Goal: Information Seeking & Learning: Learn about a topic

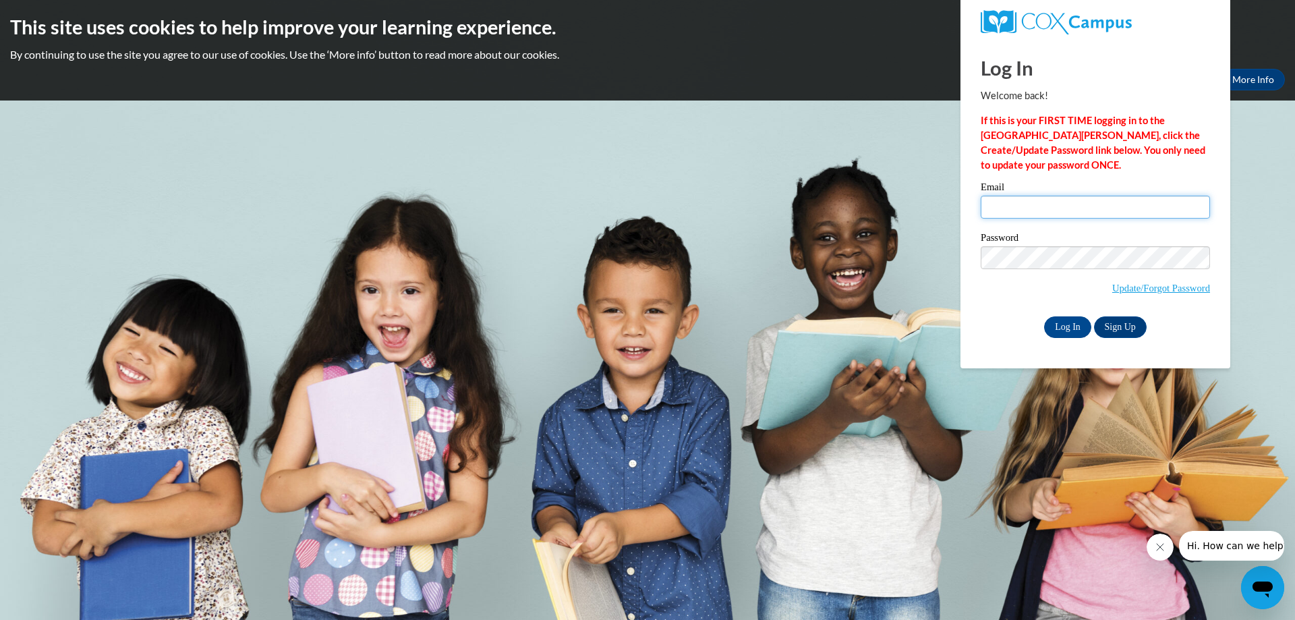
click at [1070, 208] on input "Email" at bounding box center [1095, 207] width 229 height 23
type input "jolene.mcmahon@trschools.k12.wi.us"
click at [1066, 324] on input "Log In" at bounding box center [1067, 327] width 47 height 22
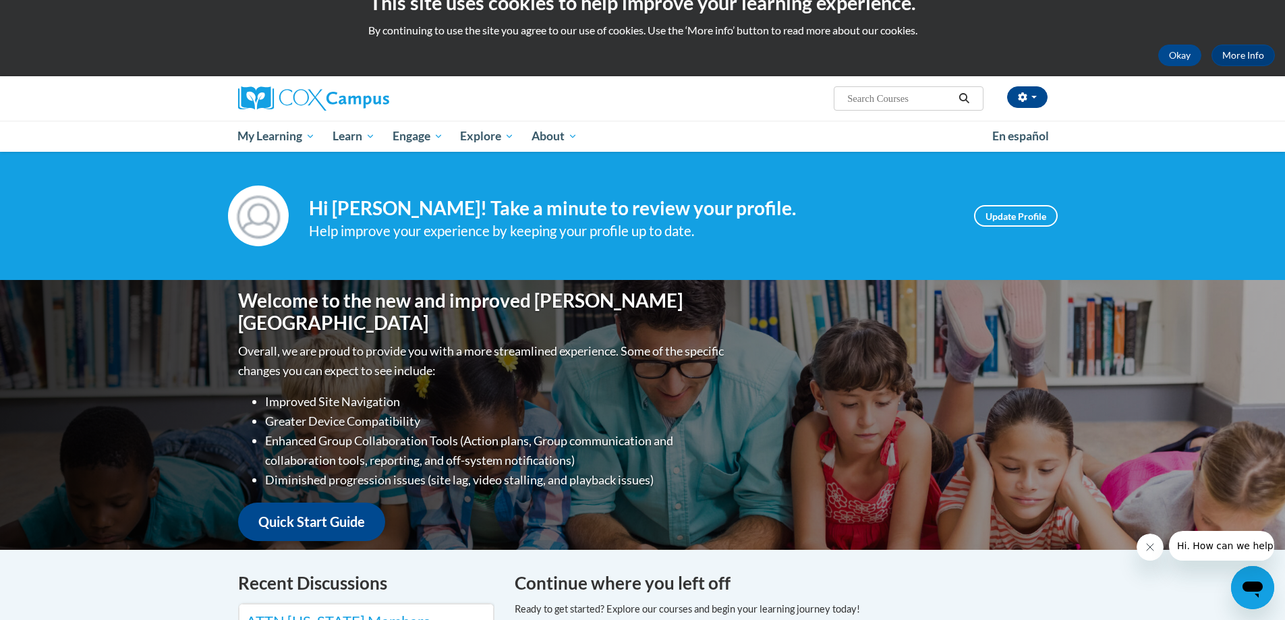
scroll to position [67, 0]
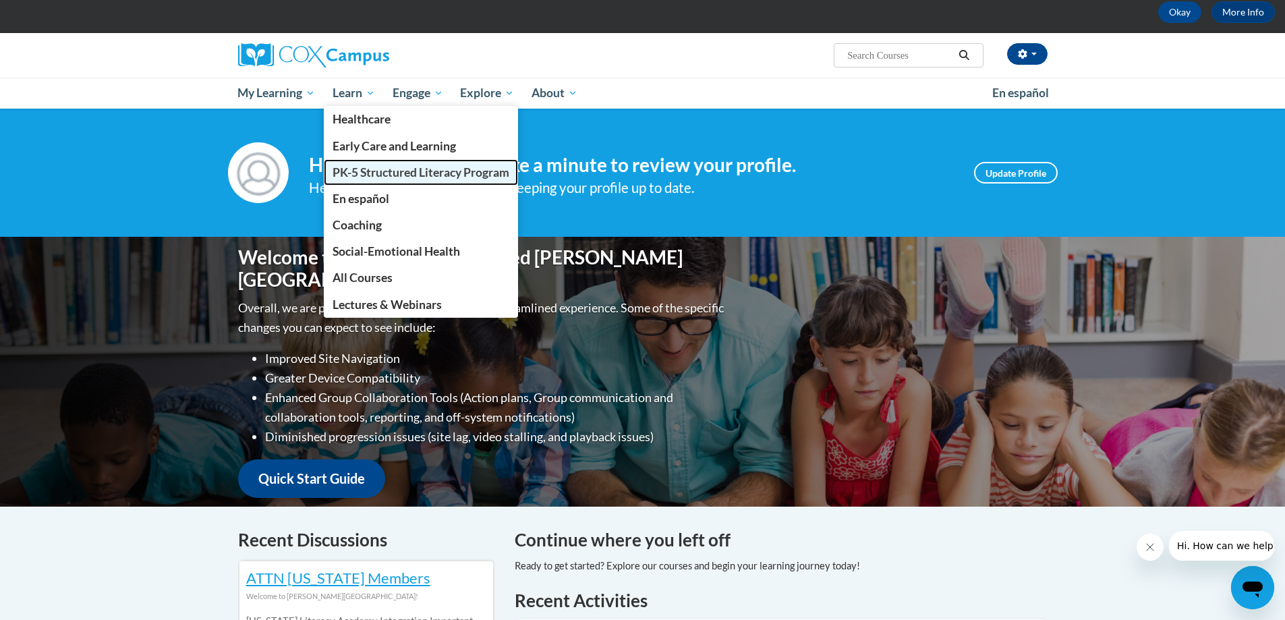
click at [353, 173] on span "PK-5 Structured Literacy Program" at bounding box center [421, 172] width 177 height 14
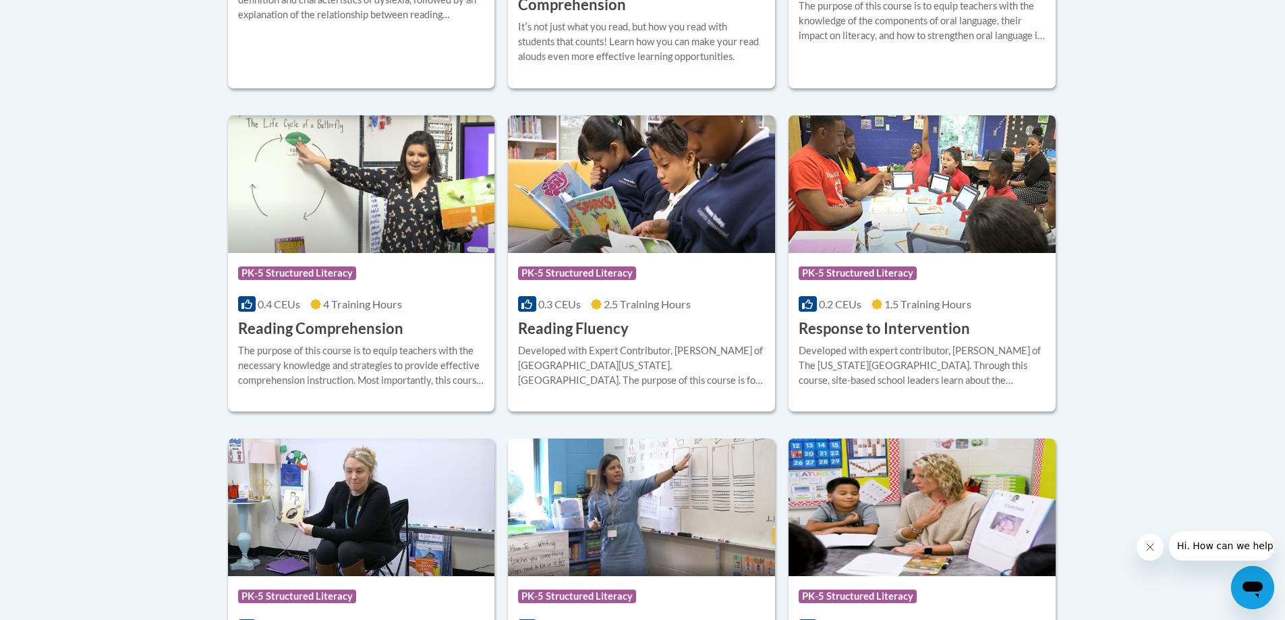
scroll to position [1416, 0]
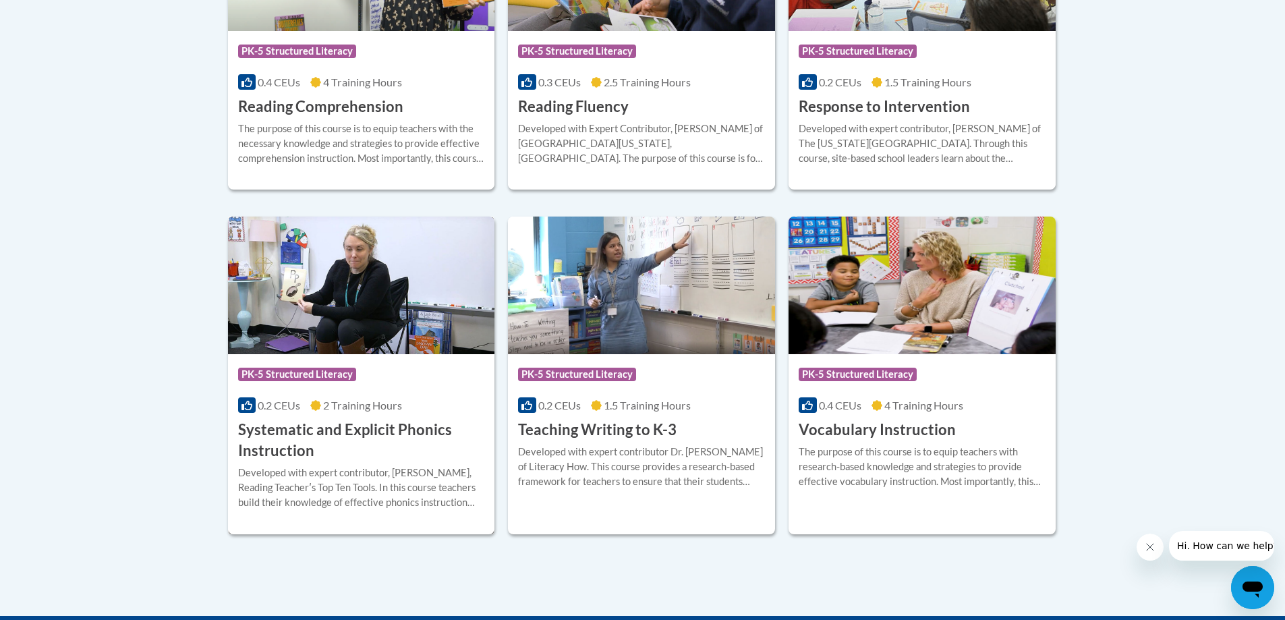
click at [333, 427] on h3 "Systematic and Explicit Phonics Instruction" at bounding box center [361, 441] width 247 height 42
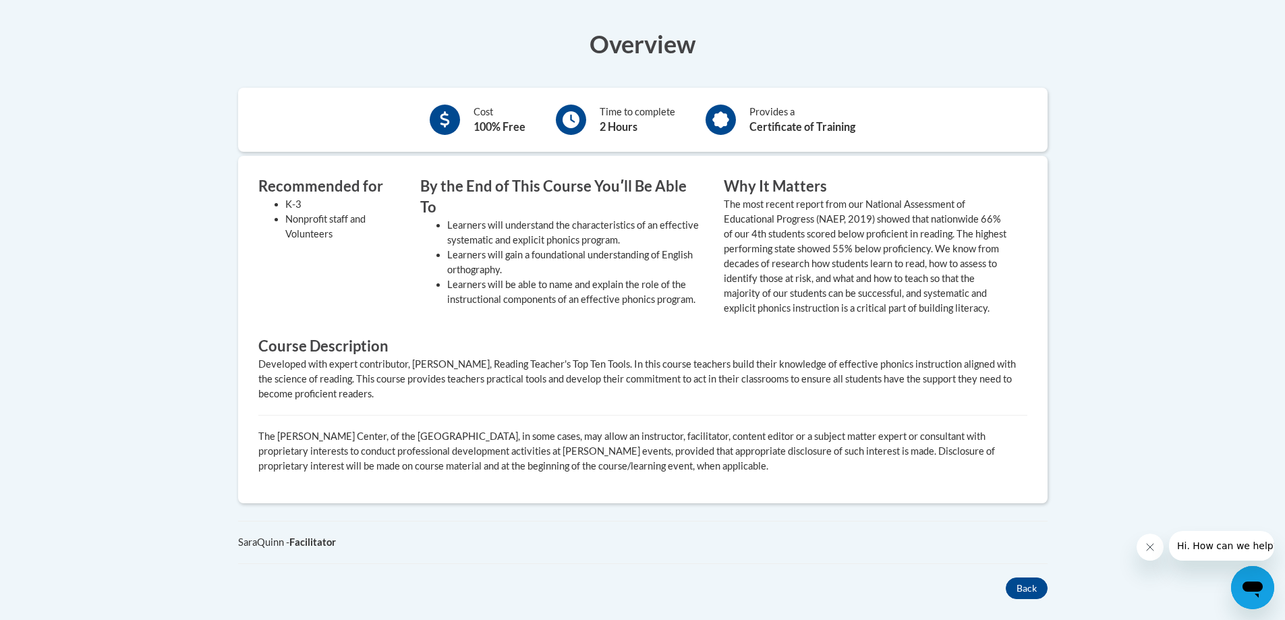
scroll to position [337, 0]
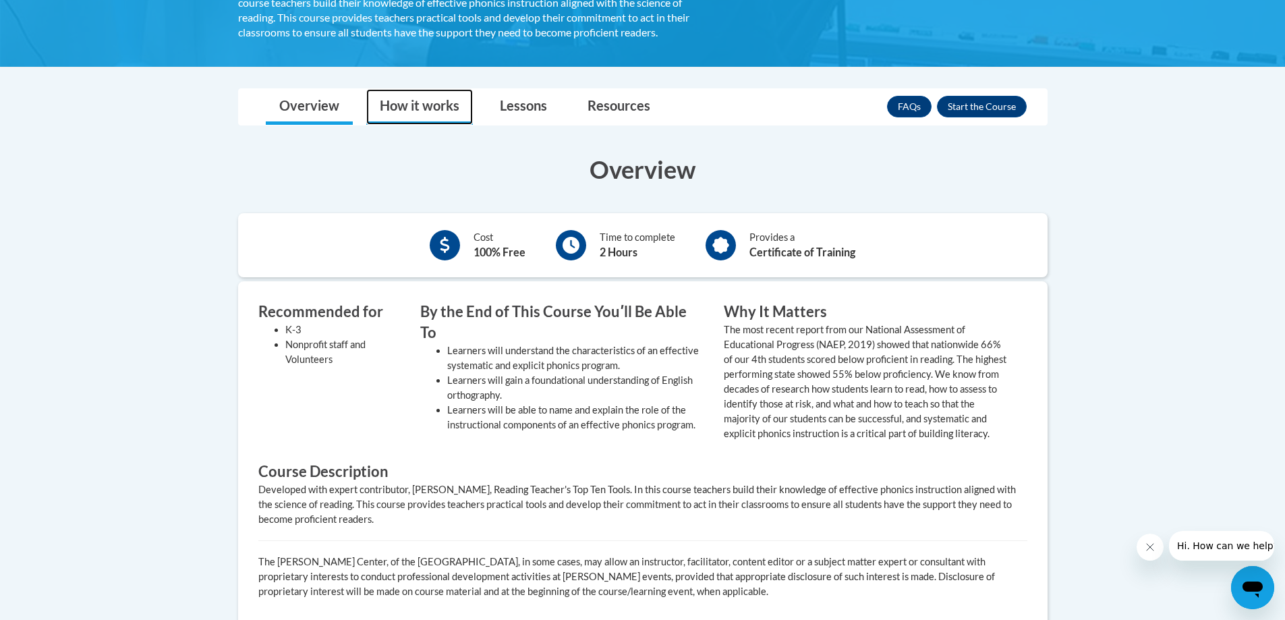
click at [427, 109] on link "How it works" at bounding box center [419, 107] width 107 height 36
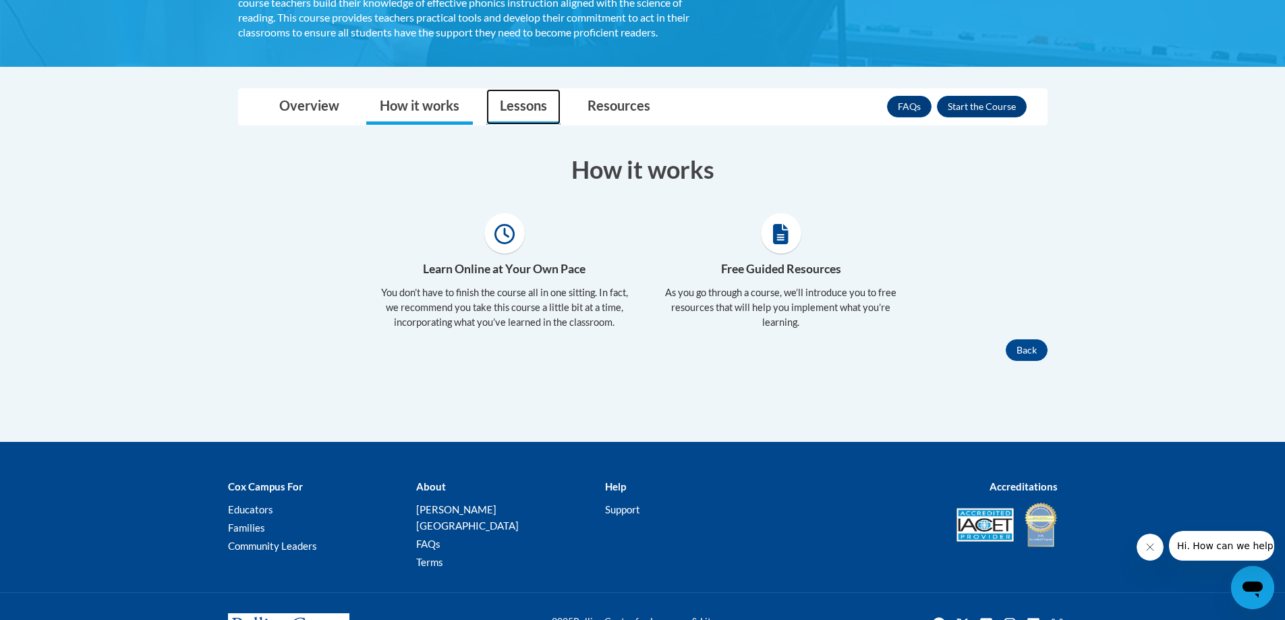
click at [529, 109] on link "Lessons" at bounding box center [523, 107] width 74 height 36
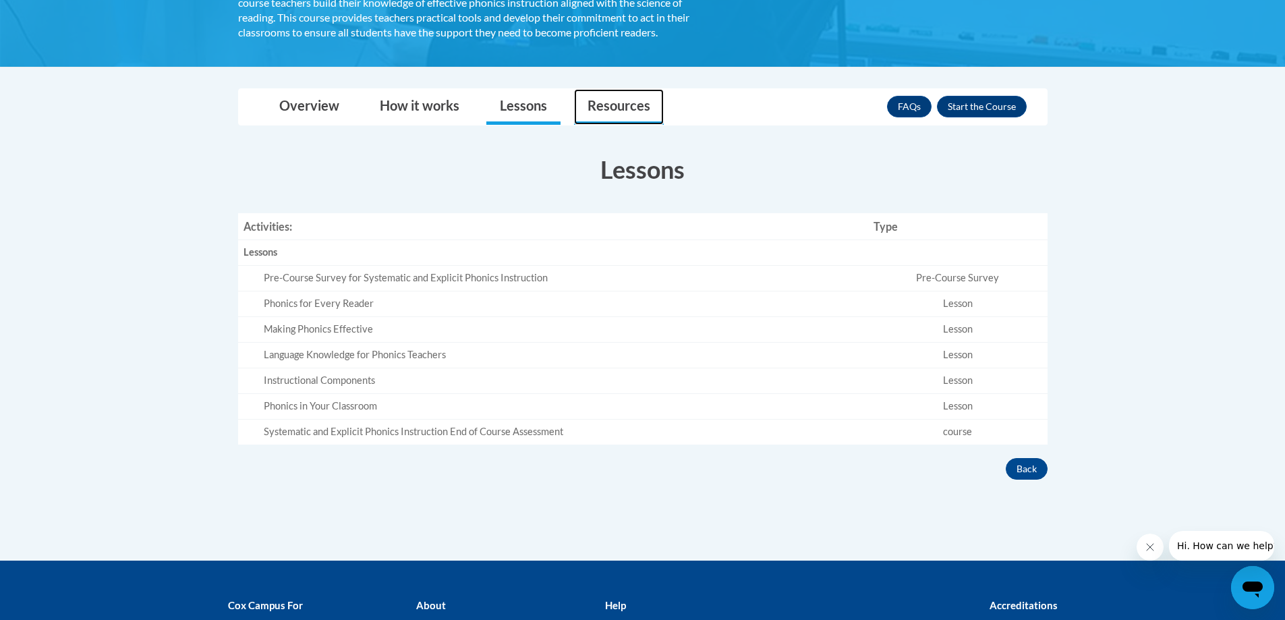
click at [614, 104] on link "Resources" at bounding box center [619, 107] width 90 height 36
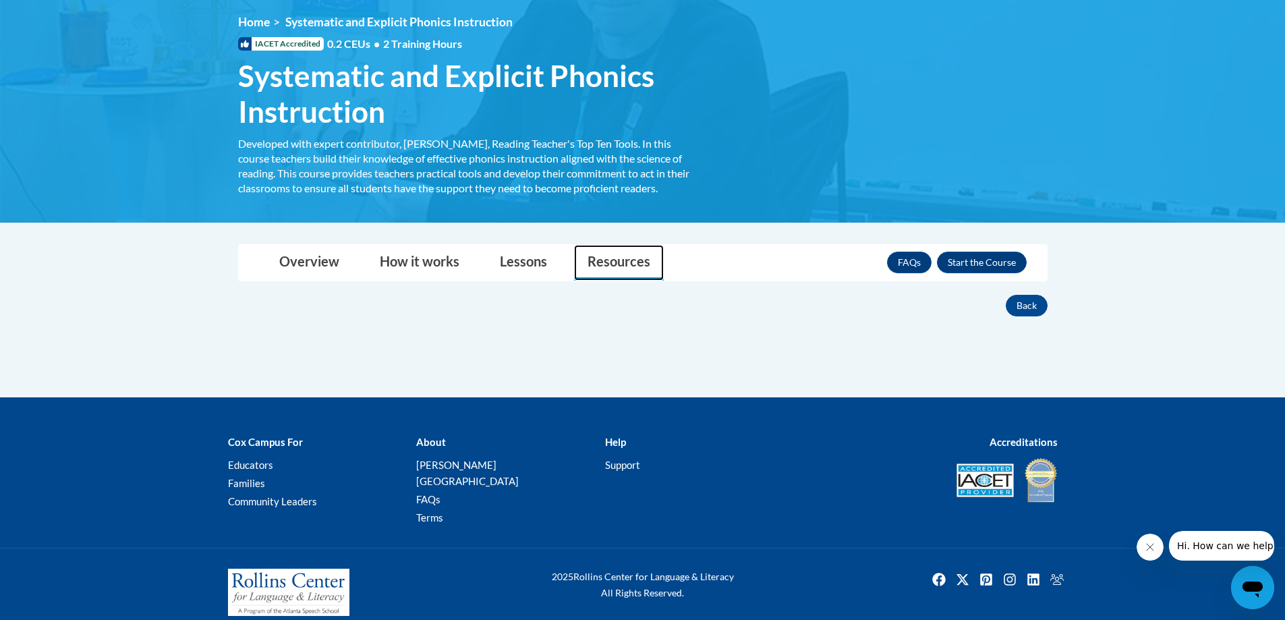
click at [621, 264] on link "Resources" at bounding box center [619, 263] width 90 height 36
click at [979, 260] on button "Enroll" at bounding box center [982, 263] width 90 height 22
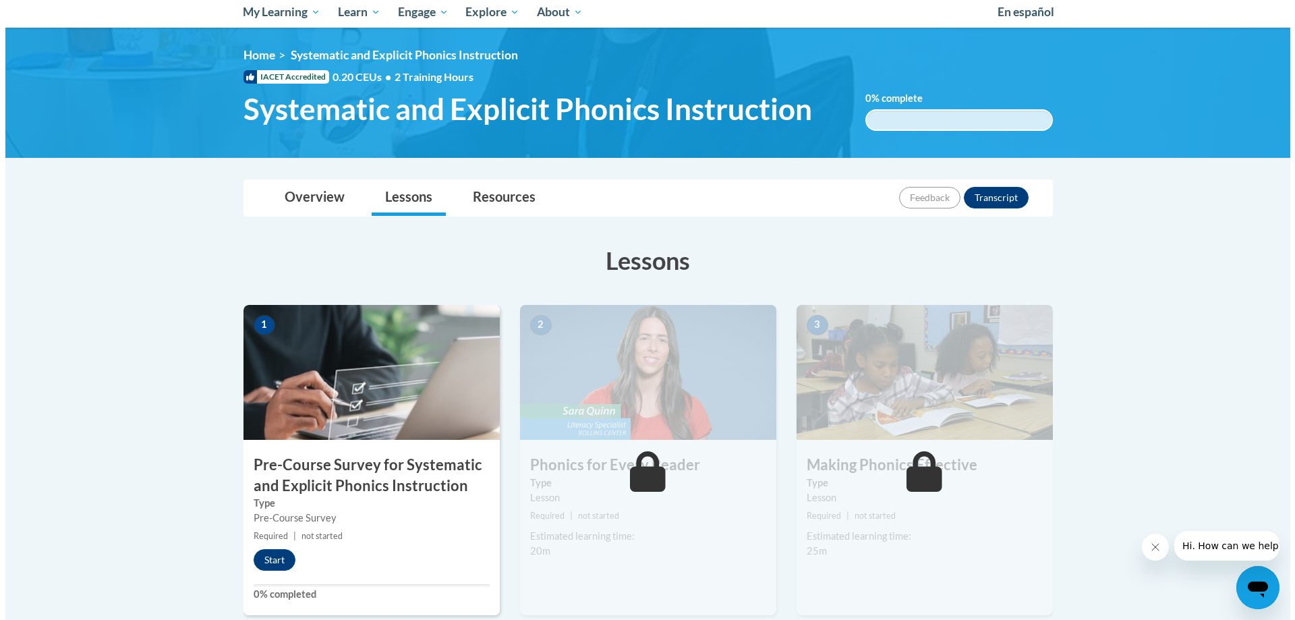
scroll to position [270, 0]
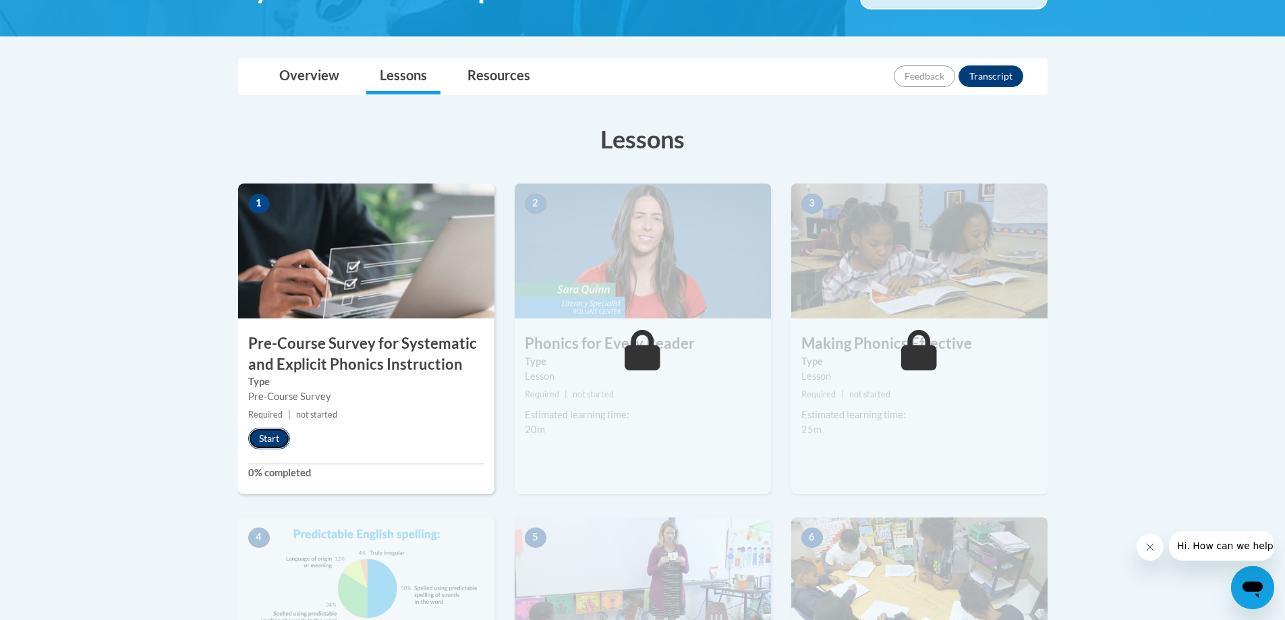
click at [264, 438] on button "Start" at bounding box center [269, 439] width 42 height 22
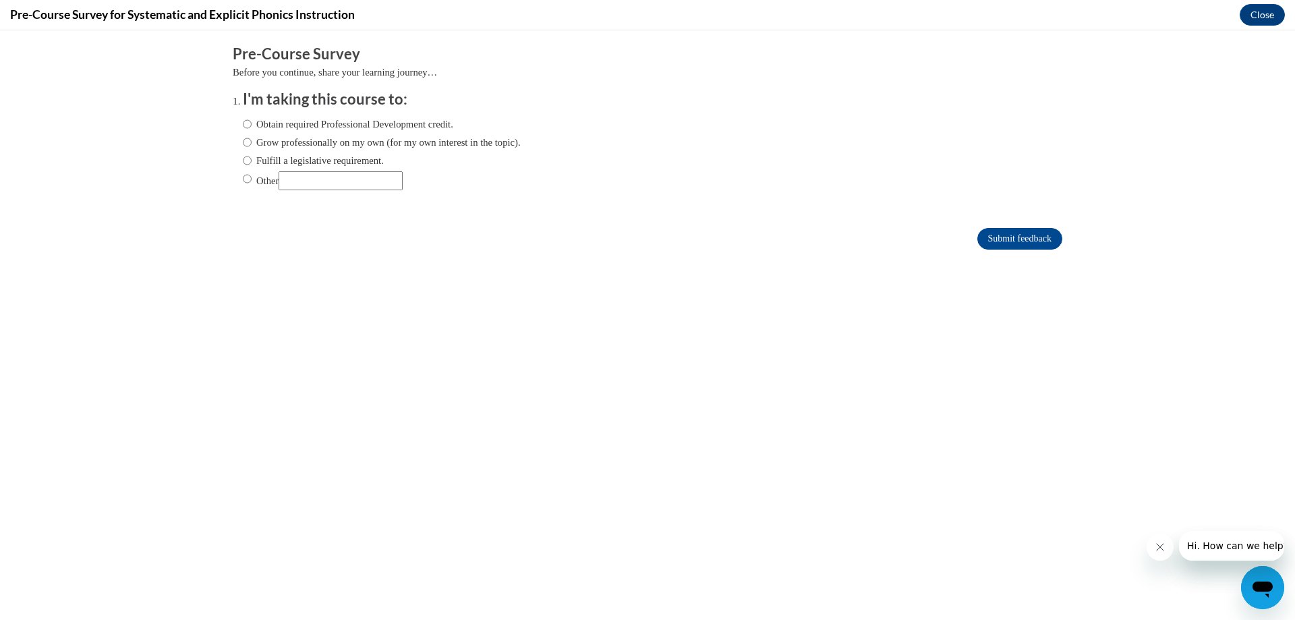
scroll to position [0, 0]
click at [243, 160] on input "Fulfill a legislative requirement." at bounding box center [247, 160] width 9 height 15
radio input "true"
click at [986, 237] on input "Submit feedback" at bounding box center [1019, 239] width 85 height 22
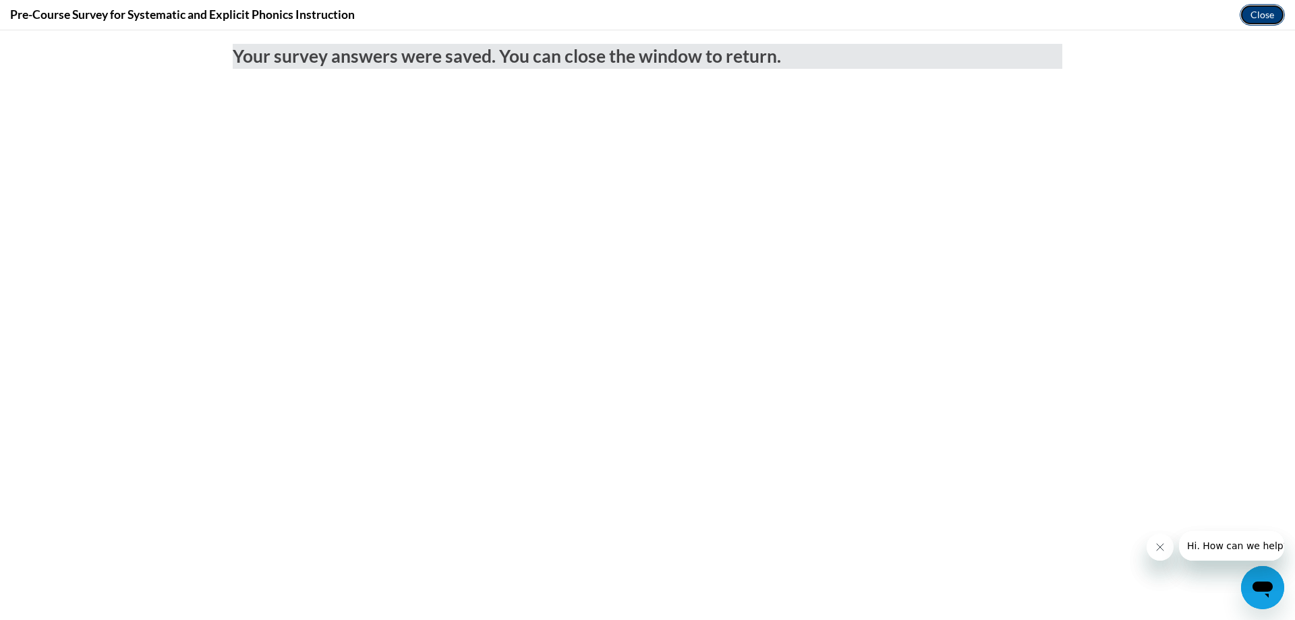
click at [1257, 14] on button "Close" at bounding box center [1262, 15] width 45 height 22
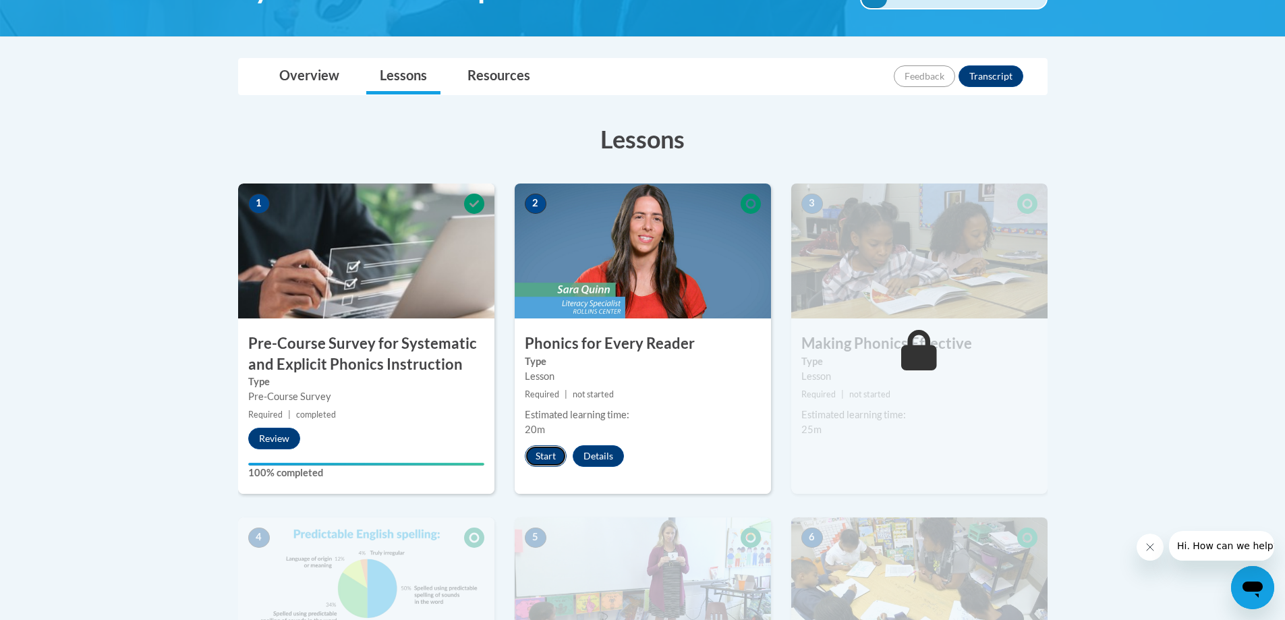
click at [543, 453] on button "Start" at bounding box center [546, 456] width 42 height 22
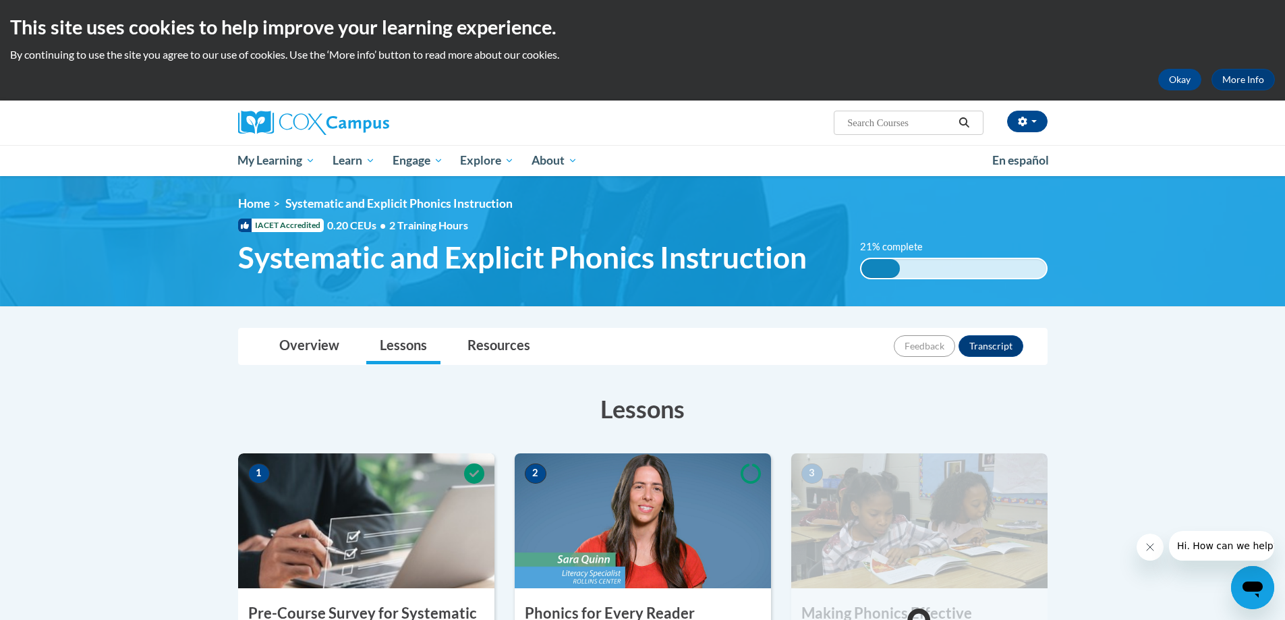
click at [668, 567] on img at bounding box center [643, 520] width 256 height 135
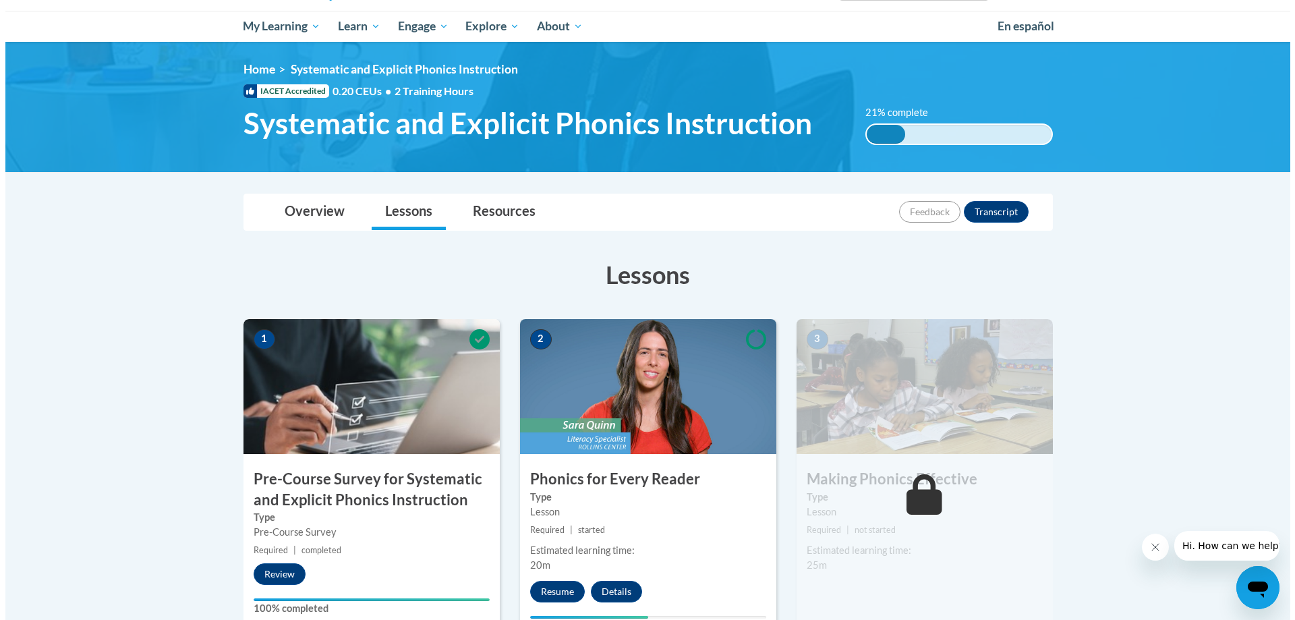
scroll to position [135, 0]
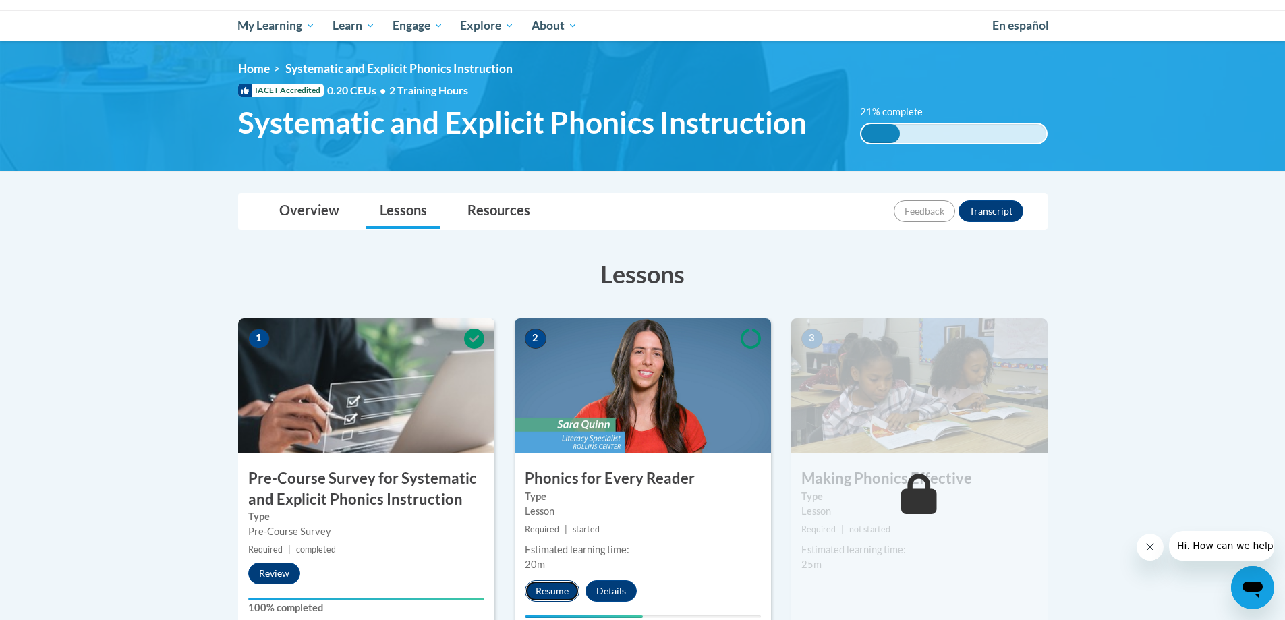
click at [556, 588] on button "Resume" at bounding box center [552, 591] width 55 height 22
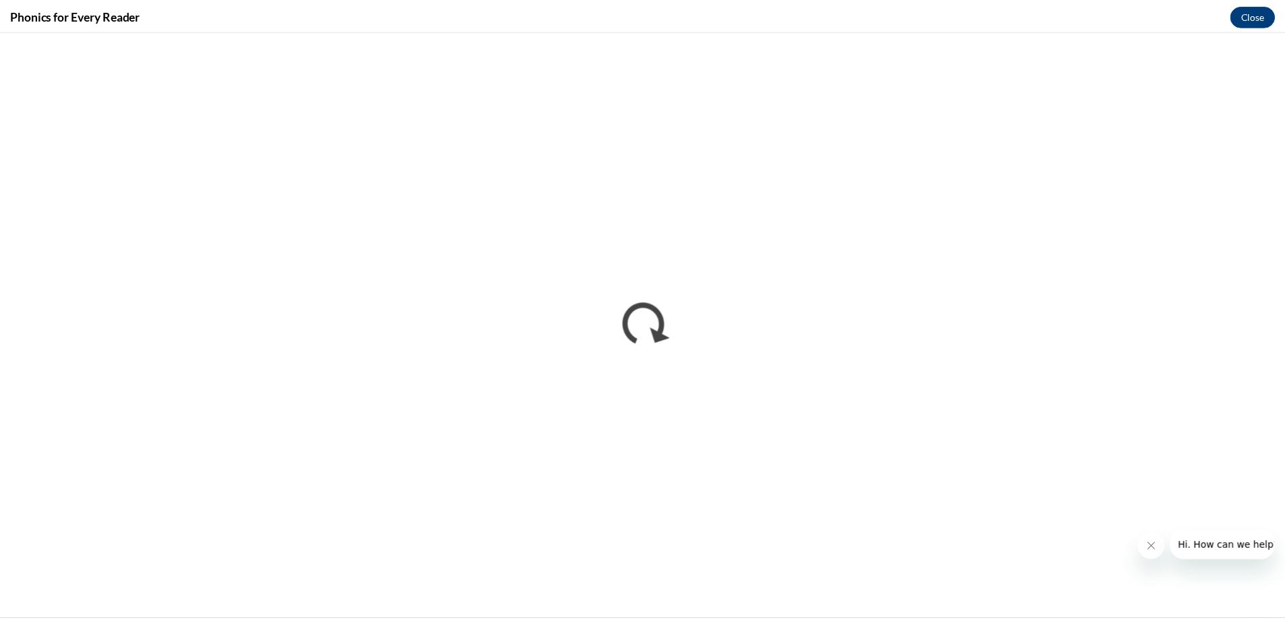
scroll to position [0, 0]
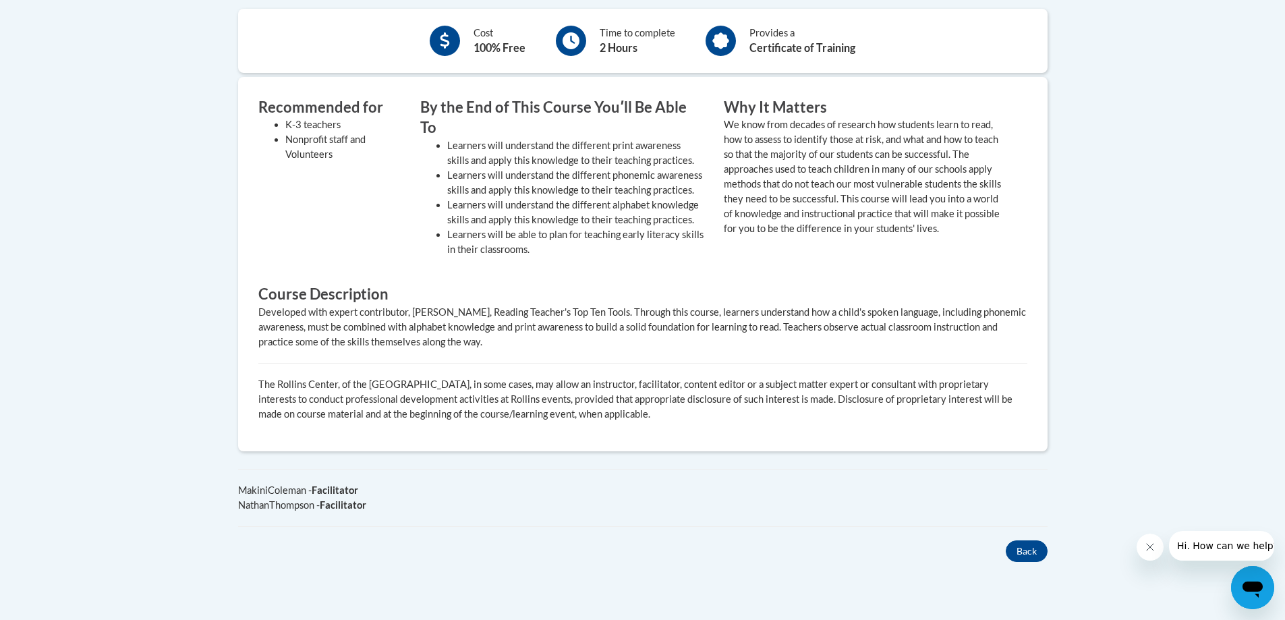
scroll to position [540, 0]
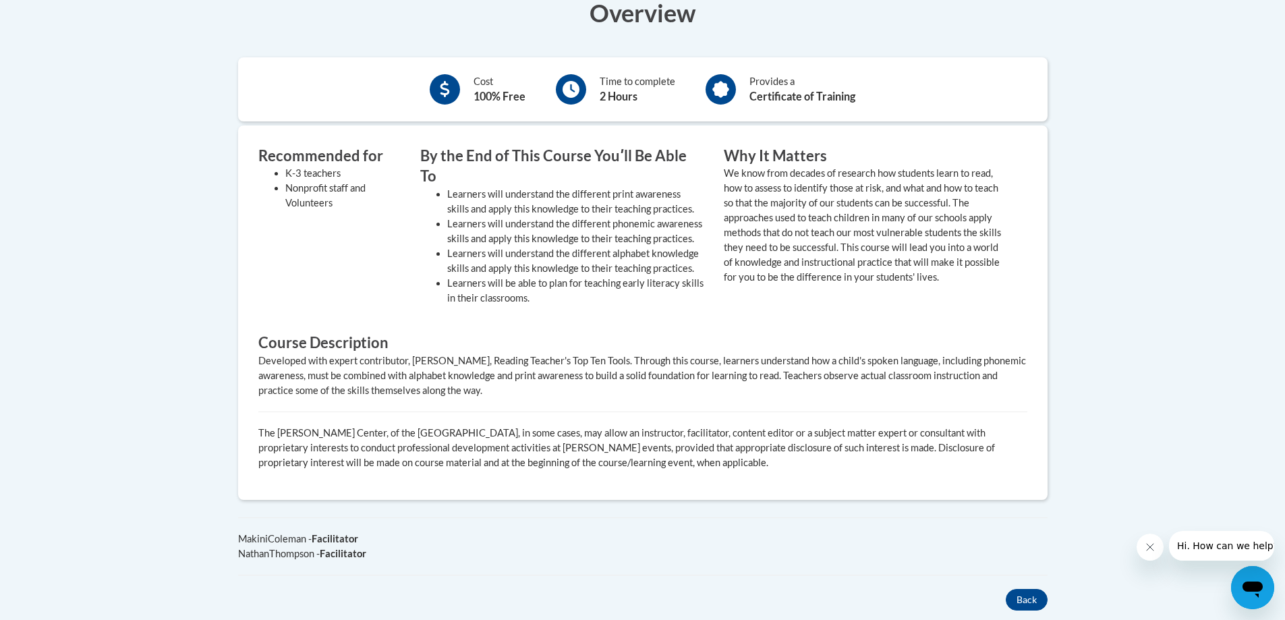
scroll to position [270, 0]
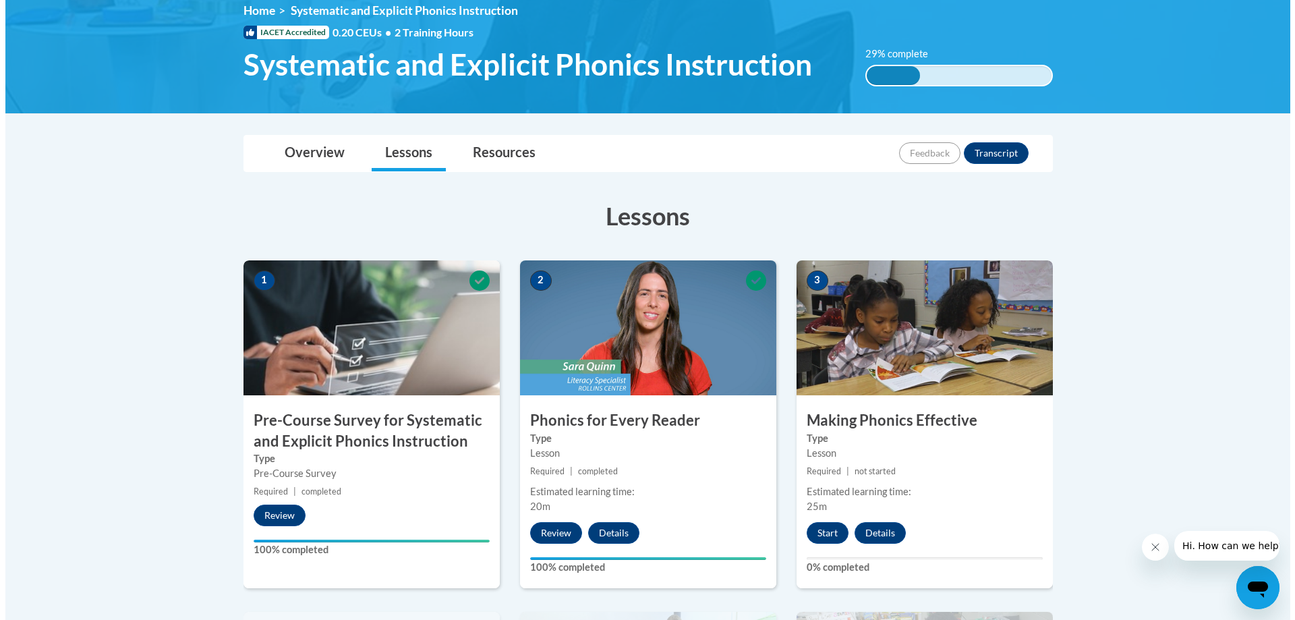
scroll to position [337, 0]
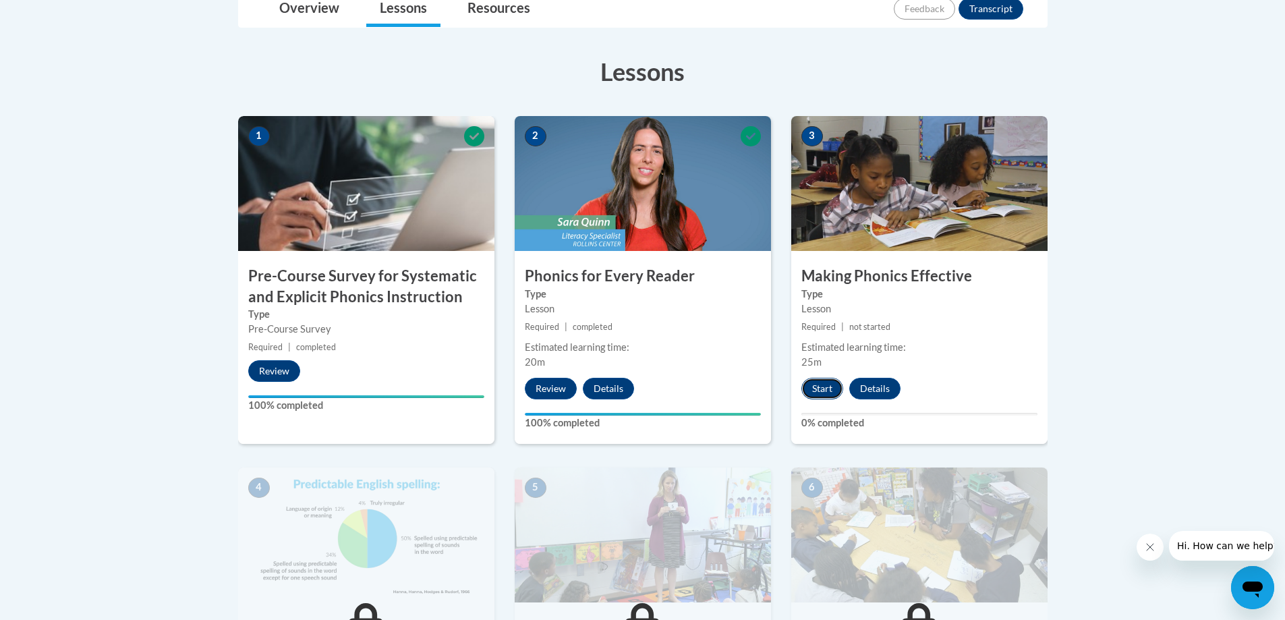
click at [828, 388] on button "Start" at bounding box center [822, 389] width 42 height 22
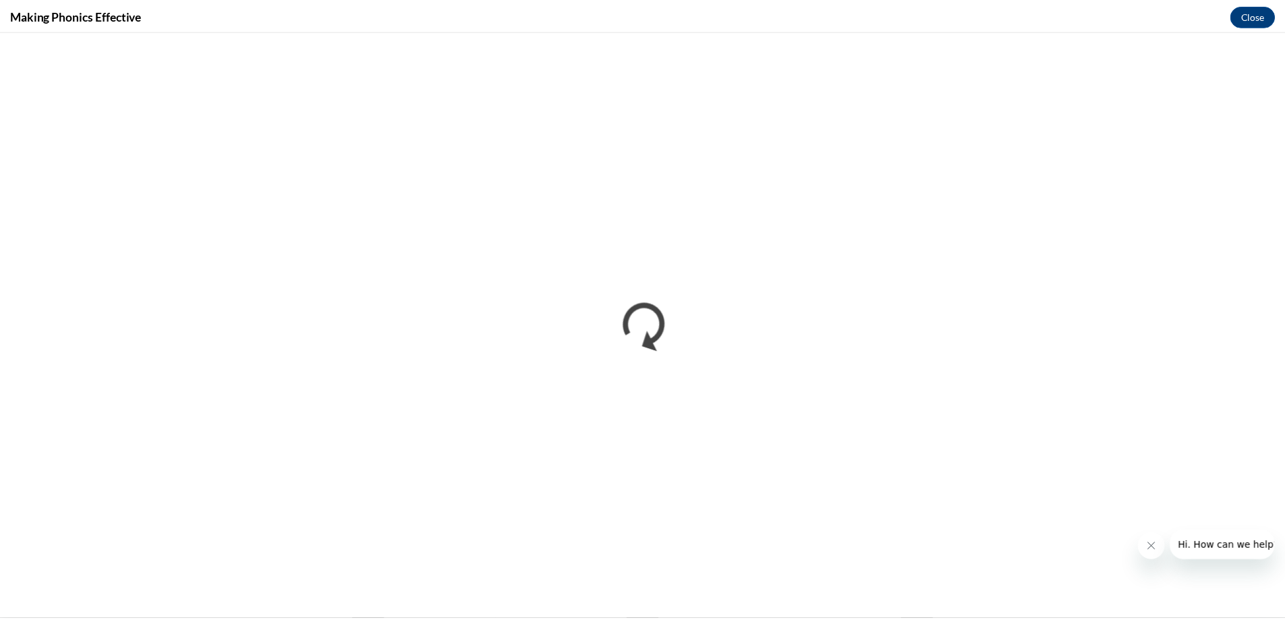
scroll to position [0, 0]
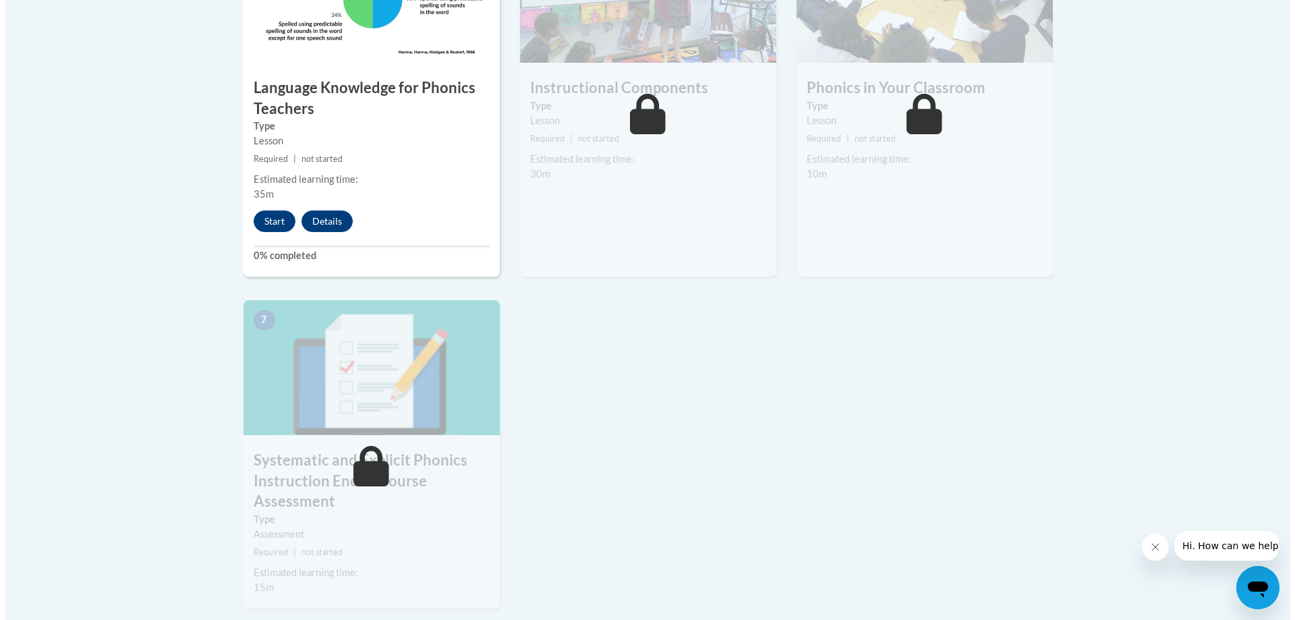
scroll to position [809, 0]
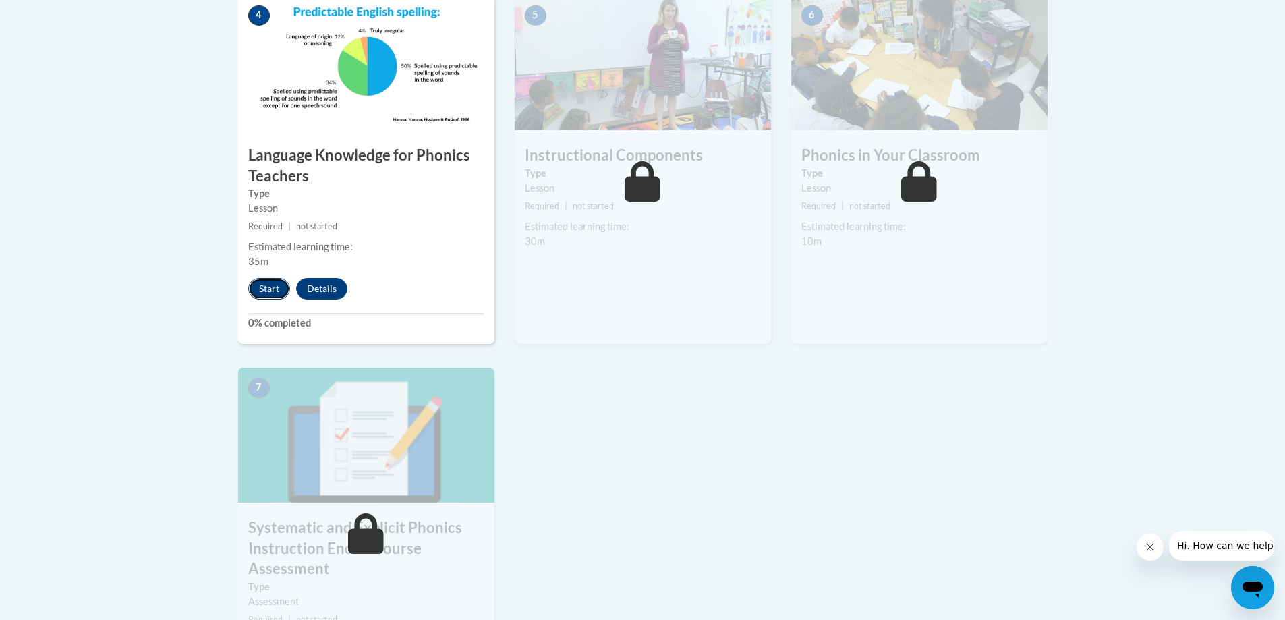
click at [273, 287] on button "Start" at bounding box center [269, 289] width 42 height 22
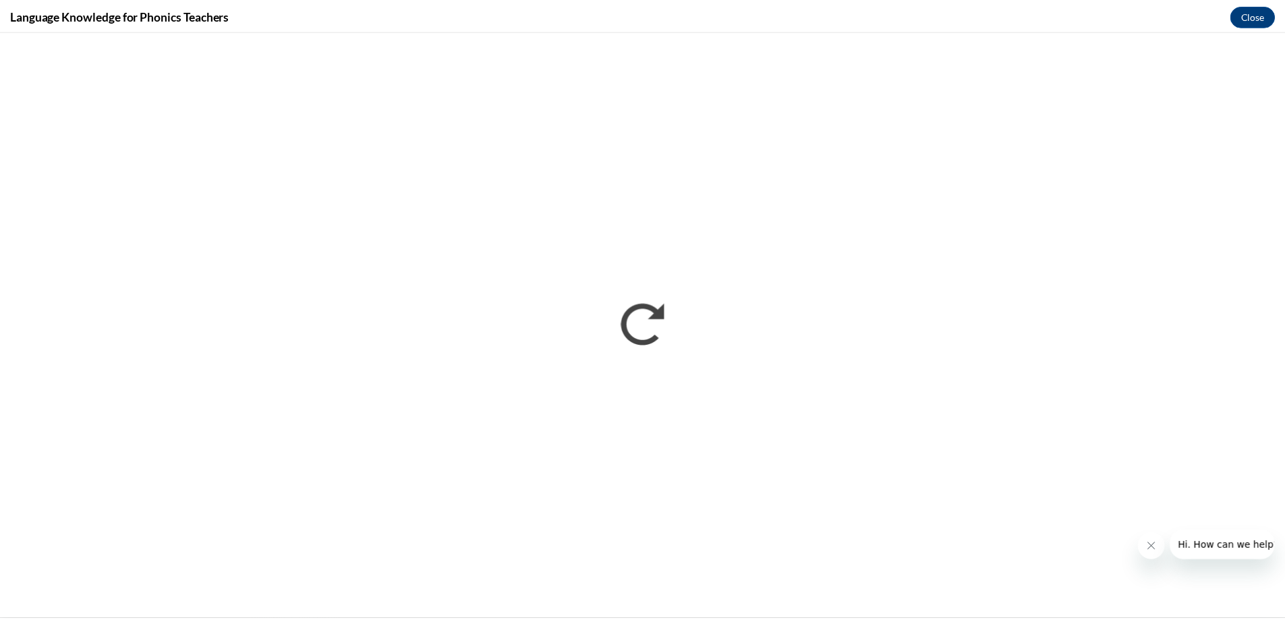
scroll to position [0, 0]
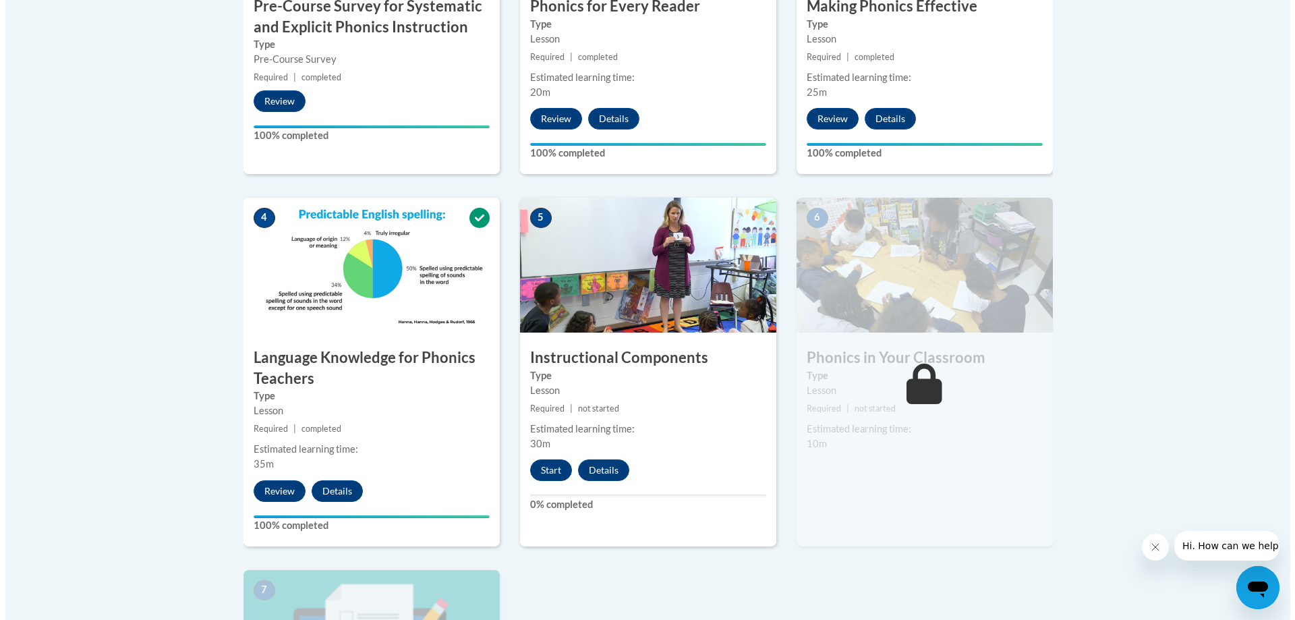
scroll to position [742, 0]
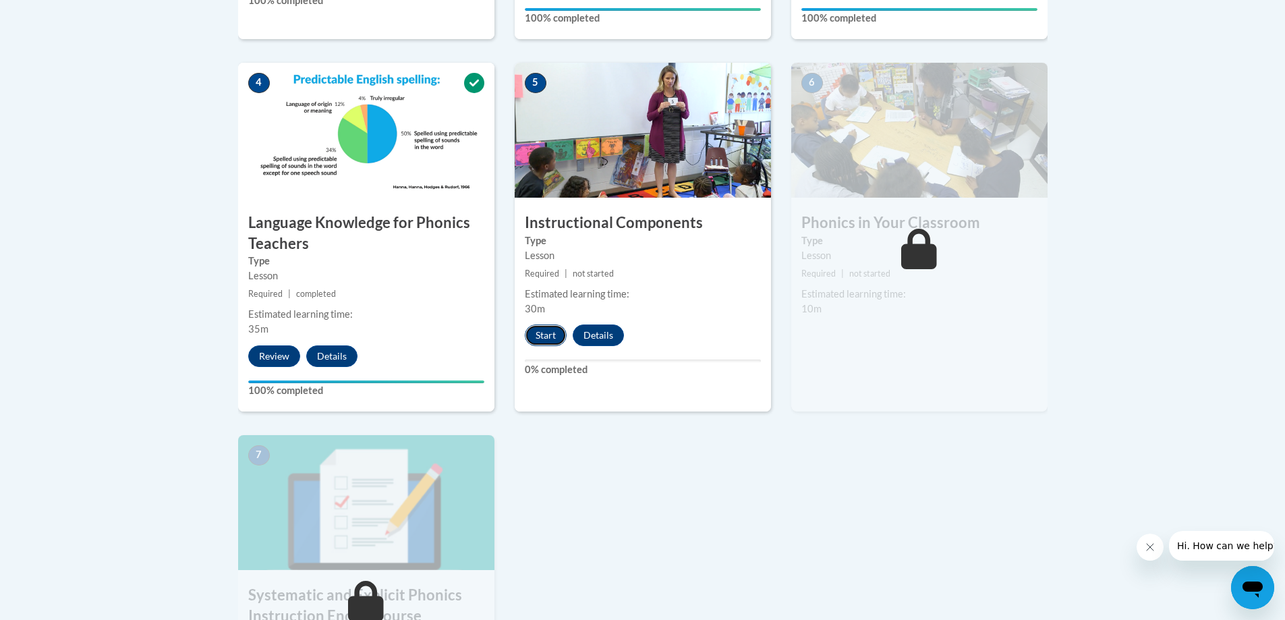
click at [545, 337] on button "Start" at bounding box center [546, 335] width 42 height 22
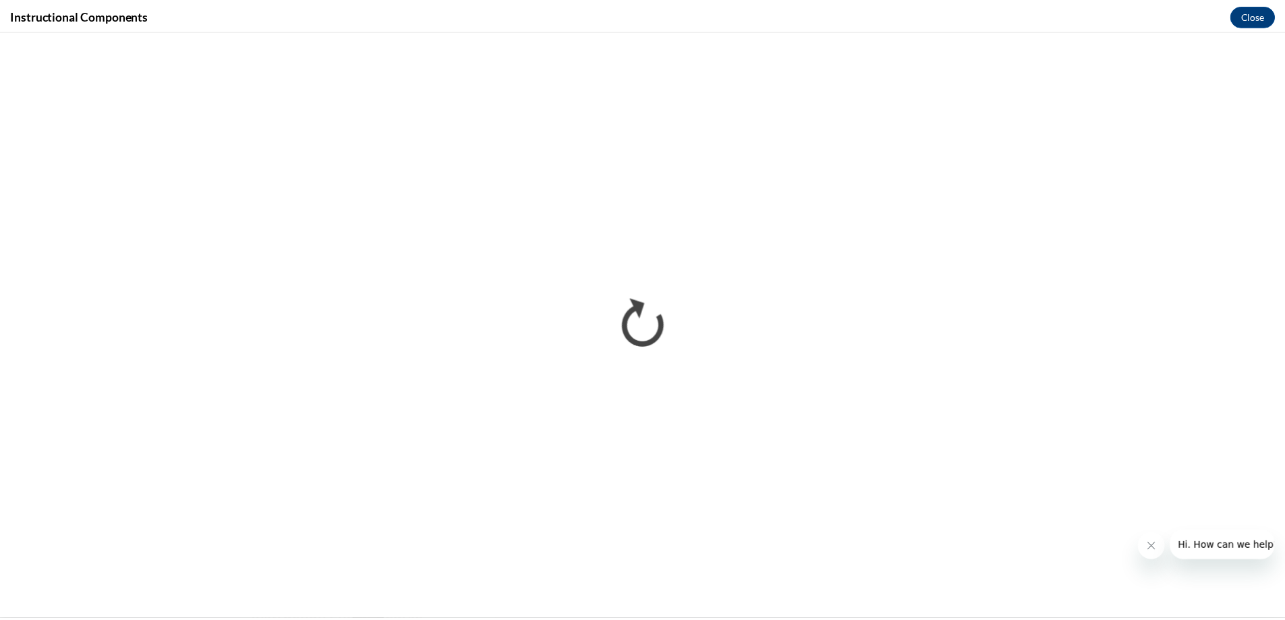
scroll to position [0, 0]
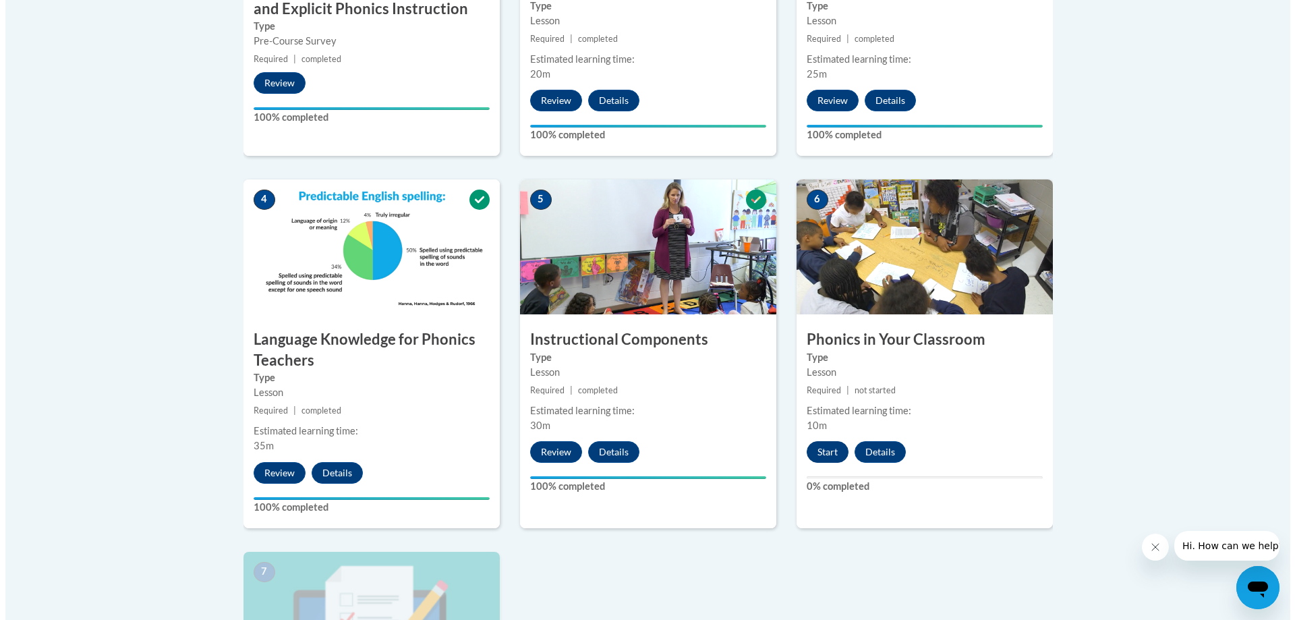
scroll to position [742, 0]
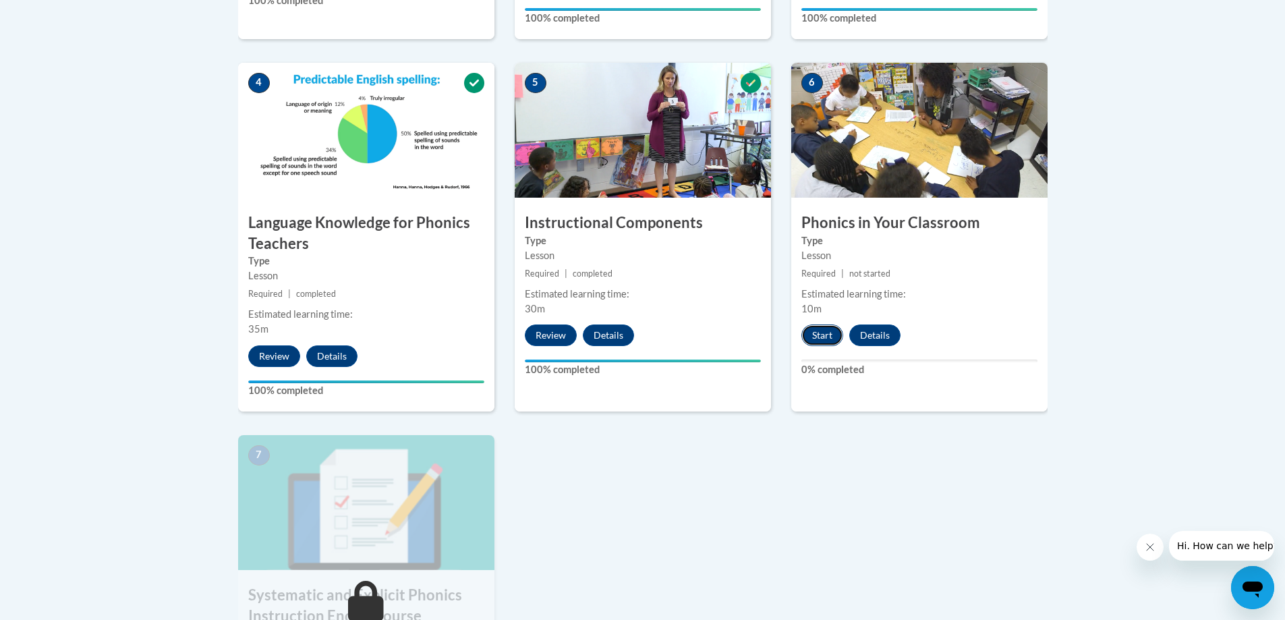
click at [819, 335] on button "Start" at bounding box center [822, 335] width 42 height 22
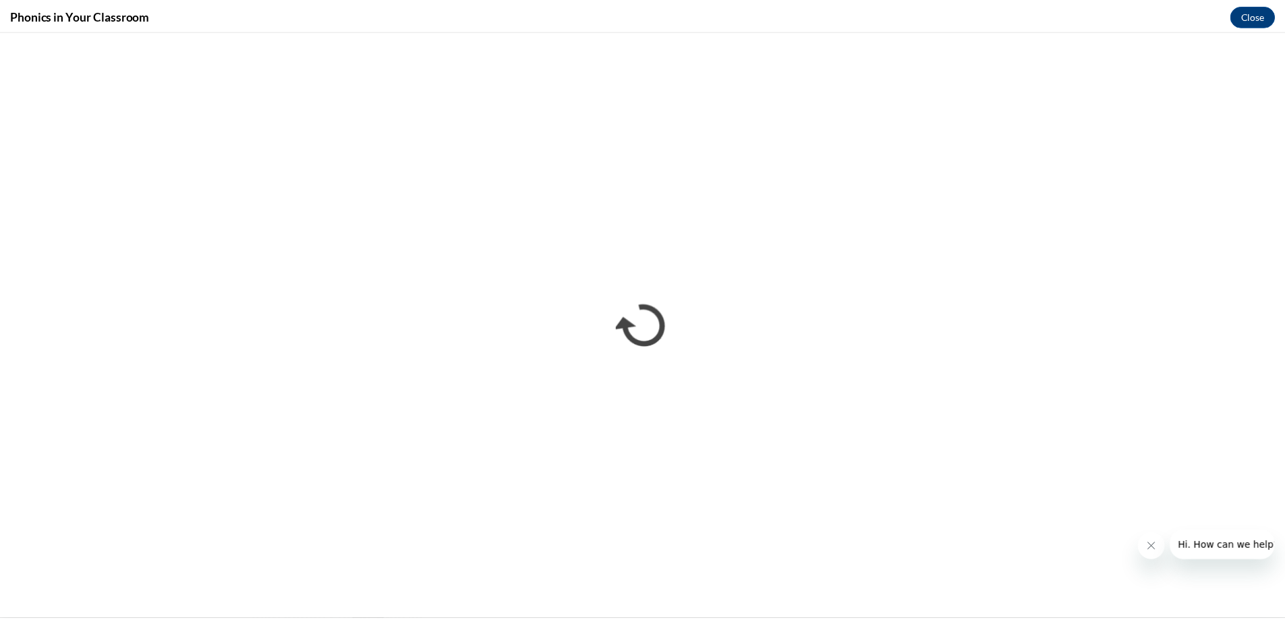
scroll to position [0, 0]
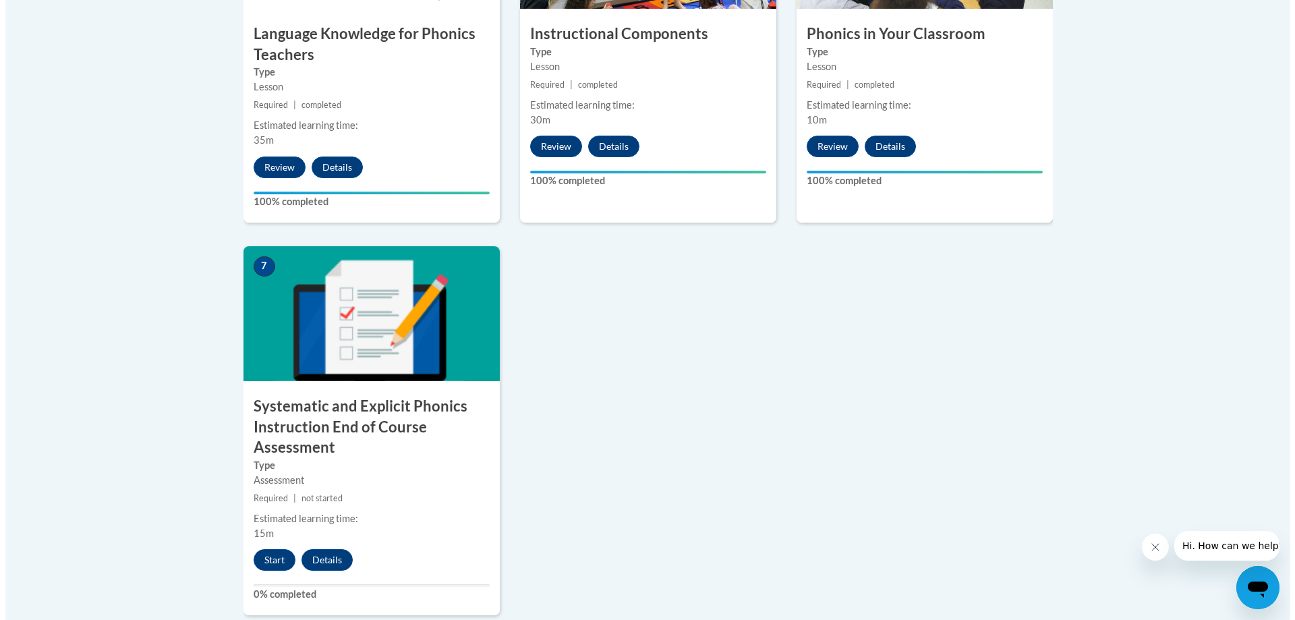
scroll to position [1018, 0]
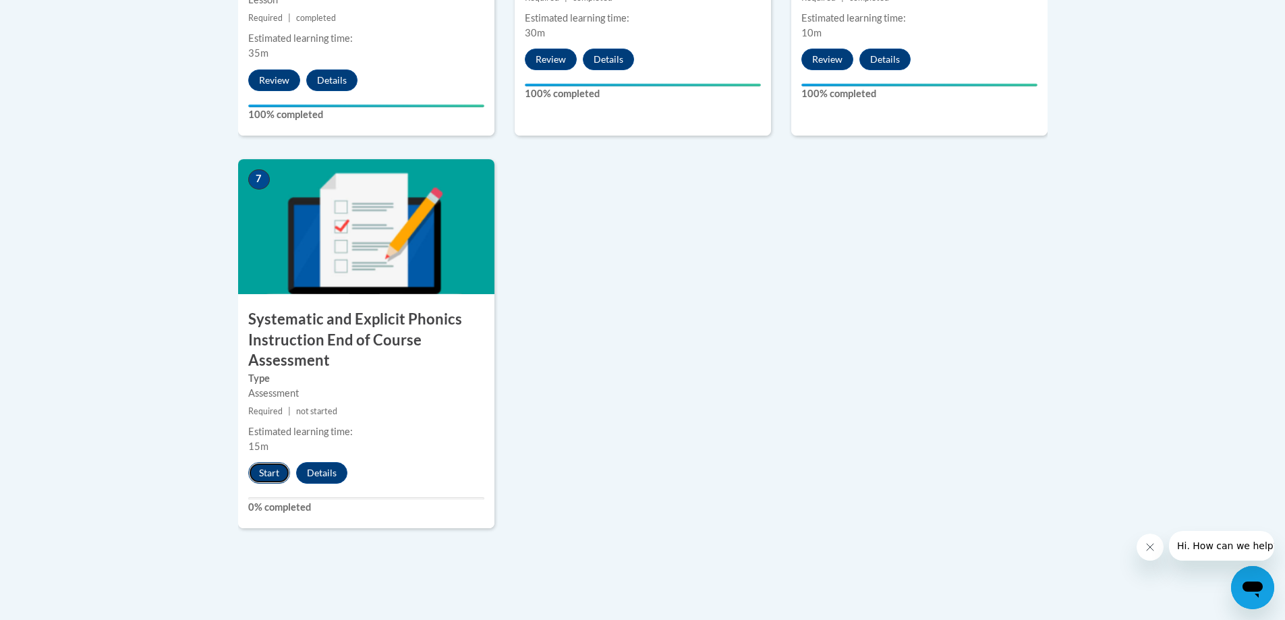
click at [263, 471] on button "Start" at bounding box center [269, 473] width 42 height 22
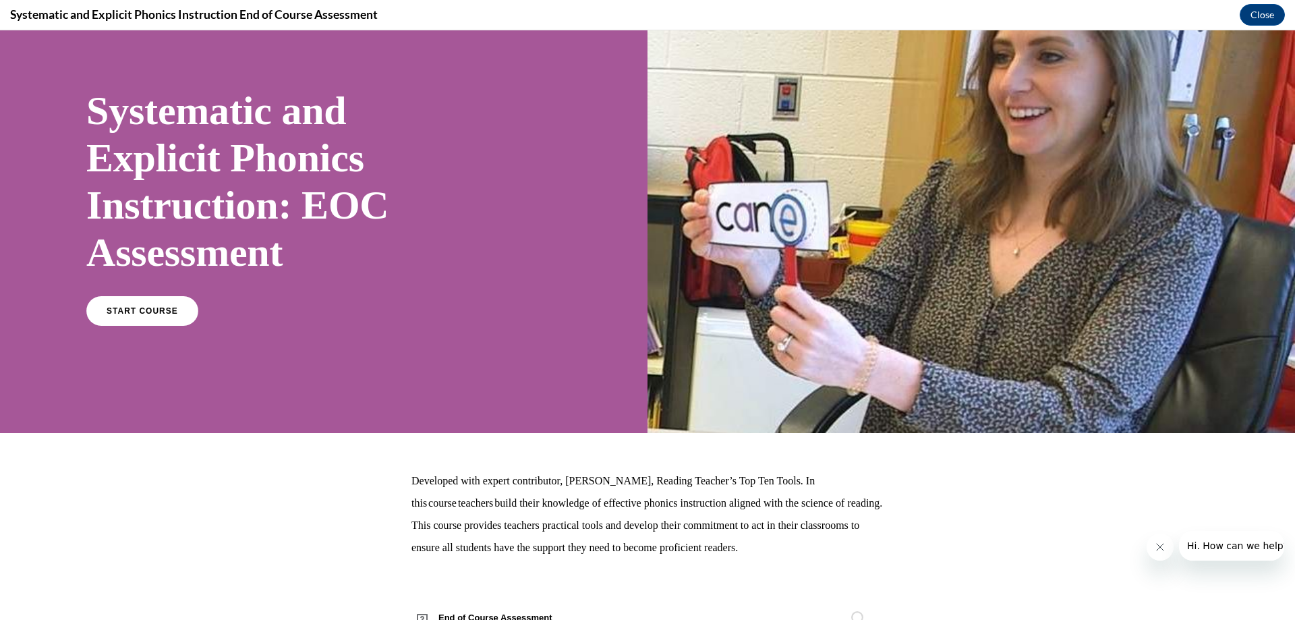
scroll to position [106, 0]
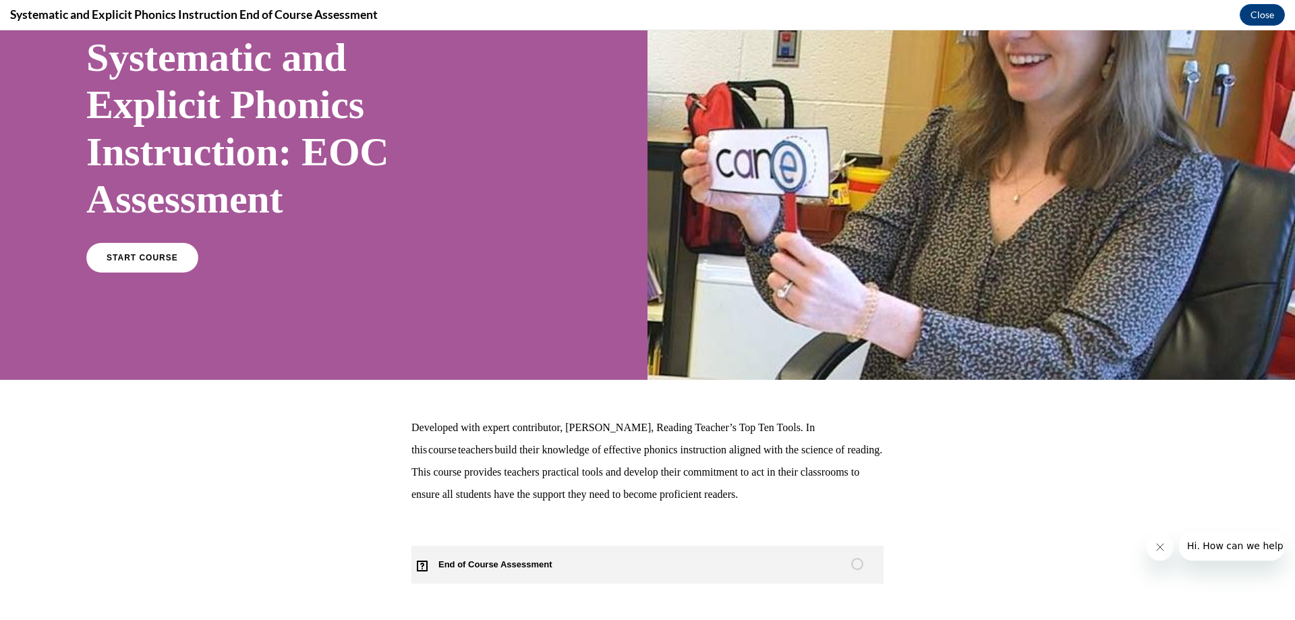
click at [522, 561] on span "End of Course Assessment" at bounding box center [502, 565] width 183 height 38
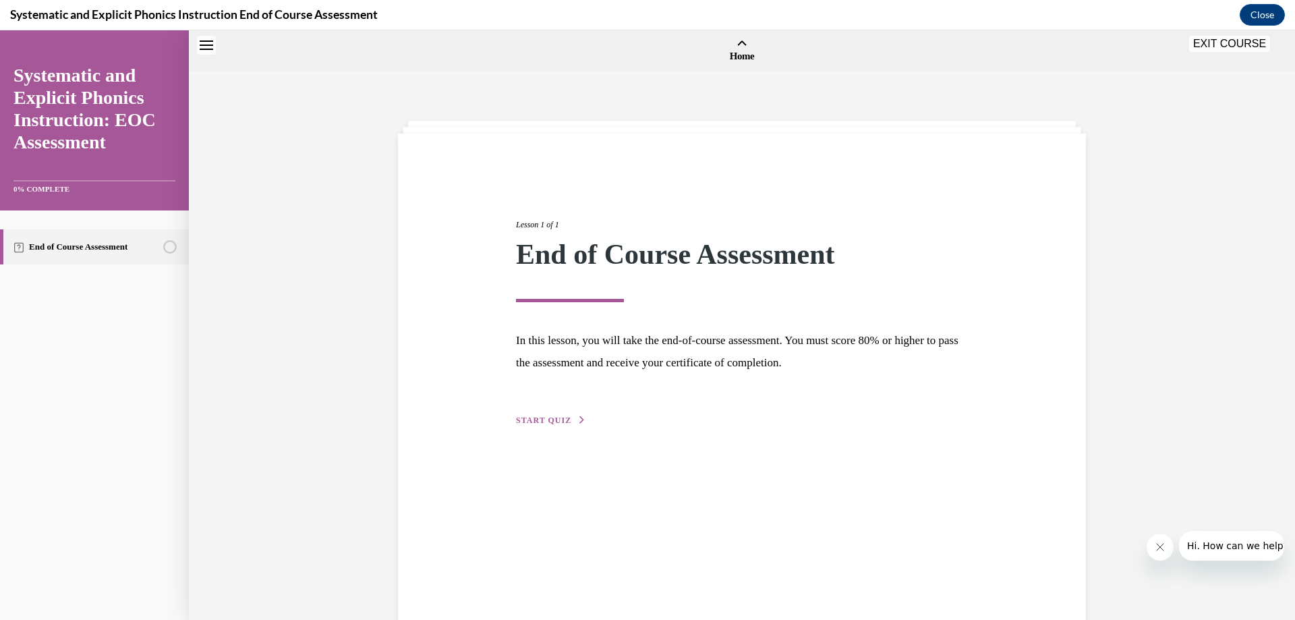
scroll to position [42, 0]
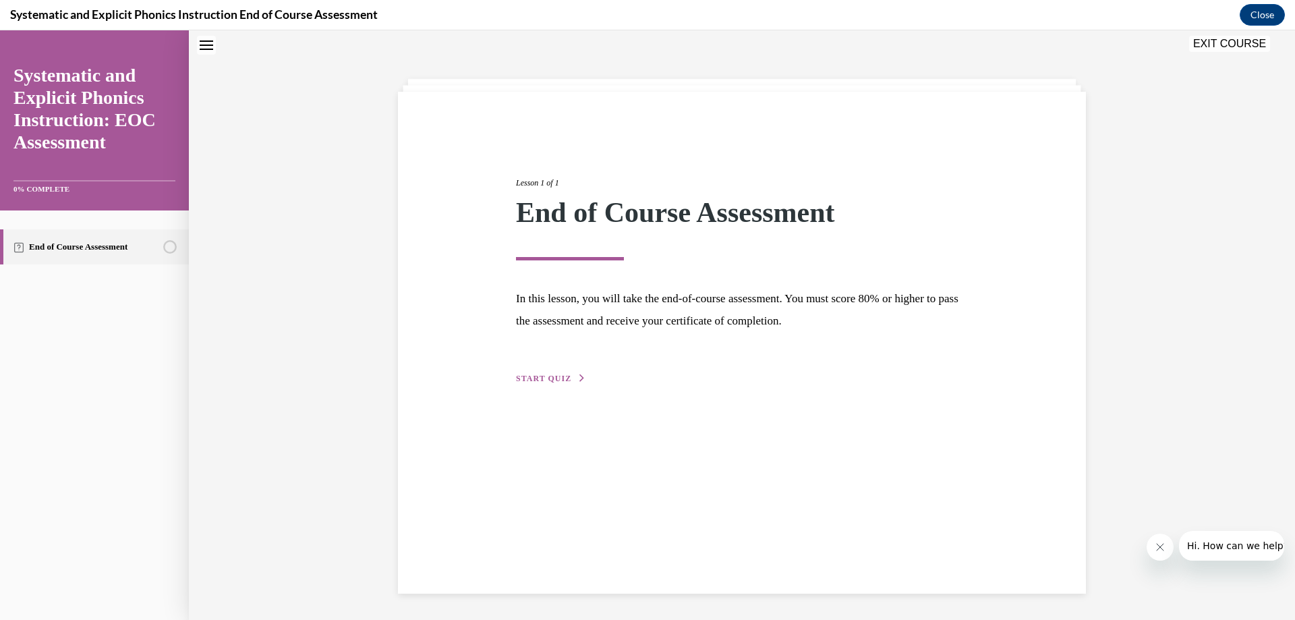
click at [547, 376] on span "START QUIZ" at bounding box center [543, 378] width 55 height 9
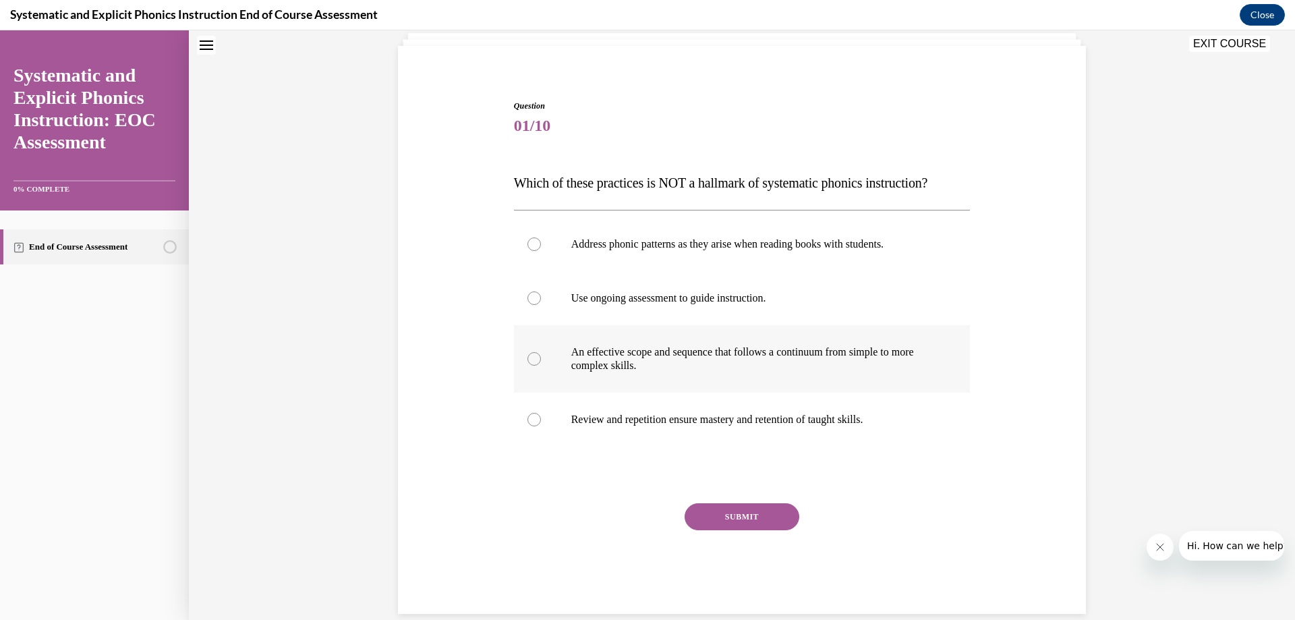
scroll to position [109, 0]
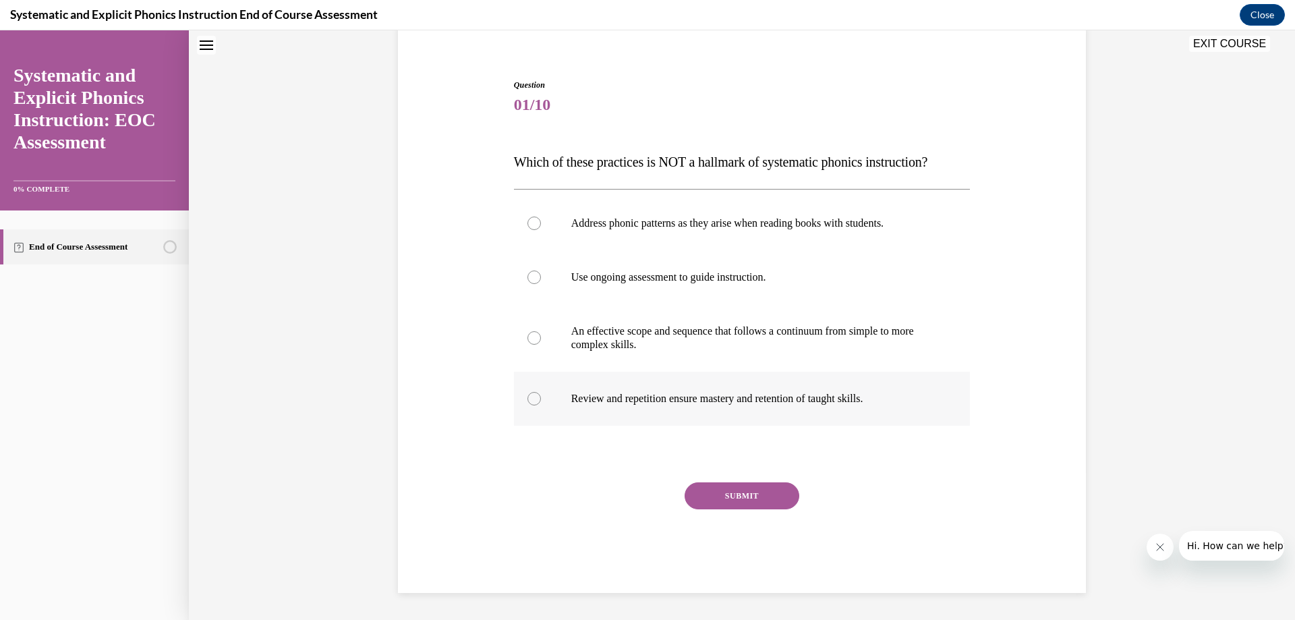
click at [529, 403] on div at bounding box center [533, 398] width 13 height 13
click at [737, 487] on button "SUBMIT" at bounding box center [742, 495] width 115 height 27
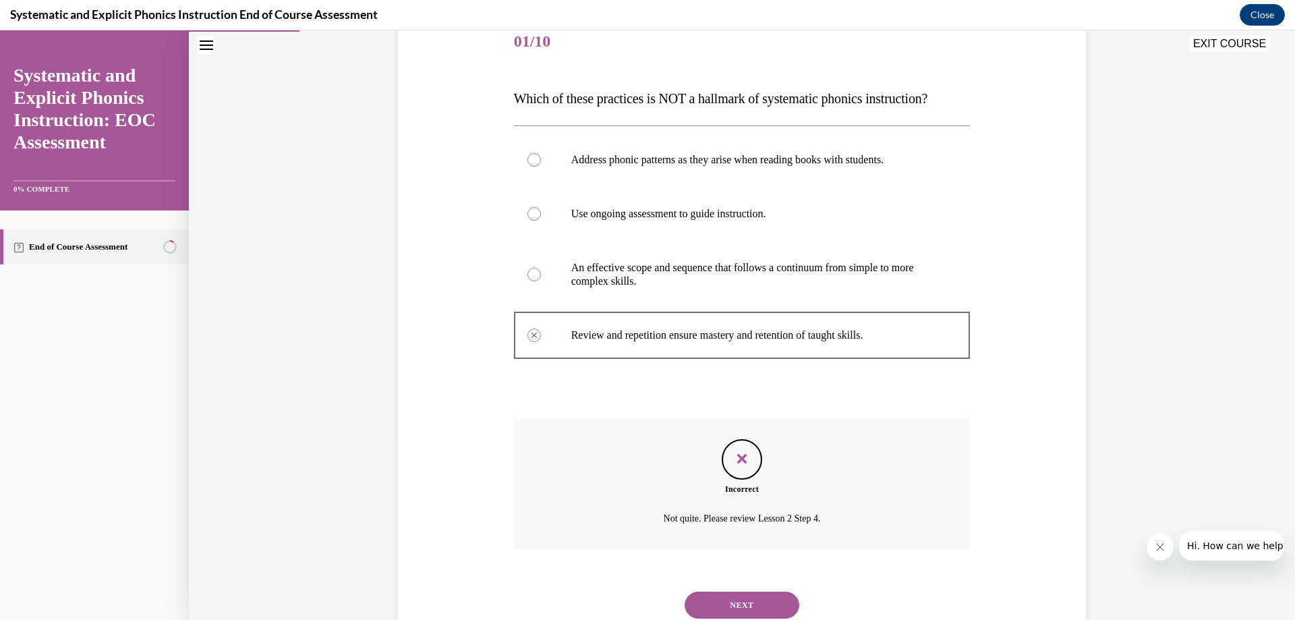
scroll to position [150, 0]
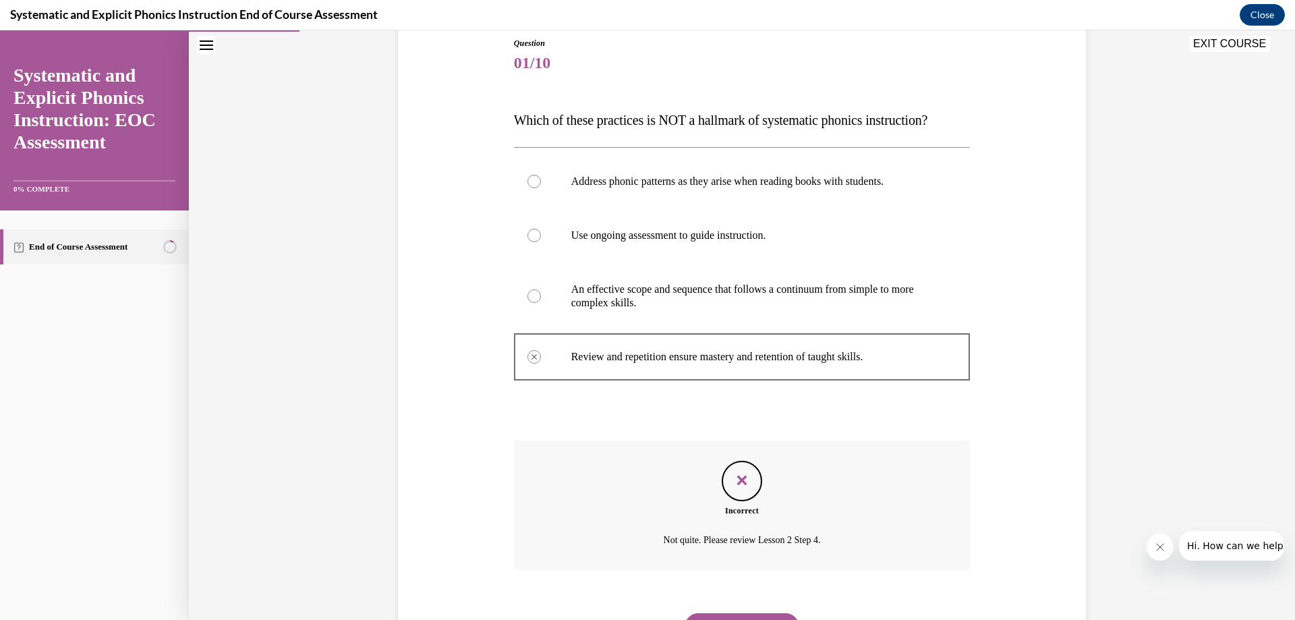
click at [527, 182] on div at bounding box center [533, 181] width 13 height 13
click at [724, 480] on div "Feedback" at bounding box center [742, 481] width 40 height 40
click at [745, 618] on button "NEXT" at bounding box center [742, 626] width 115 height 27
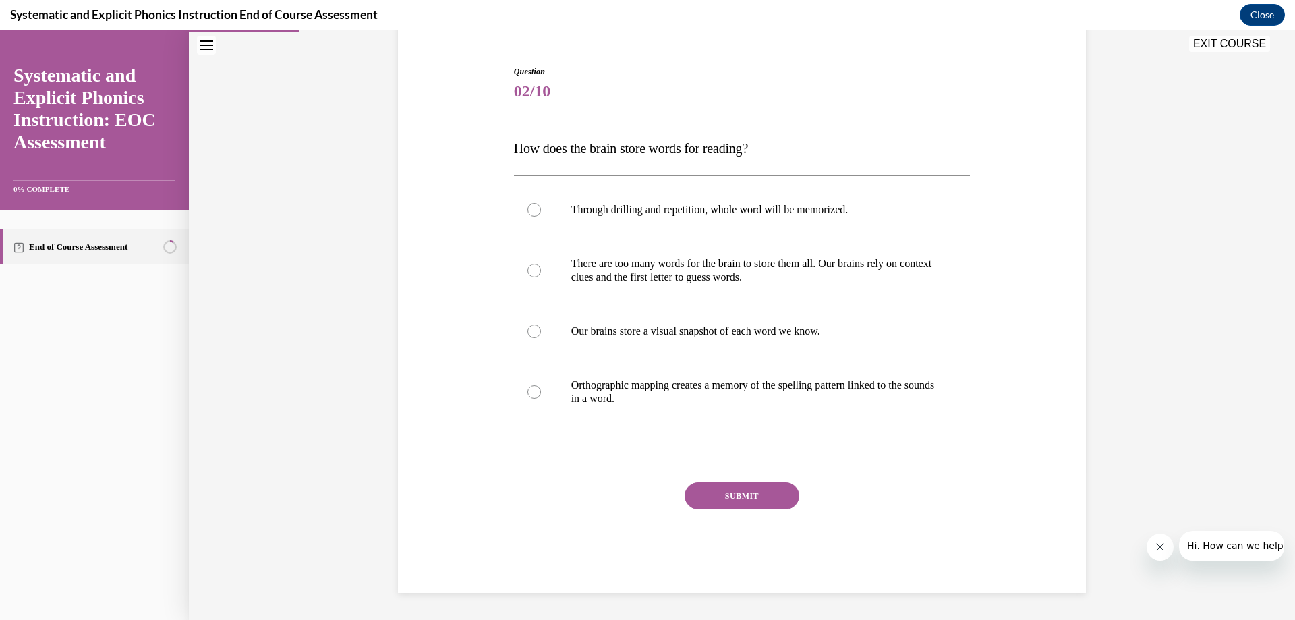
scroll to position [122, 0]
click at [528, 333] on div at bounding box center [533, 330] width 13 height 13
click at [755, 492] on button "SUBMIT" at bounding box center [742, 495] width 115 height 27
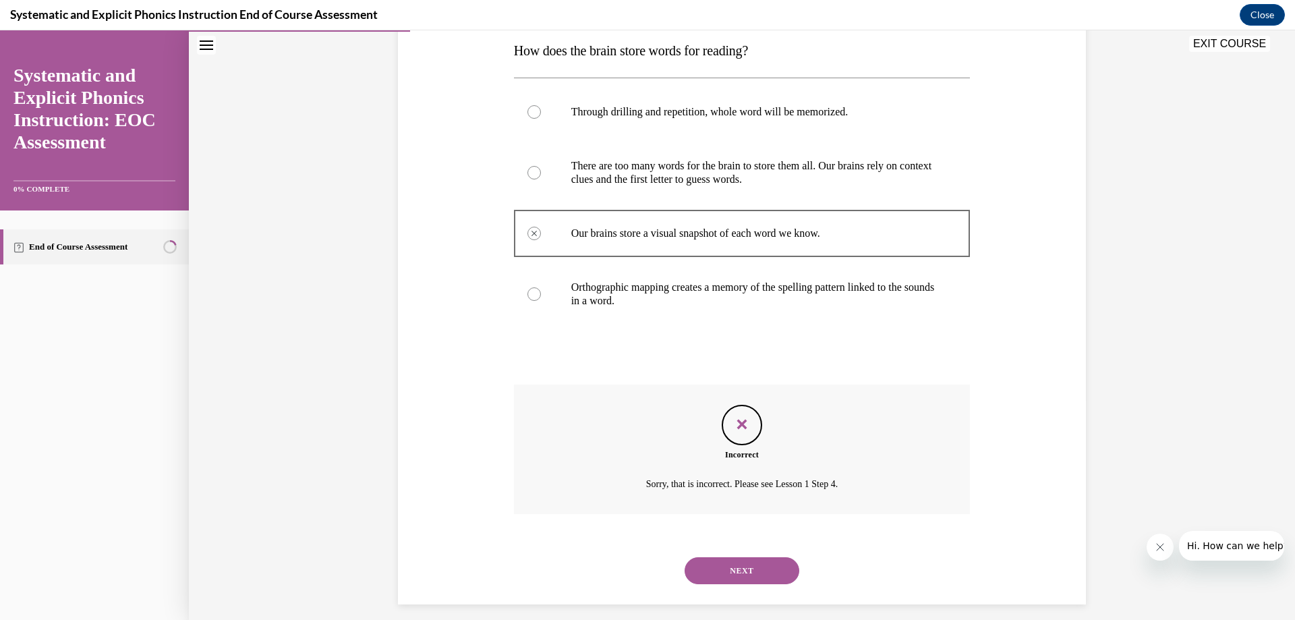
scroll to position [231, 0]
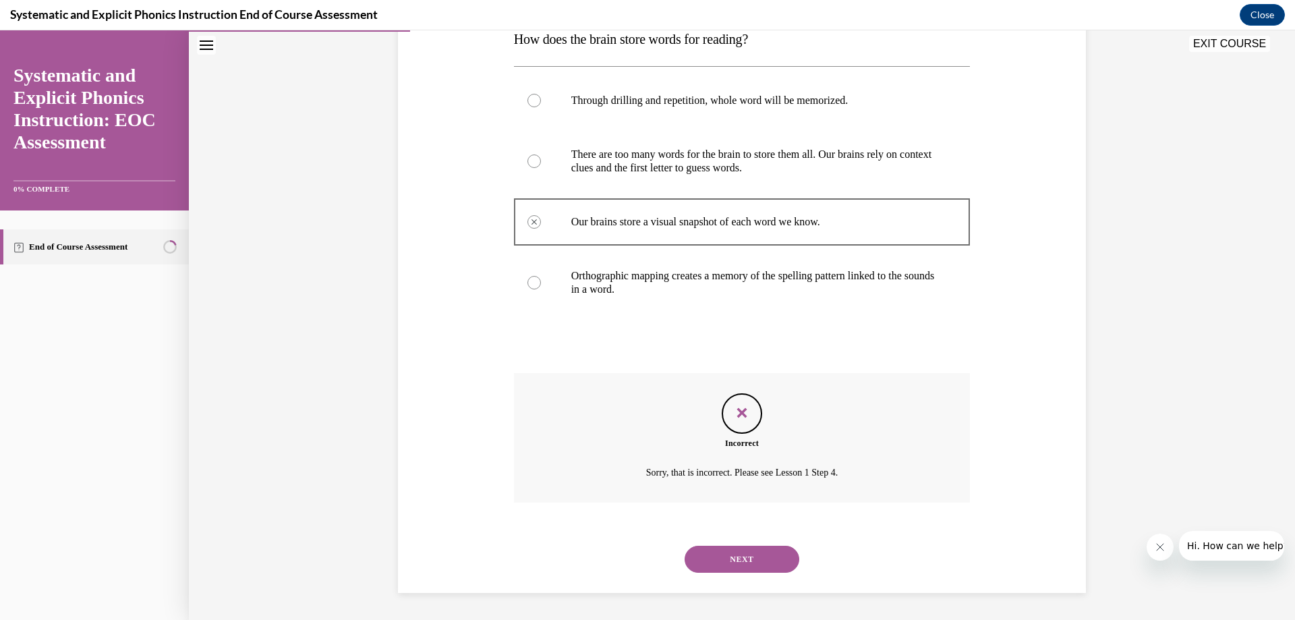
click at [745, 558] on button "NEXT" at bounding box center [742, 559] width 115 height 27
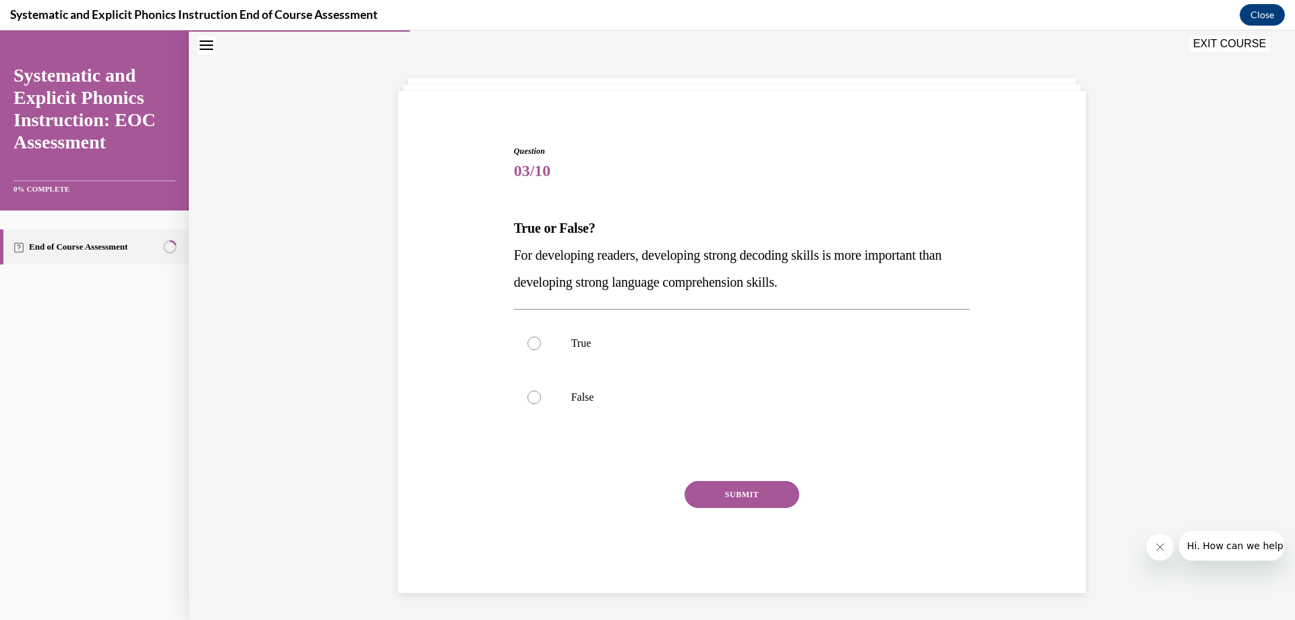
scroll to position [42, 0]
click at [531, 399] on div at bounding box center [533, 397] width 13 height 13
click at [757, 497] on button "SUBMIT" at bounding box center [742, 494] width 115 height 27
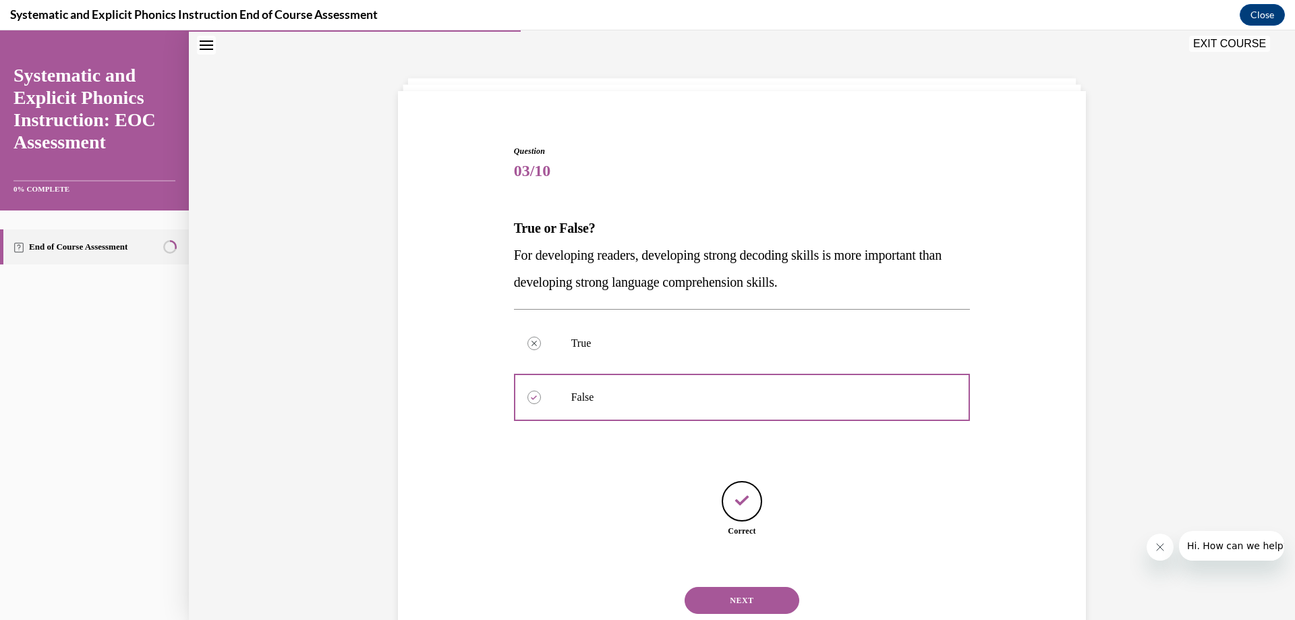
scroll to position [84, 0]
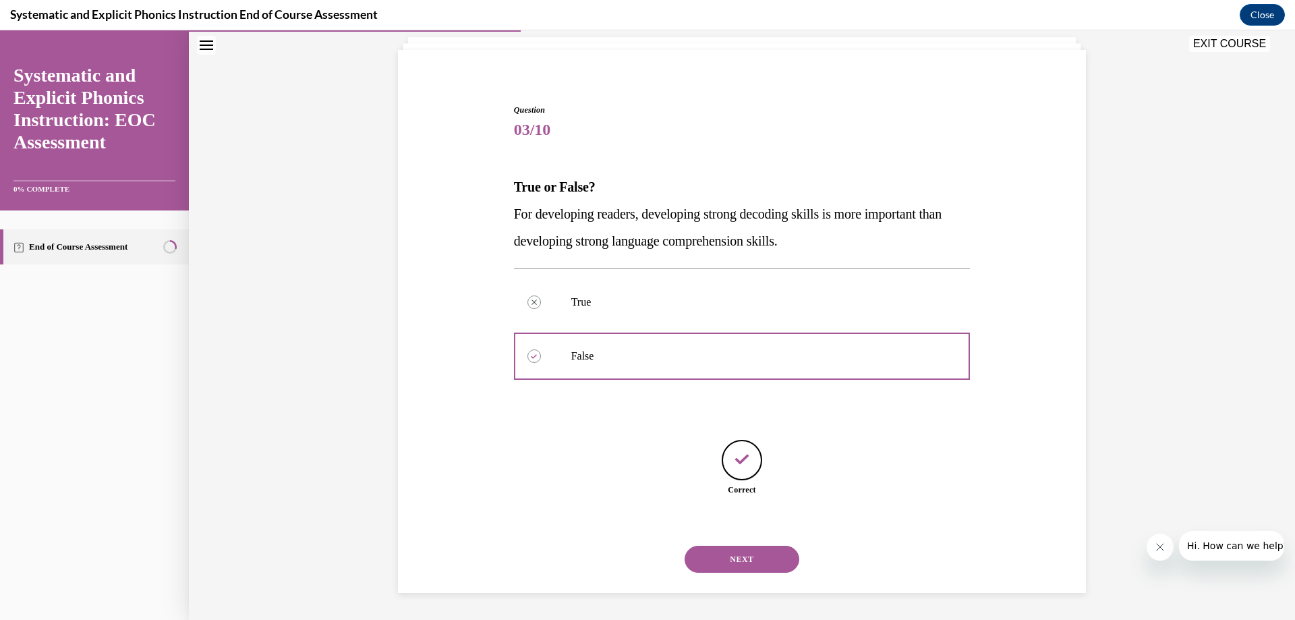
click at [760, 546] on button "NEXT" at bounding box center [742, 559] width 115 height 27
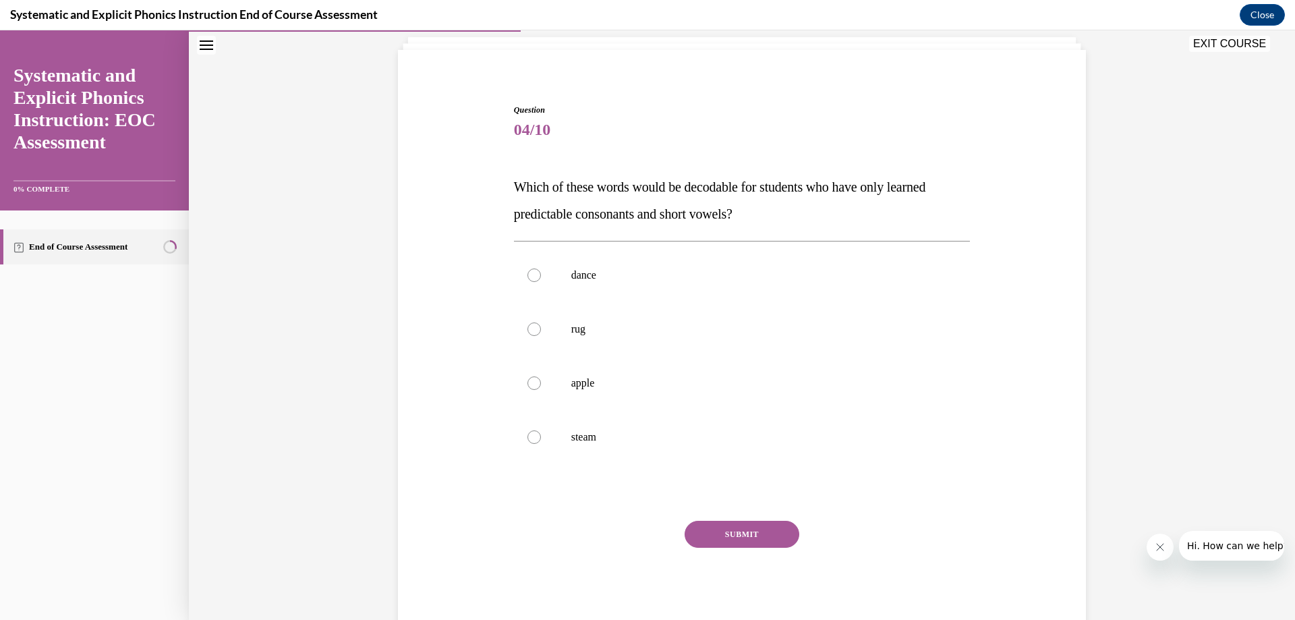
scroll to position [71, 0]
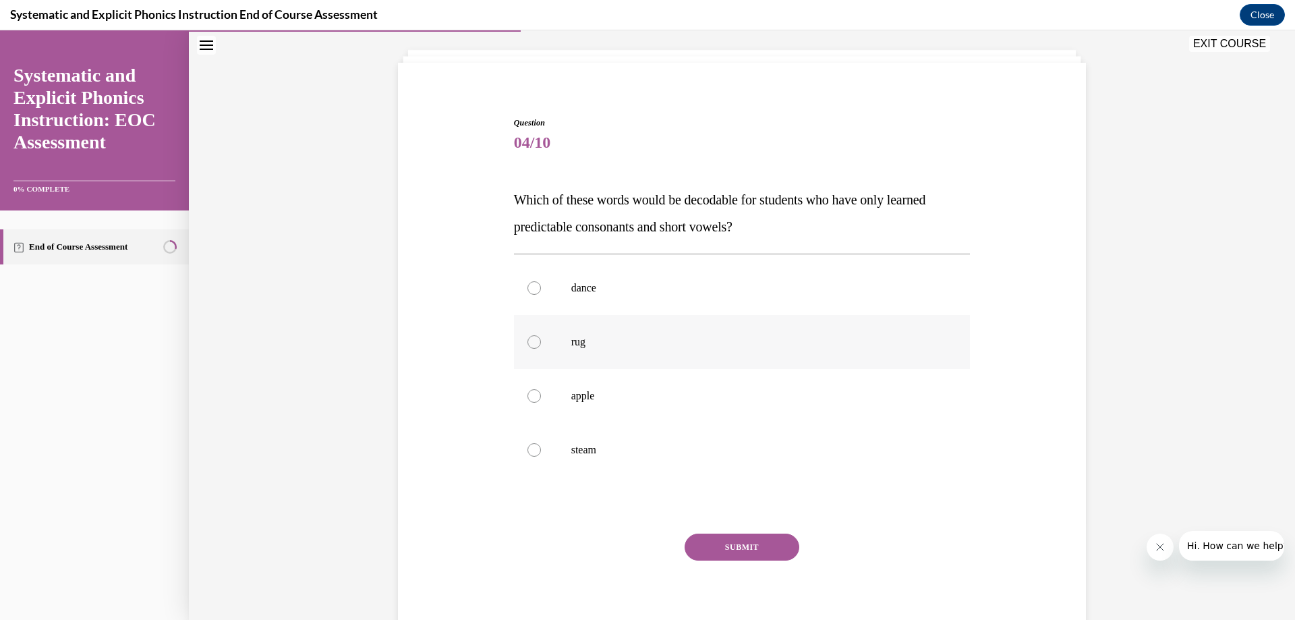
click at [528, 339] on div at bounding box center [533, 341] width 13 height 13
click at [751, 545] on button "SUBMIT" at bounding box center [742, 547] width 115 height 27
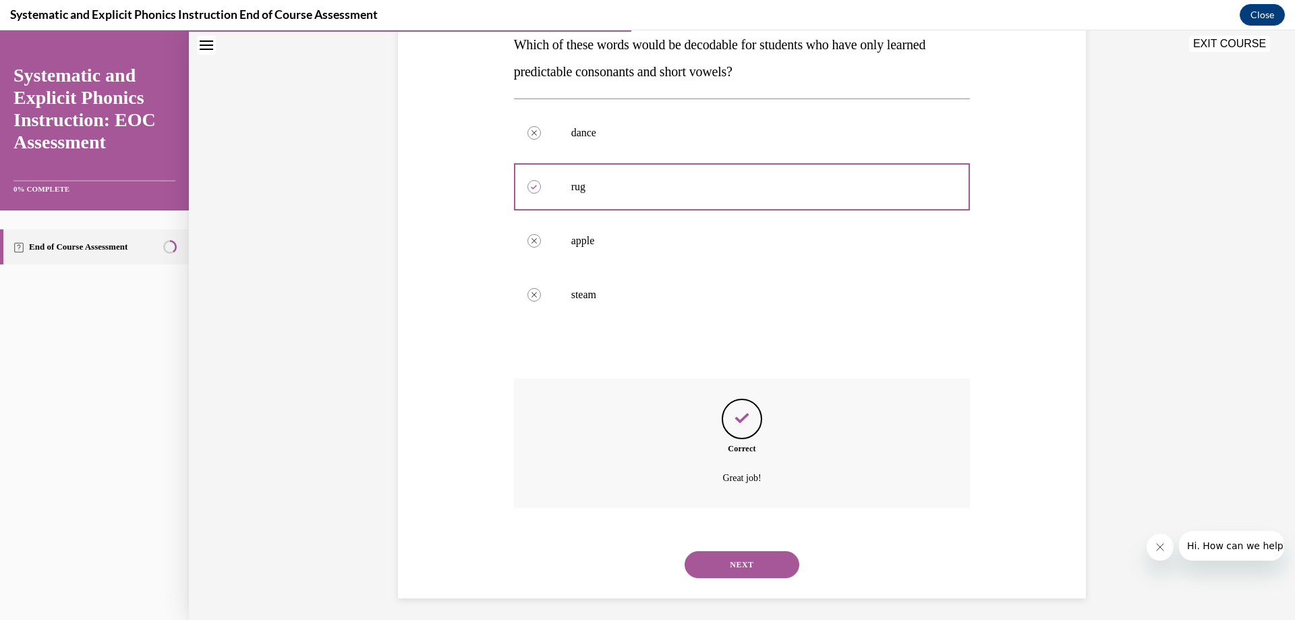
scroll to position [231, 0]
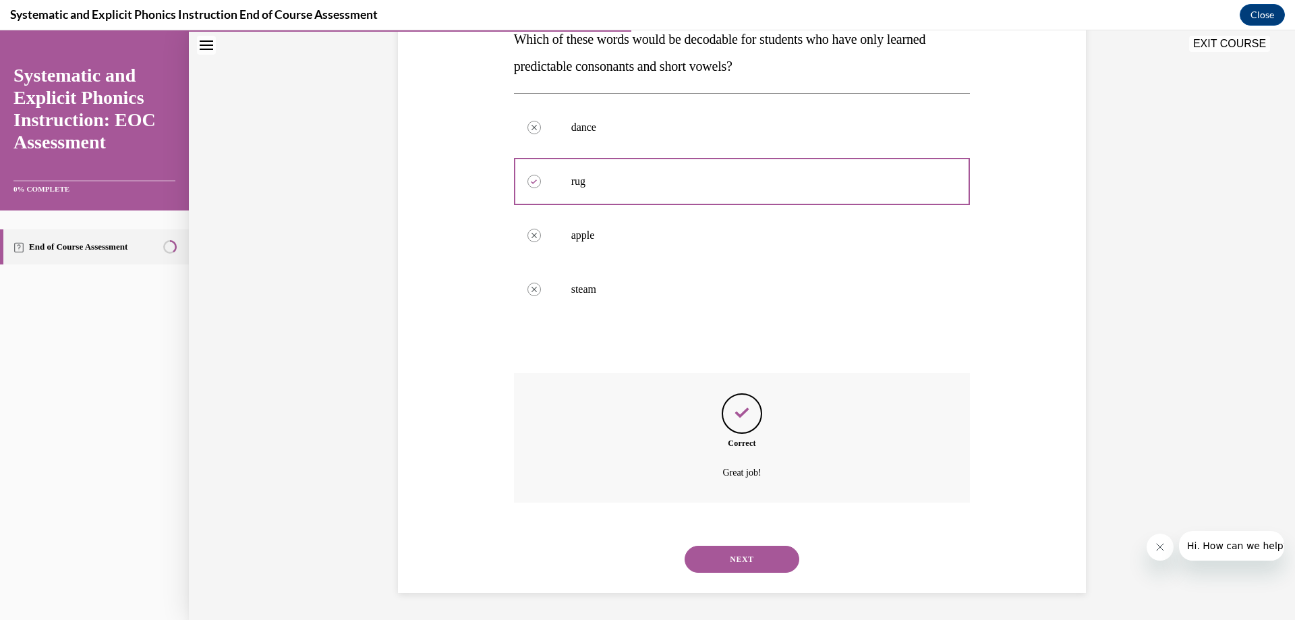
click at [753, 556] on button "NEXT" at bounding box center [742, 559] width 115 height 27
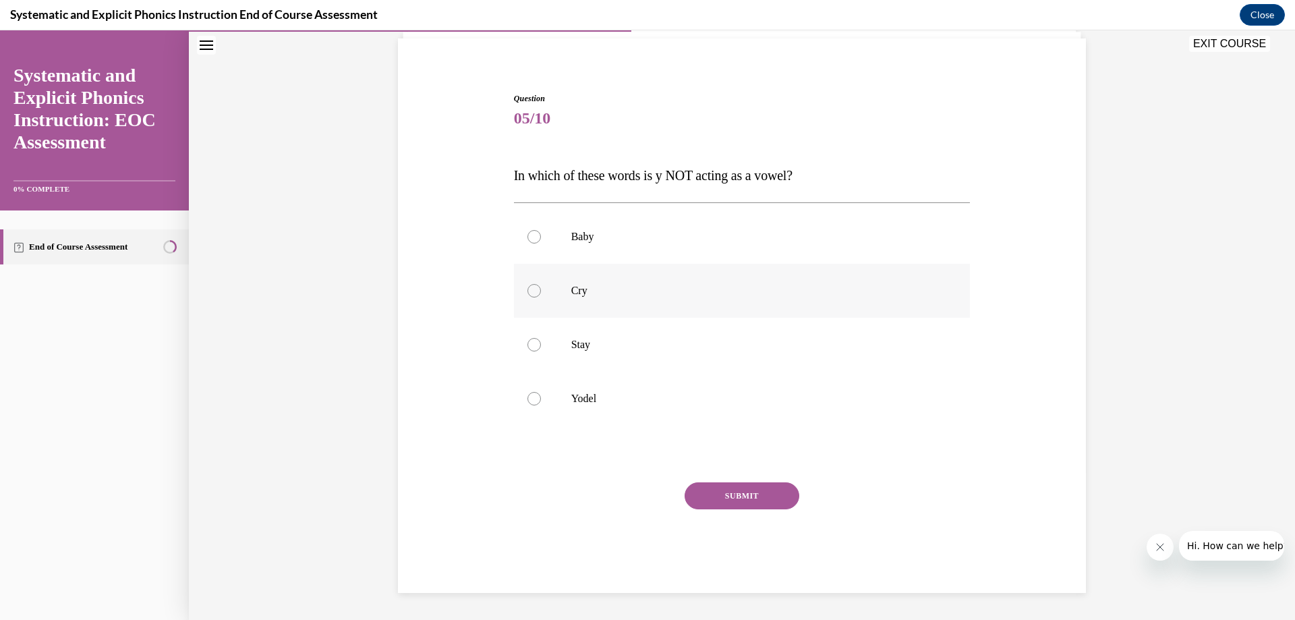
click at [527, 292] on div at bounding box center [533, 290] width 13 height 13
click at [743, 497] on button "SUBMIT" at bounding box center [742, 495] width 115 height 27
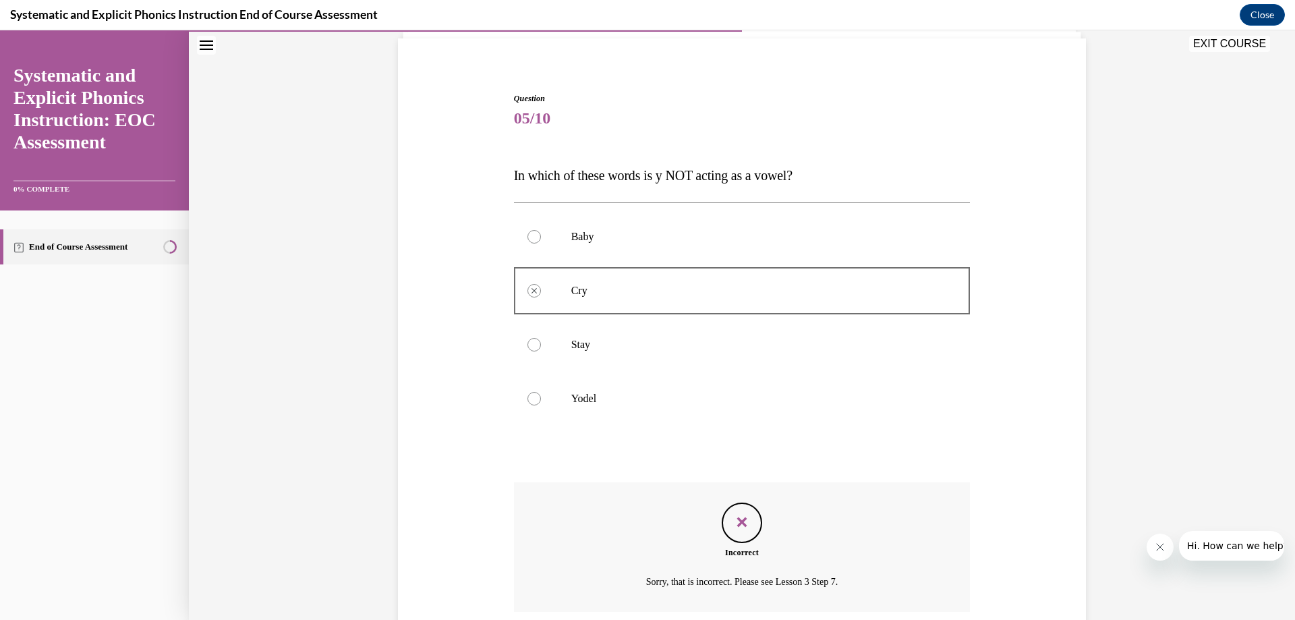
scroll to position [204, 0]
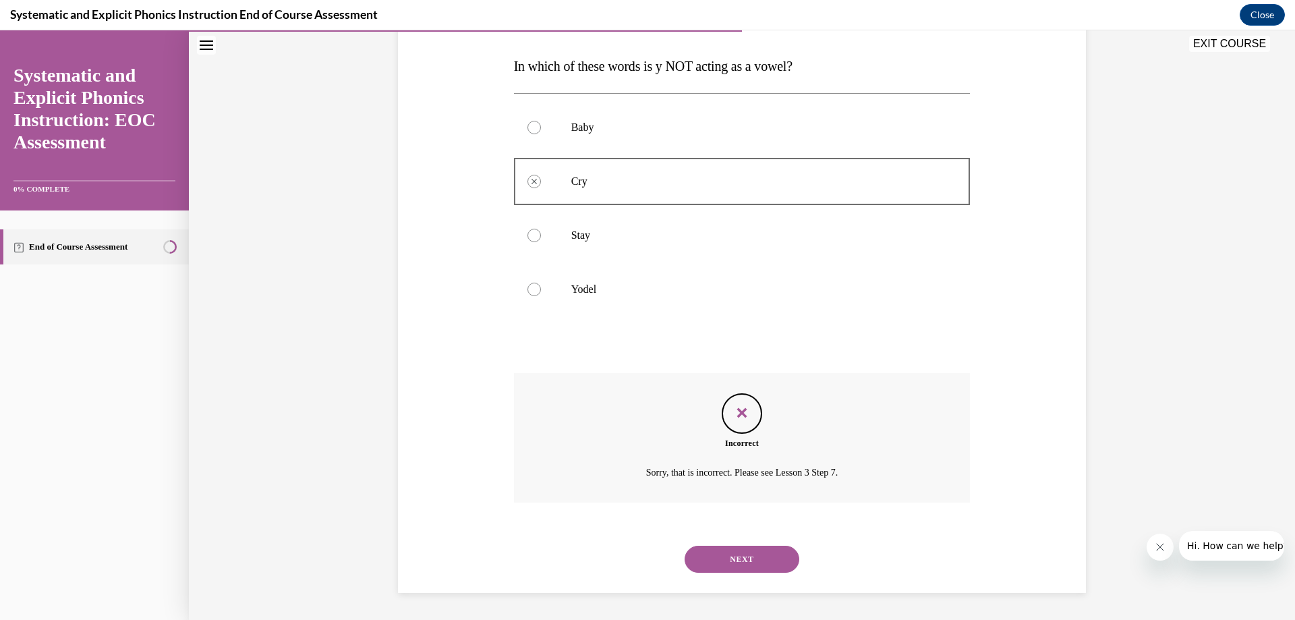
click at [742, 555] on button "NEXT" at bounding box center [742, 559] width 115 height 27
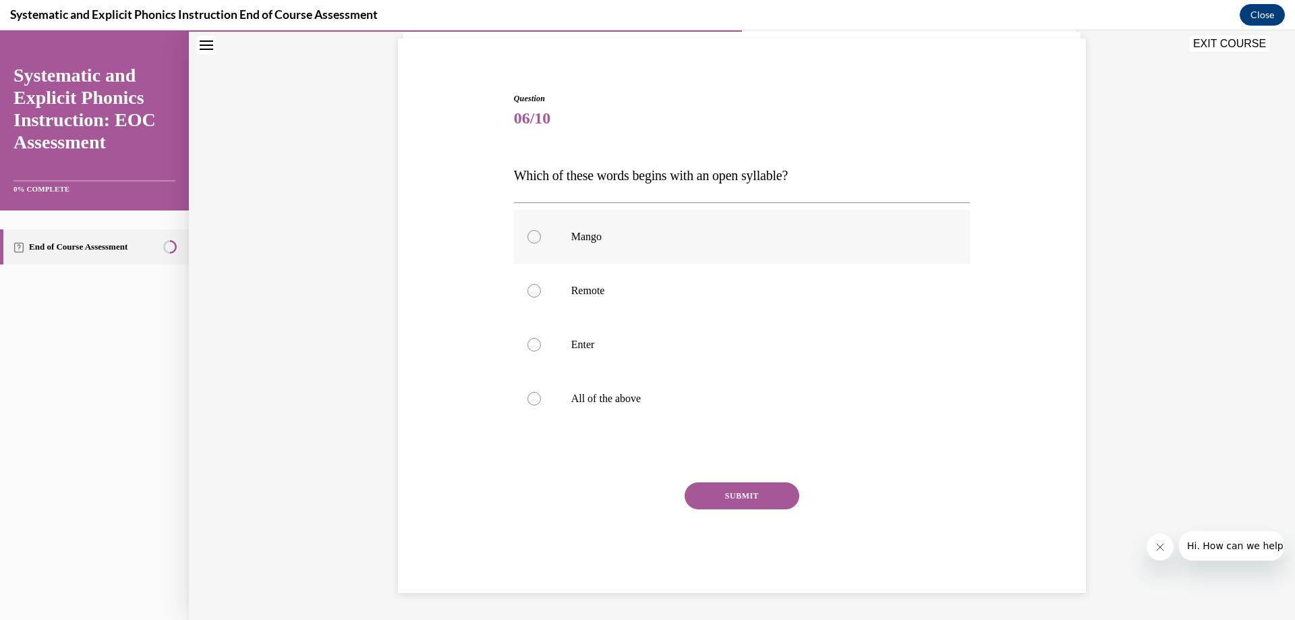
click at [527, 233] on div at bounding box center [533, 236] width 13 height 13
click at [751, 499] on button "SUBMIT" at bounding box center [742, 495] width 115 height 27
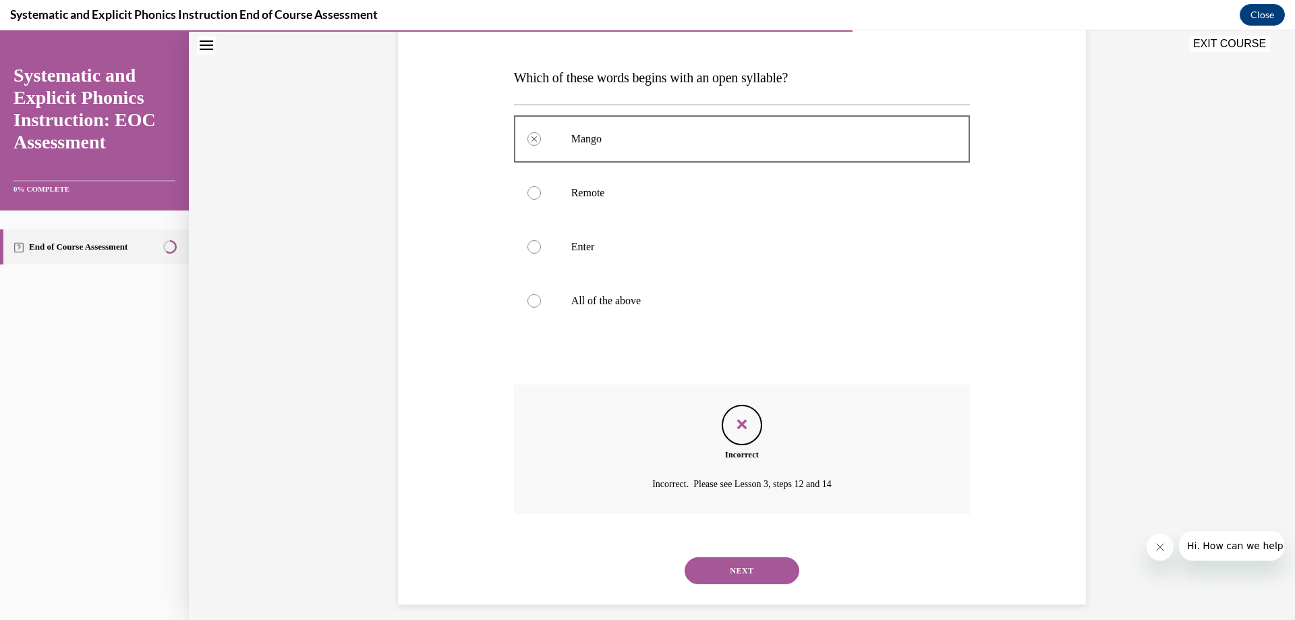
scroll to position [204, 0]
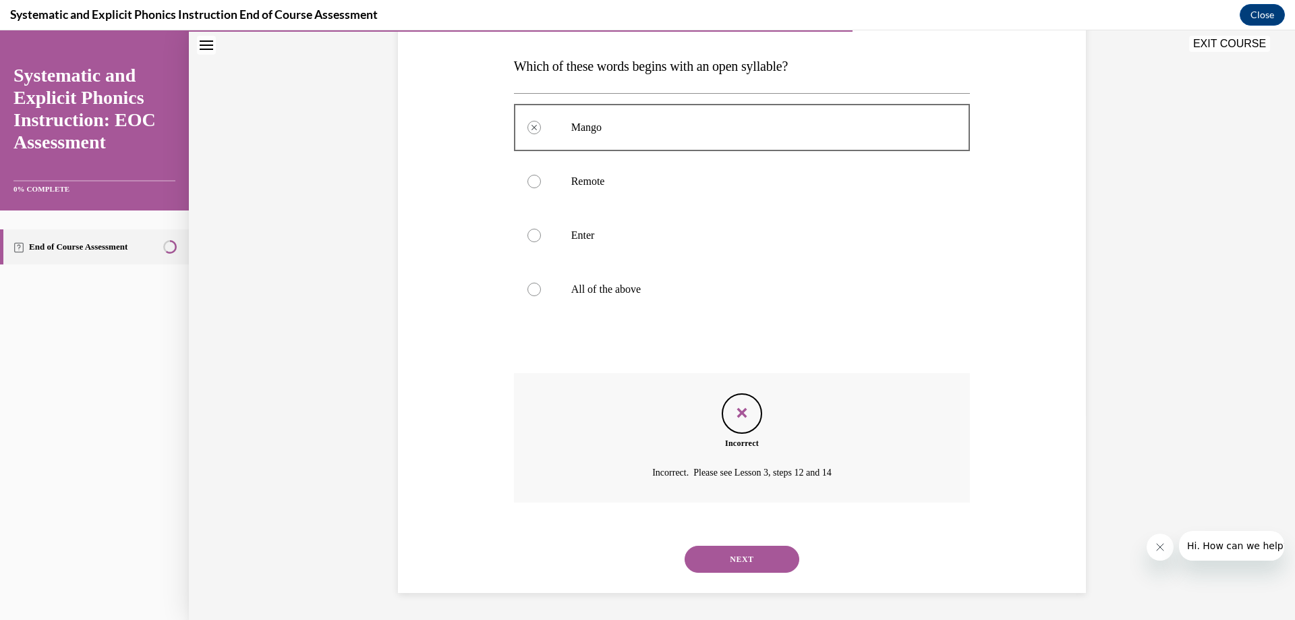
click at [766, 563] on button "NEXT" at bounding box center [742, 559] width 115 height 27
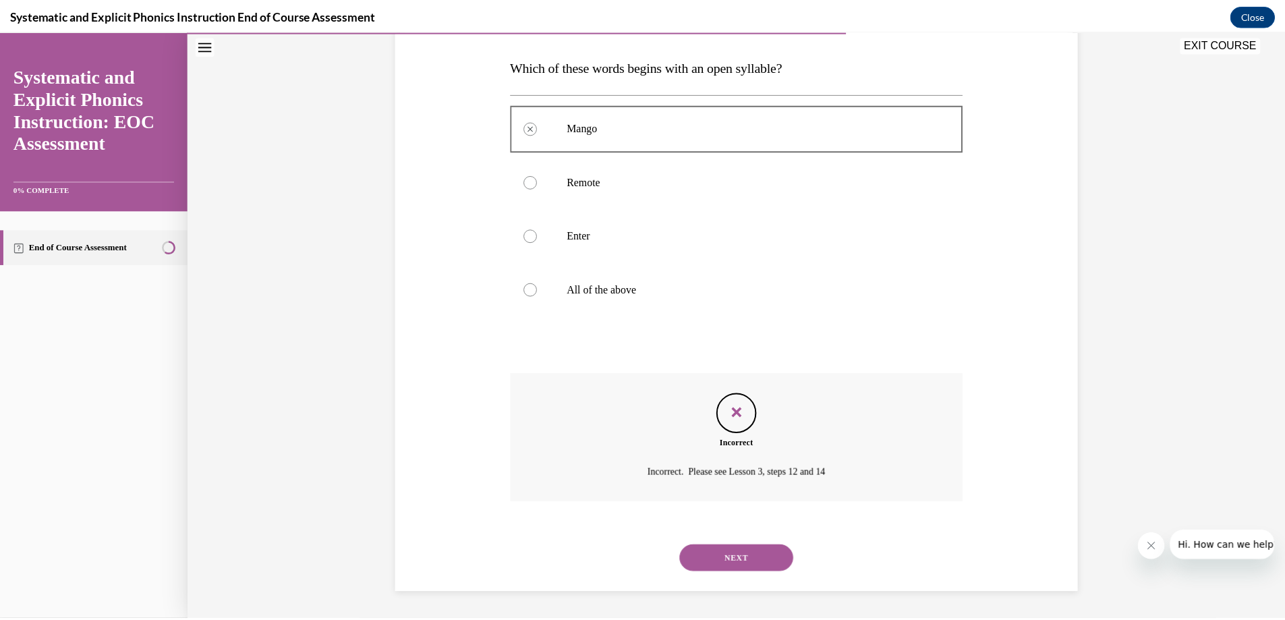
scroll to position [95, 0]
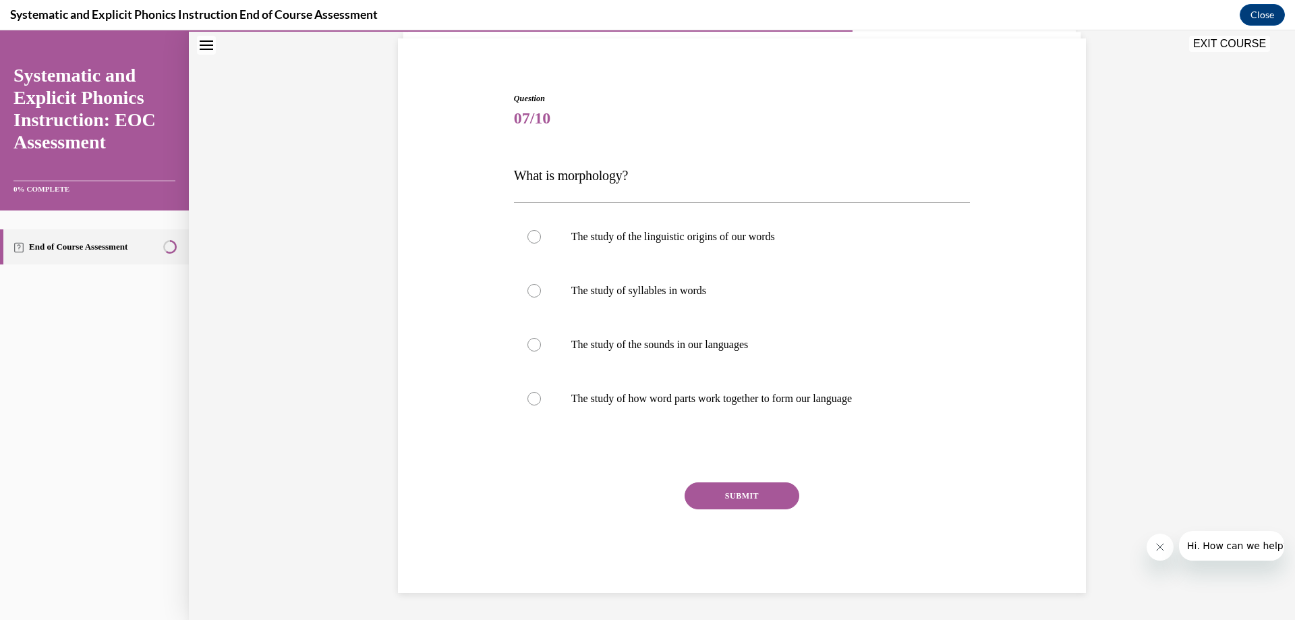
click at [1217, 45] on button "EXIT COURSE" at bounding box center [1229, 44] width 81 height 16
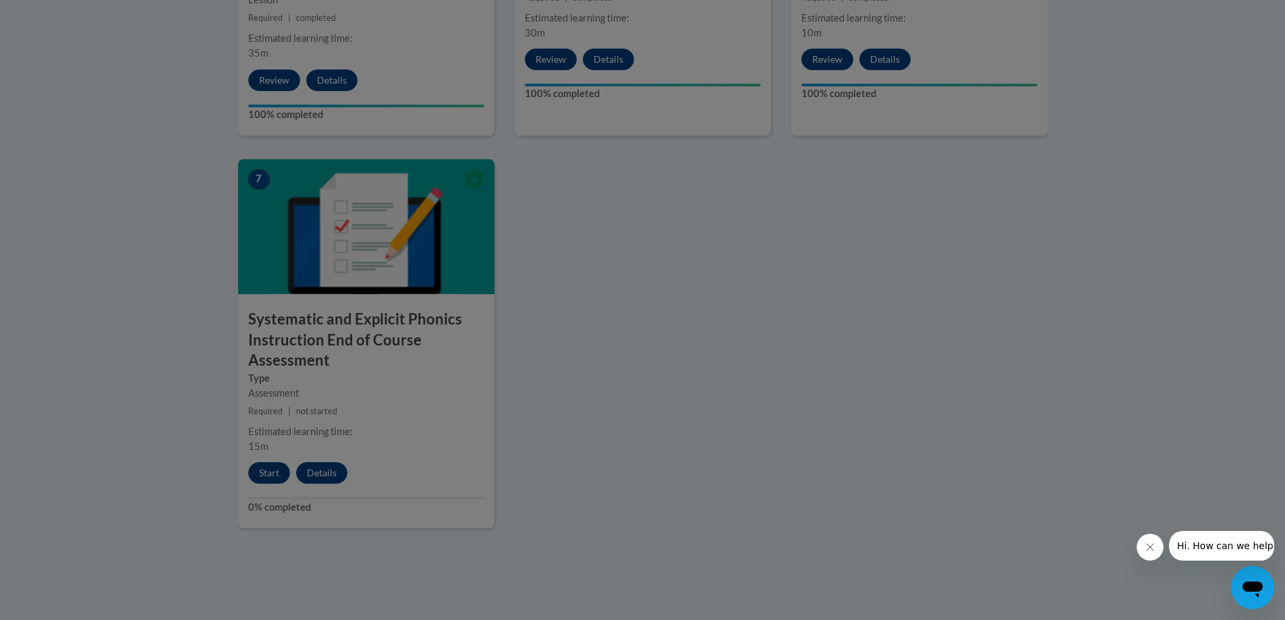
click at [383, 421] on div at bounding box center [642, 310] width 1285 height 620
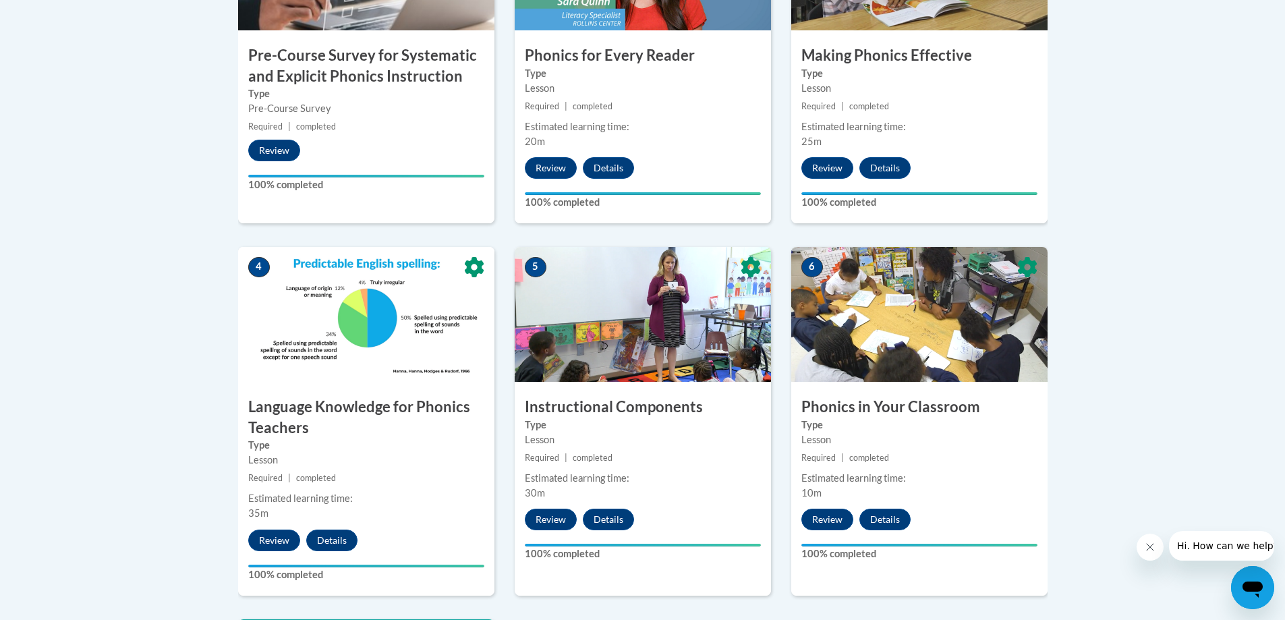
scroll to position [737, 0]
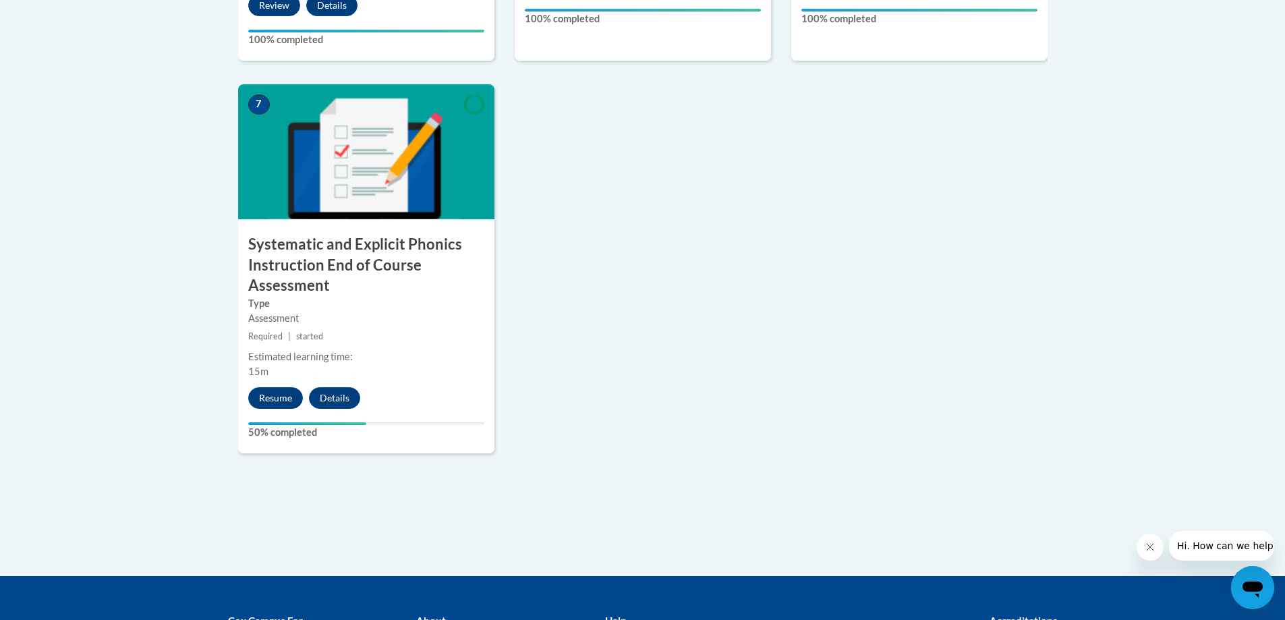
scroll to position [1182, 0]
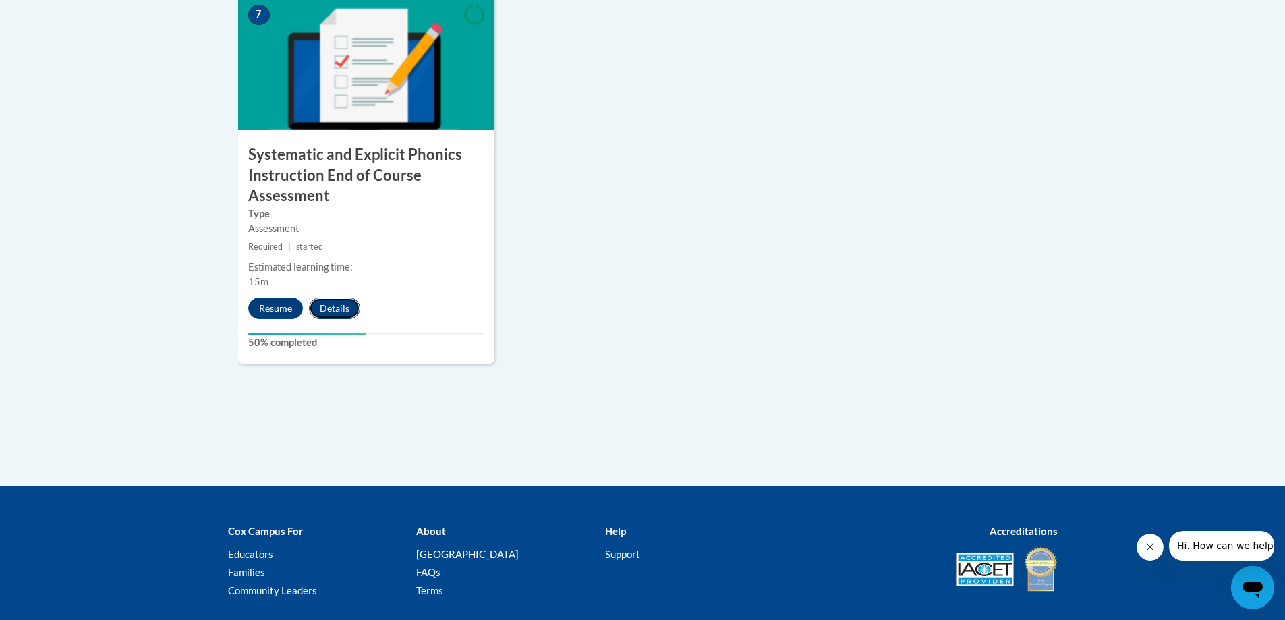
click at [330, 311] on button "Details" at bounding box center [334, 308] width 51 height 22
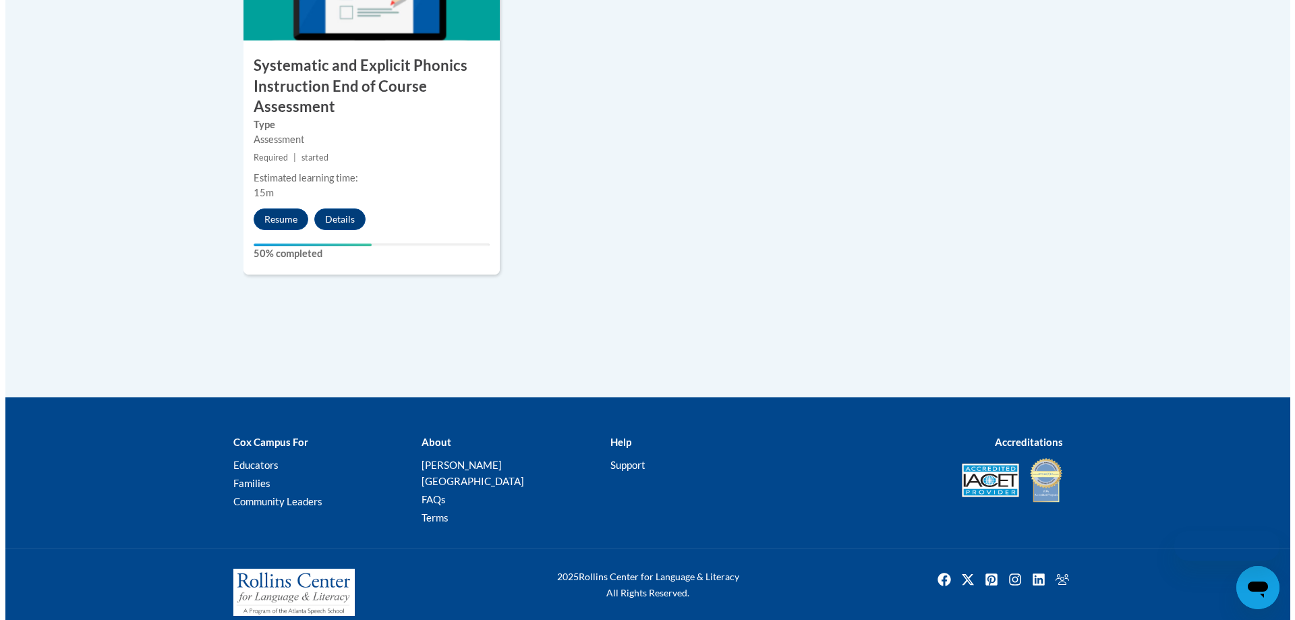
scroll to position [1182, 0]
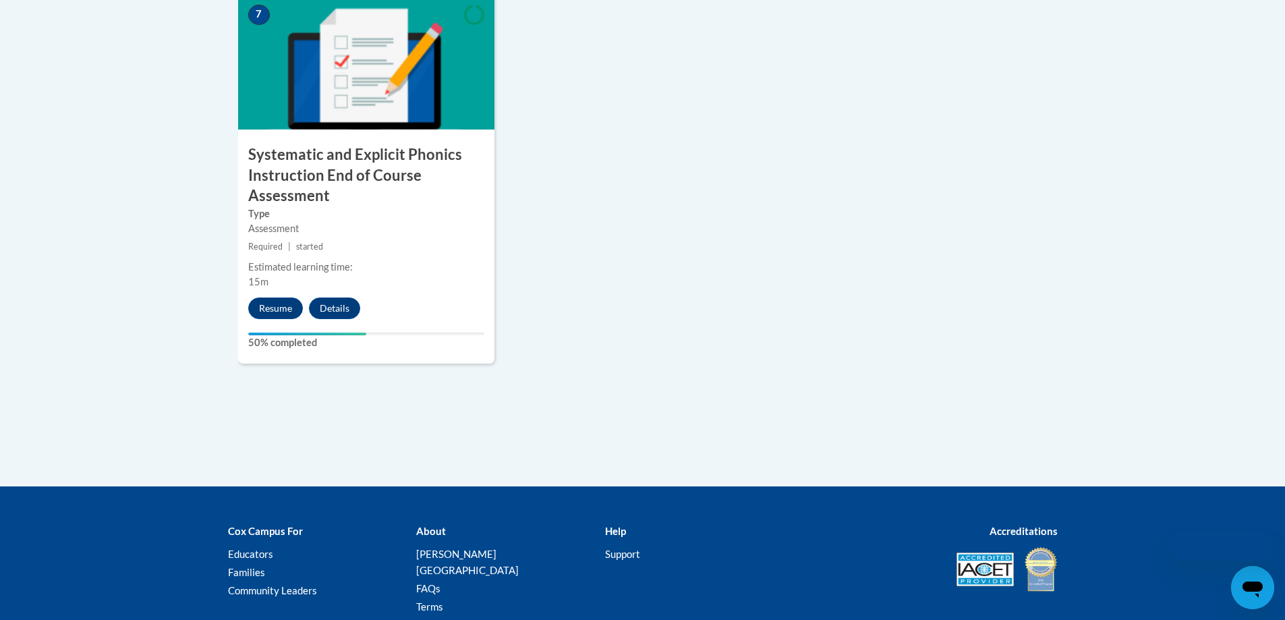
click at [270, 219] on label "Type" at bounding box center [366, 213] width 236 height 15
click at [280, 304] on button "Resume" at bounding box center [275, 308] width 55 height 22
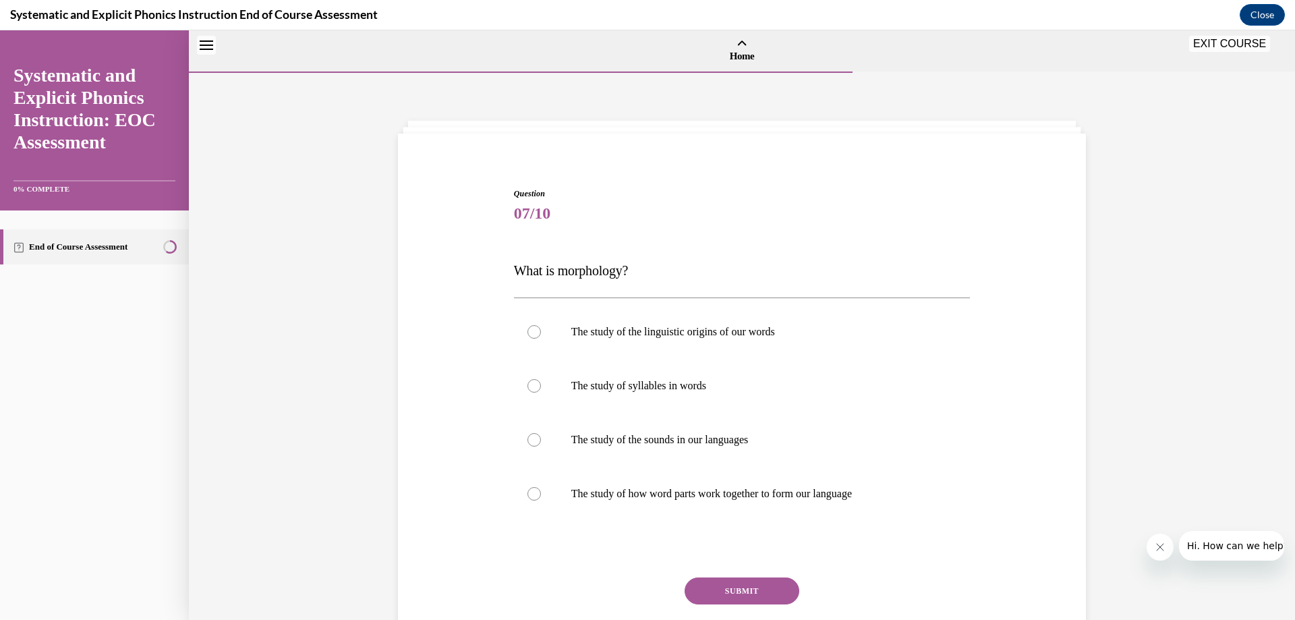
scroll to position [42, 0]
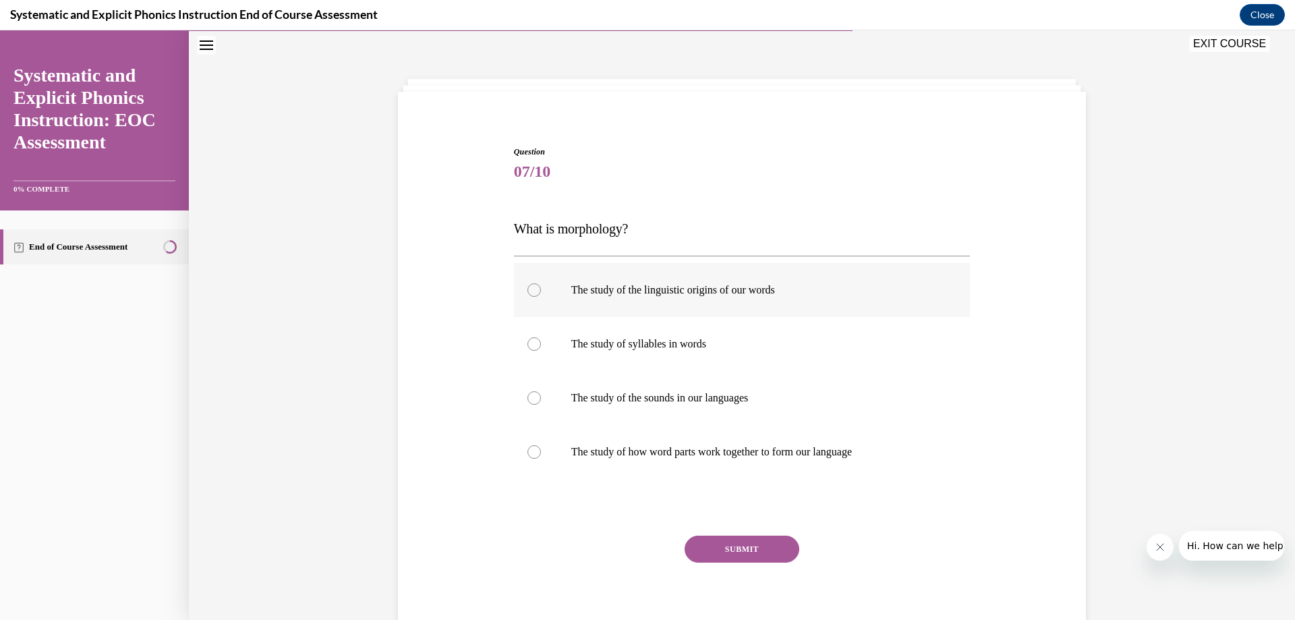
click at [527, 288] on div at bounding box center [533, 289] width 13 height 13
click at [725, 542] on button "SUBMIT" at bounding box center [742, 549] width 115 height 27
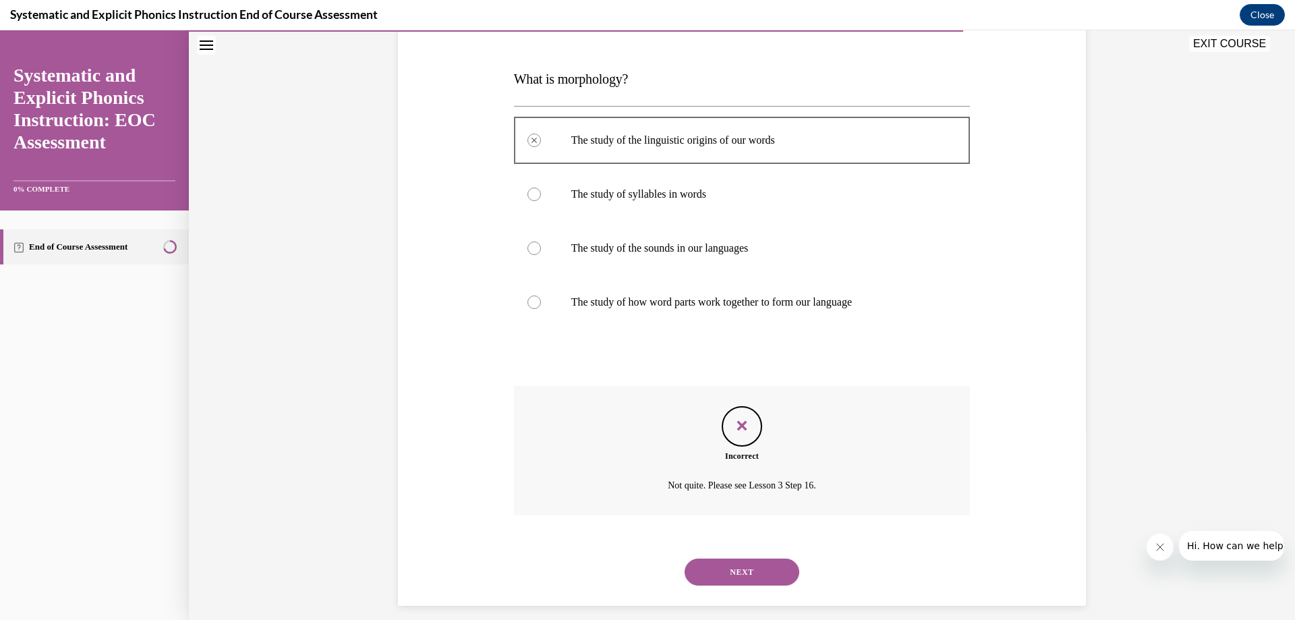
scroll to position [204, 0]
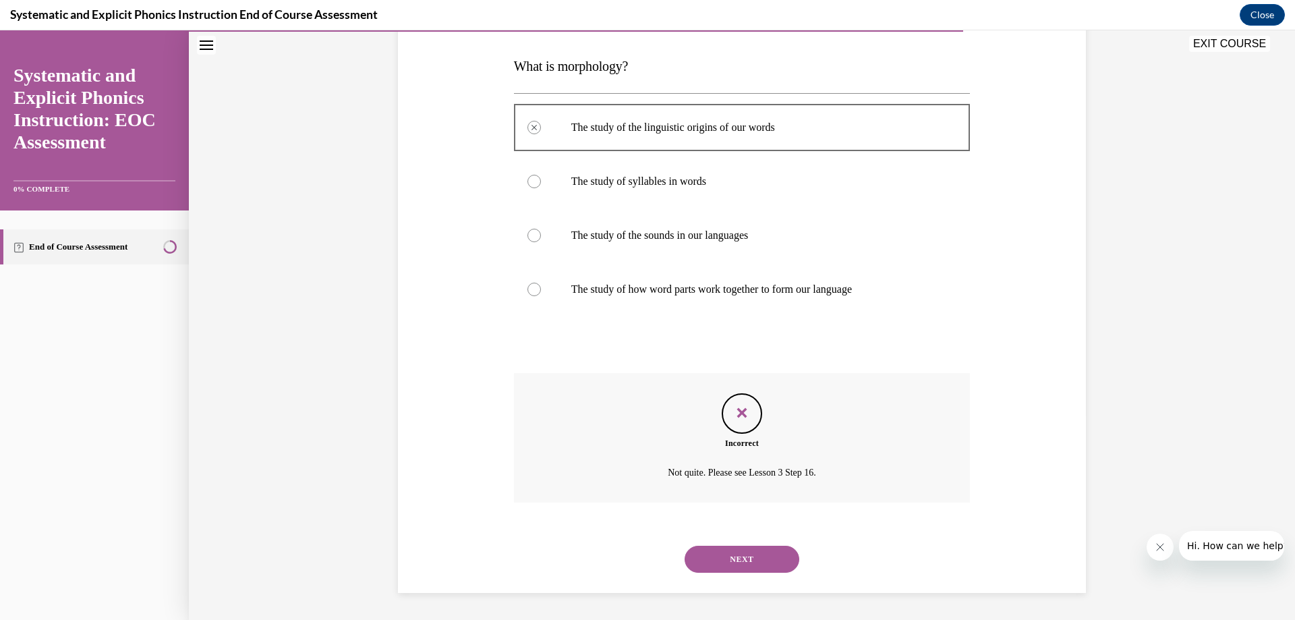
click at [739, 567] on button "NEXT" at bounding box center [742, 559] width 115 height 27
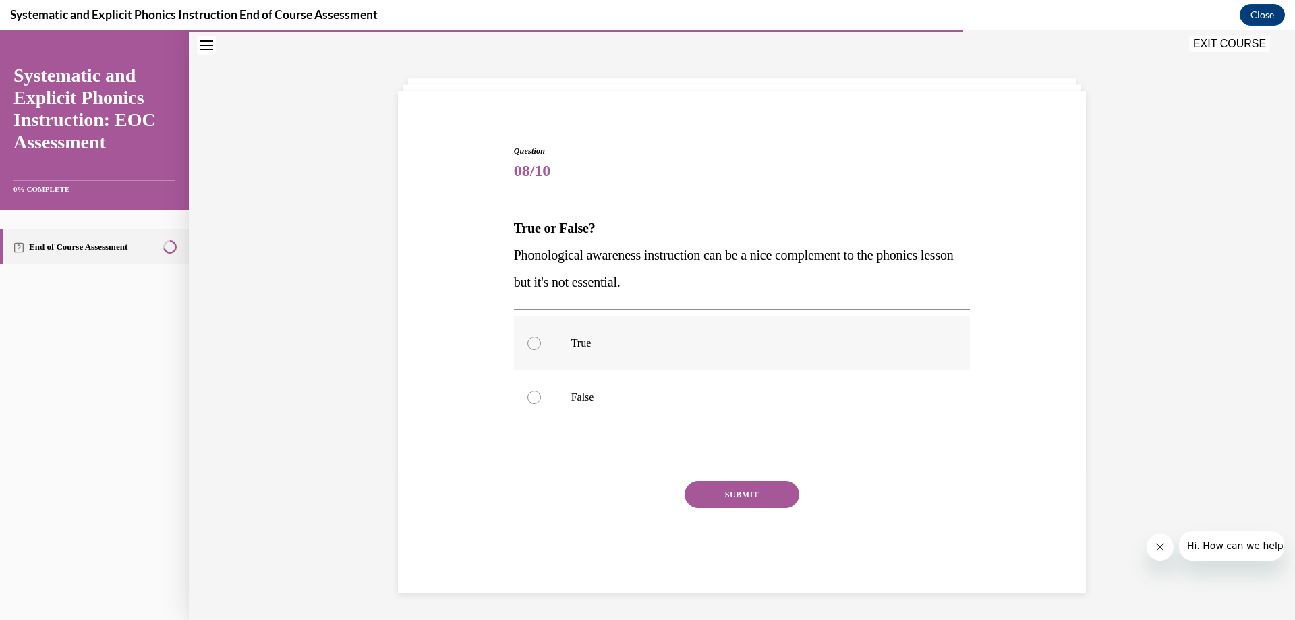
click at [530, 342] on div at bounding box center [533, 343] width 13 height 13
drag, startPoint x: 525, startPoint y: 398, endPoint x: 554, endPoint y: 422, distance: 37.3
click at [527, 399] on div at bounding box center [533, 397] width 13 height 13
click at [744, 485] on button "SUBMIT" at bounding box center [742, 494] width 115 height 27
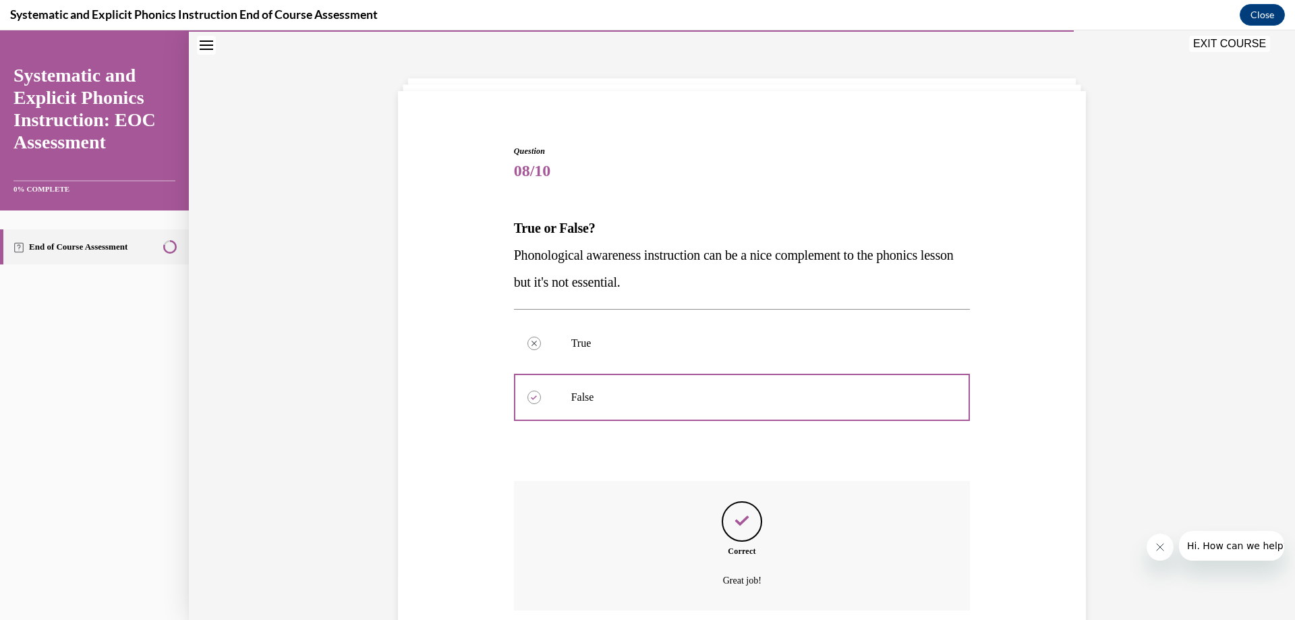
scroll to position [150, 0]
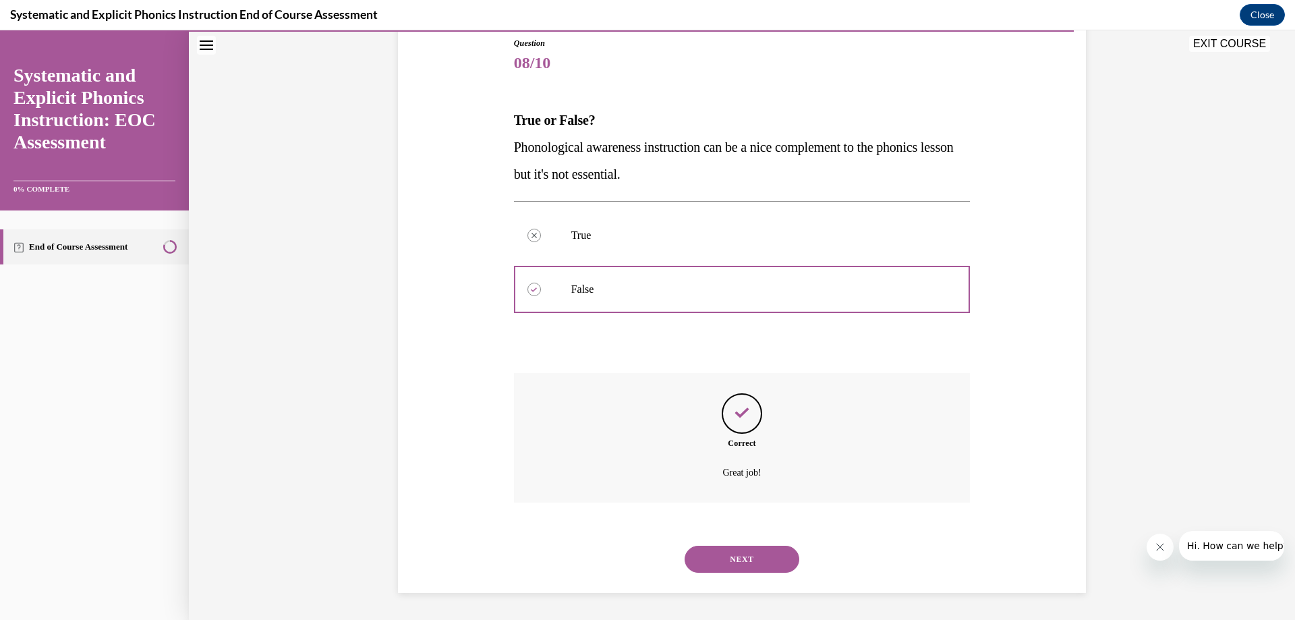
click at [737, 556] on button "NEXT" at bounding box center [742, 559] width 115 height 27
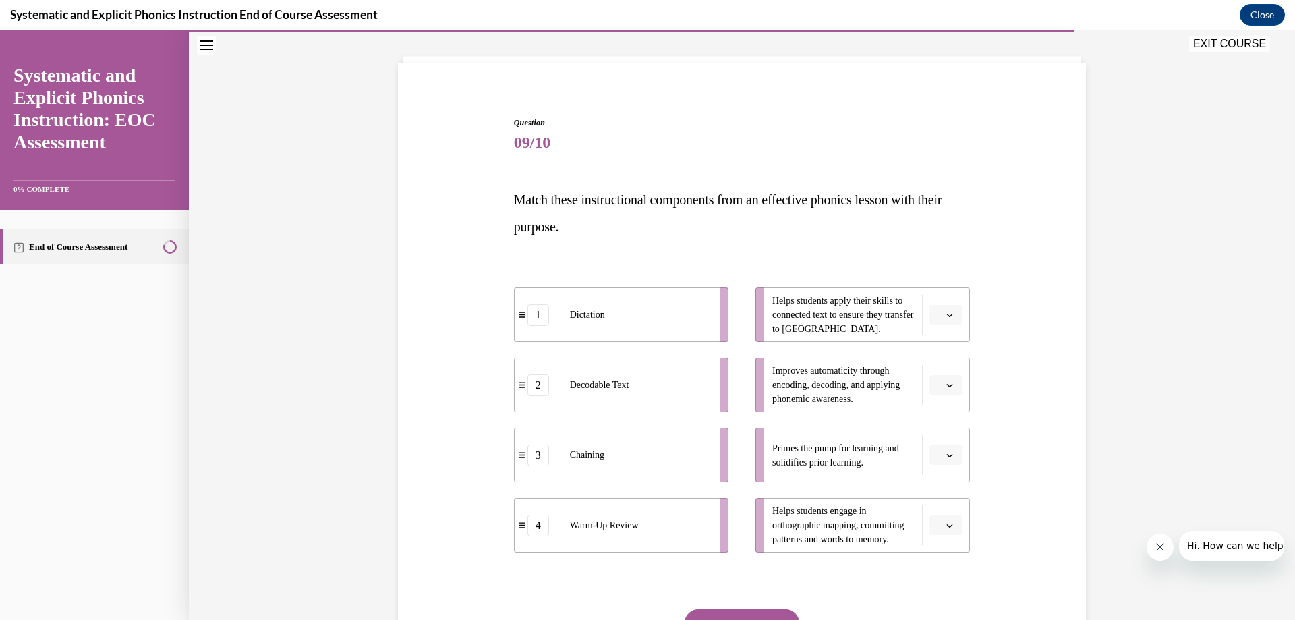
scroll to position [71, 0]
click at [945, 315] on span "button" at bounding box center [949, 314] width 9 height 9
click at [938, 400] on span "2" at bounding box center [935, 398] width 5 height 11
click at [945, 383] on span "button" at bounding box center [949, 384] width 9 height 9
click at [935, 444] on span "1" at bounding box center [935, 441] width 5 height 11
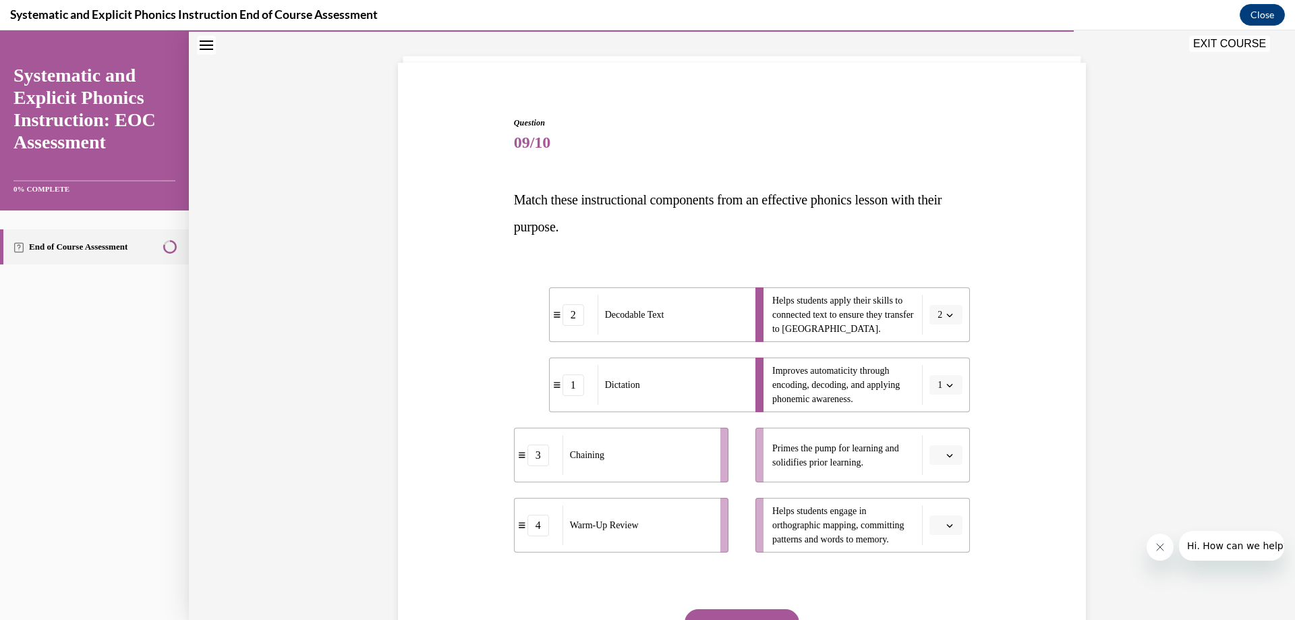
click at [946, 457] on icon "button" at bounding box center [949, 455] width 7 height 7
click at [933, 560] on span "3" at bounding box center [935, 565] width 5 height 11
click at [944, 517] on button "button" at bounding box center [945, 525] width 33 height 20
click at [933, 500] on div "4" at bounding box center [940, 495] width 34 height 27
click at [738, 614] on button "SUBMIT" at bounding box center [742, 622] width 115 height 27
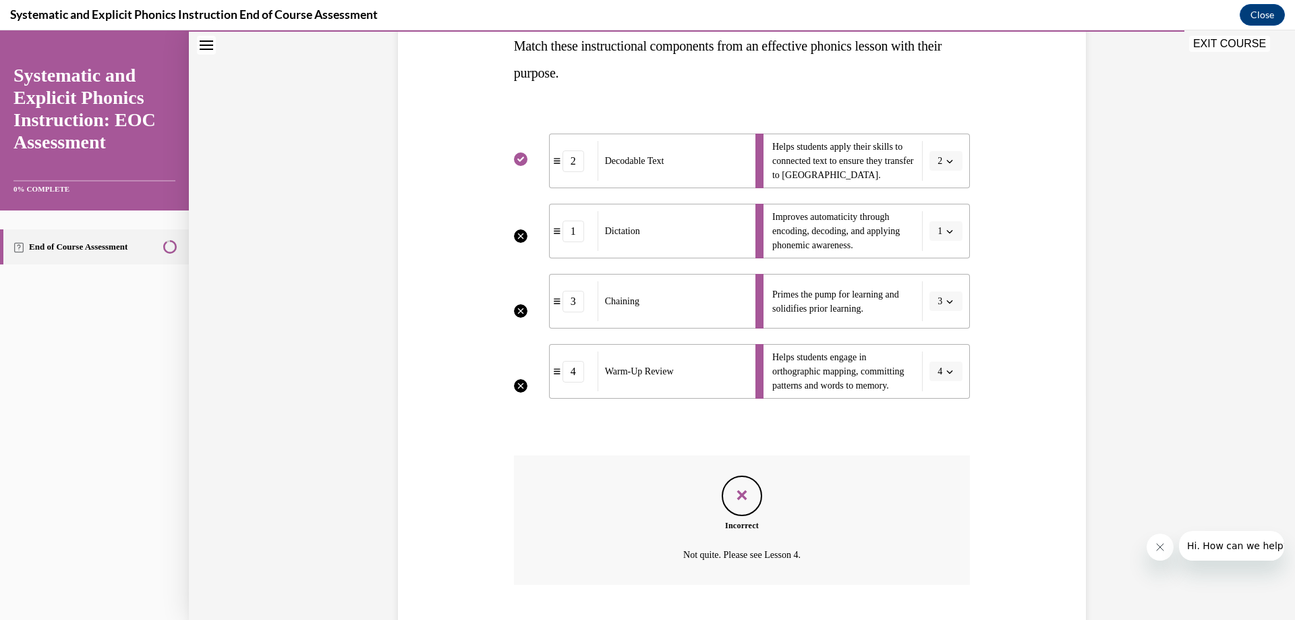
scroll to position [307, 0]
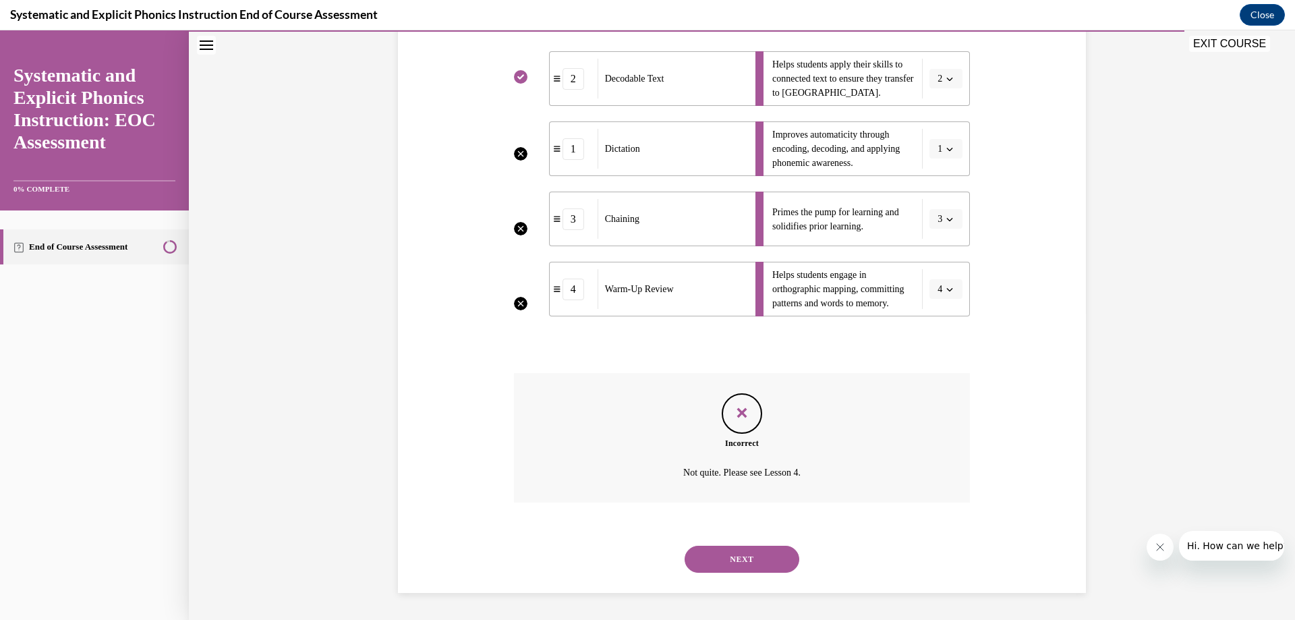
click at [727, 557] on button "NEXT" at bounding box center [742, 559] width 115 height 27
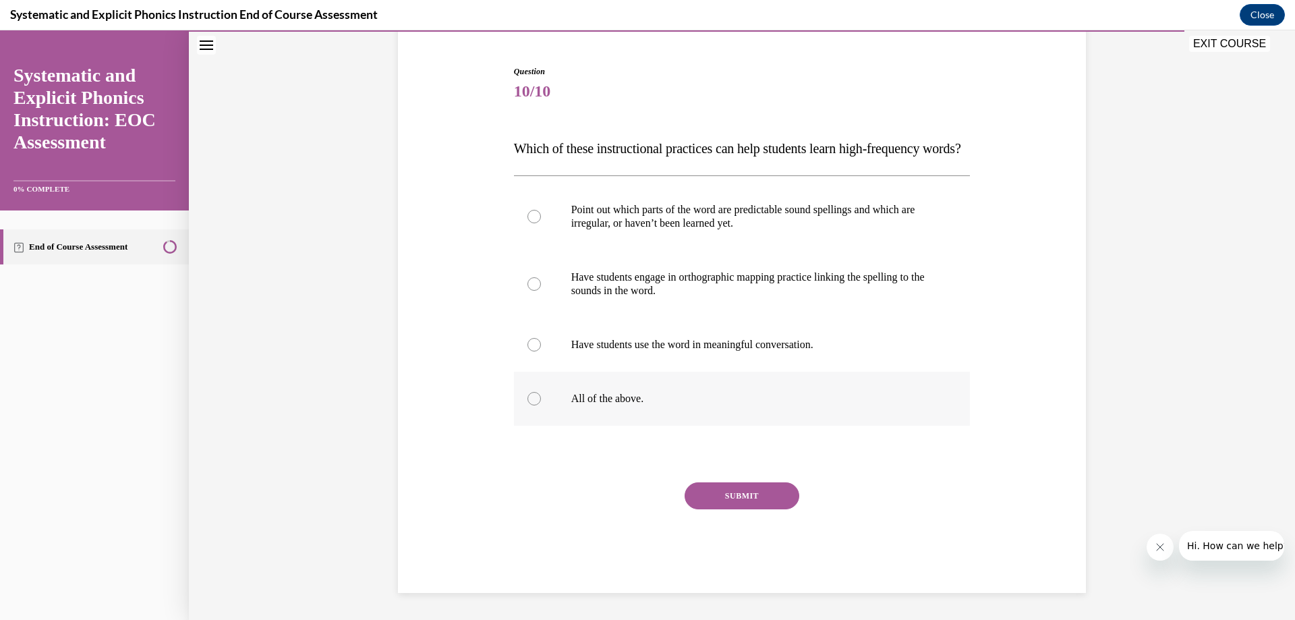
click at [519, 397] on div at bounding box center [742, 399] width 457 height 54
click at [749, 495] on button "SUBMIT" at bounding box center [742, 495] width 115 height 27
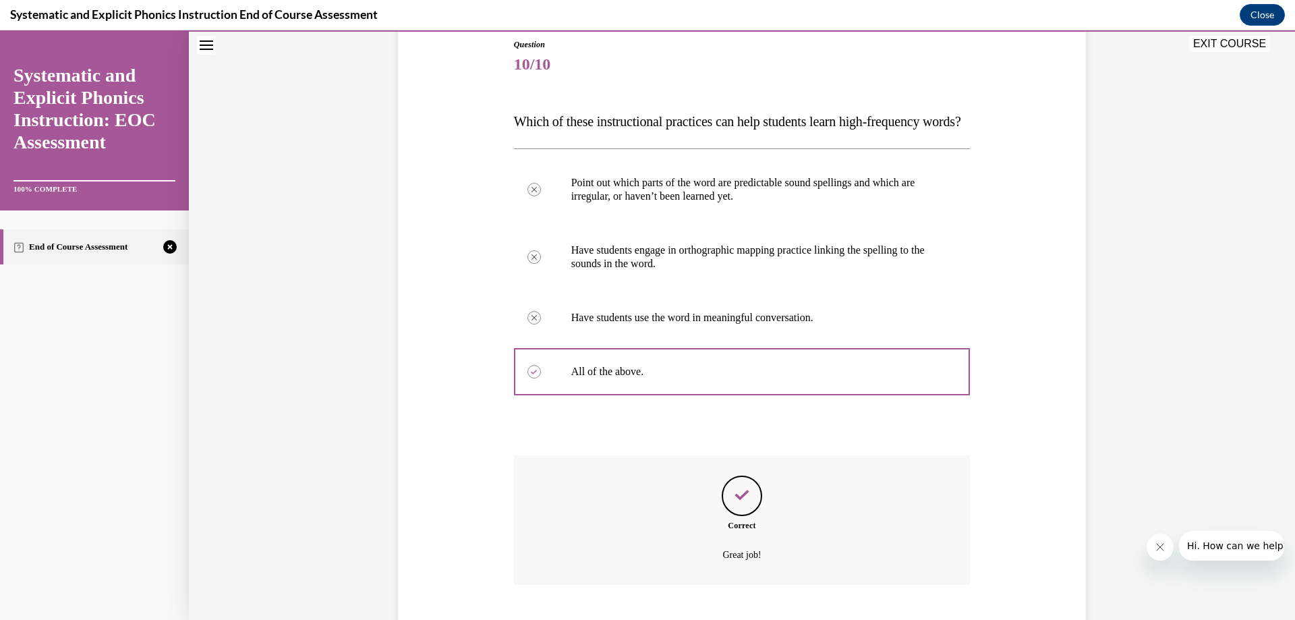
scroll to position [258, 0]
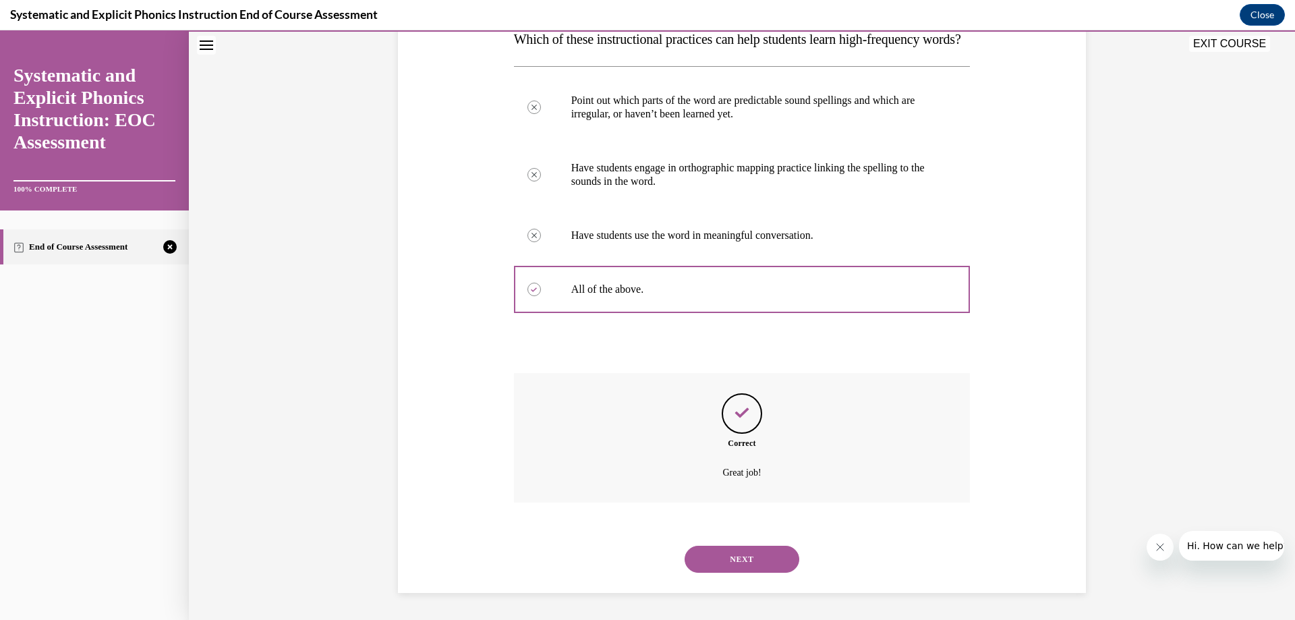
click at [741, 559] on button "NEXT" at bounding box center [742, 559] width 115 height 27
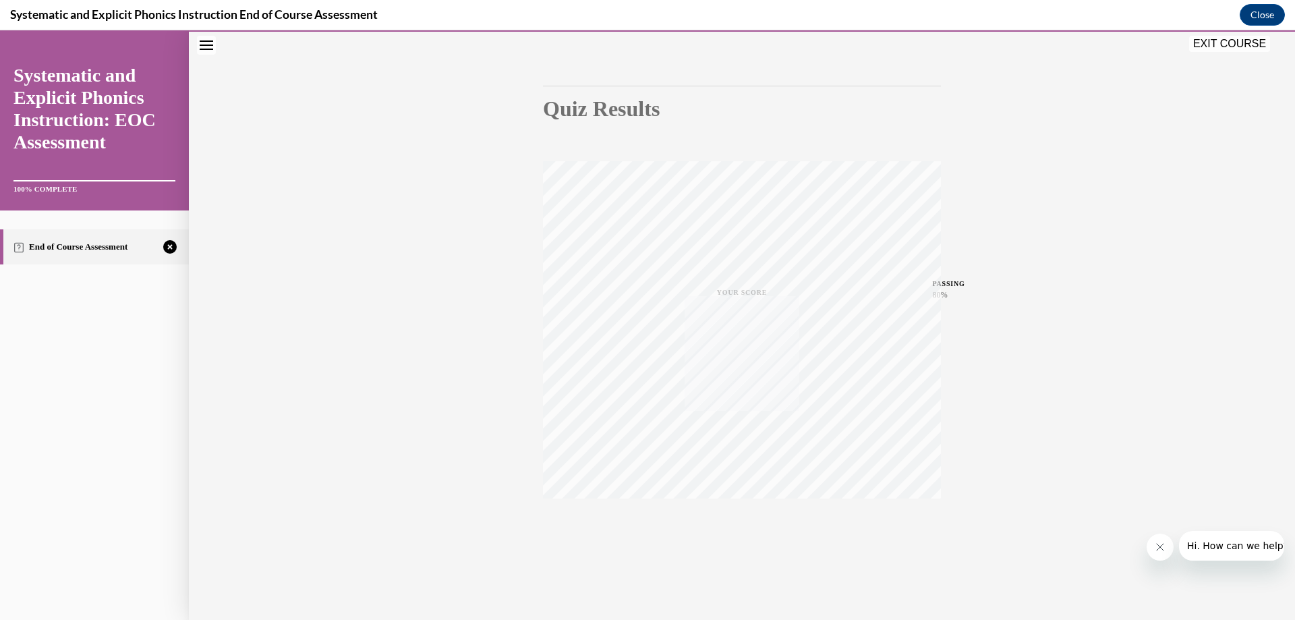
scroll to position [102, 0]
click at [731, 530] on icon "button" at bounding box center [742, 537] width 48 height 15
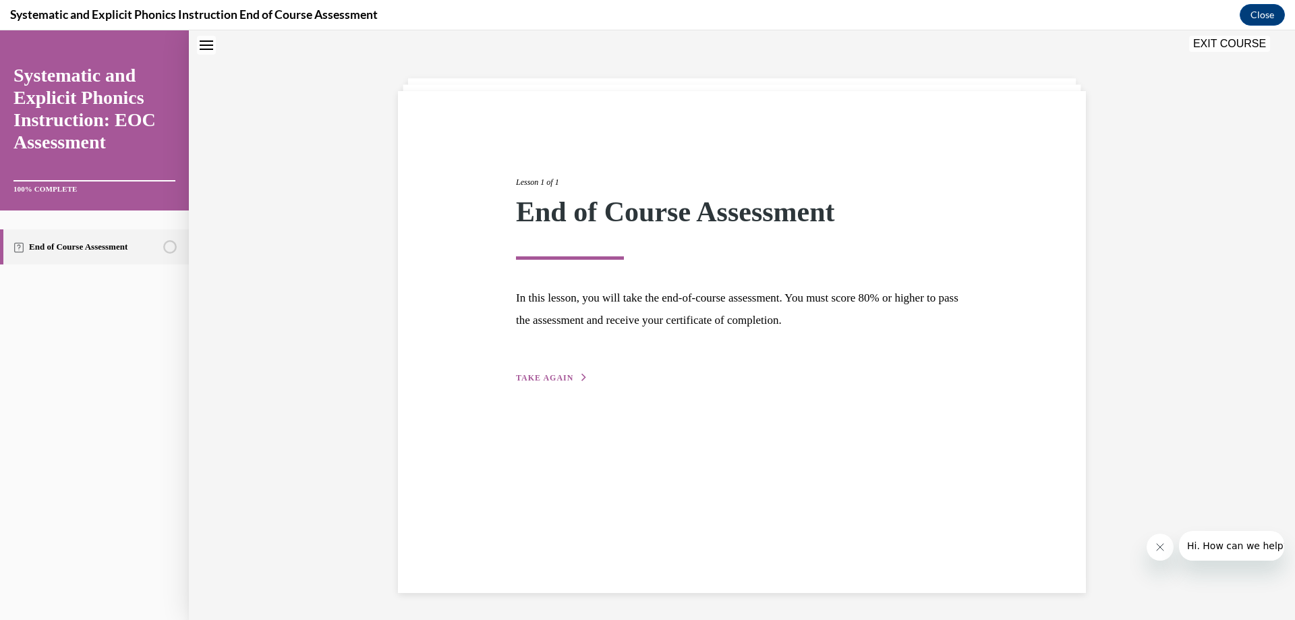
scroll to position [42, 0]
click at [538, 374] on span "TAKE AGAIN" at bounding box center [544, 377] width 57 height 9
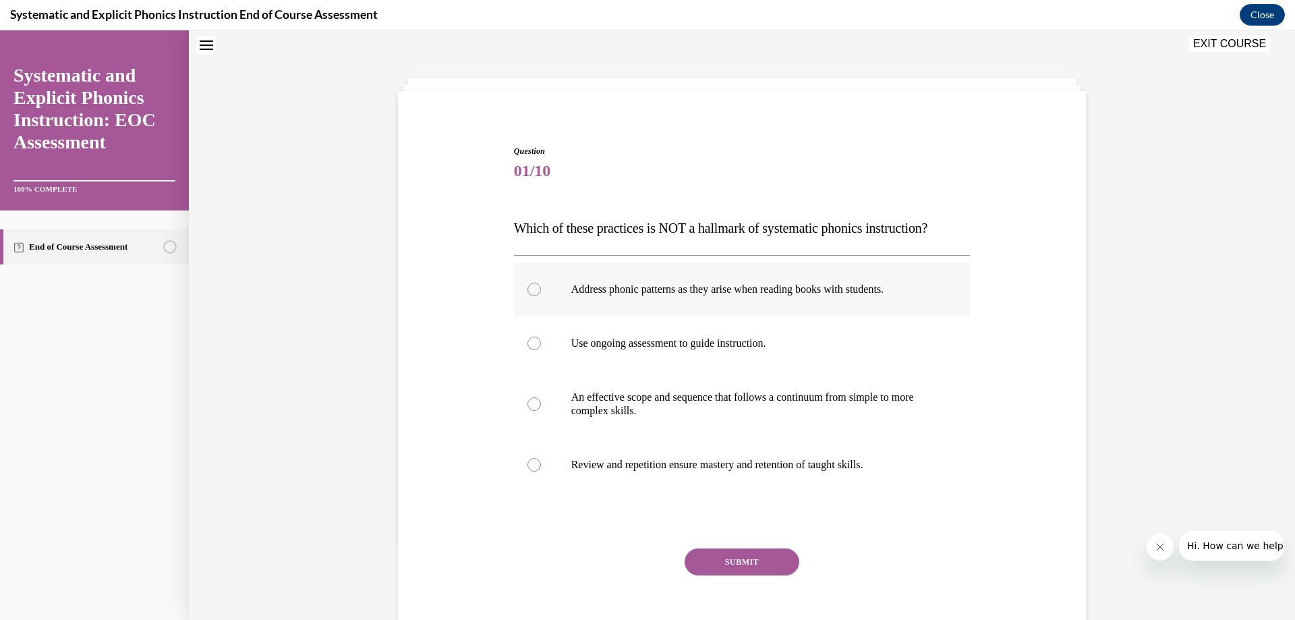
click at [528, 293] on div at bounding box center [533, 289] width 13 height 13
click at [749, 557] on button "SUBMIT" at bounding box center [742, 561] width 115 height 27
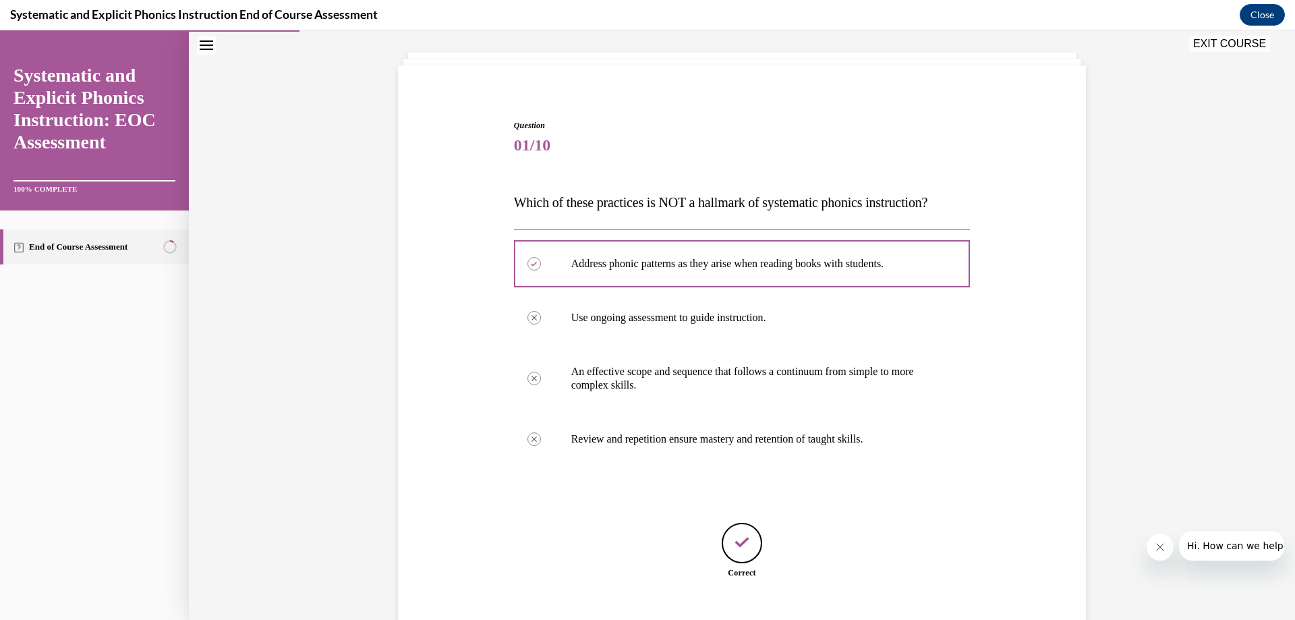
scroll to position [151, 0]
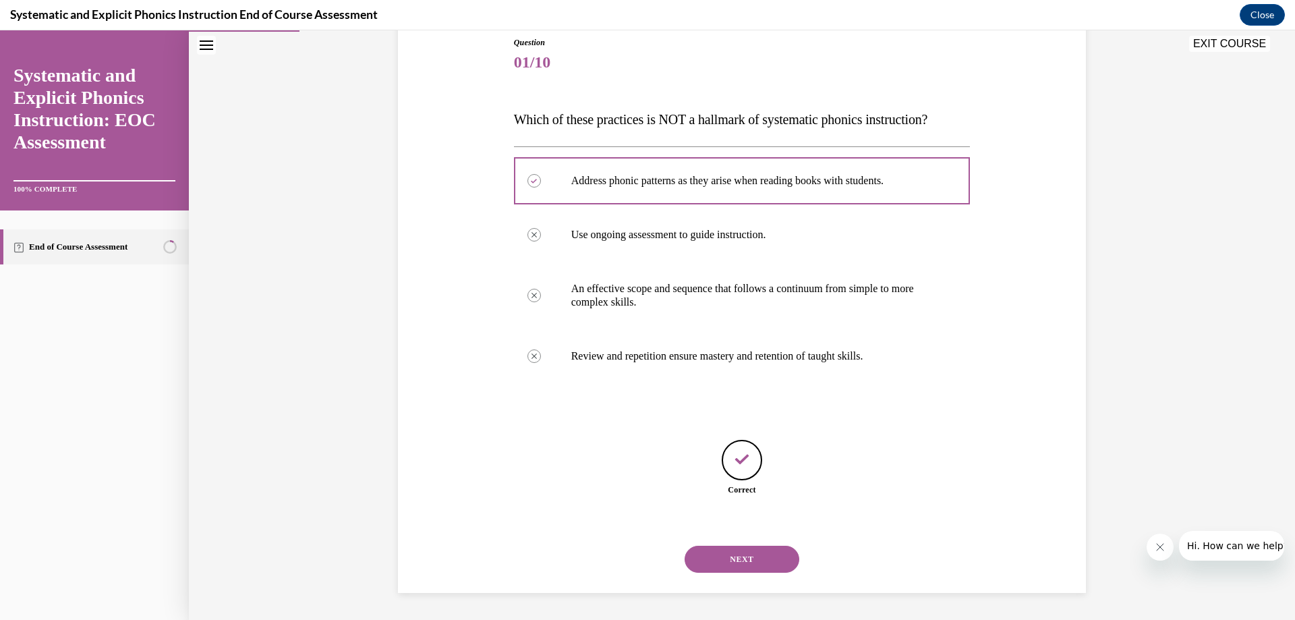
click at [749, 557] on button "NEXT" at bounding box center [742, 559] width 115 height 27
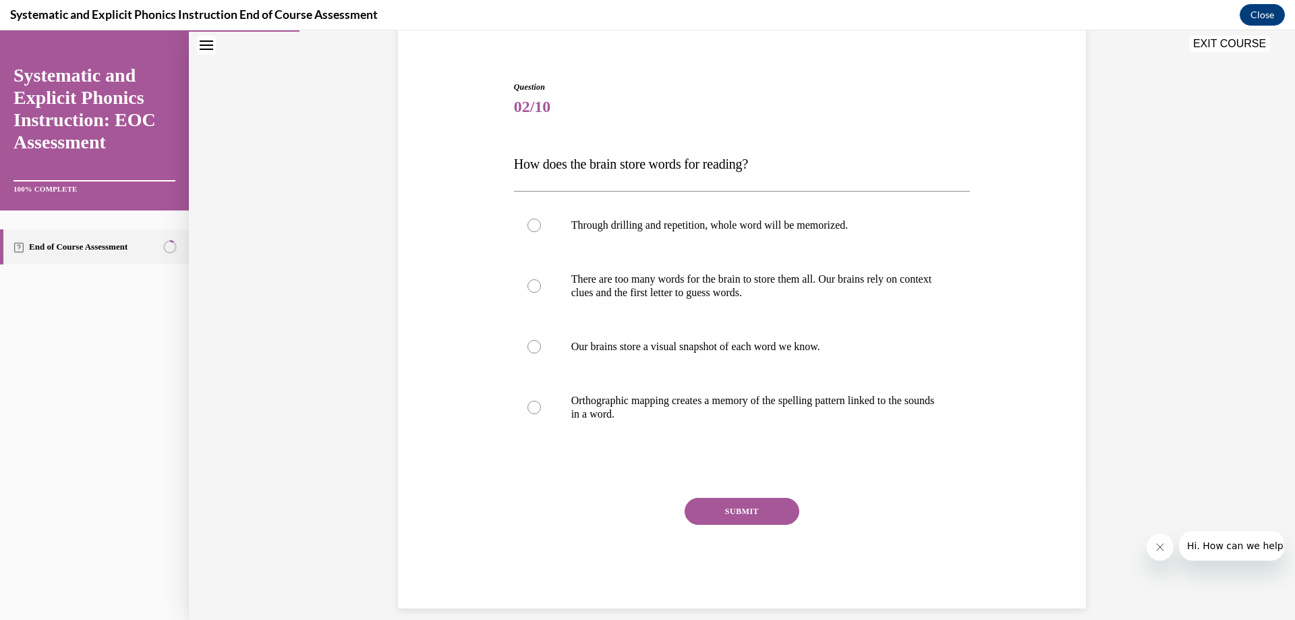
scroll to position [108, 0]
click at [529, 404] on div at bounding box center [533, 405] width 13 height 13
click at [741, 507] on button "SUBMIT" at bounding box center [742, 509] width 115 height 27
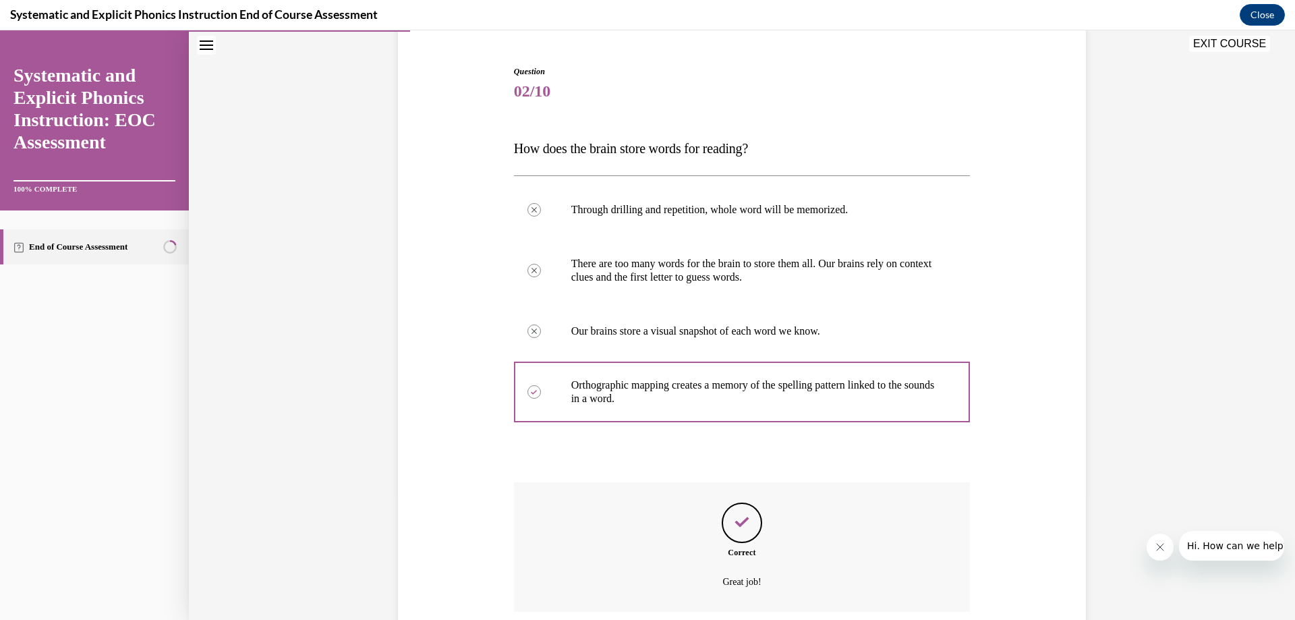
scroll to position [231, 0]
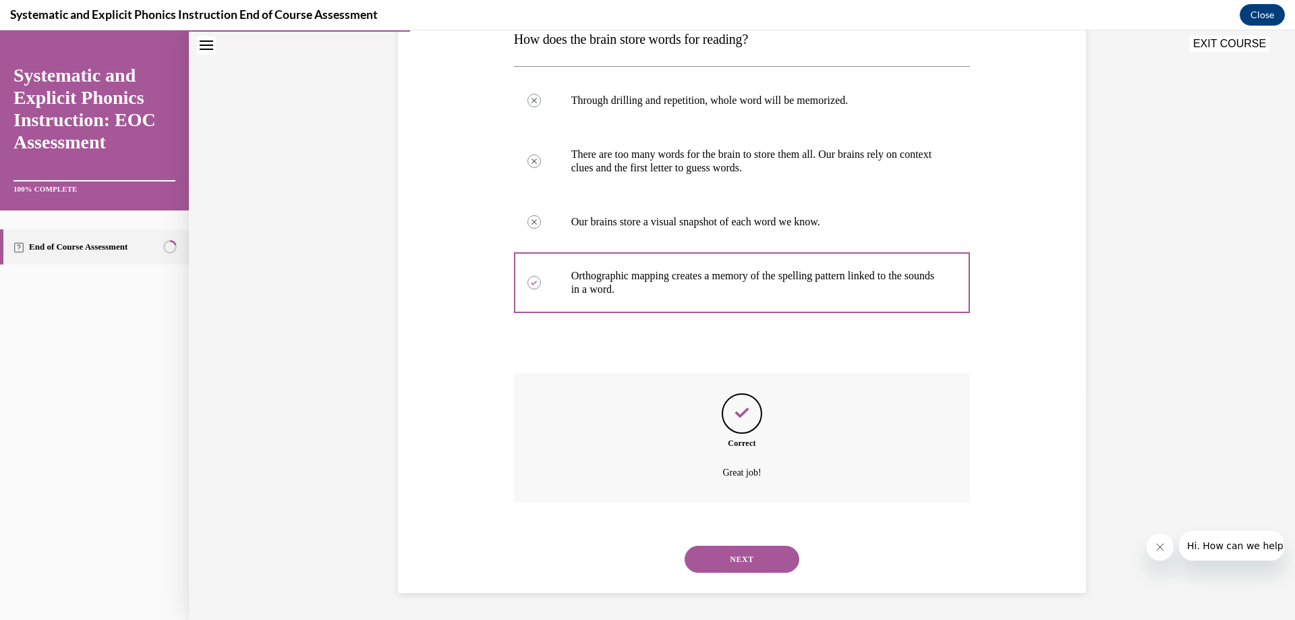
click at [741, 558] on button "NEXT" at bounding box center [742, 559] width 115 height 27
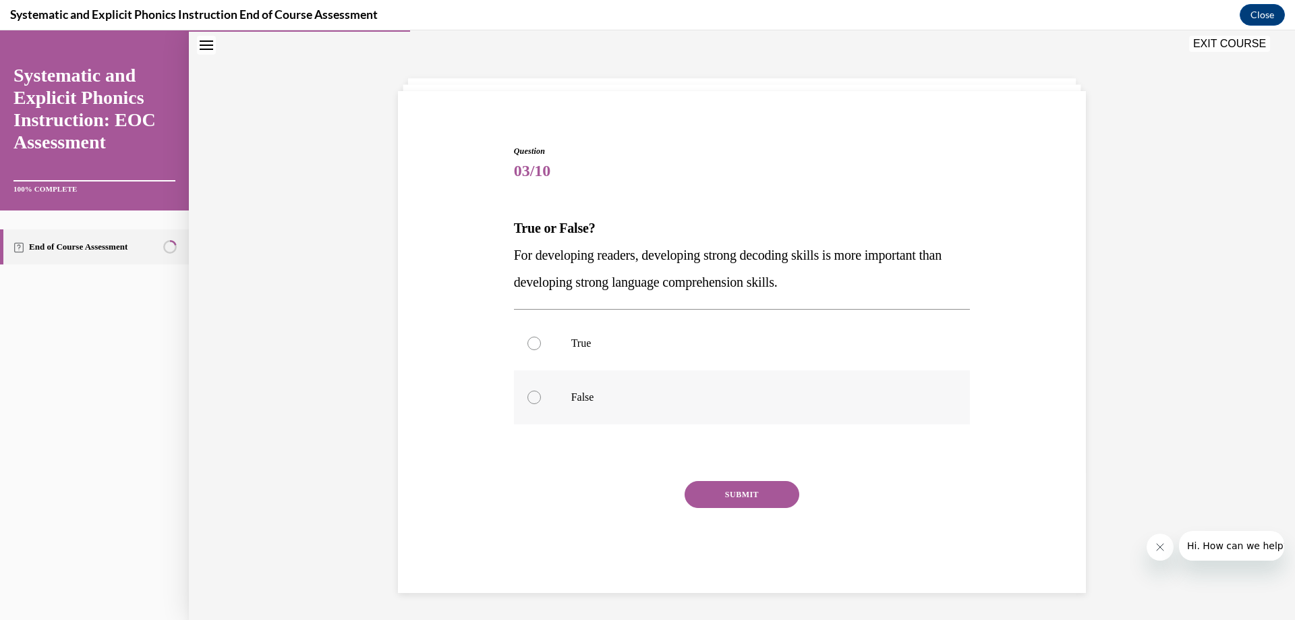
click at [528, 397] on div at bounding box center [533, 397] width 13 height 13
click at [766, 489] on button "SUBMIT" at bounding box center [742, 494] width 115 height 27
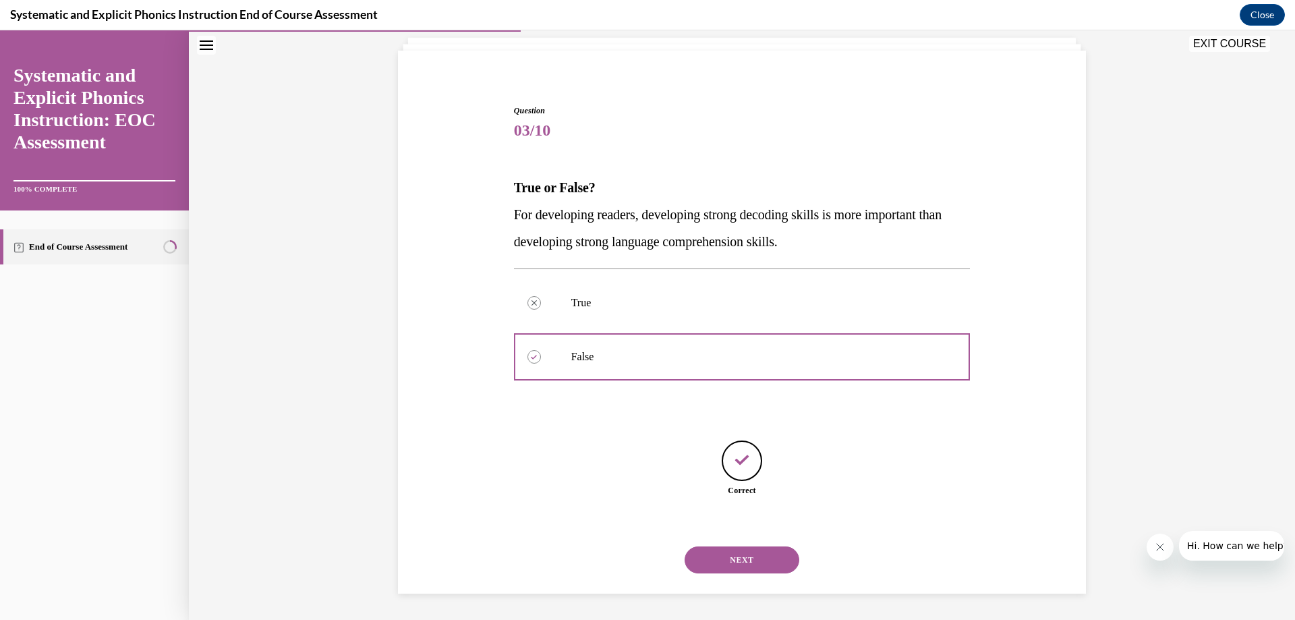
scroll to position [84, 0]
click at [743, 556] on button "NEXT" at bounding box center [742, 559] width 115 height 27
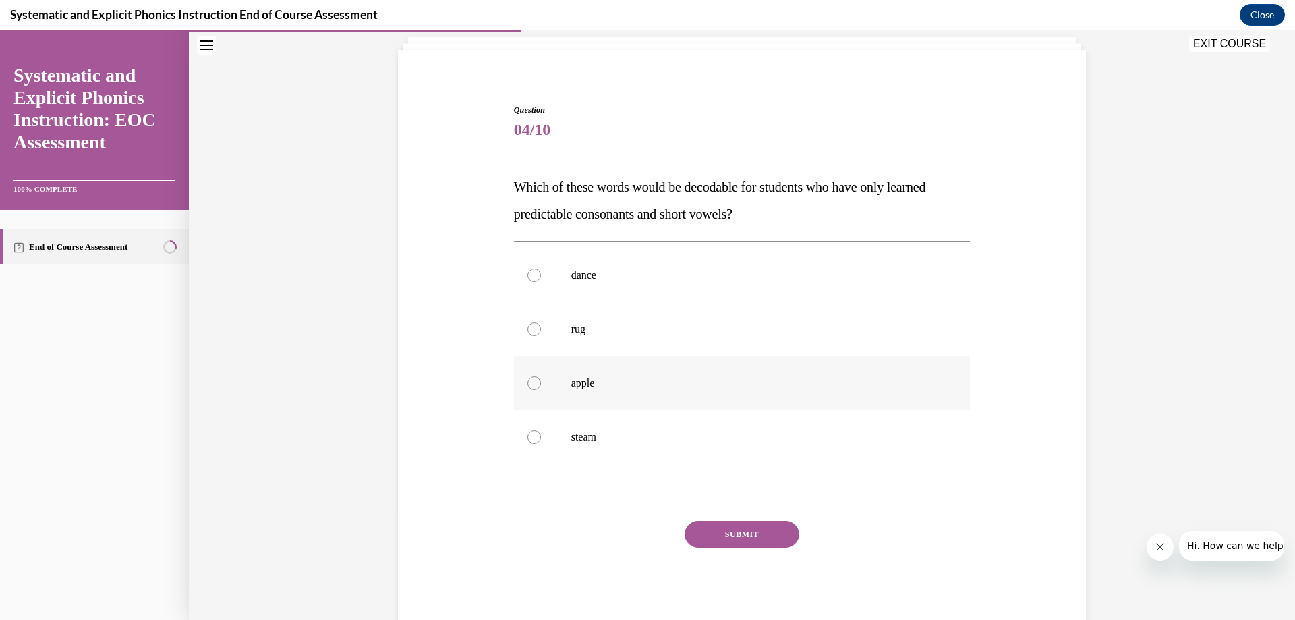
scroll to position [71, 0]
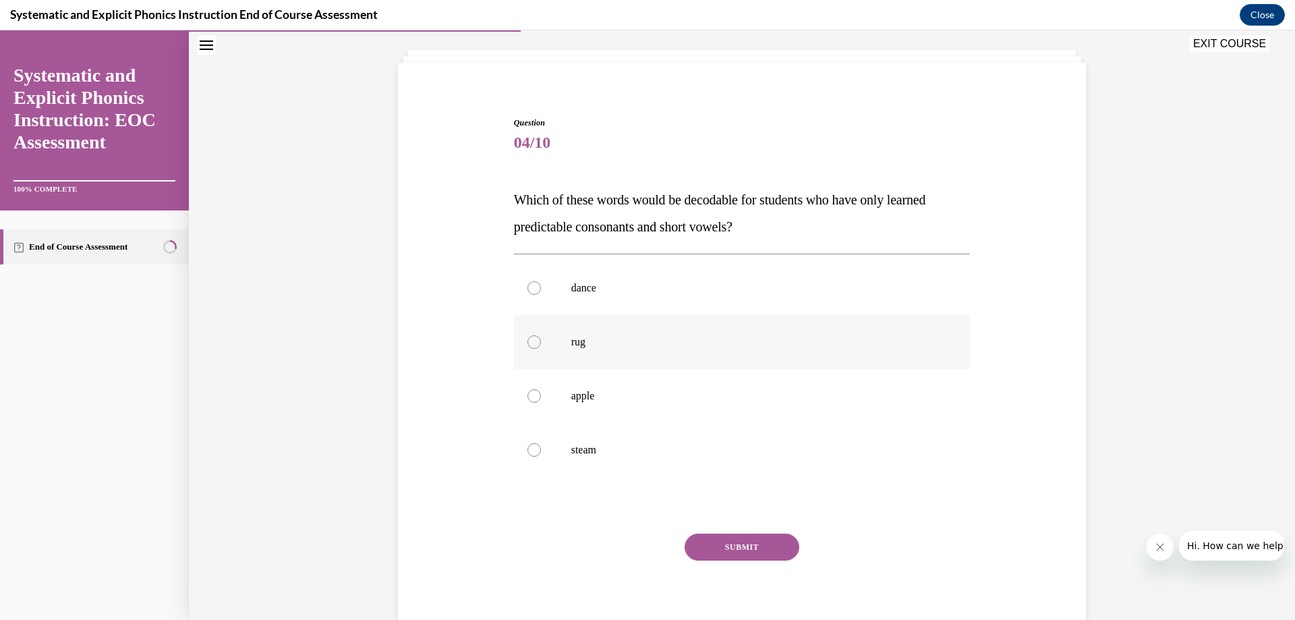
click at [527, 345] on div at bounding box center [533, 341] width 13 height 13
click at [743, 542] on button "SUBMIT" at bounding box center [742, 547] width 115 height 27
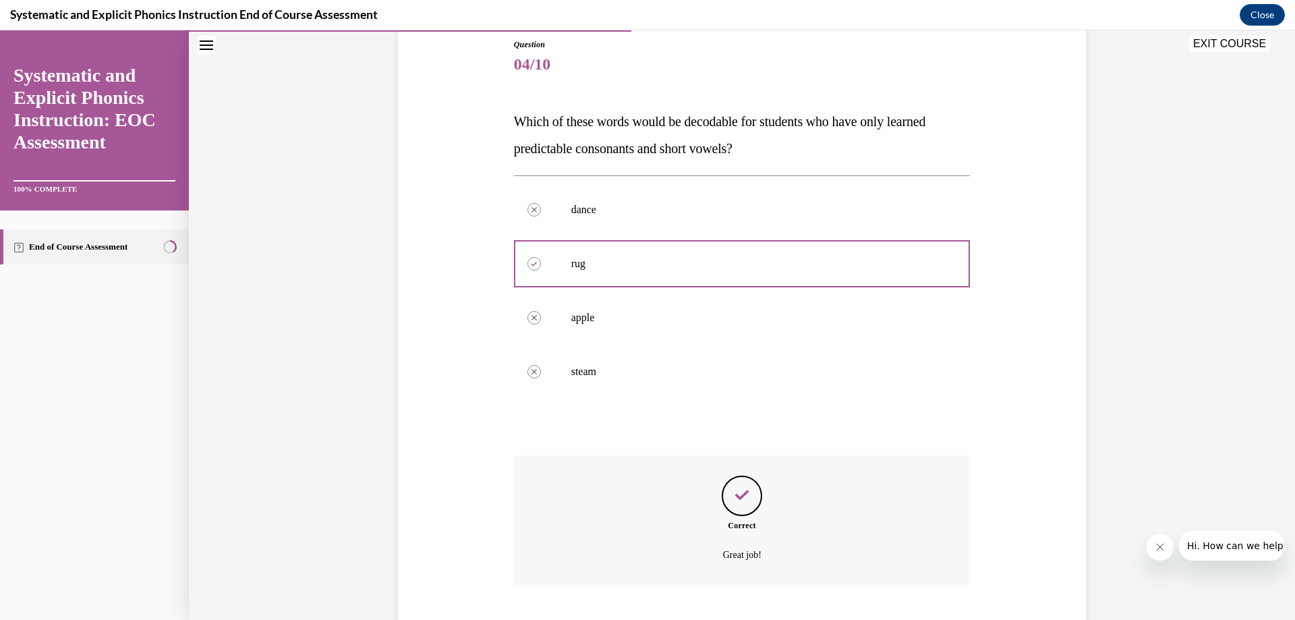
scroll to position [231, 0]
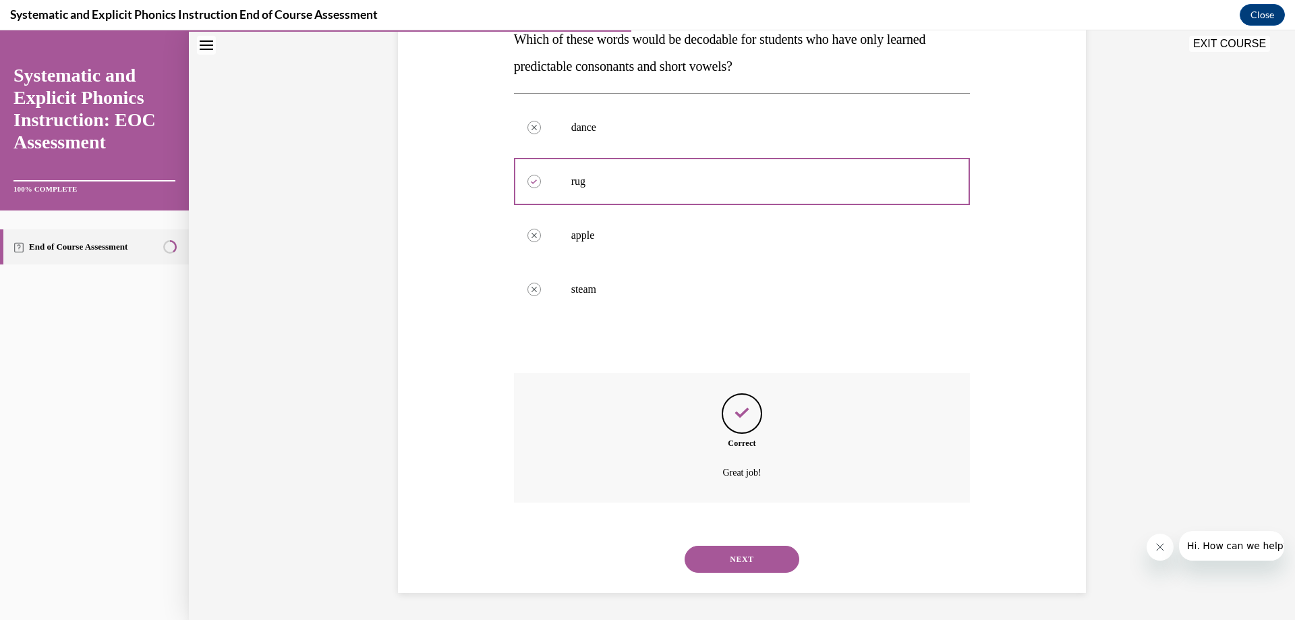
click at [724, 558] on button "NEXT" at bounding box center [742, 559] width 115 height 27
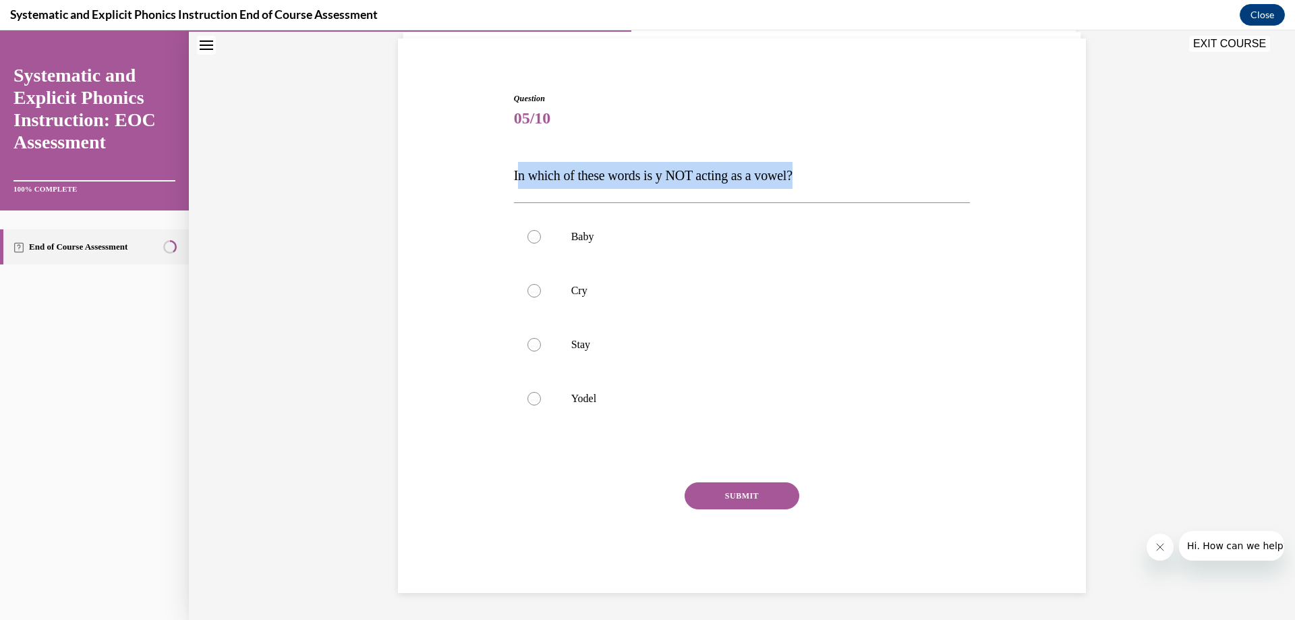
drag, startPoint x: 511, startPoint y: 176, endPoint x: 877, endPoint y: 161, distance: 365.9
click at [877, 161] on div "Question 05/10 In which of these words is y NOT acting as a vowel? Baby Cry Sta…" at bounding box center [742, 342] width 457 height 500
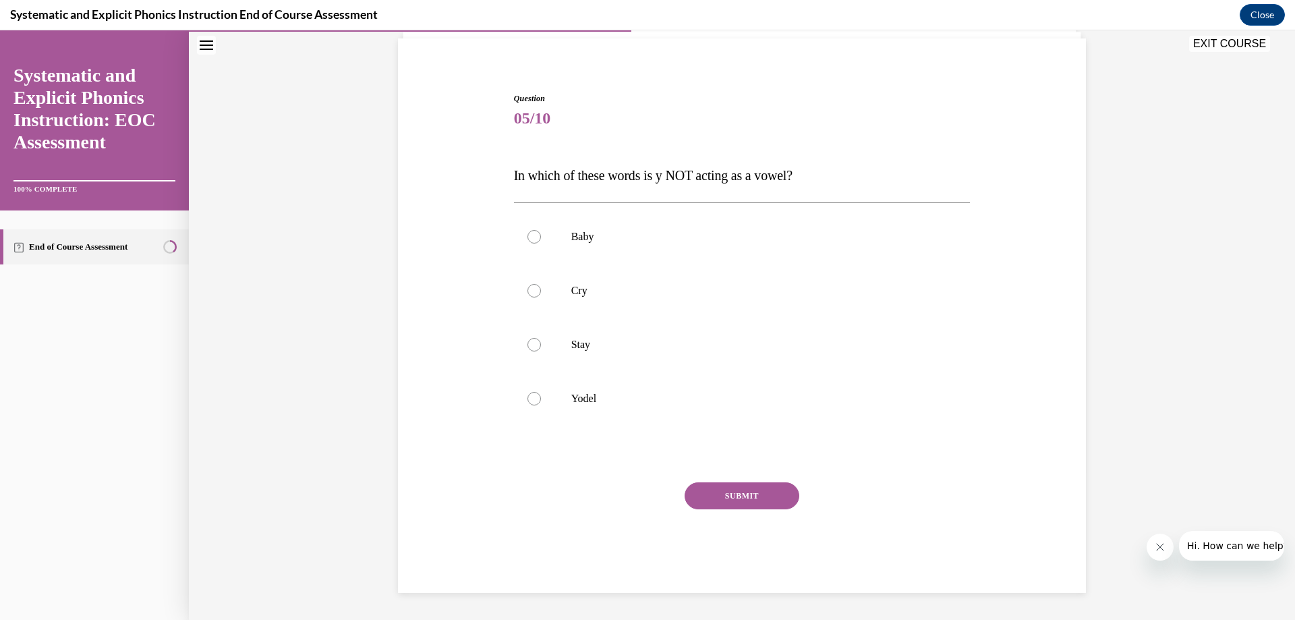
click at [514, 177] on span "In which of these words is y NOT acting as a vowel?" at bounding box center [653, 175] width 279 height 15
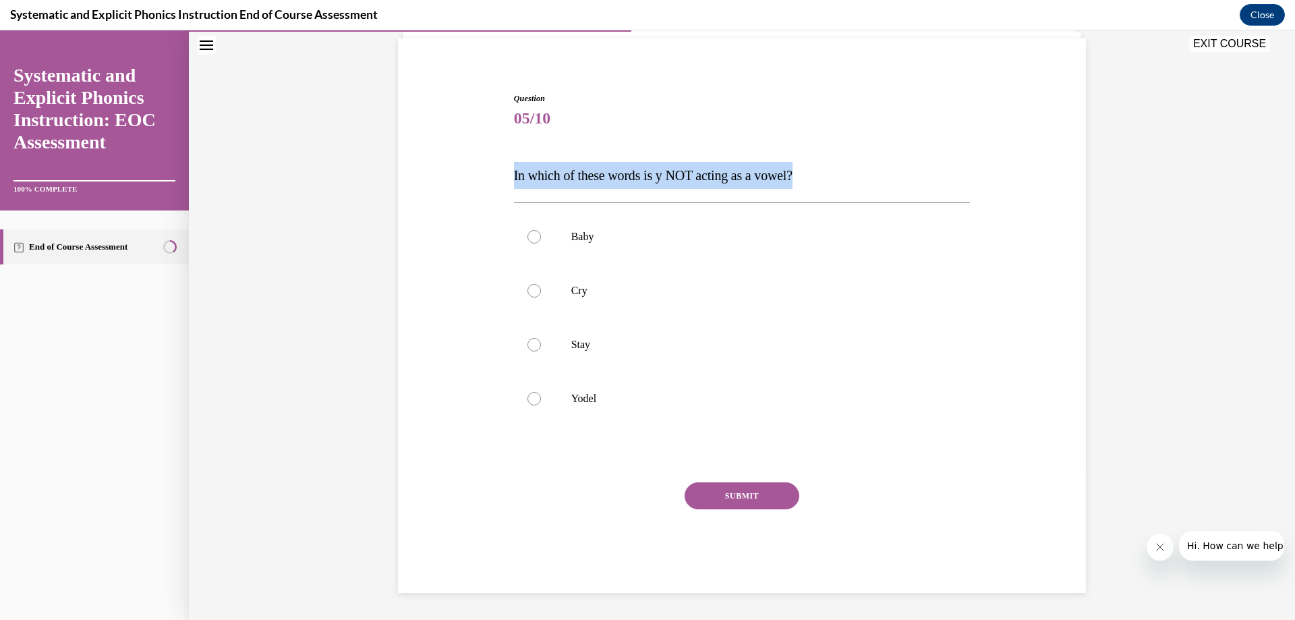
drag, startPoint x: 510, startPoint y: 177, endPoint x: 863, endPoint y: 179, distance: 352.8
click at [863, 179] on p "In which of these words is y NOT acting as a vowel?" at bounding box center [742, 175] width 457 height 27
copy span "In which of these words is y NOT acting as a vowel?"
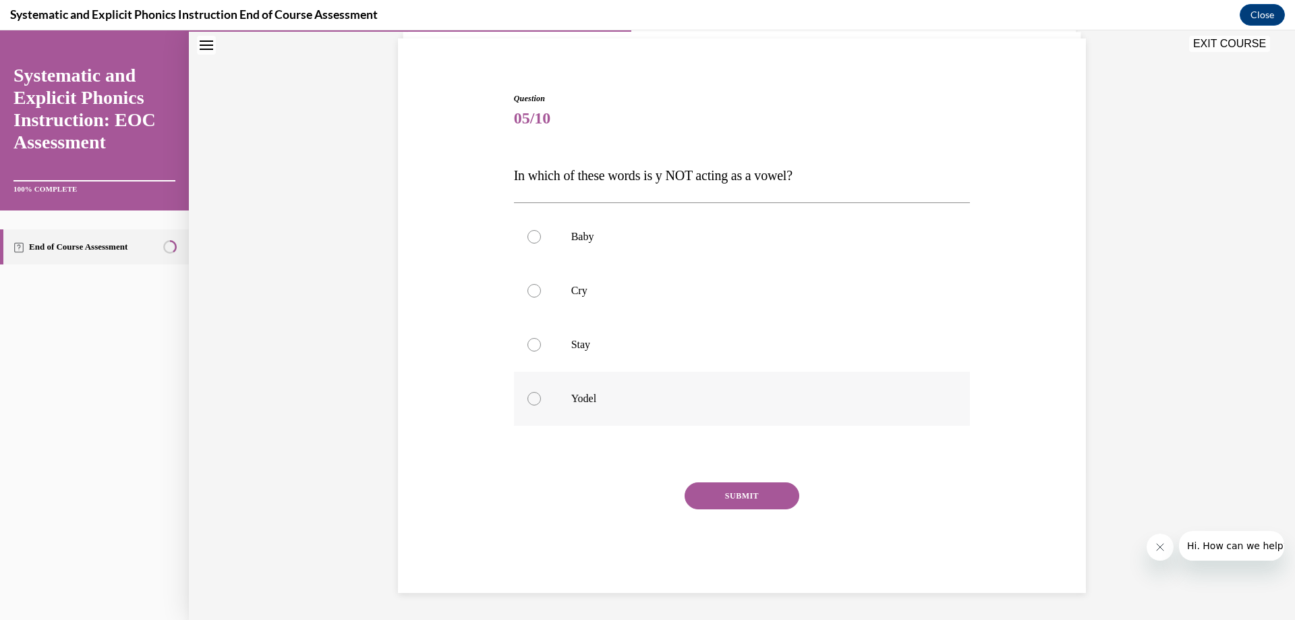
click at [533, 395] on div at bounding box center [533, 398] width 13 height 13
click at [745, 502] on button "SUBMIT" at bounding box center [742, 495] width 115 height 27
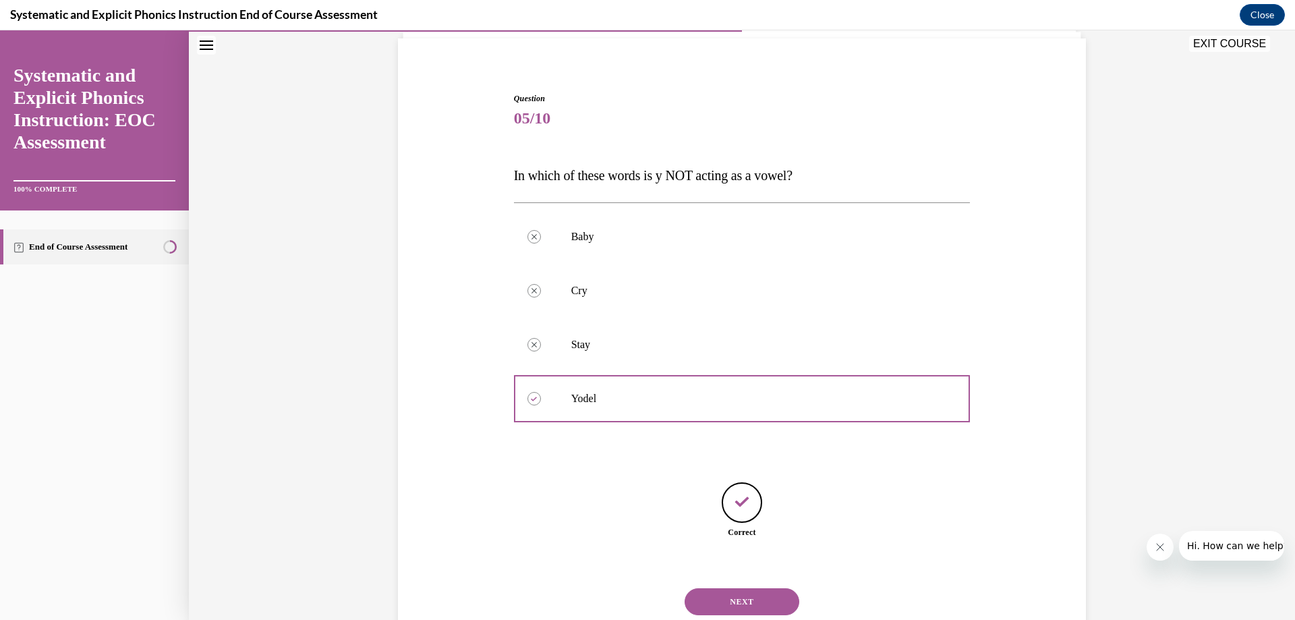
scroll to position [138, 0]
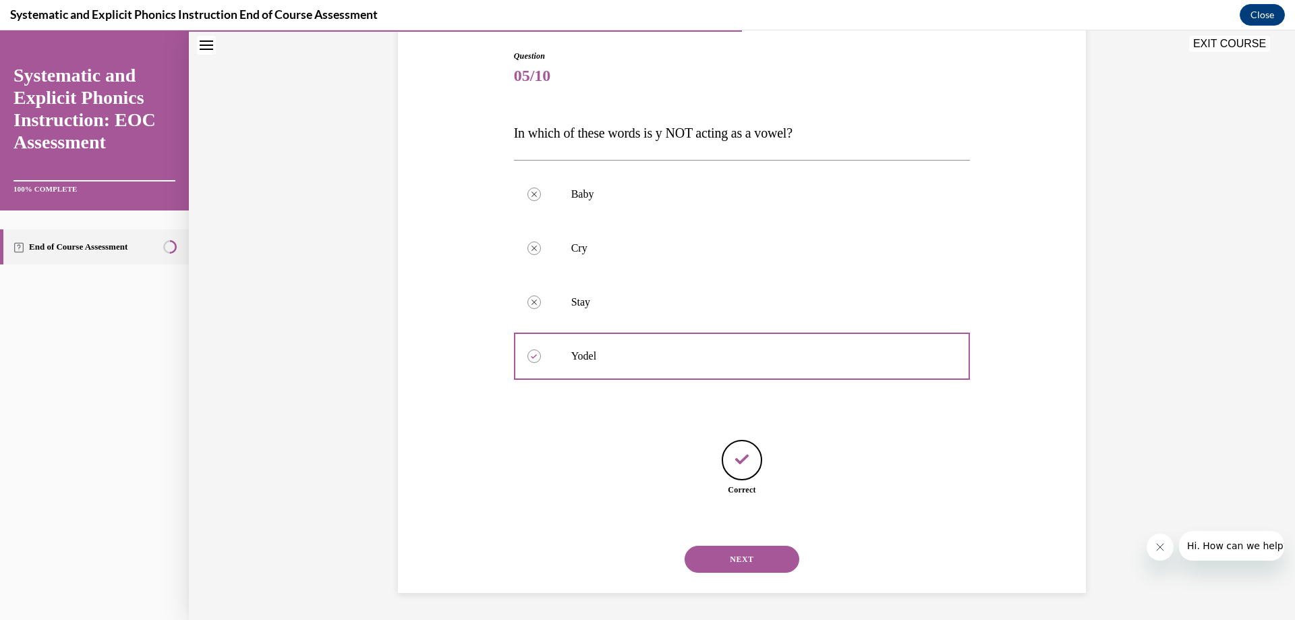
click at [728, 563] on button "NEXT" at bounding box center [742, 559] width 115 height 27
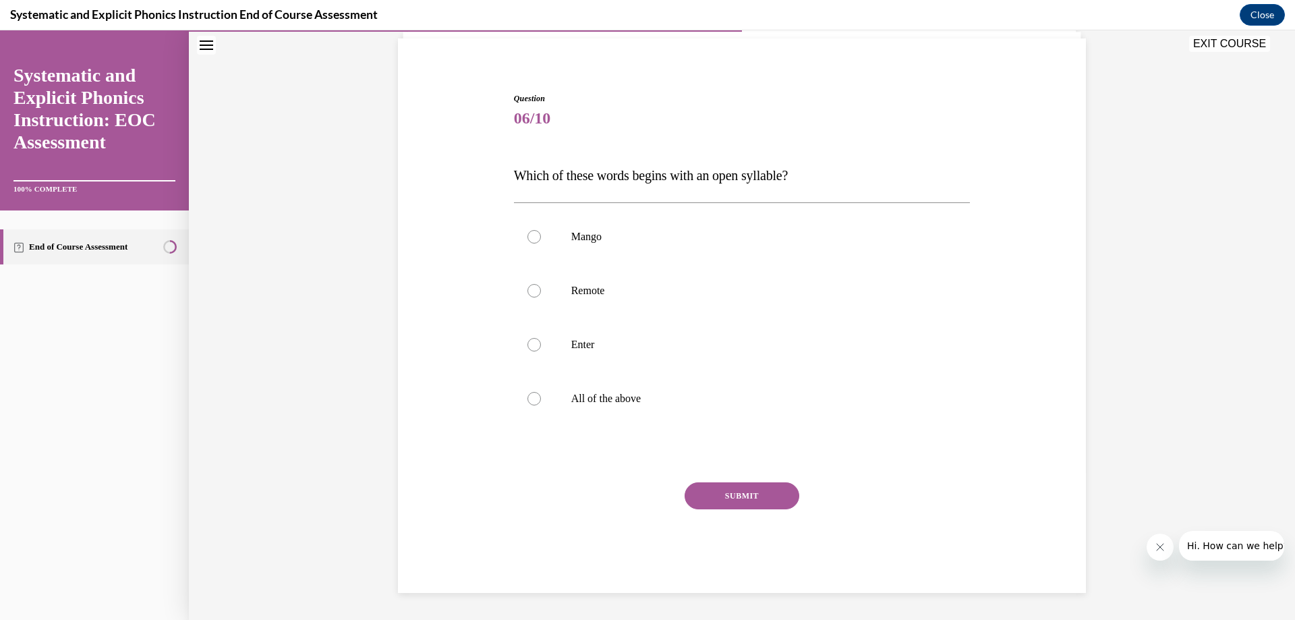
scroll to position [95, 0]
click at [527, 237] on div at bounding box center [533, 236] width 13 height 13
click at [718, 489] on button "SUBMIT" at bounding box center [742, 495] width 115 height 27
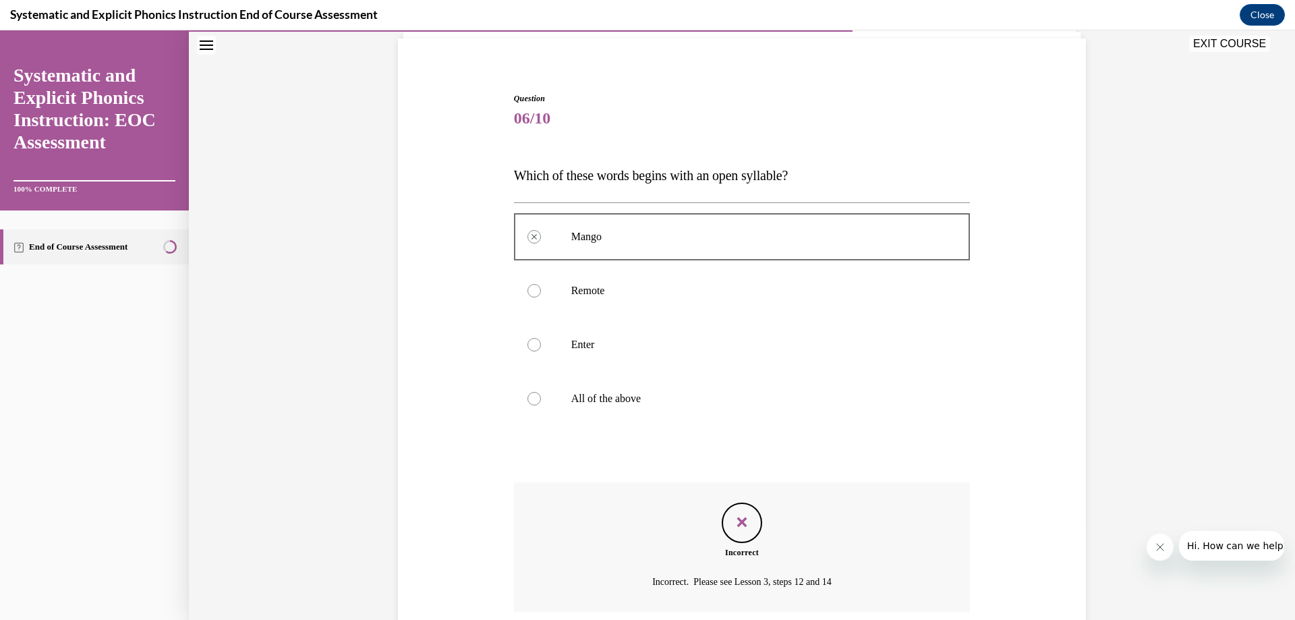
scroll to position [204, 0]
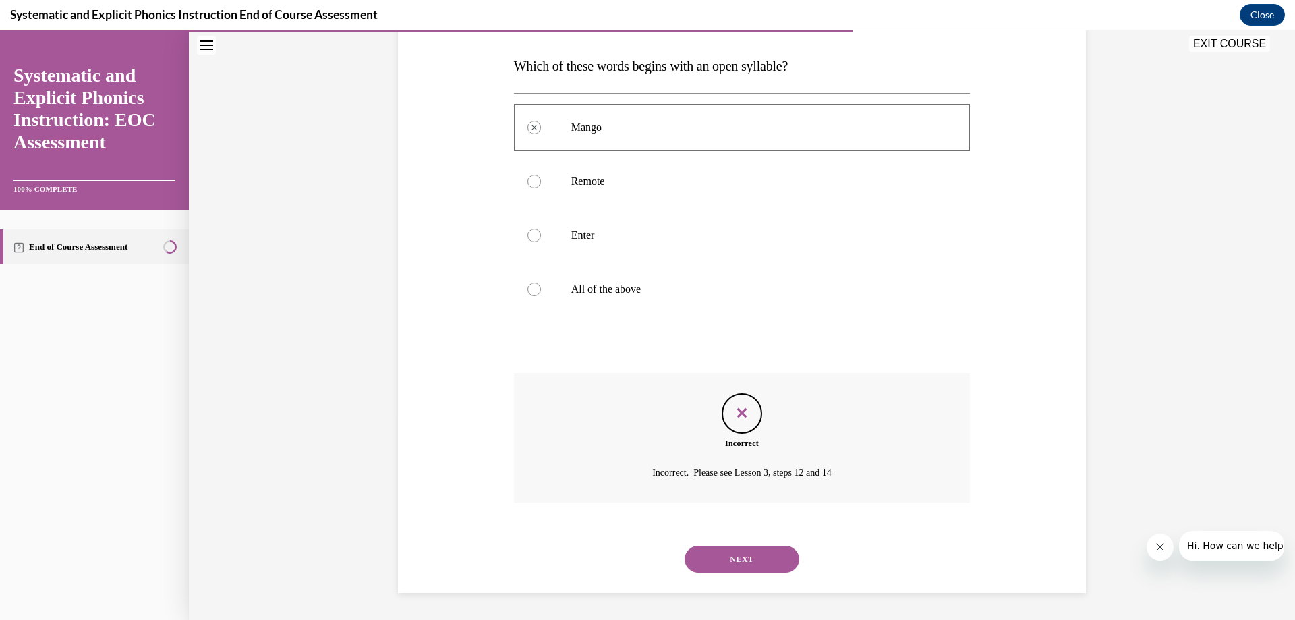
click at [736, 556] on button "NEXT" at bounding box center [742, 559] width 115 height 27
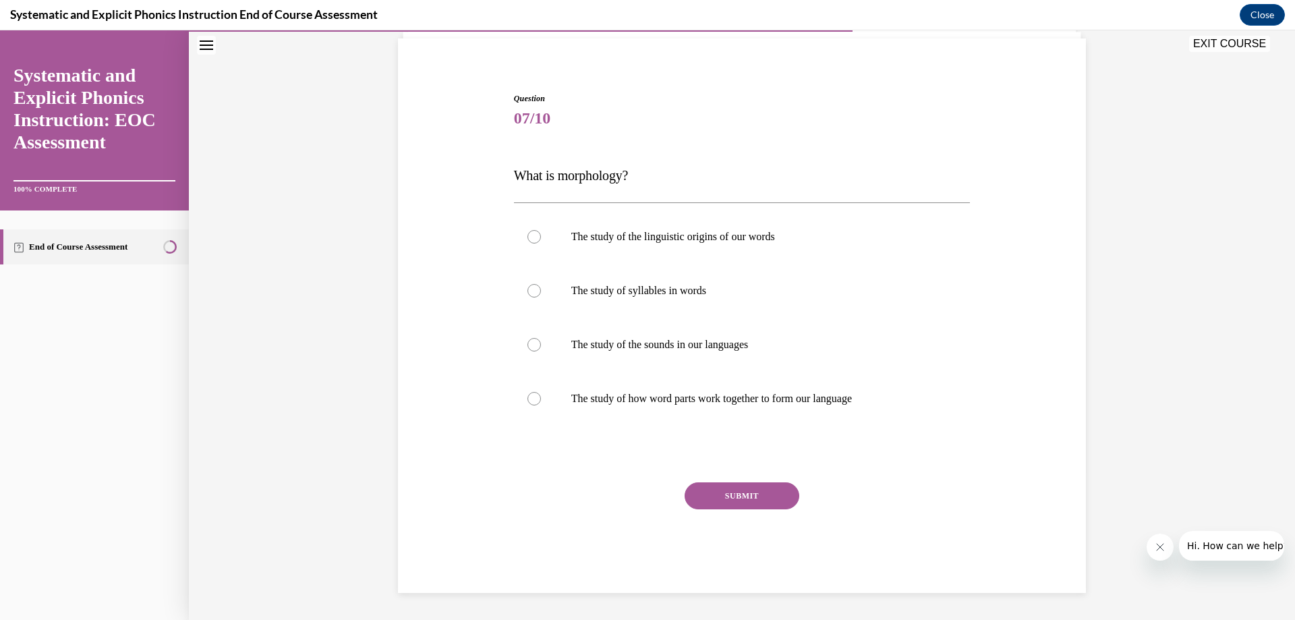
scroll to position [95, 0]
drag, startPoint x: 509, startPoint y: 177, endPoint x: 635, endPoint y: 175, distance: 125.5
click at [635, 175] on p "What is morphology?" at bounding box center [742, 175] width 457 height 27
copy span "What is morphology?"
click at [531, 235] on div at bounding box center [533, 236] width 13 height 13
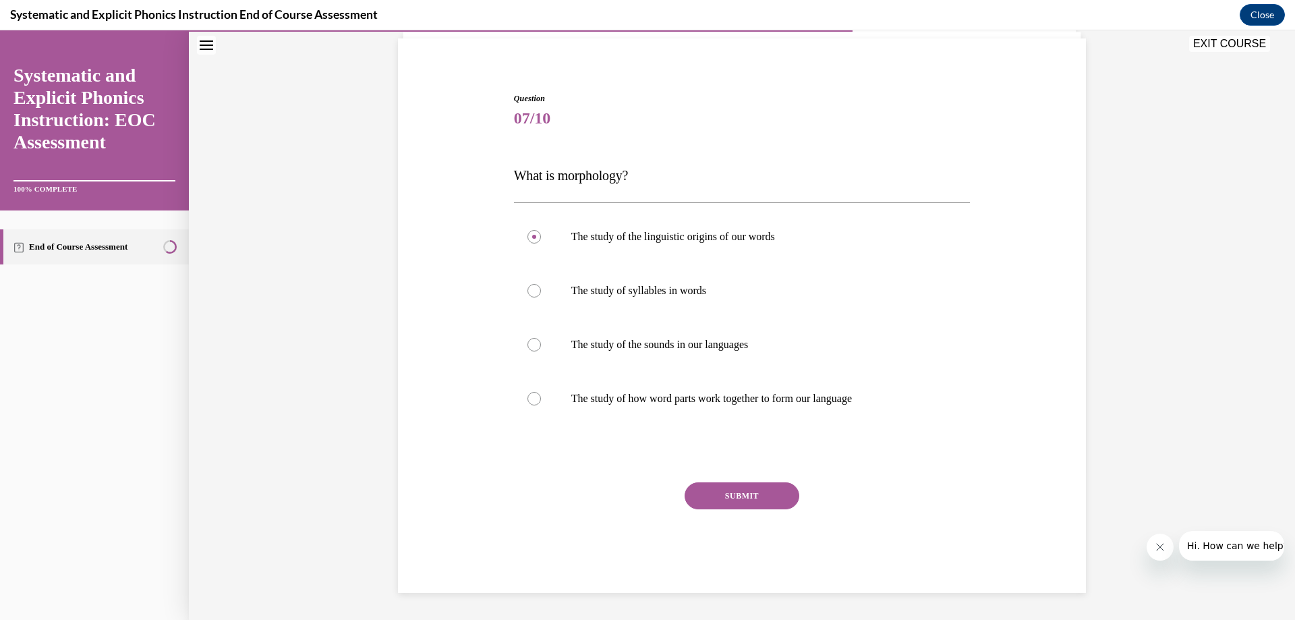
click at [761, 494] on button "SUBMIT" at bounding box center [742, 495] width 115 height 27
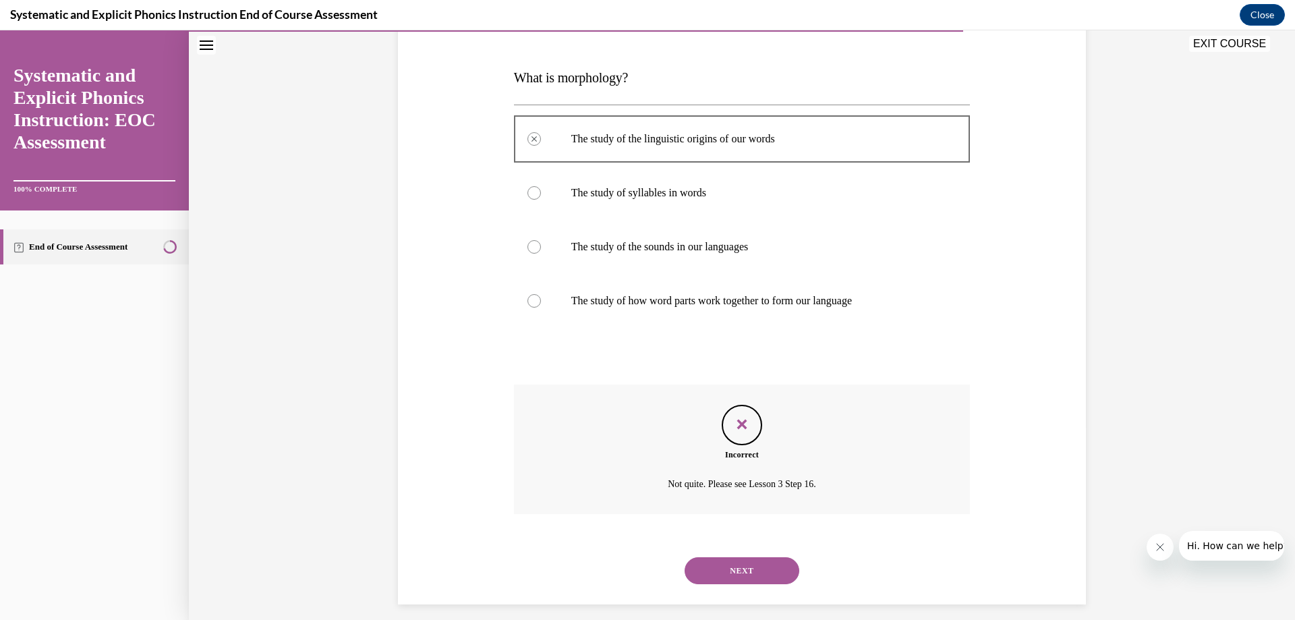
scroll to position [204, 0]
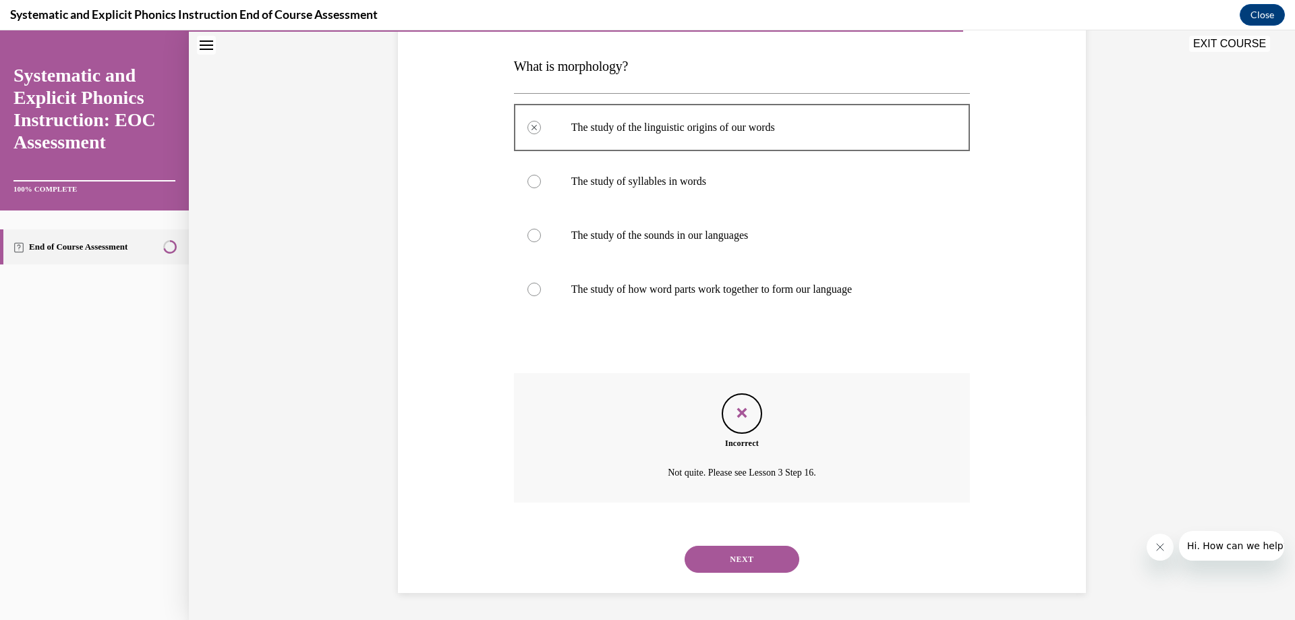
click at [527, 293] on div at bounding box center [533, 289] width 13 height 13
click at [529, 291] on div at bounding box center [533, 289] width 13 height 13
click at [752, 565] on button "NEXT" at bounding box center [742, 559] width 115 height 27
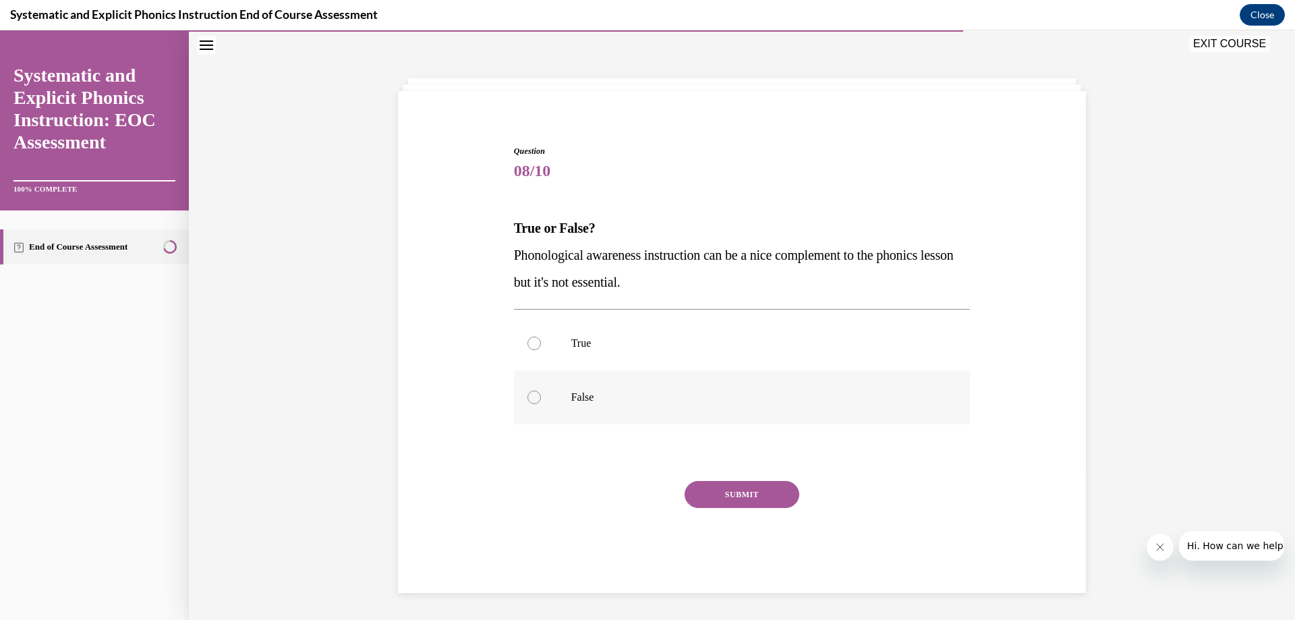
click at [529, 398] on div at bounding box center [533, 397] width 13 height 13
click at [757, 498] on button "SUBMIT" at bounding box center [742, 494] width 115 height 27
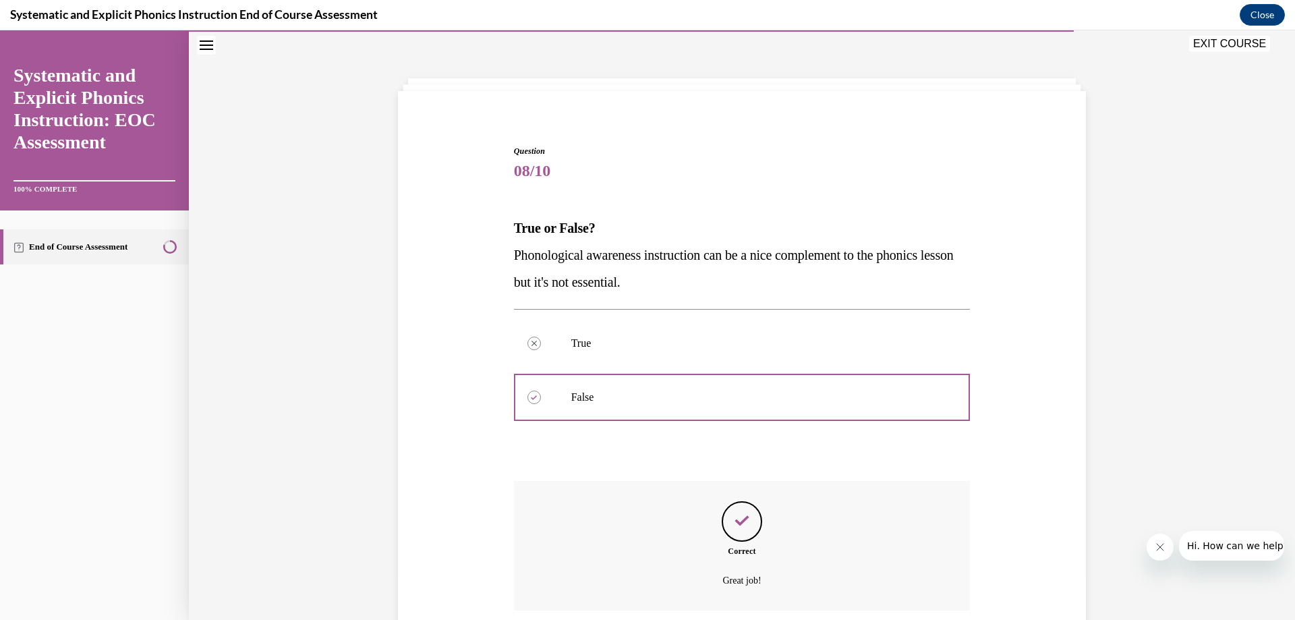
scroll to position [150, 0]
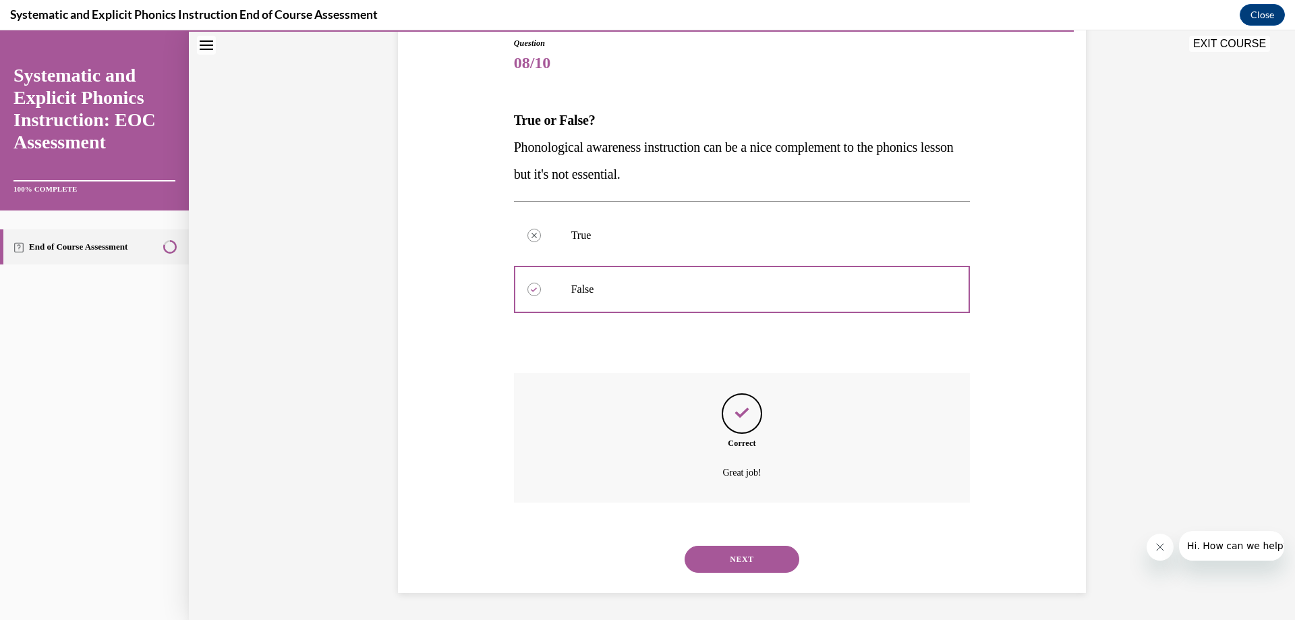
click at [728, 549] on button "NEXT" at bounding box center [742, 559] width 115 height 27
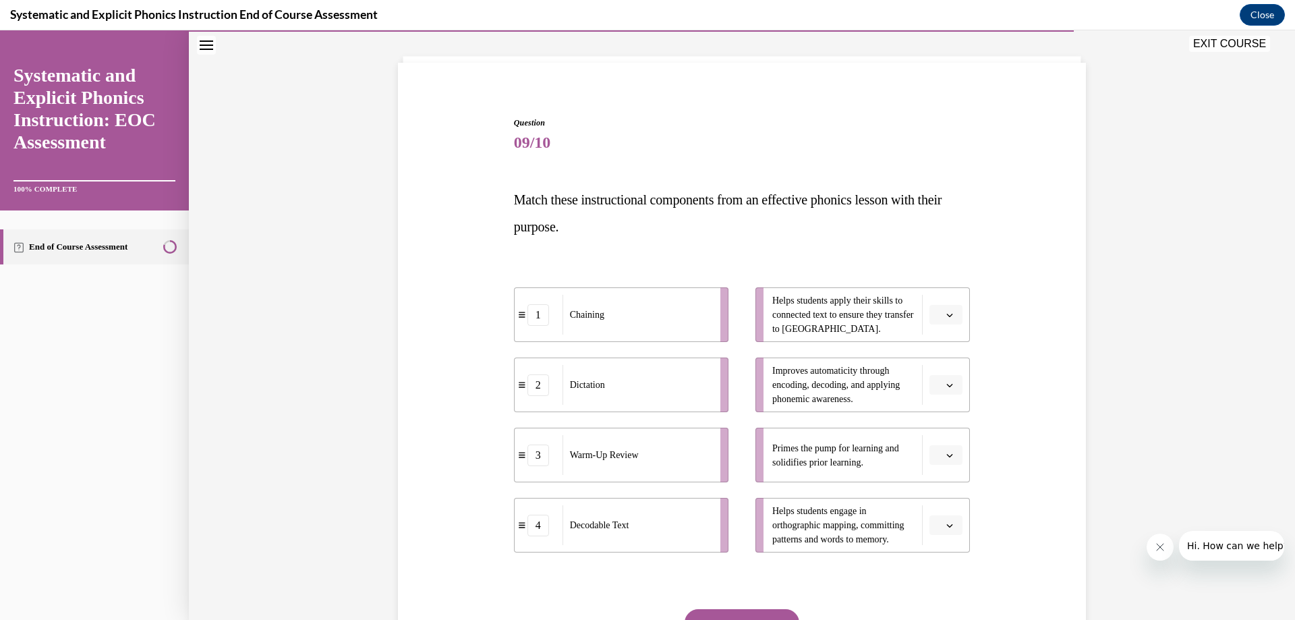
scroll to position [71, 0]
drag, startPoint x: 849, startPoint y: 328, endPoint x: 764, endPoint y: 297, distance: 90.9
click at [764, 297] on li "Helps students apply their skills to connected text to ensure they transfer to …" at bounding box center [862, 314] width 214 height 55
copy span "Helps students apply their skills to connected text to ensure they transfer to …"
click at [946, 312] on icon "button" at bounding box center [949, 315] width 7 height 7
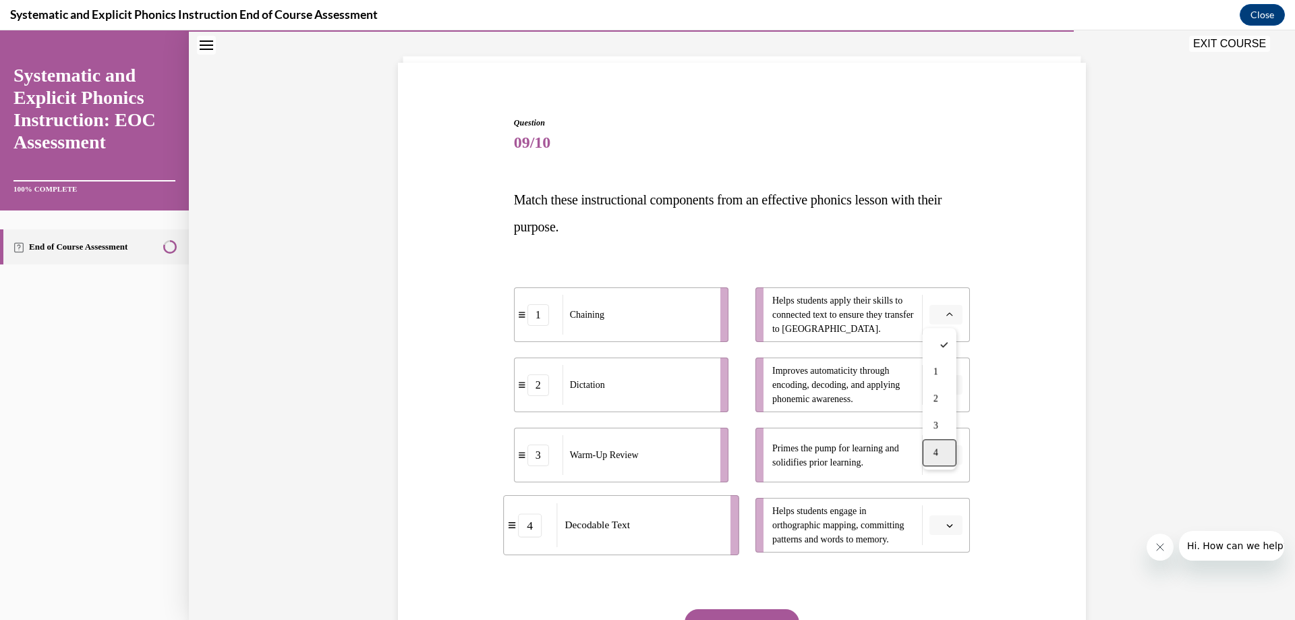
click at [935, 456] on span "4" at bounding box center [935, 452] width 5 height 11
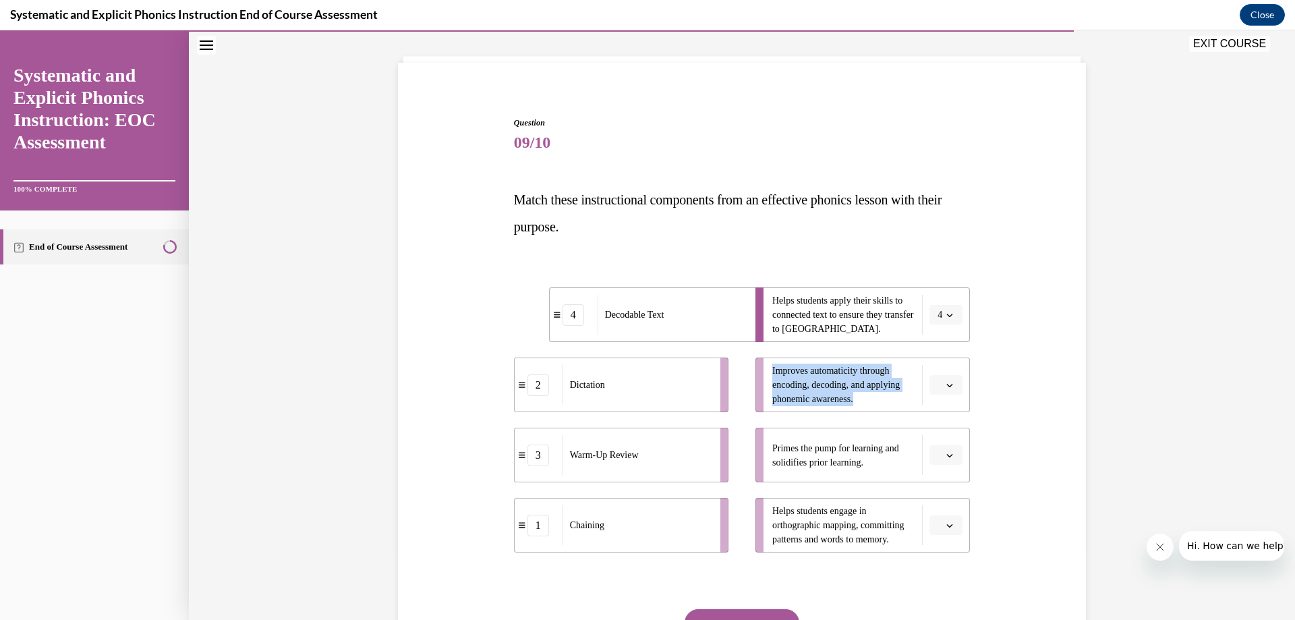
drag, startPoint x: 766, startPoint y: 371, endPoint x: 869, endPoint y: 407, distance: 108.6
click at [869, 407] on li "Improves automaticity through encoding, decoding, and applying phonemic awarene…" at bounding box center [862, 384] width 214 height 55
copy span "Improves automaticity through encoding, decoding, and applying phonemic awarene…"
click at [884, 466] on span "Primes the pump for learning and solidifies prior learning." at bounding box center [843, 455] width 143 height 28
click at [948, 454] on icon "button" at bounding box center [950, 455] width 6 height 3
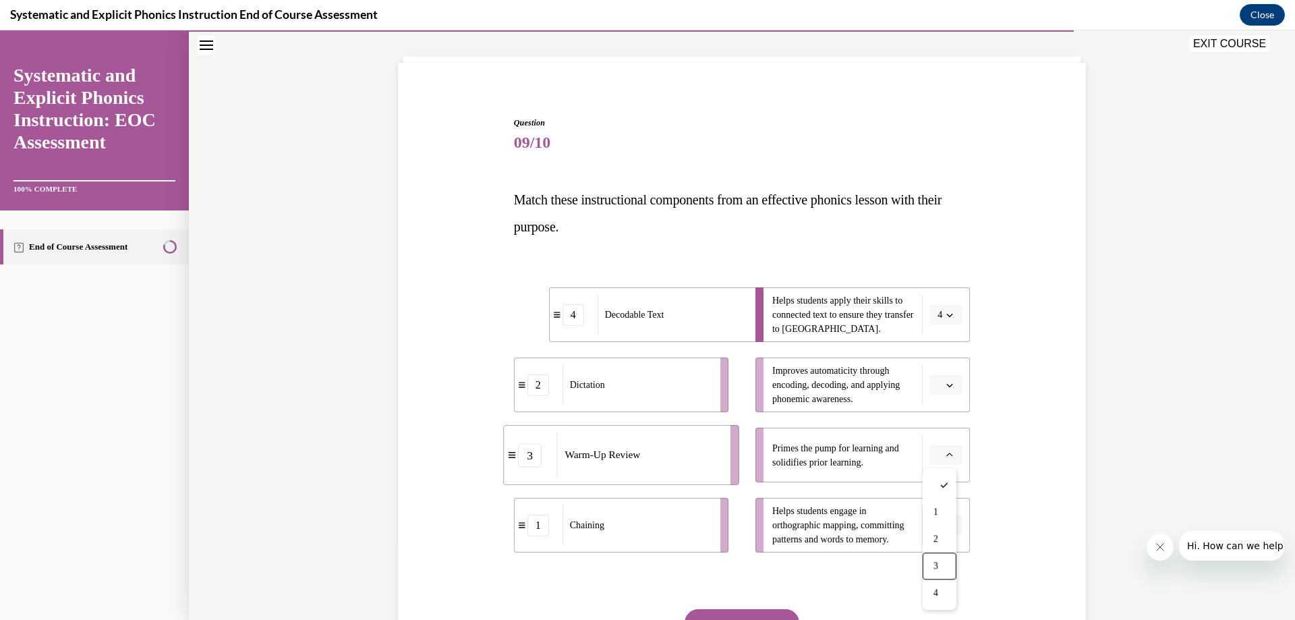
click at [940, 563] on div "3" at bounding box center [940, 565] width 34 height 27
drag, startPoint x: 898, startPoint y: 542, endPoint x: 768, endPoint y: 504, distance: 135.5
click at [772, 504] on span "Helps students engage in orthographic mapping, committing patterns and words to…" at bounding box center [843, 525] width 143 height 42
copy span "Helps students engage in orthographic mapping, committing patterns and words to…"
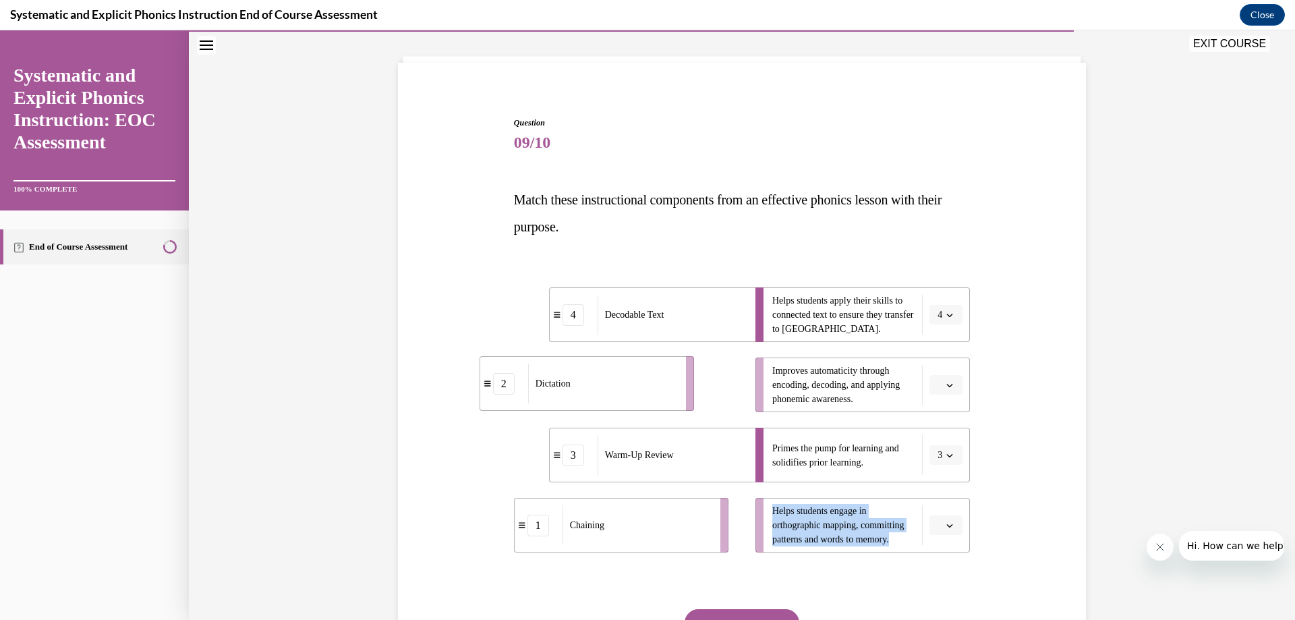
drag, startPoint x: 619, startPoint y: 389, endPoint x: 589, endPoint y: 386, distance: 29.8
click at [587, 387] on div "Dictation" at bounding box center [602, 384] width 149 height 40
click at [946, 382] on icon "button" at bounding box center [949, 385] width 7 height 7
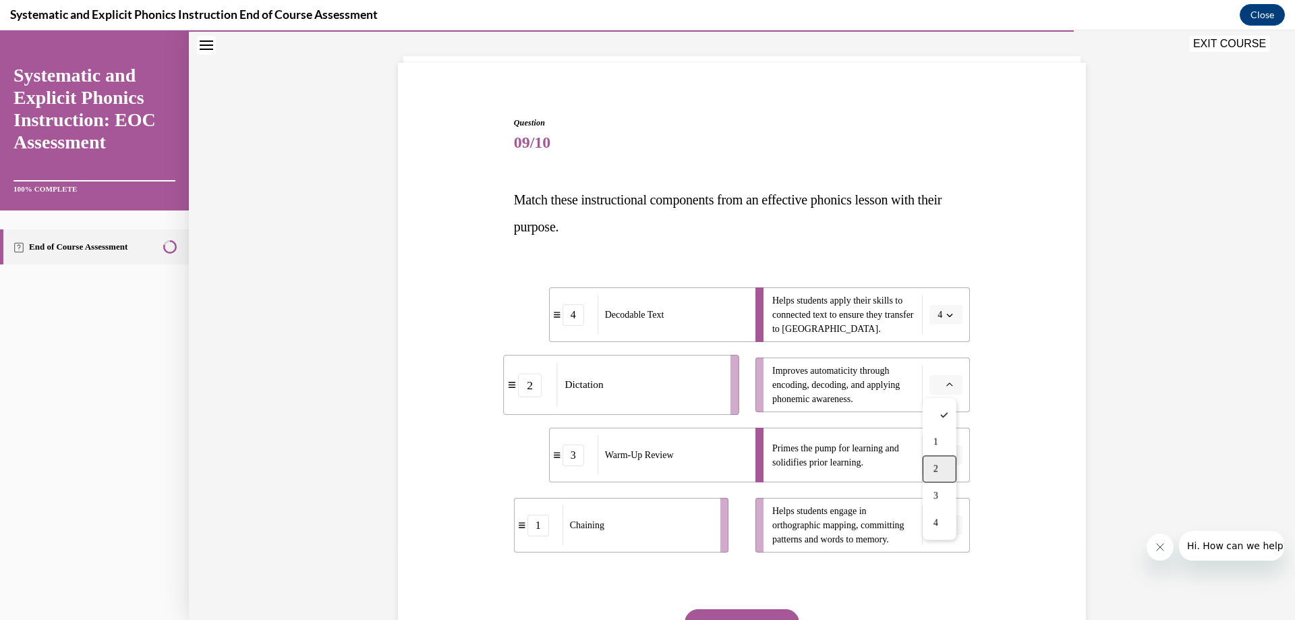
click at [940, 471] on div "2" at bounding box center [940, 468] width 34 height 27
click at [946, 523] on icon "button" at bounding box center [949, 525] width 7 height 7
click at [931, 411] on div "1" at bounding box center [940, 414] width 34 height 27
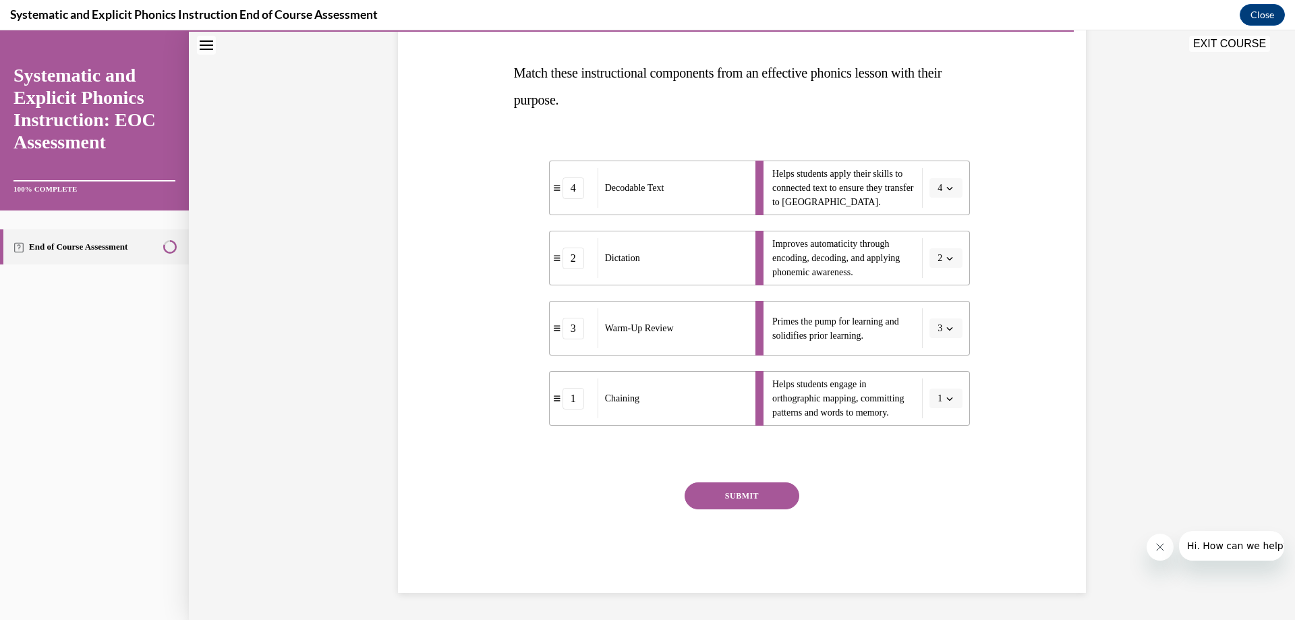
click at [726, 493] on button "SUBMIT" at bounding box center [742, 495] width 115 height 27
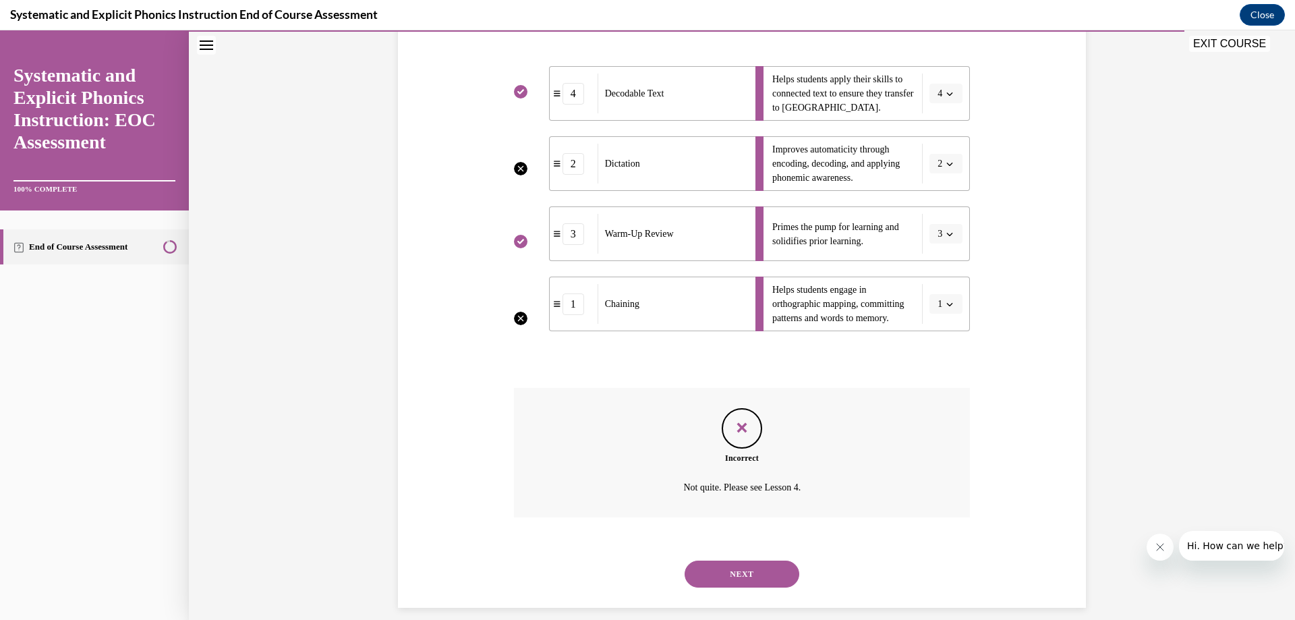
scroll to position [307, 0]
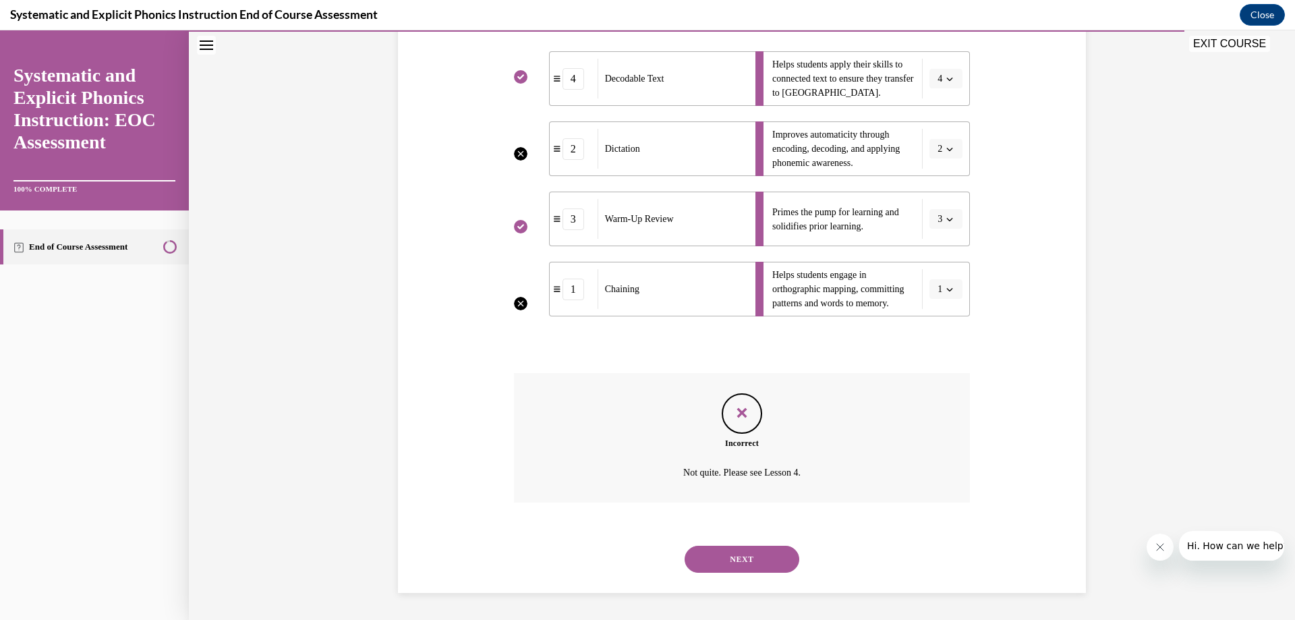
click at [742, 557] on button "NEXT" at bounding box center [742, 559] width 115 height 27
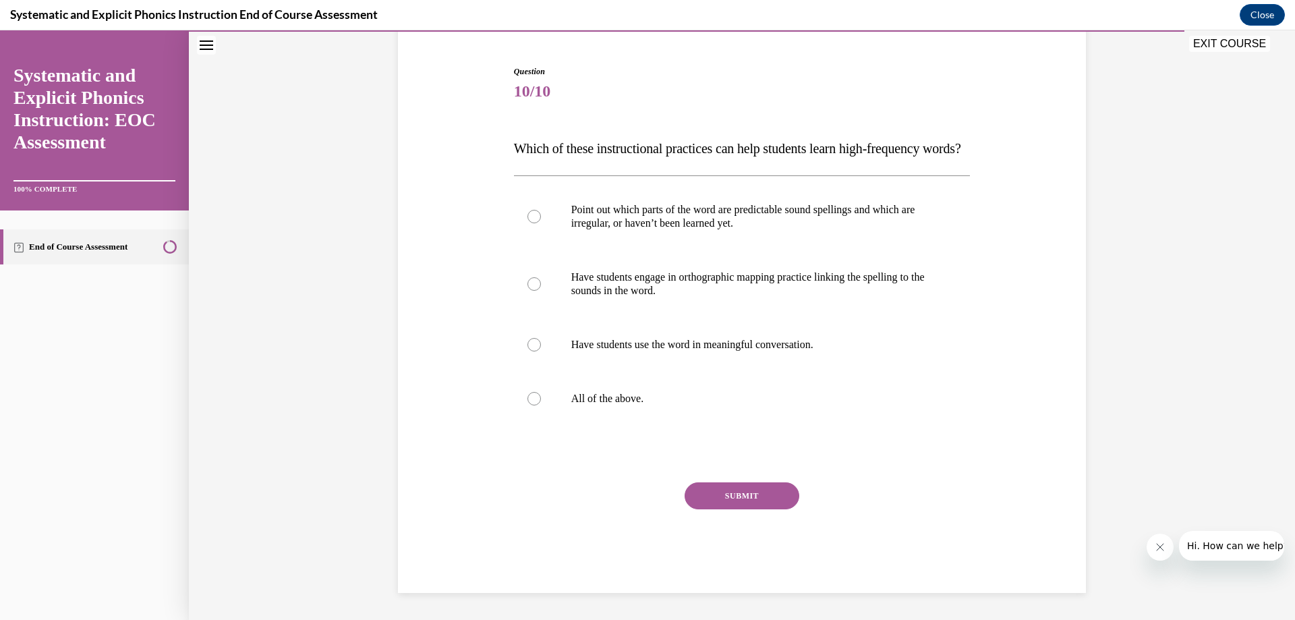
scroll to position [149, 0]
click at [527, 400] on div at bounding box center [533, 398] width 13 height 13
click at [743, 505] on button "SUBMIT" at bounding box center [742, 495] width 115 height 27
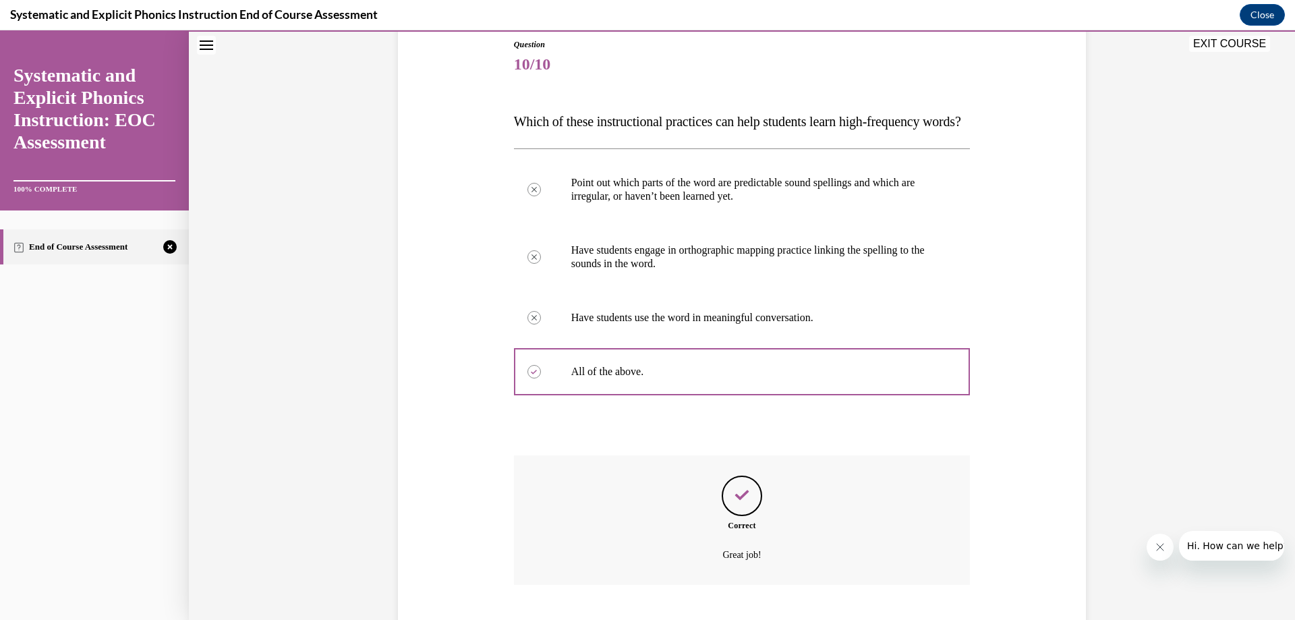
scroll to position [258, 0]
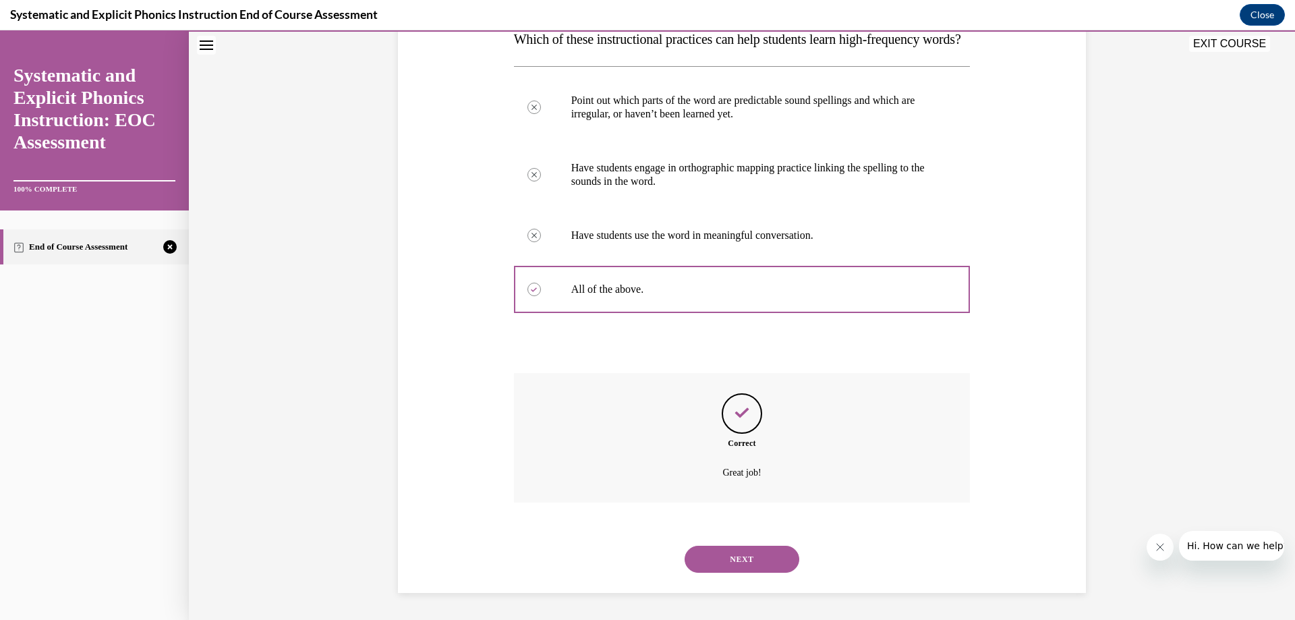
click at [735, 556] on button "NEXT" at bounding box center [742, 559] width 115 height 27
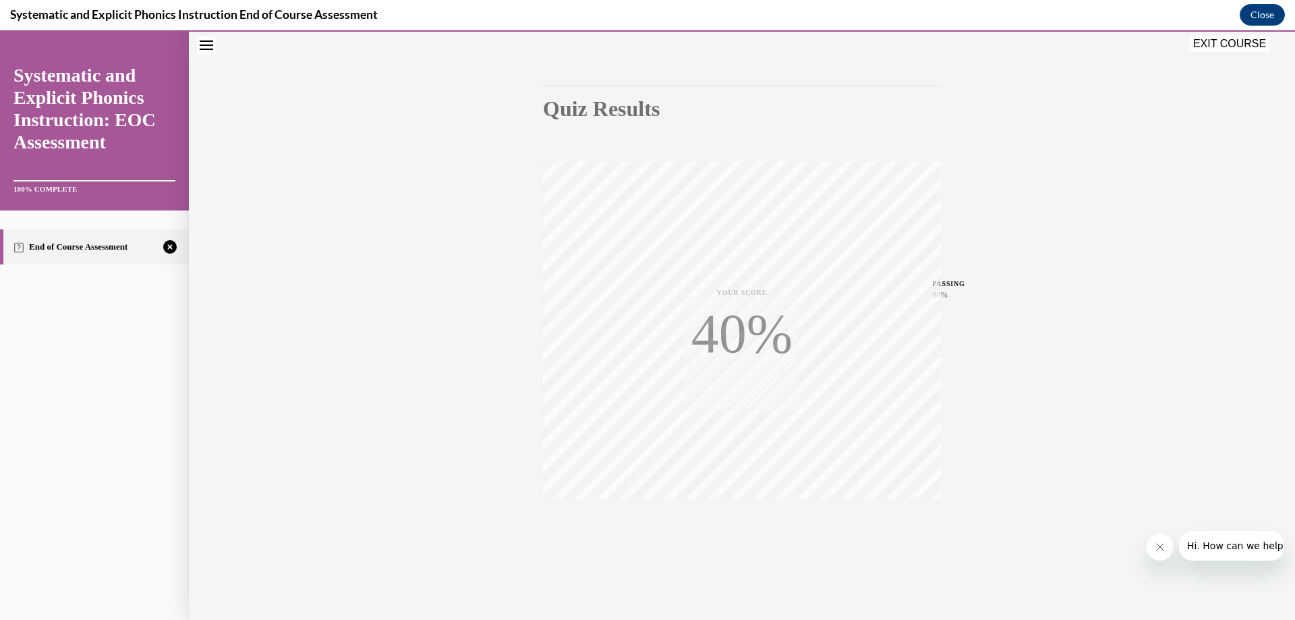
scroll to position [102, 0]
click at [732, 531] on icon "button" at bounding box center [742, 537] width 48 height 15
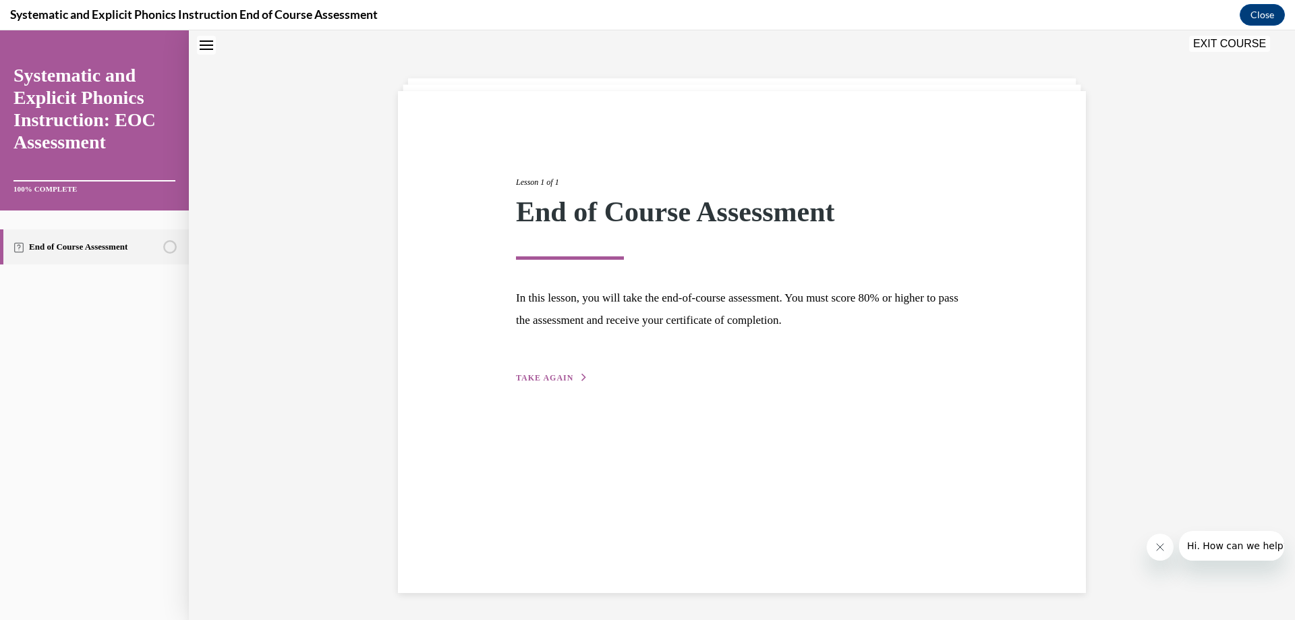
scroll to position [42, 0]
click at [550, 372] on button "TAKE AGAIN" at bounding box center [552, 378] width 72 height 12
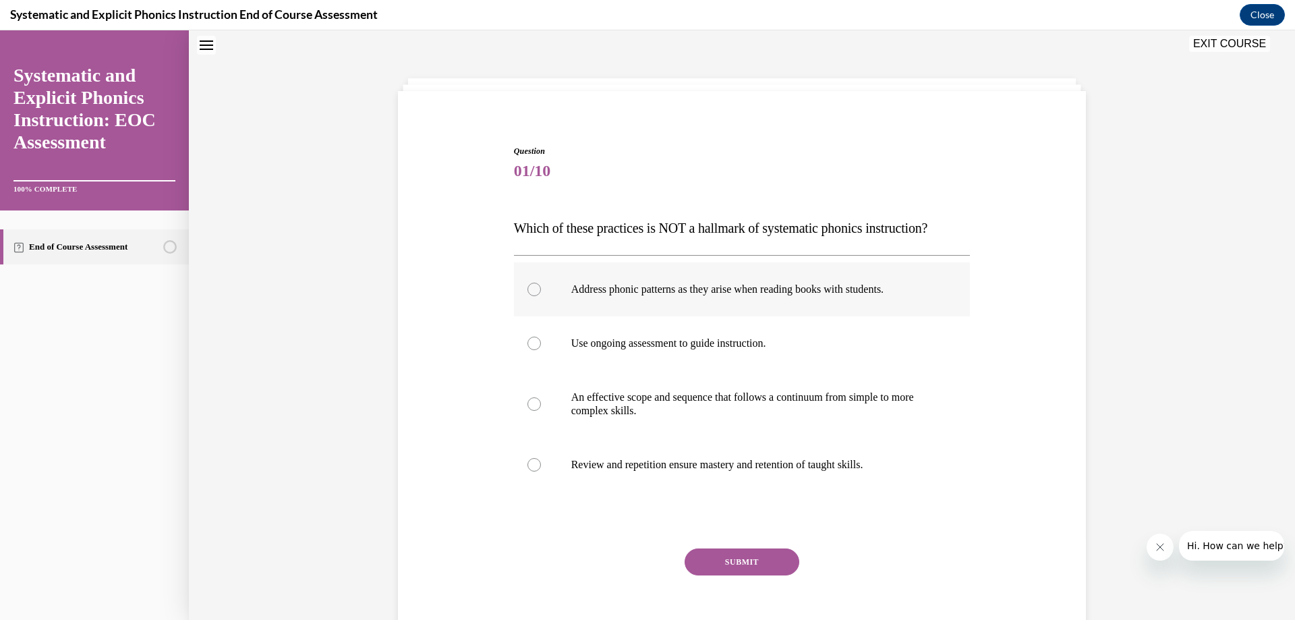
click at [527, 291] on div at bounding box center [533, 289] width 13 height 13
click at [749, 553] on button "SUBMIT" at bounding box center [742, 561] width 115 height 27
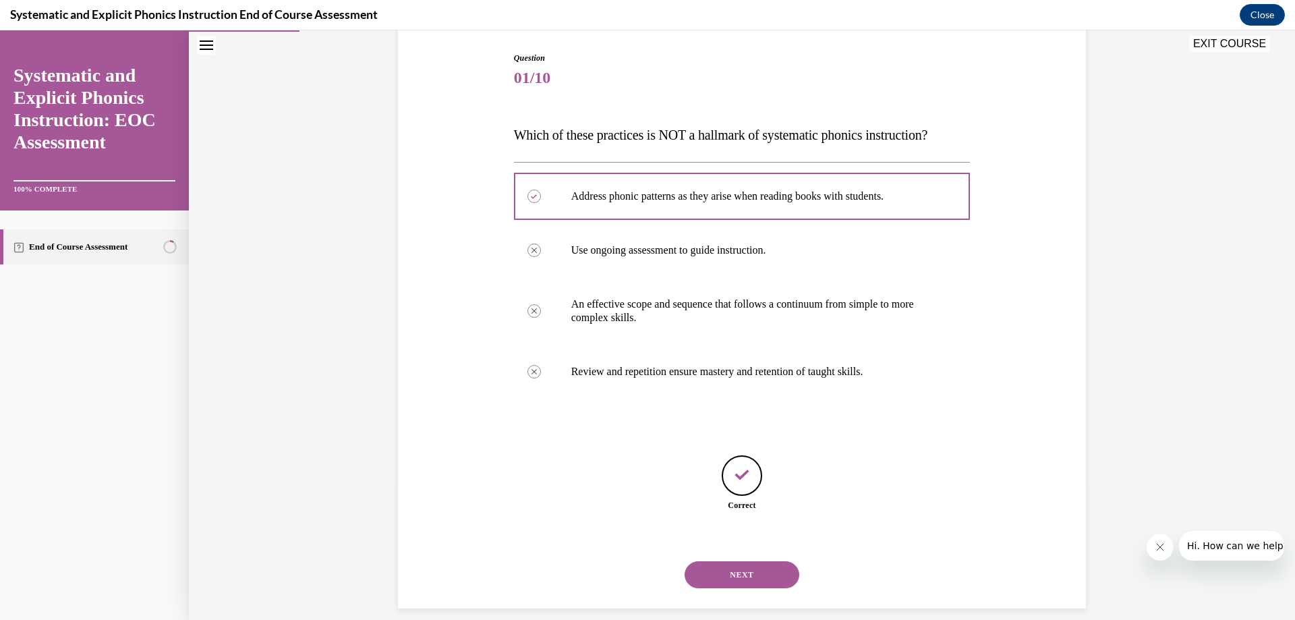
scroll to position [151, 0]
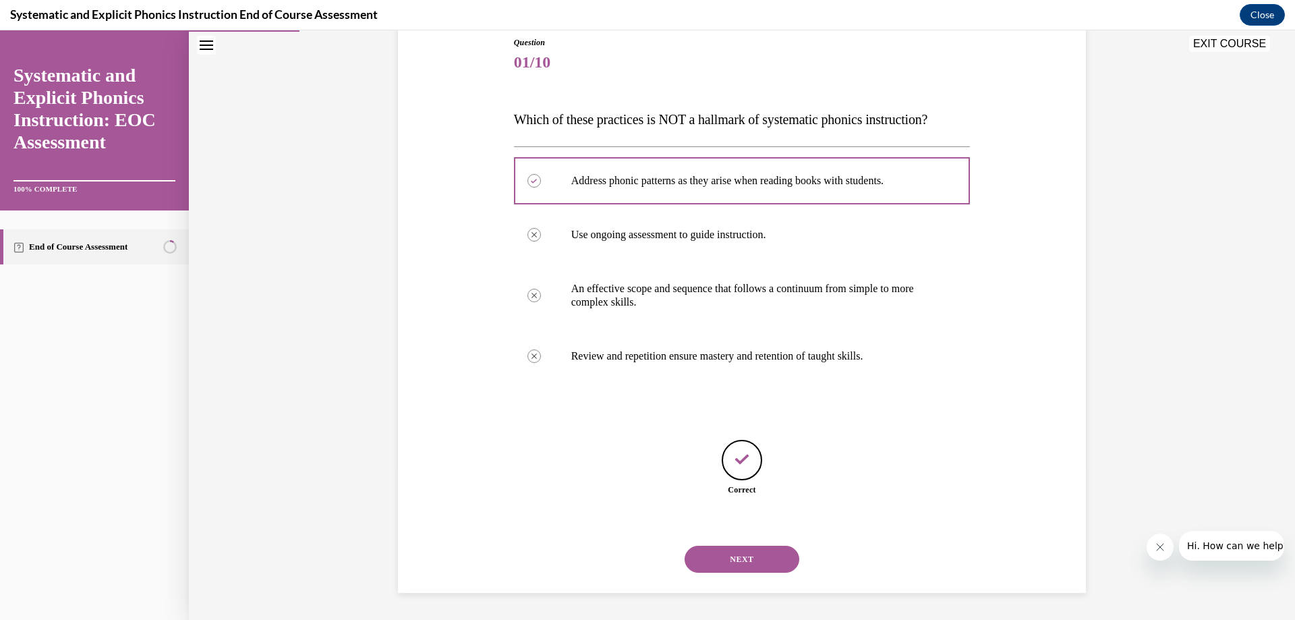
click at [726, 555] on button "NEXT" at bounding box center [742, 559] width 115 height 27
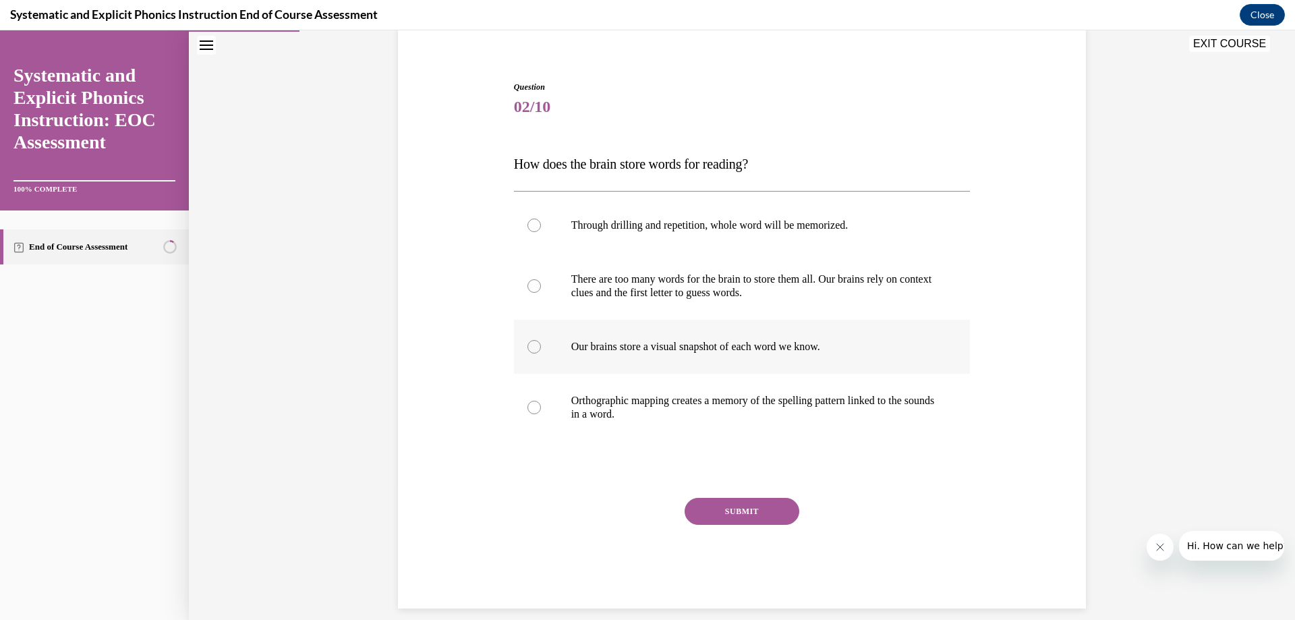
scroll to position [108, 0]
click at [529, 405] on div at bounding box center [533, 405] width 13 height 13
click at [764, 504] on button "SUBMIT" at bounding box center [742, 509] width 115 height 27
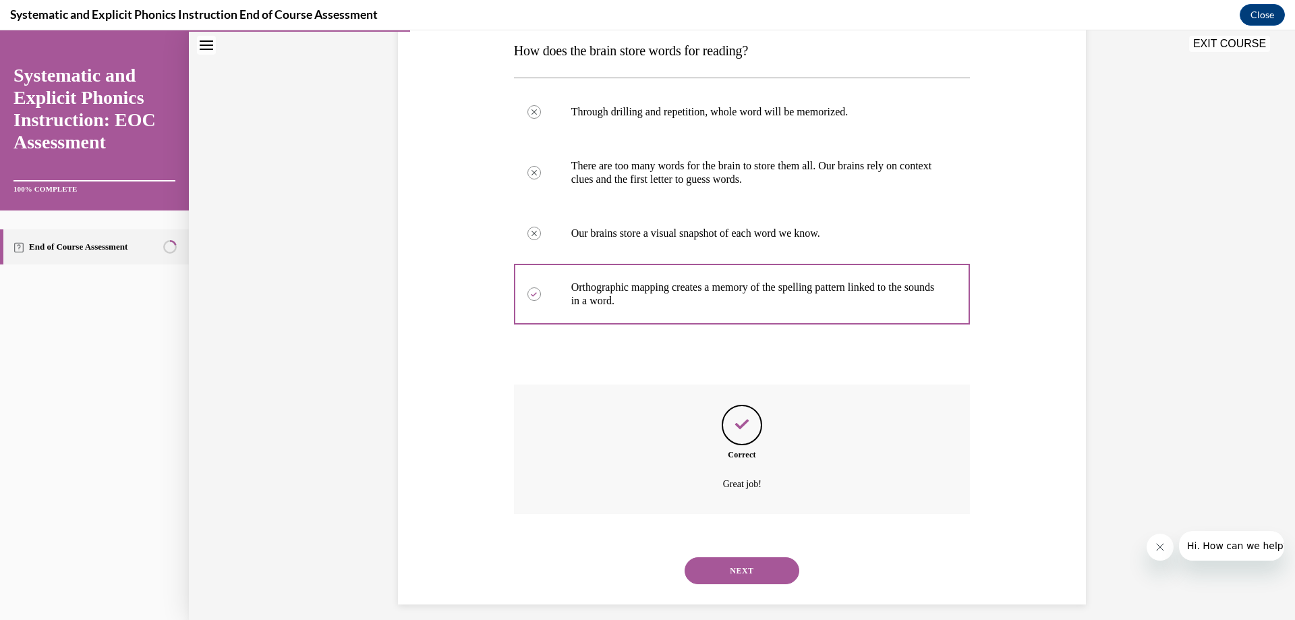
scroll to position [231, 0]
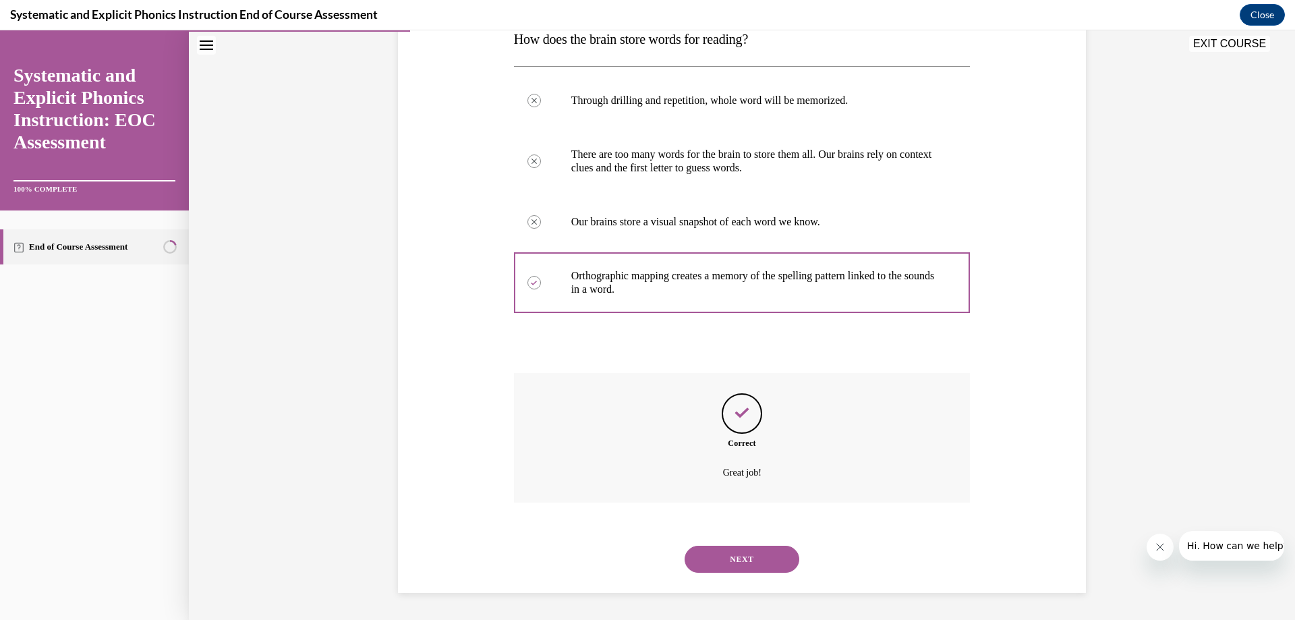
click at [714, 544] on div "NEXT" at bounding box center [742, 559] width 457 height 54
click at [714, 556] on button "NEXT" at bounding box center [742, 559] width 115 height 27
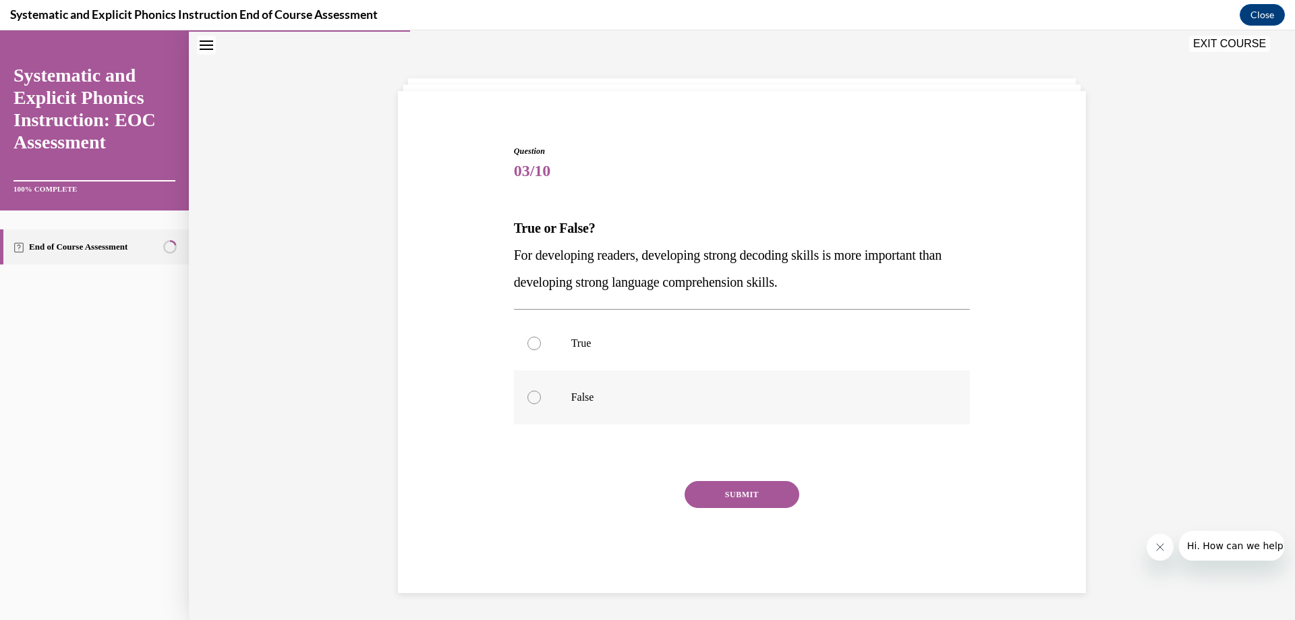
click at [532, 395] on div at bounding box center [533, 397] width 13 height 13
click at [743, 499] on button "SUBMIT" at bounding box center [742, 494] width 115 height 27
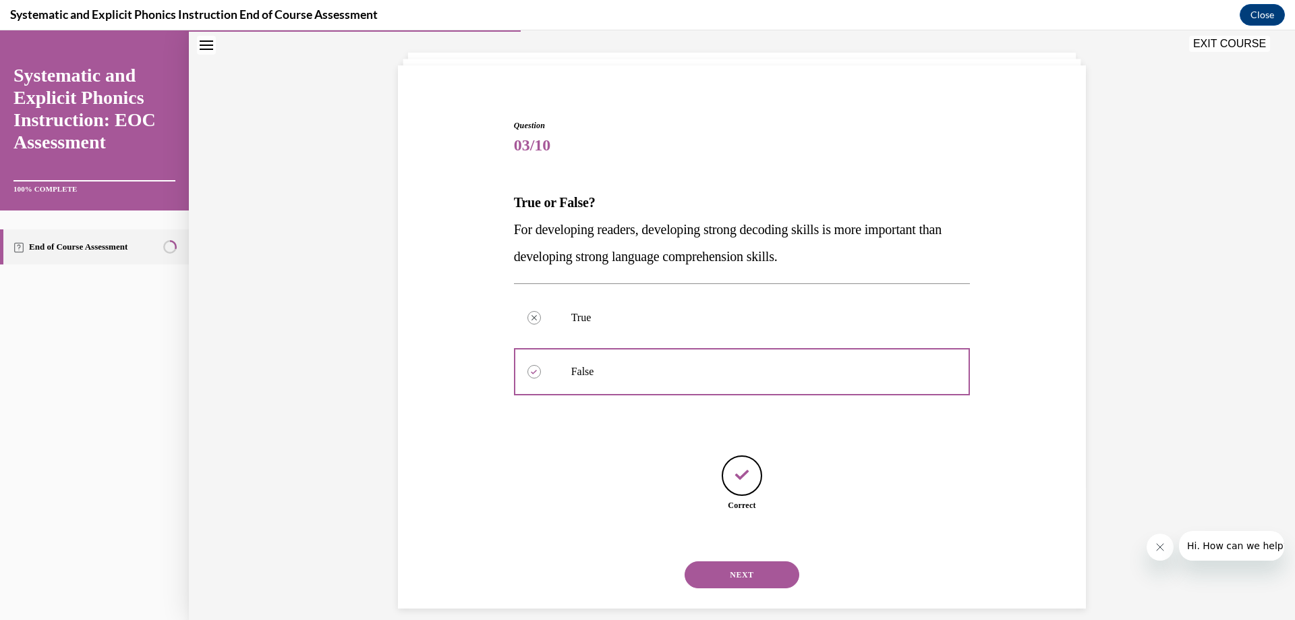
scroll to position [84, 0]
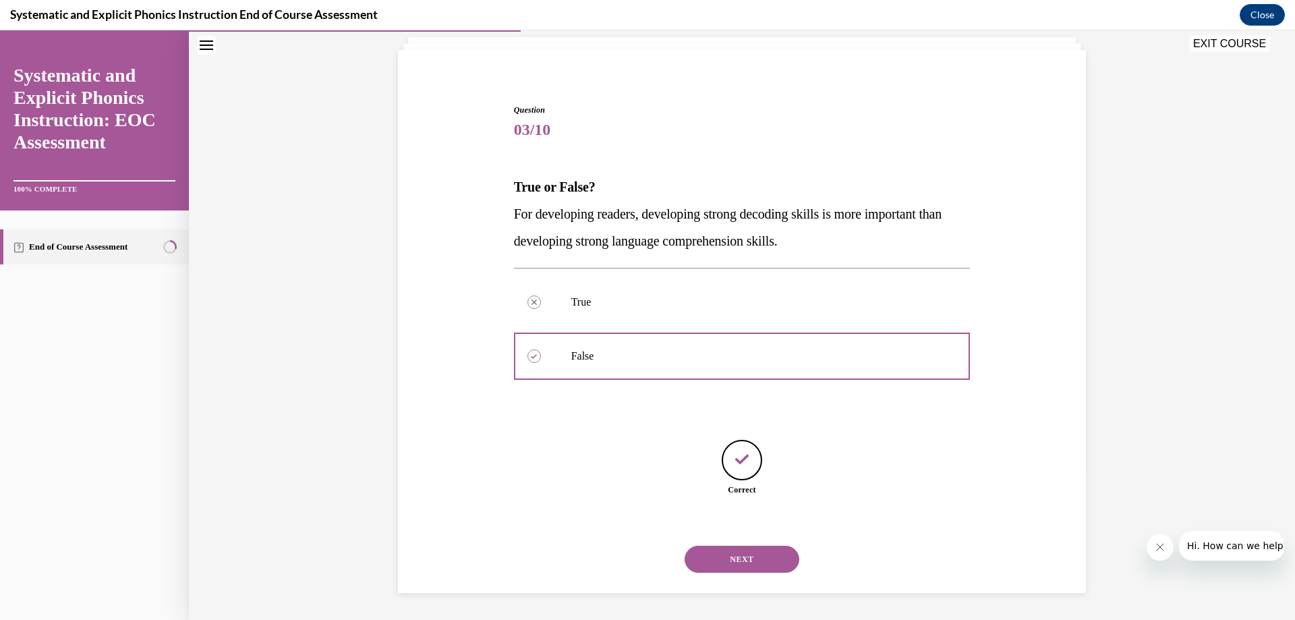
click at [733, 556] on button "NEXT" at bounding box center [742, 559] width 115 height 27
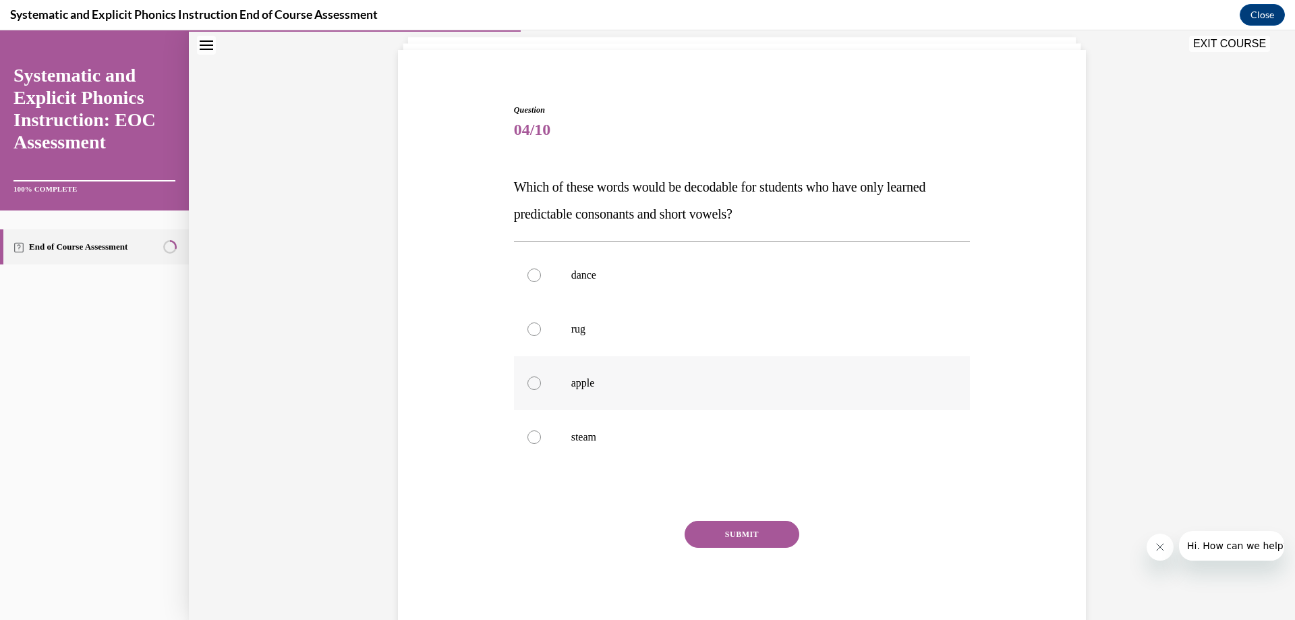
scroll to position [71, 0]
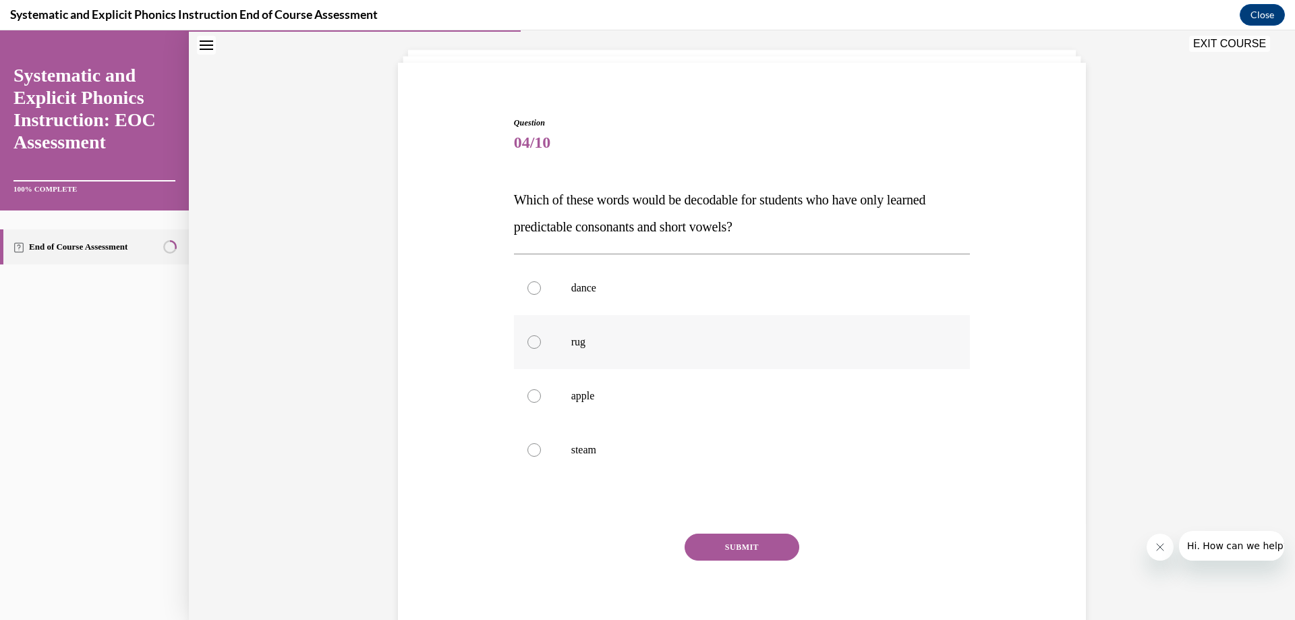
click at [527, 343] on div at bounding box center [533, 341] width 13 height 13
click at [751, 556] on button "SUBMIT" at bounding box center [742, 547] width 115 height 27
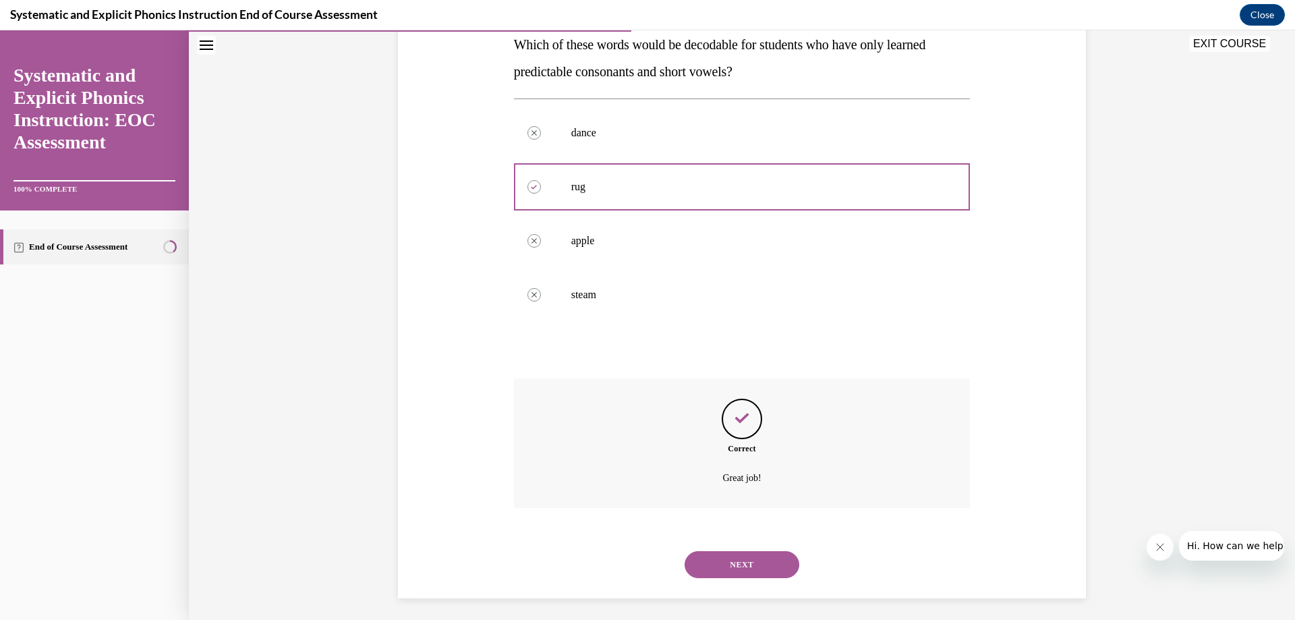
scroll to position [231, 0]
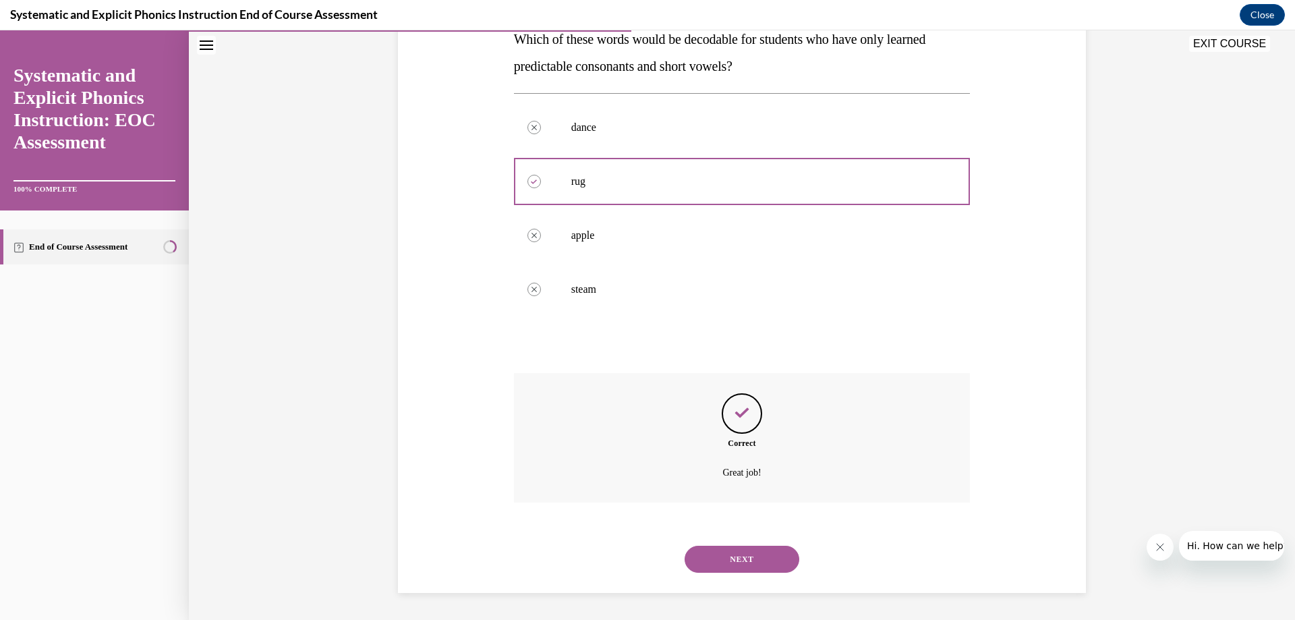
click at [742, 559] on button "NEXT" at bounding box center [742, 559] width 115 height 27
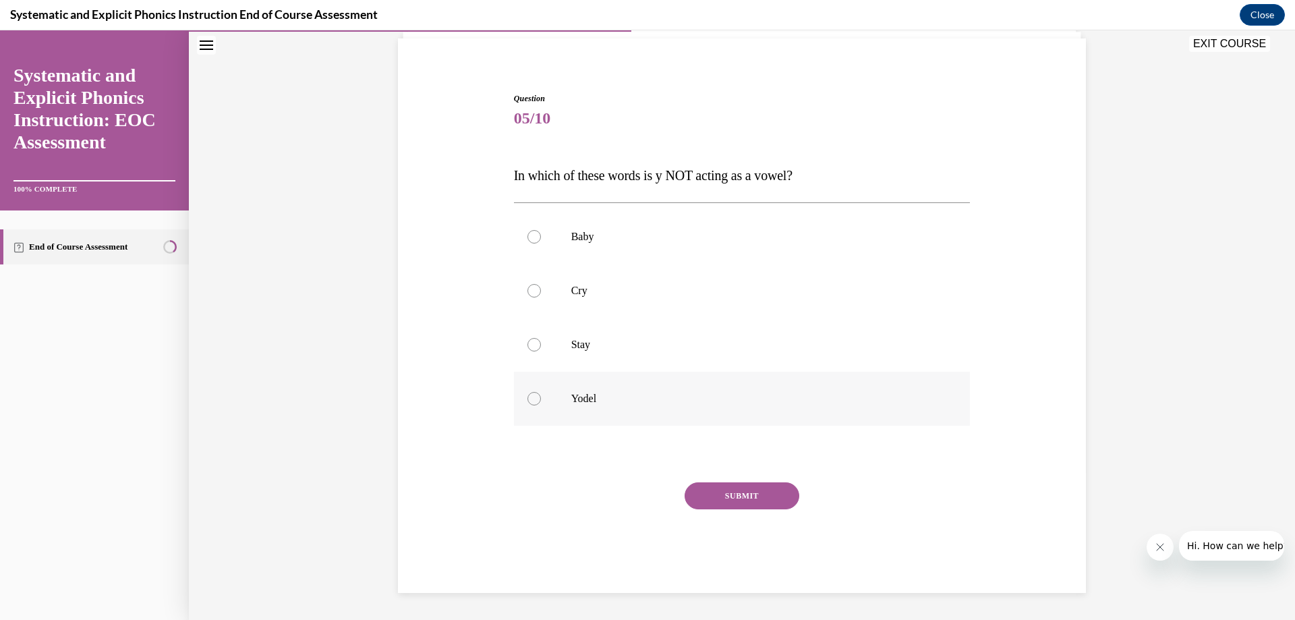
click at [529, 397] on div at bounding box center [533, 398] width 13 height 13
click at [761, 501] on button "SUBMIT" at bounding box center [742, 495] width 115 height 27
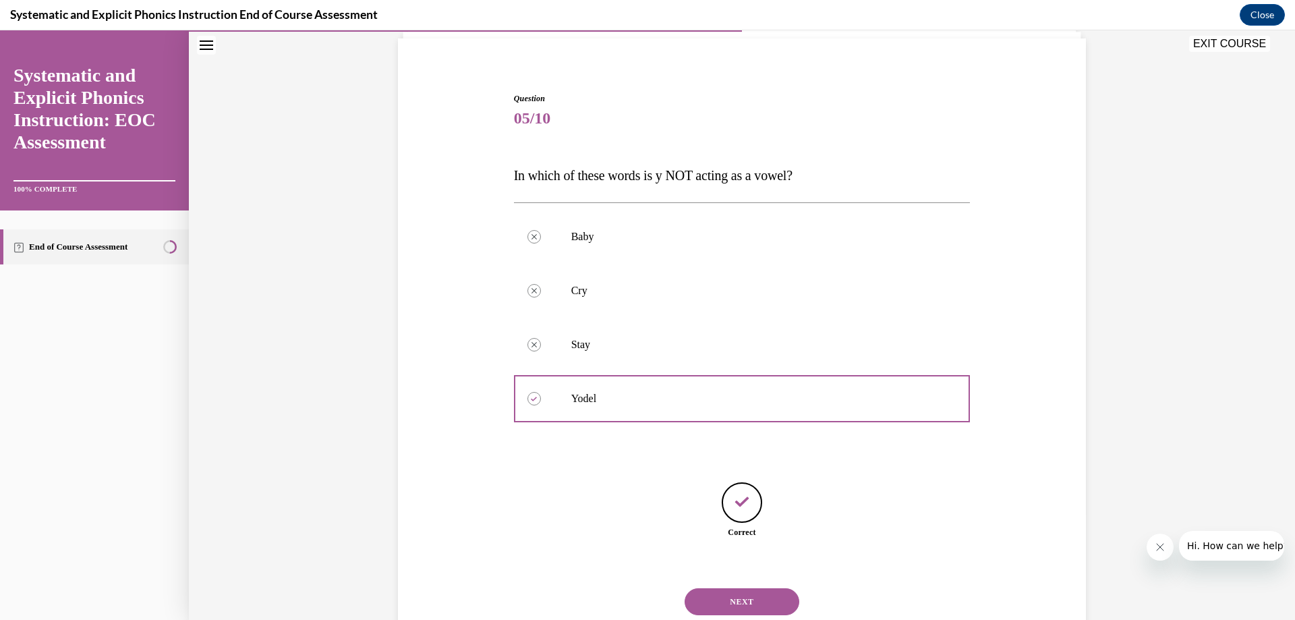
scroll to position [138, 0]
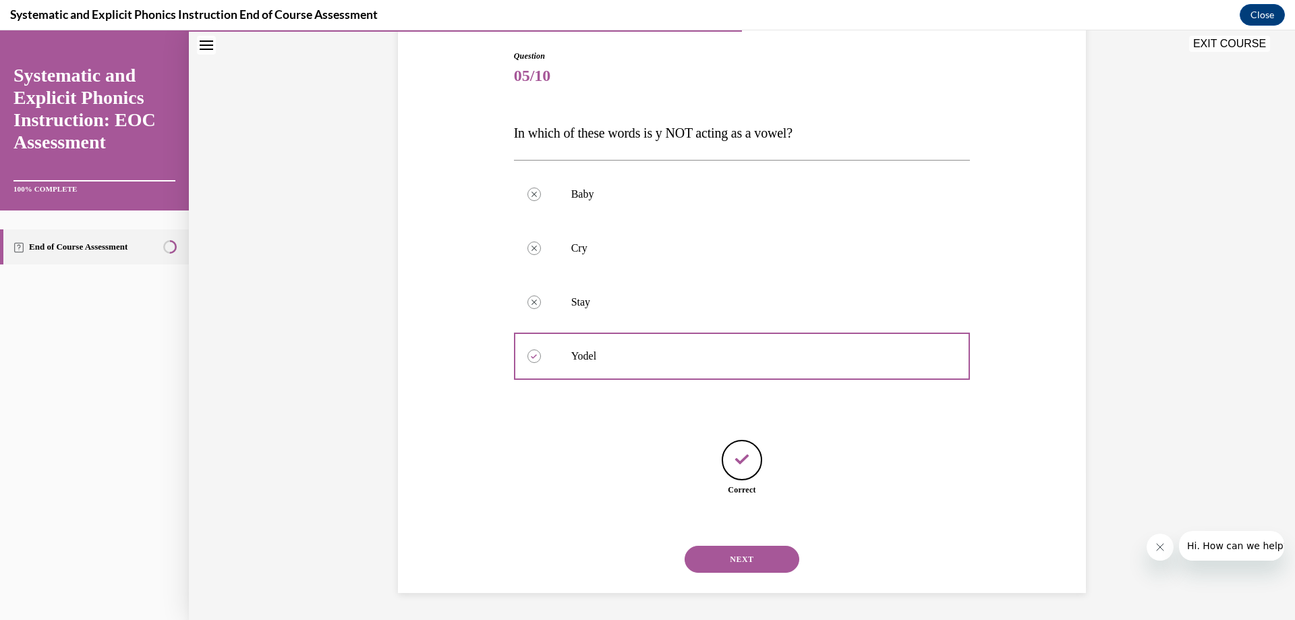
click at [750, 550] on button "NEXT" at bounding box center [742, 559] width 115 height 27
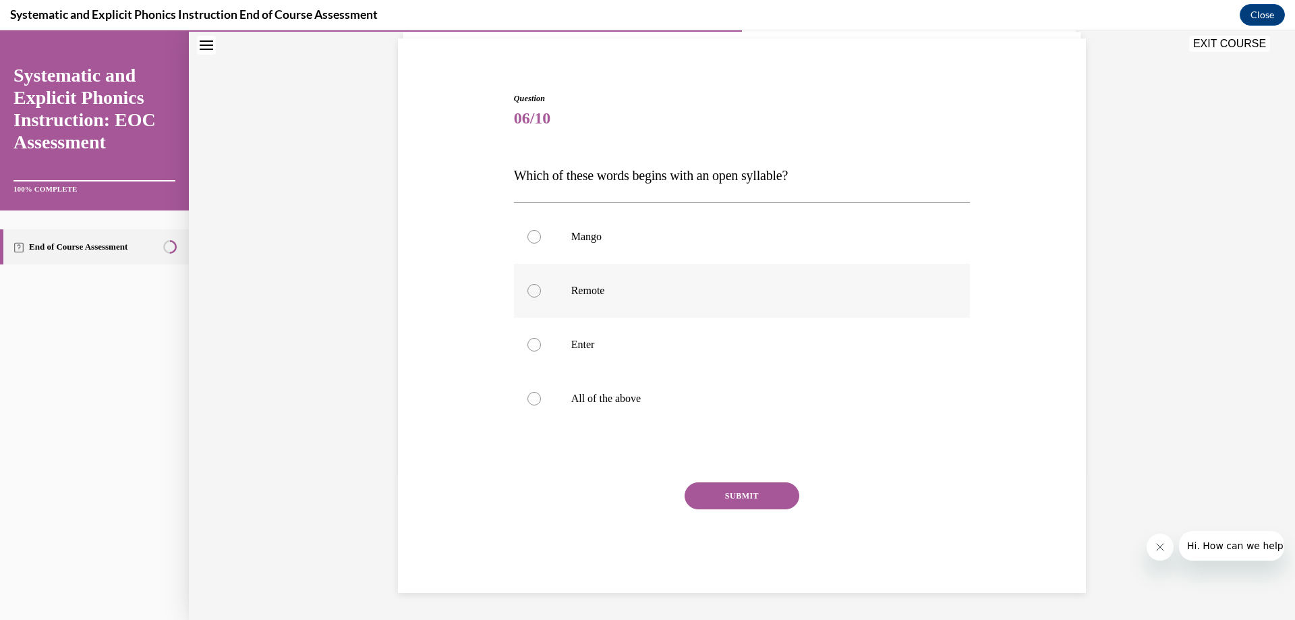
click at [532, 291] on div at bounding box center [533, 290] width 13 height 13
click at [749, 502] on button "SUBMIT" at bounding box center [742, 495] width 115 height 27
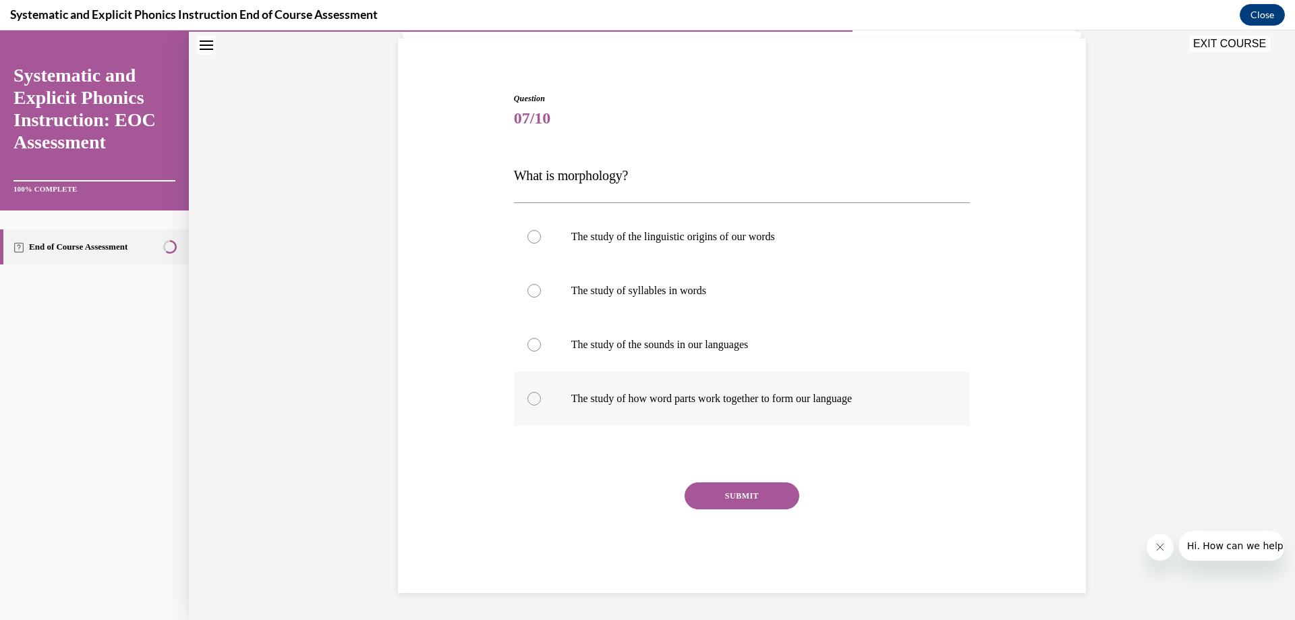
click at [530, 398] on div at bounding box center [533, 398] width 13 height 13
click at [742, 496] on button "SUBMIT" at bounding box center [742, 495] width 115 height 27
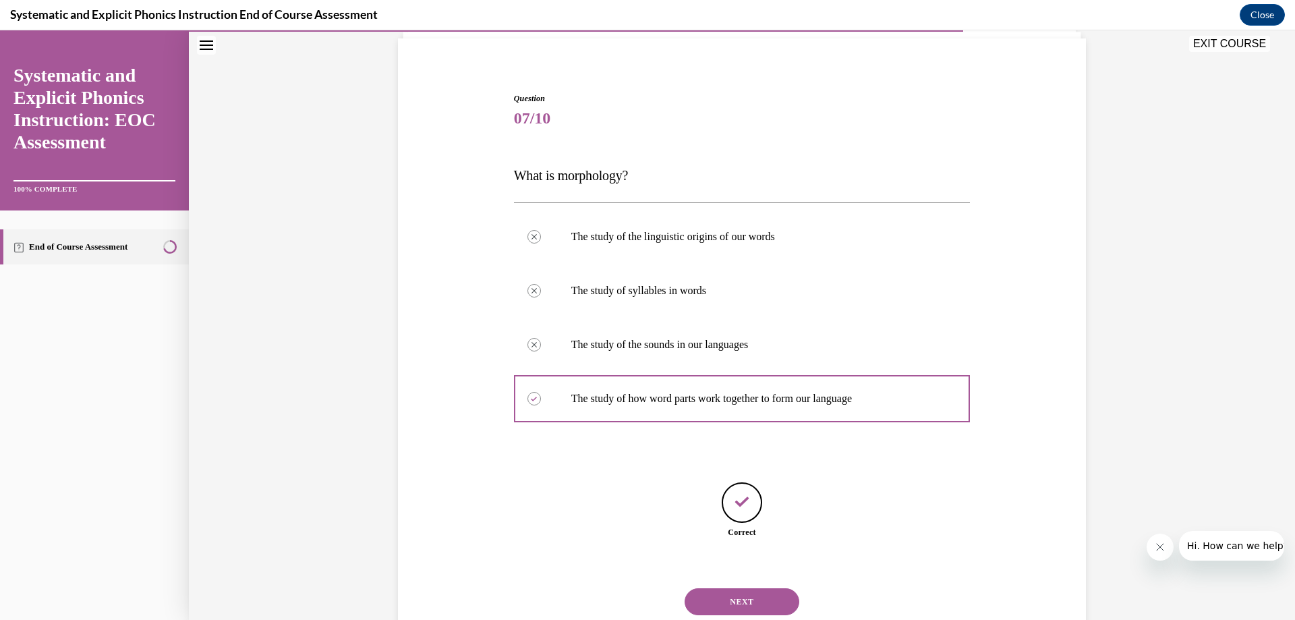
scroll to position [138, 0]
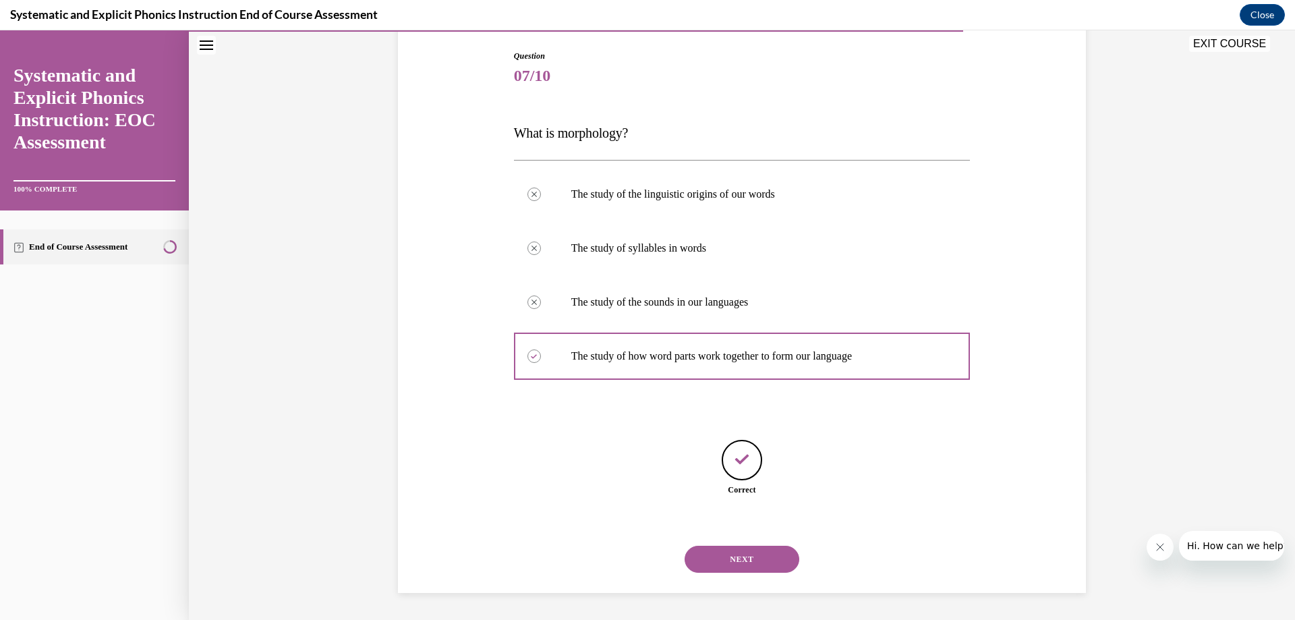
click at [760, 558] on button "NEXT" at bounding box center [742, 559] width 115 height 27
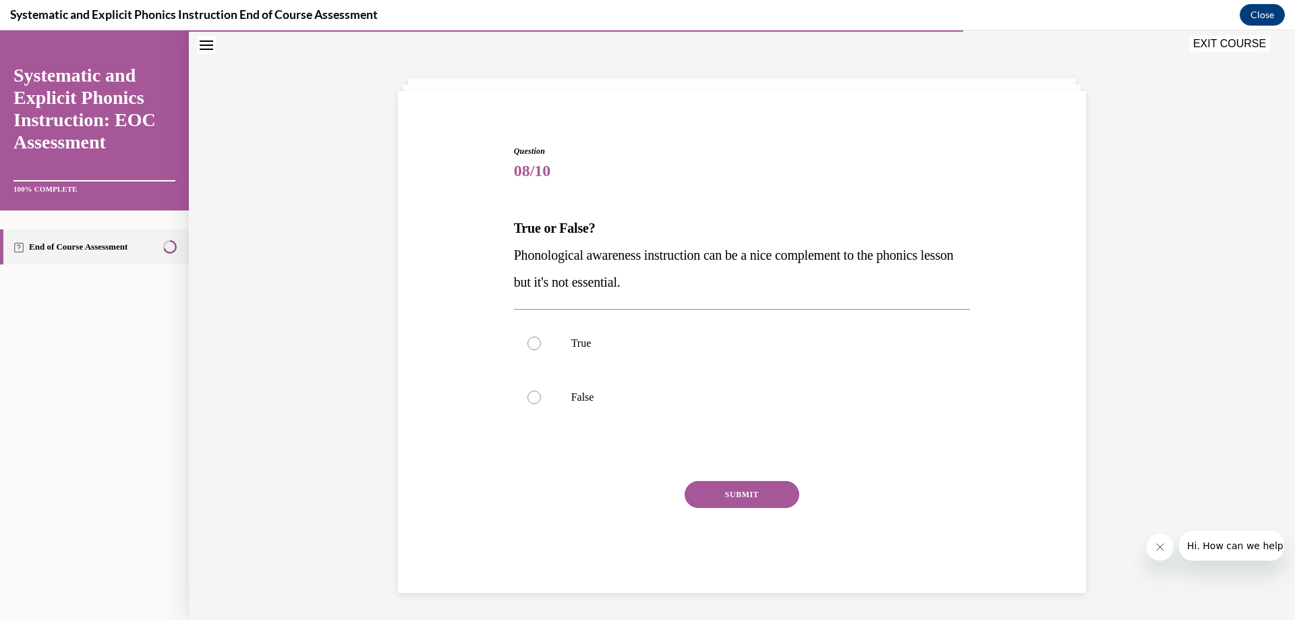
scroll to position [42, 0]
click at [531, 396] on div at bounding box center [533, 397] width 13 height 13
click at [779, 492] on button "SUBMIT" at bounding box center [742, 494] width 115 height 27
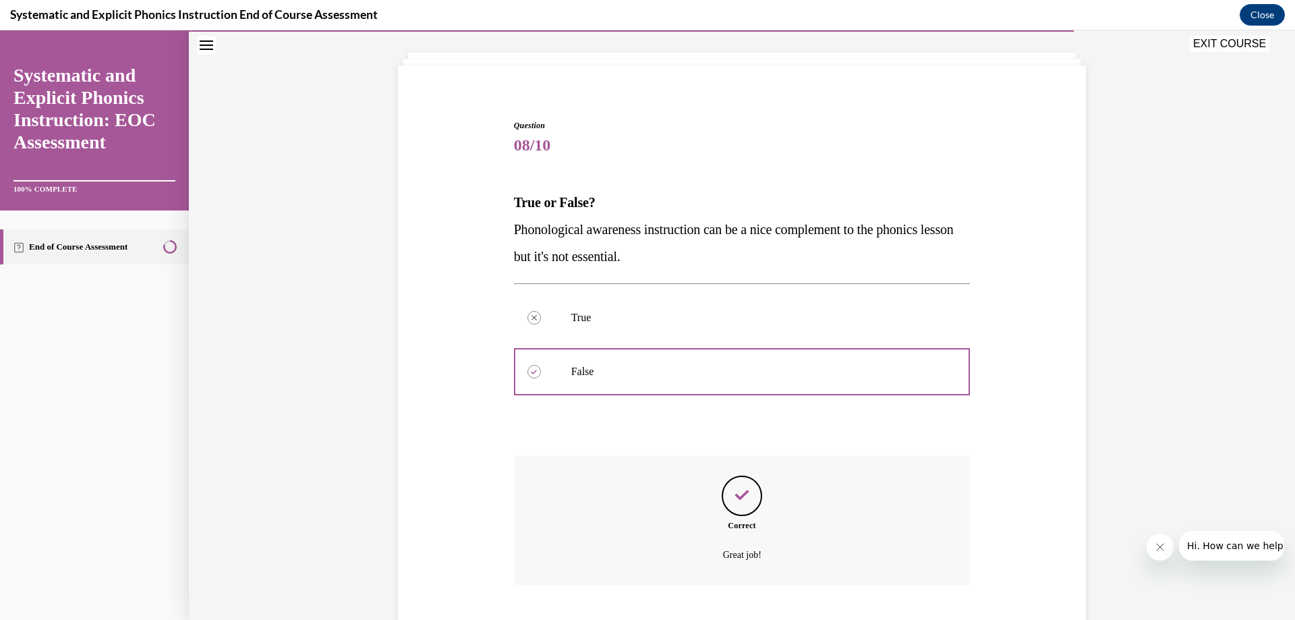
scroll to position [150, 0]
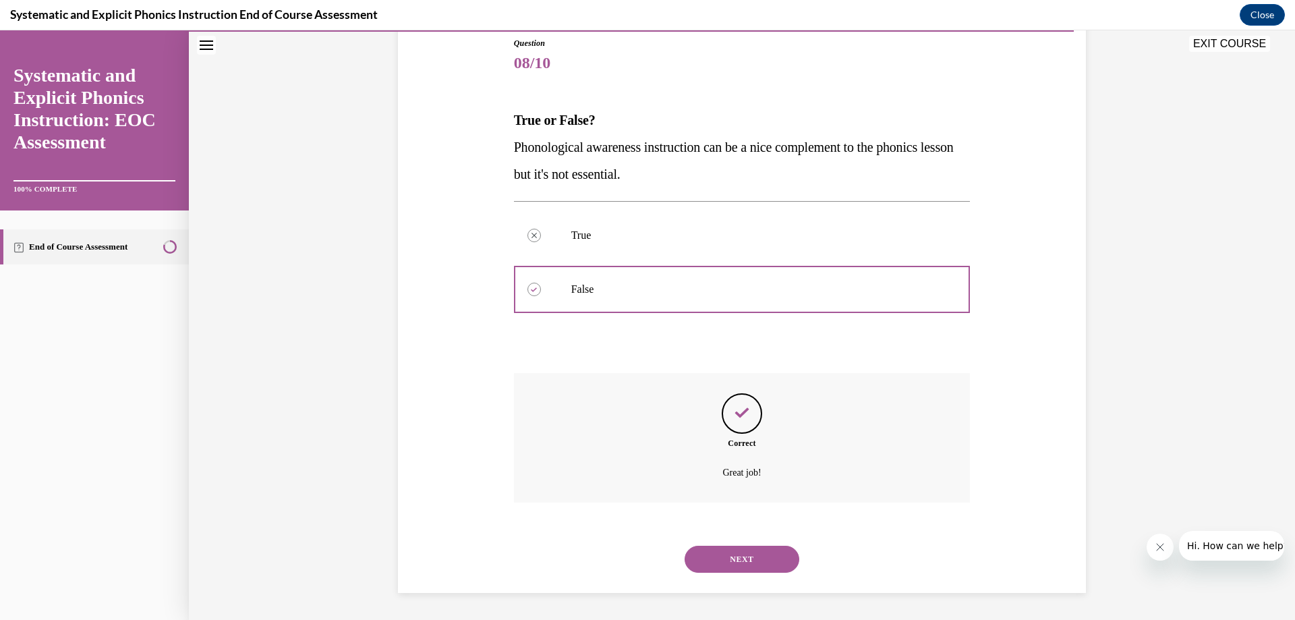
click at [745, 563] on button "NEXT" at bounding box center [742, 559] width 115 height 27
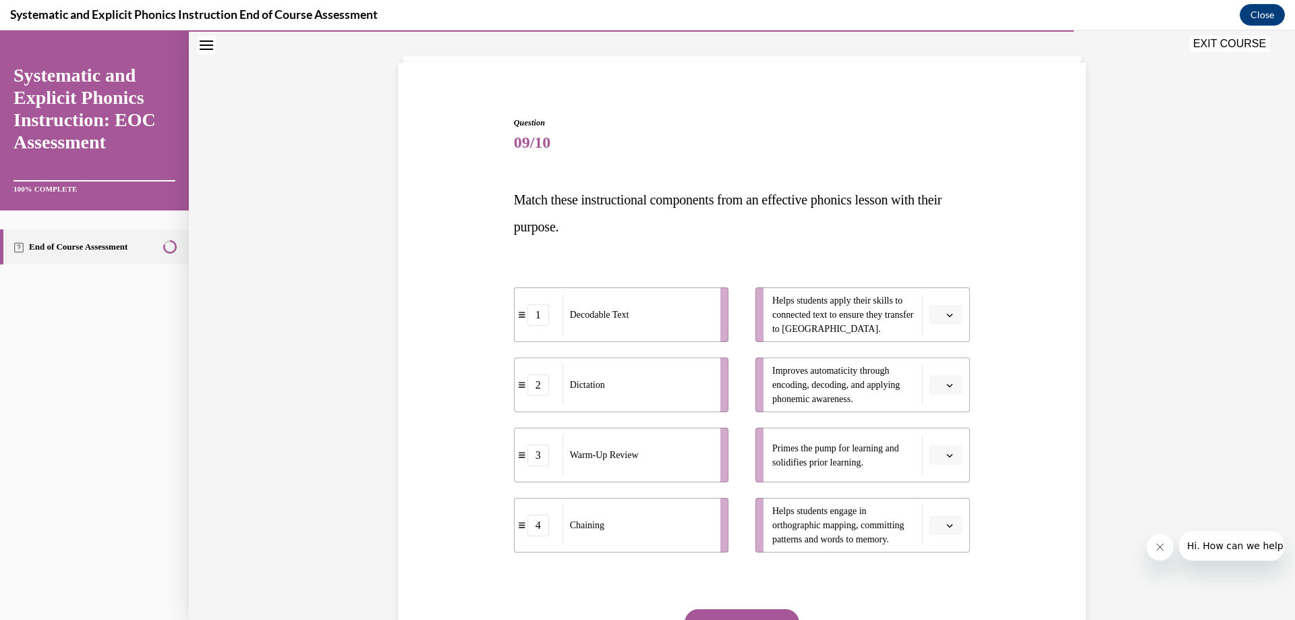
scroll to position [71, 0]
click at [947, 316] on icon "button" at bounding box center [950, 315] width 6 height 3
click at [933, 370] on span "1" at bounding box center [935, 371] width 5 height 11
click at [938, 453] on button "button" at bounding box center [945, 455] width 33 height 20
click at [941, 561] on div "3" at bounding box center [940, 565] width 34 height 27
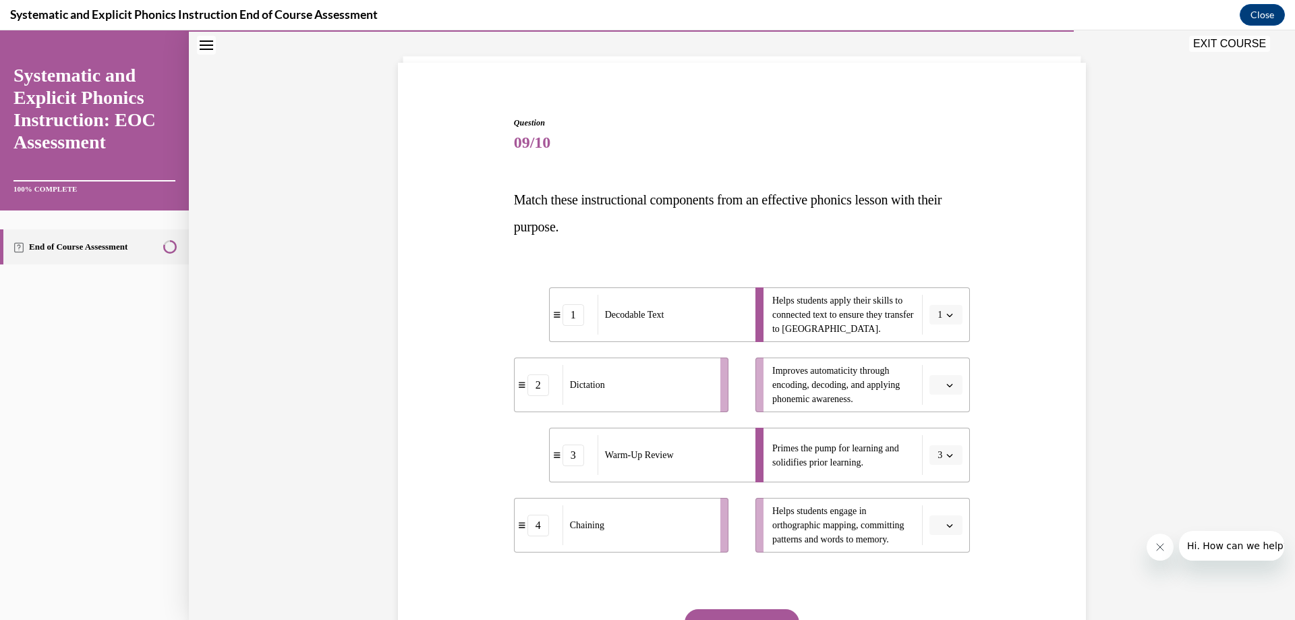
click at [945, 386] on span "button" at bounding box center [949, 384] width 9 height 9
click at [938, 520] on span "4" at bounding box center [935, 522] width 5 height 11
click at [938, 520] on button "button" at bounding box center [945, 525] width 33 height 20
click at [939, 494] on div "4" at bounding box center [940, 495] width 34 height 27
click at [938, 386] on button "button" at bounding box center [945, 385] width 33 height 20
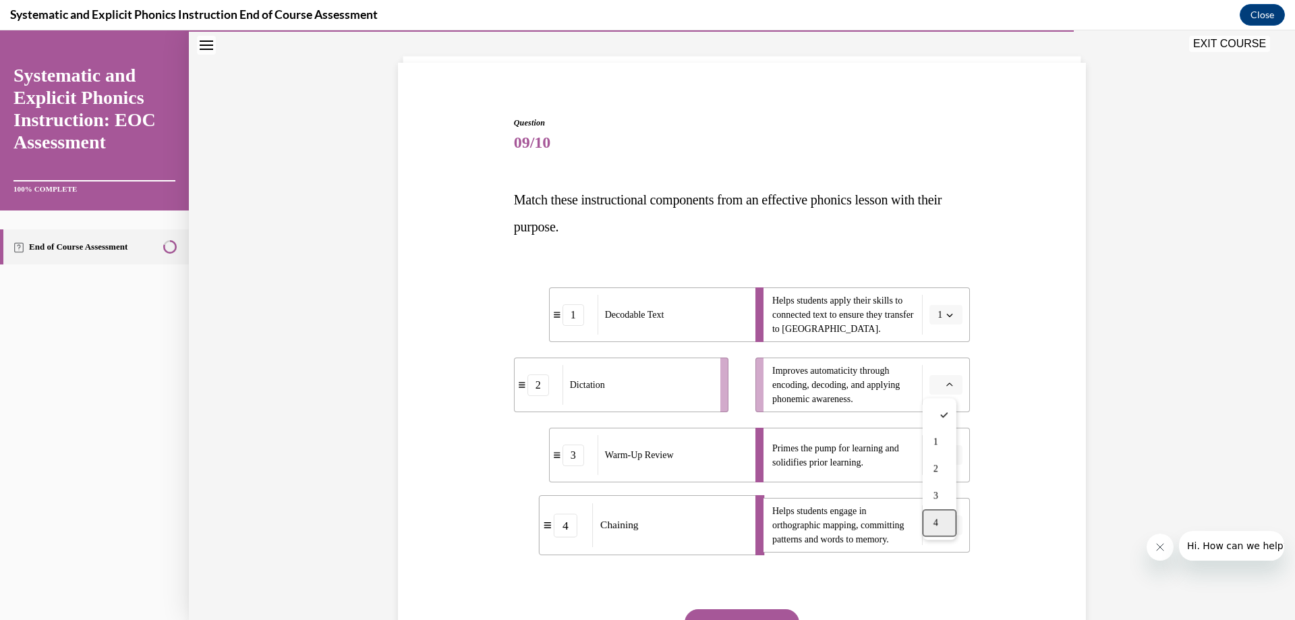
click at [939, 517] on div "4" at bounding box center [940, 522] width 34 height 27
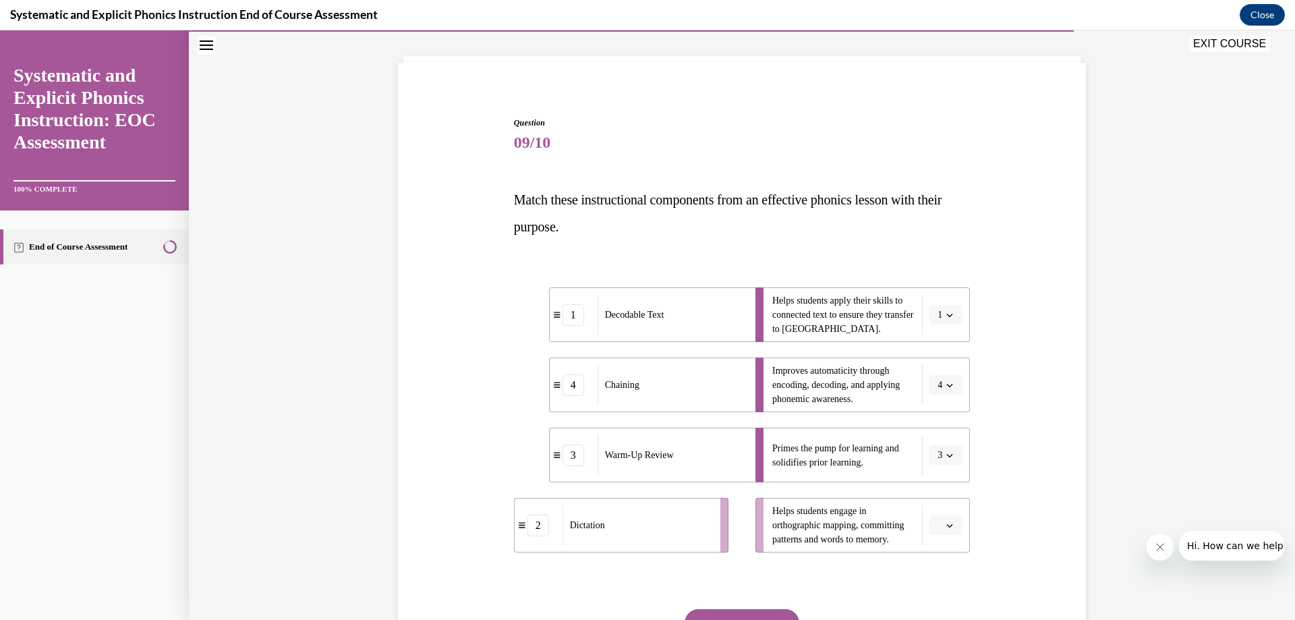
click at [946, 527] on icon "button" at bounding box center [949, 525] width 7 height 7
click at [935, 442] on span "2" at bounding box center [935, 441] width 5 height 11
click at [754, 606] on div "Question 09/10 Match these instructional components from an effective phonics l…" at bounding box center [742, 418] width 457 height 603
click at [754, 612] on button "SUBMIT" at bounding box center [742, 622] width 115 height 27
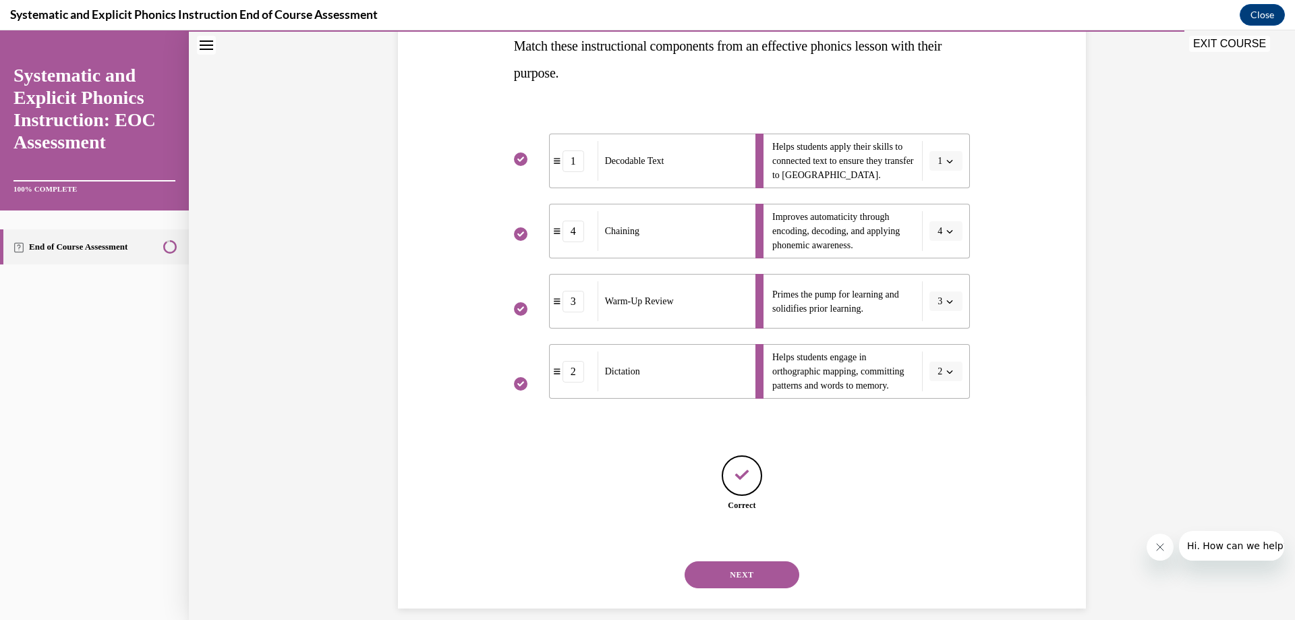
scroll to position [240, 0]
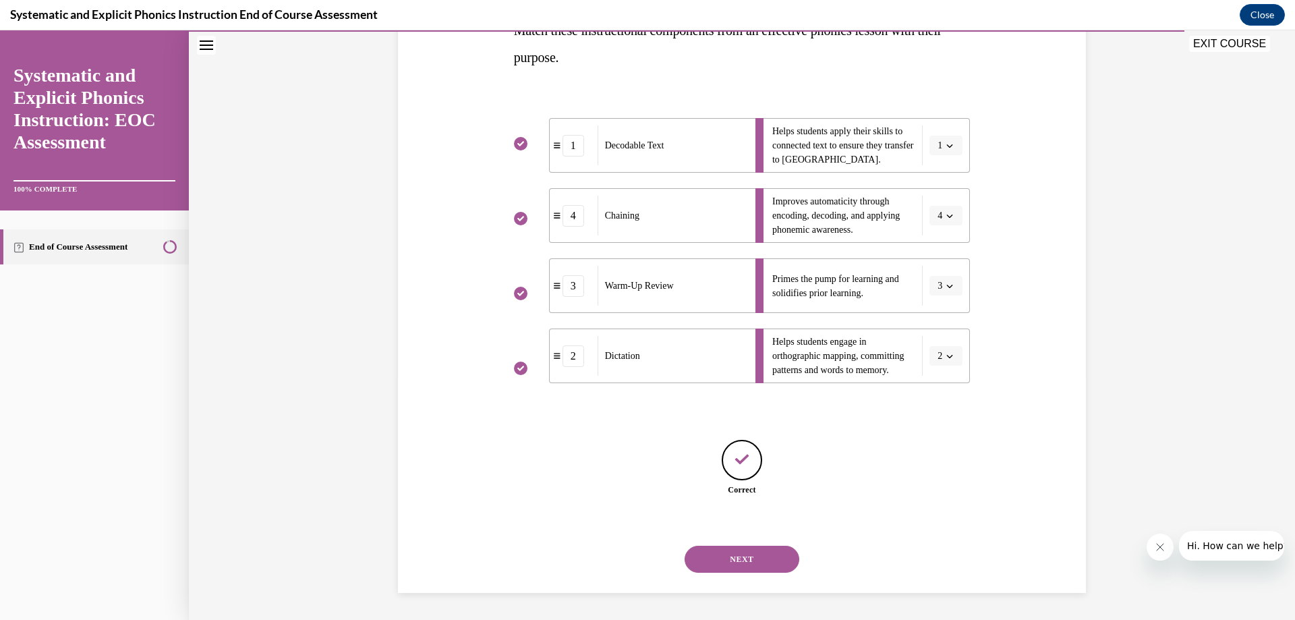
click at [739, 555] on button "NEXT" at bounding box center [742, 559] width 115 height 27
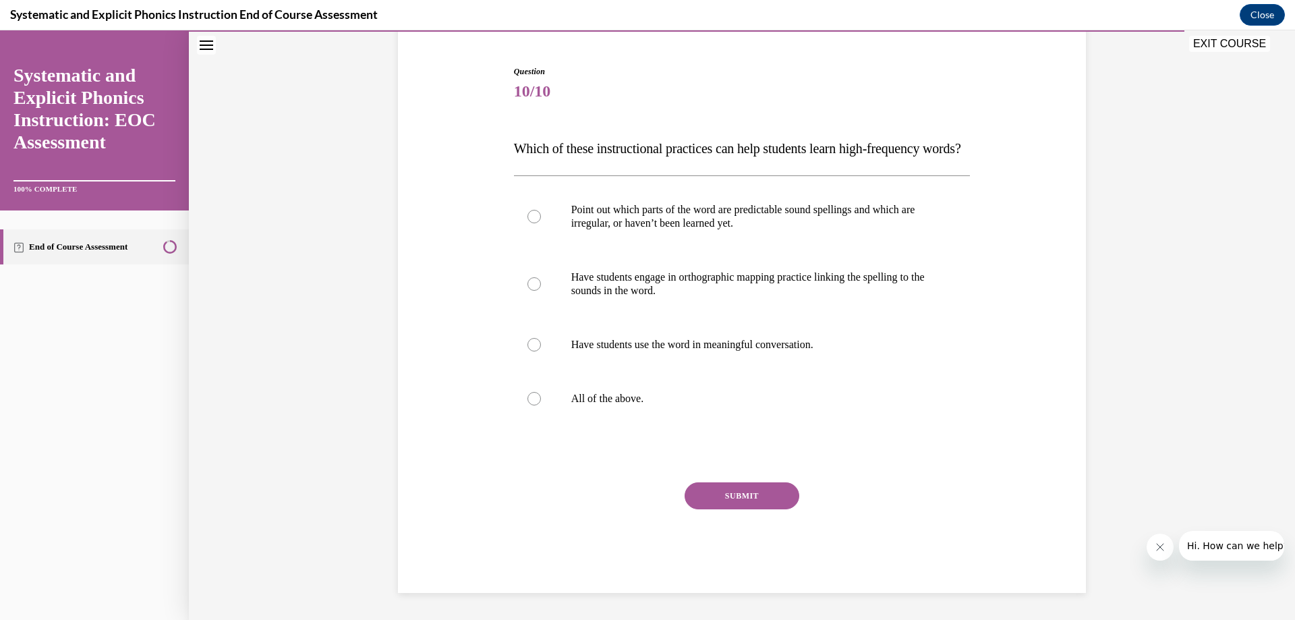
scroll to position [149, 0]
click at [539, 402] on div at bounding box center [742, 399] width 457 height 54
click at [743, 497] on button "SUBMIT" at bounding box center [742, 495] width 115 height 27
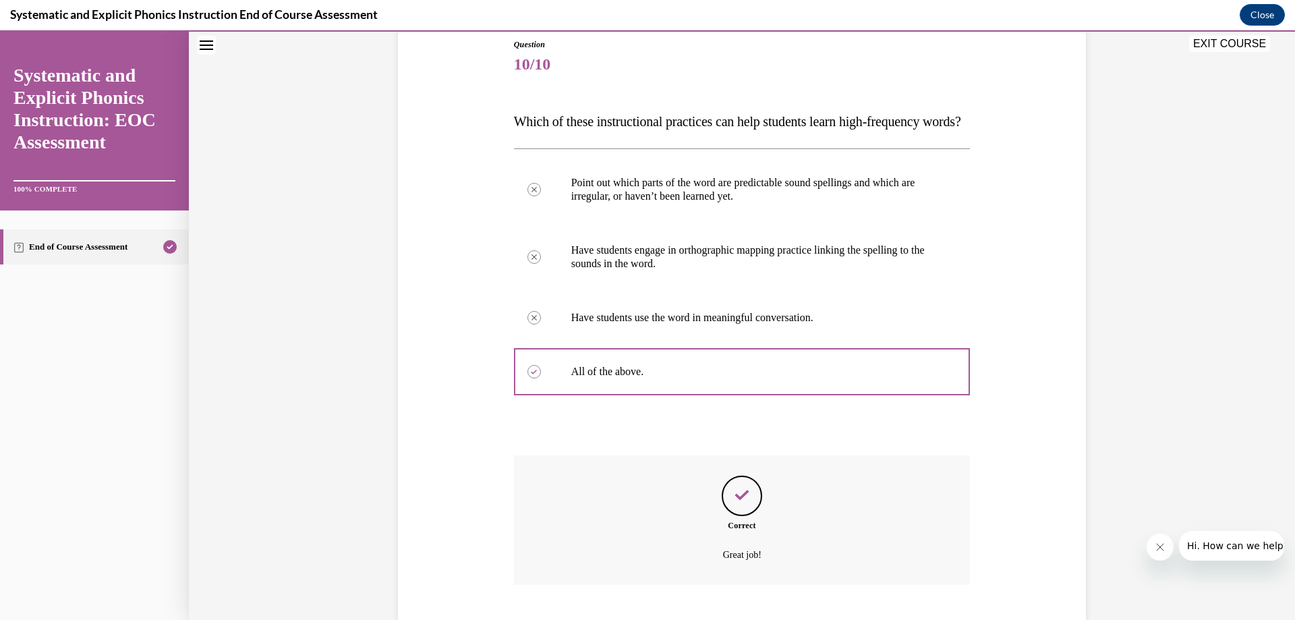
scroll to position [258, 0]
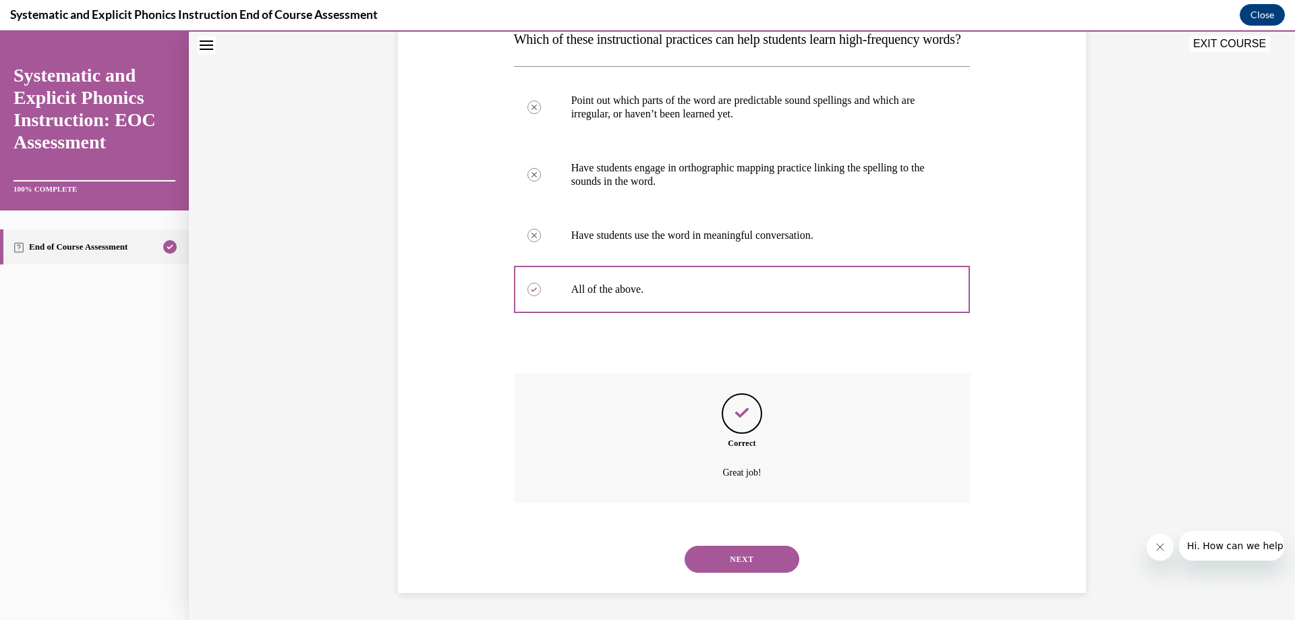
click at [753, 564] on button "NEXT" at bounding box center [742, 559] width 115 height 27
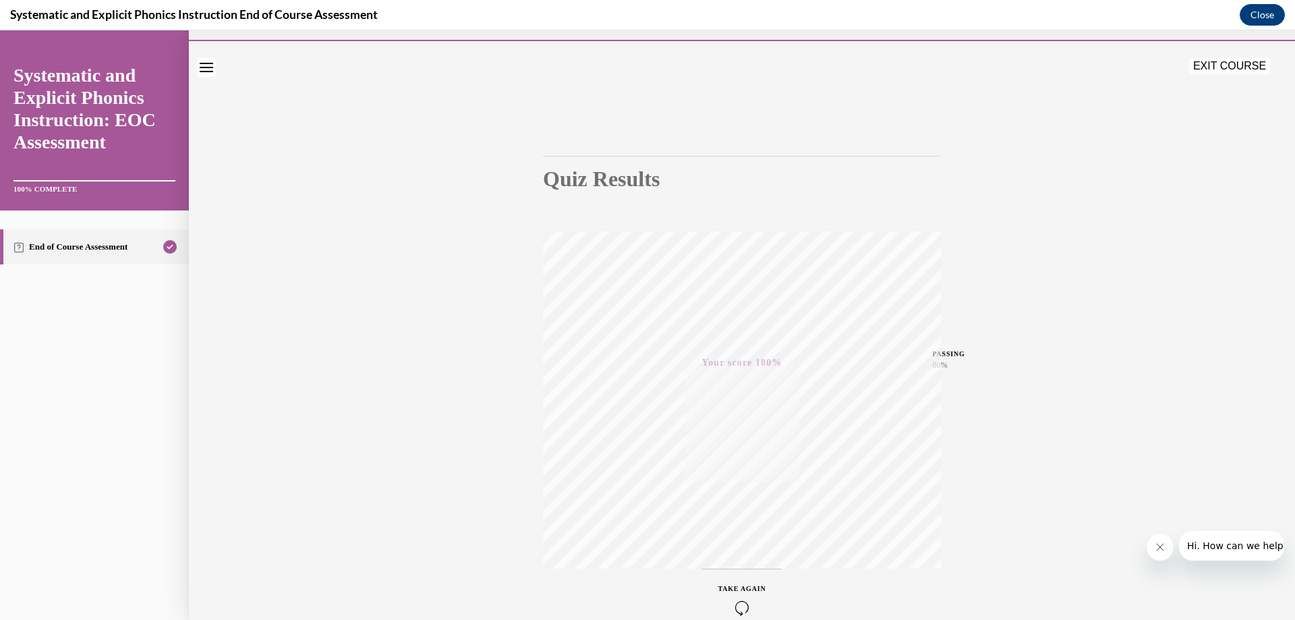
scroll to position [0, 0]
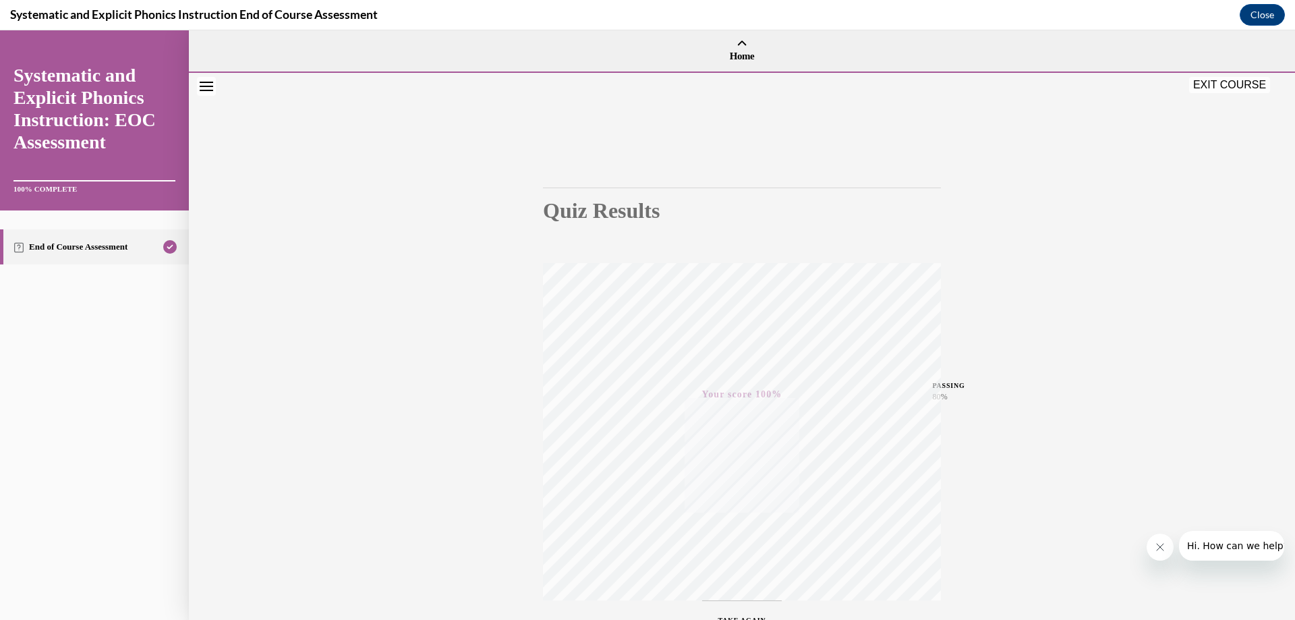
click at [1215, 85] on button "EXIT COURSE" at bounding box center [1229, 85] width 81 height 16
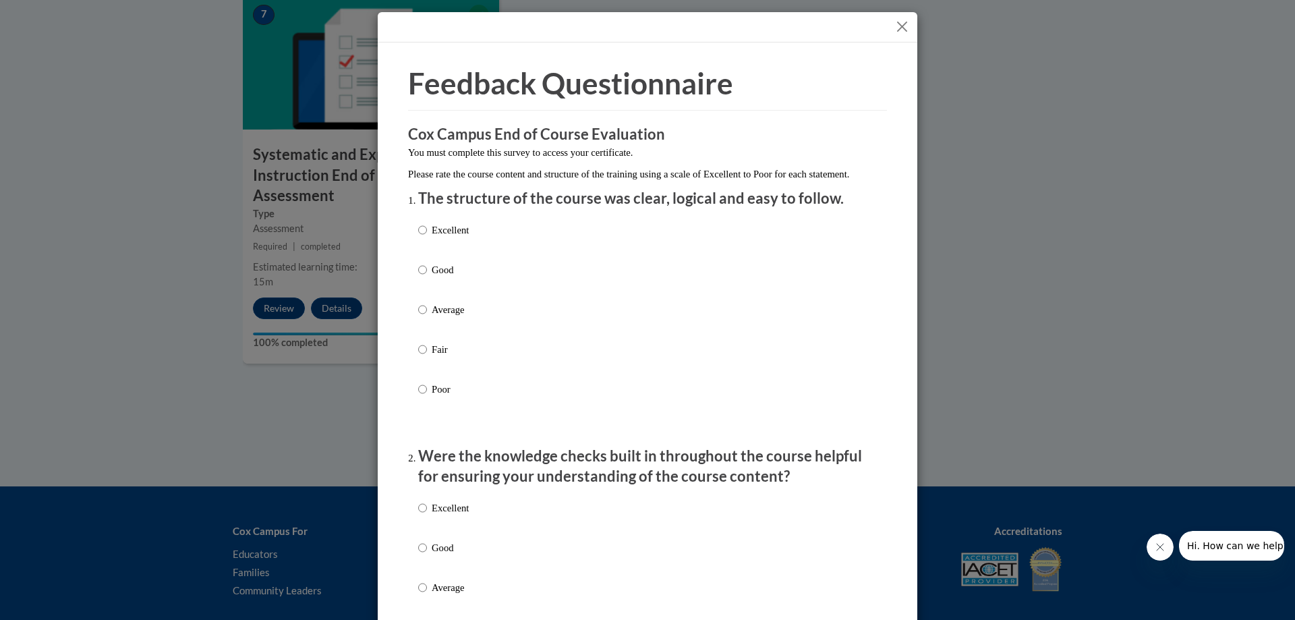
click at [894, 26] on button "Close" at bounding box center [902, 26] width 17 height 17
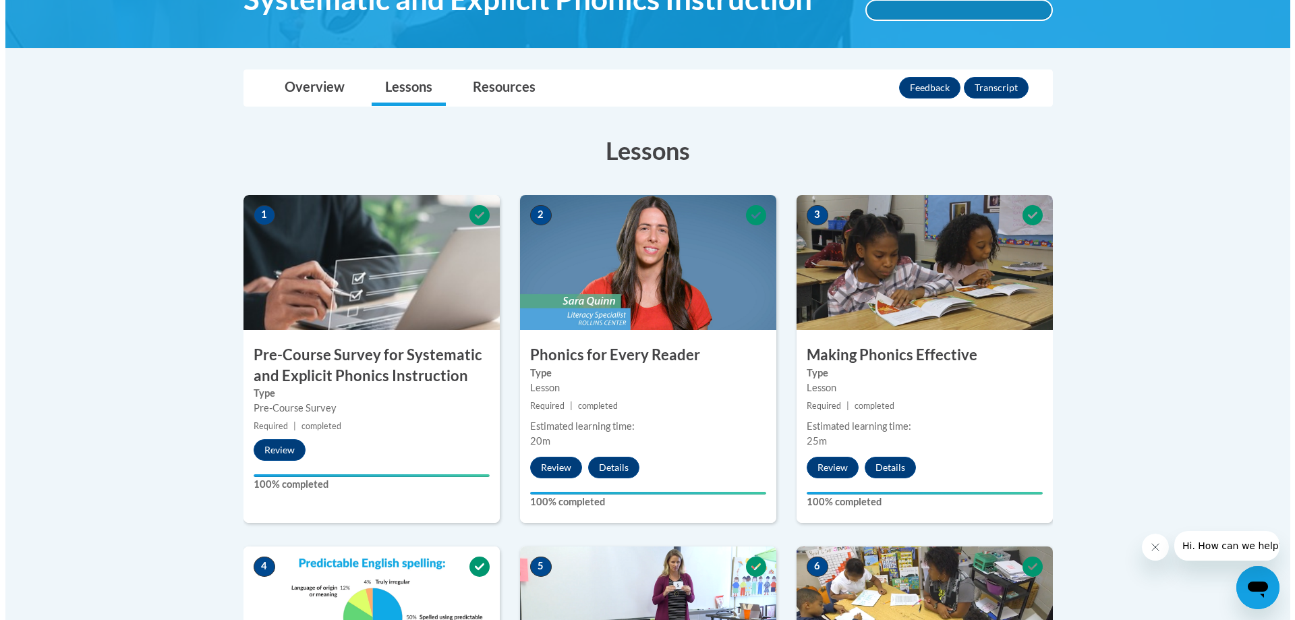
scroll to position [238, 0]
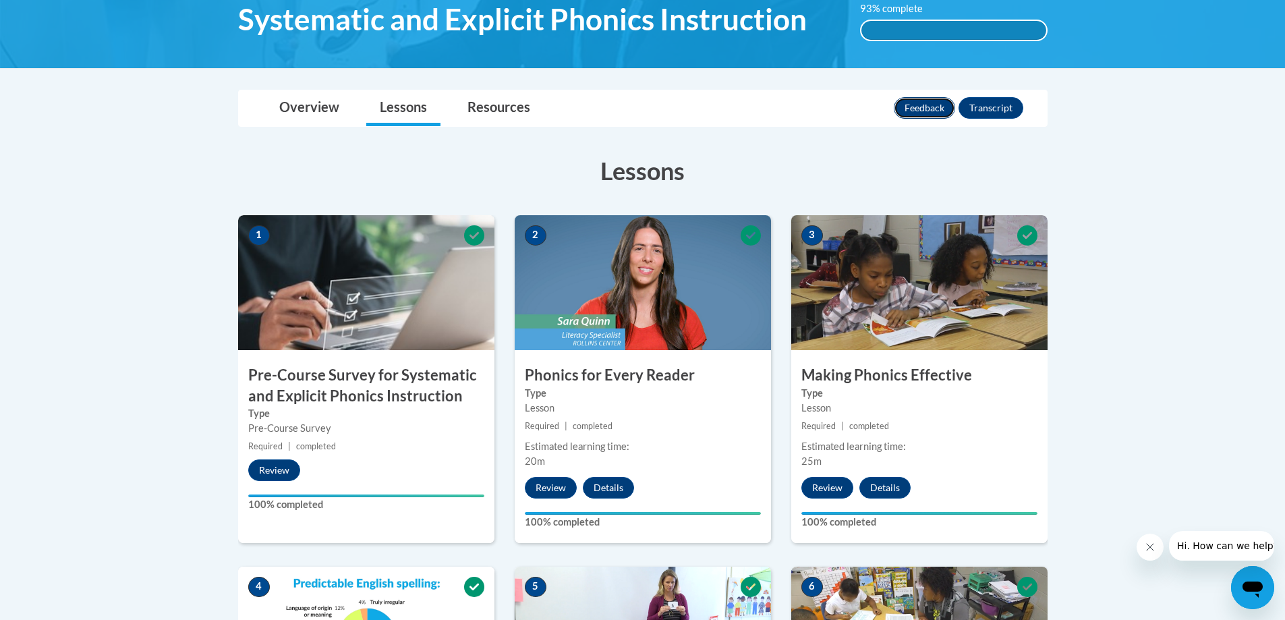
click at [920, 102] on button "Feedback" at bounding box center [924, 108] width 61 height 22
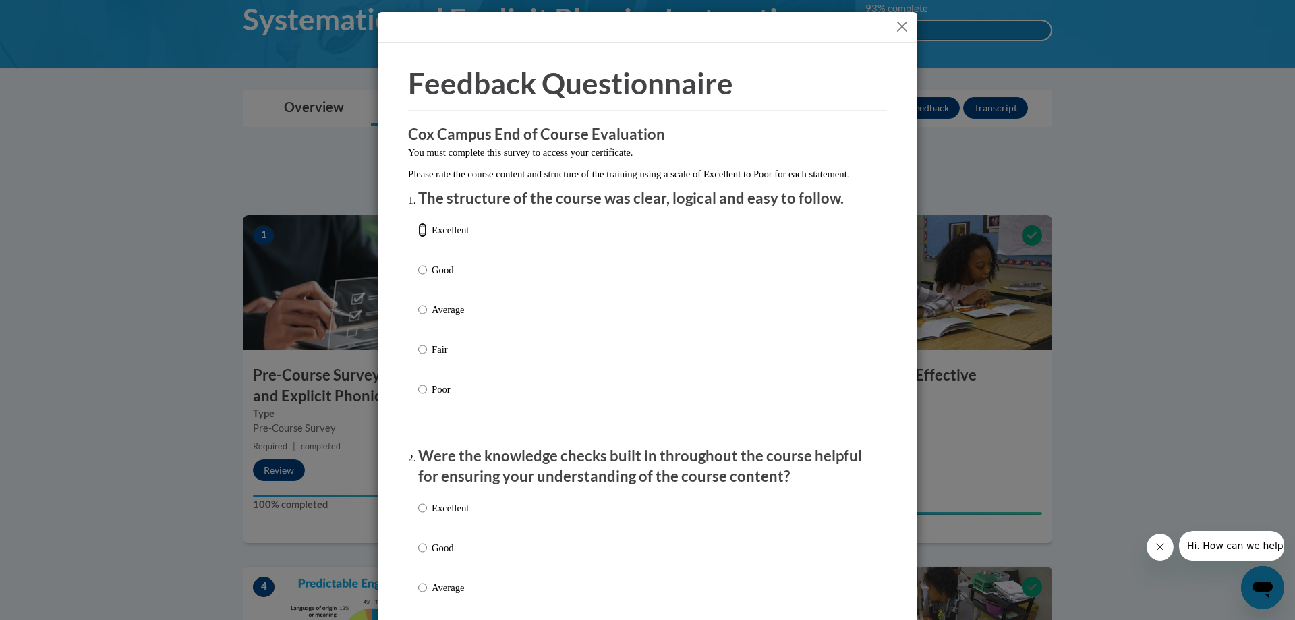
click at [418, 237] on input "Excellent" at bounding box center [422, 230] width 9 height 15
radio input "true"
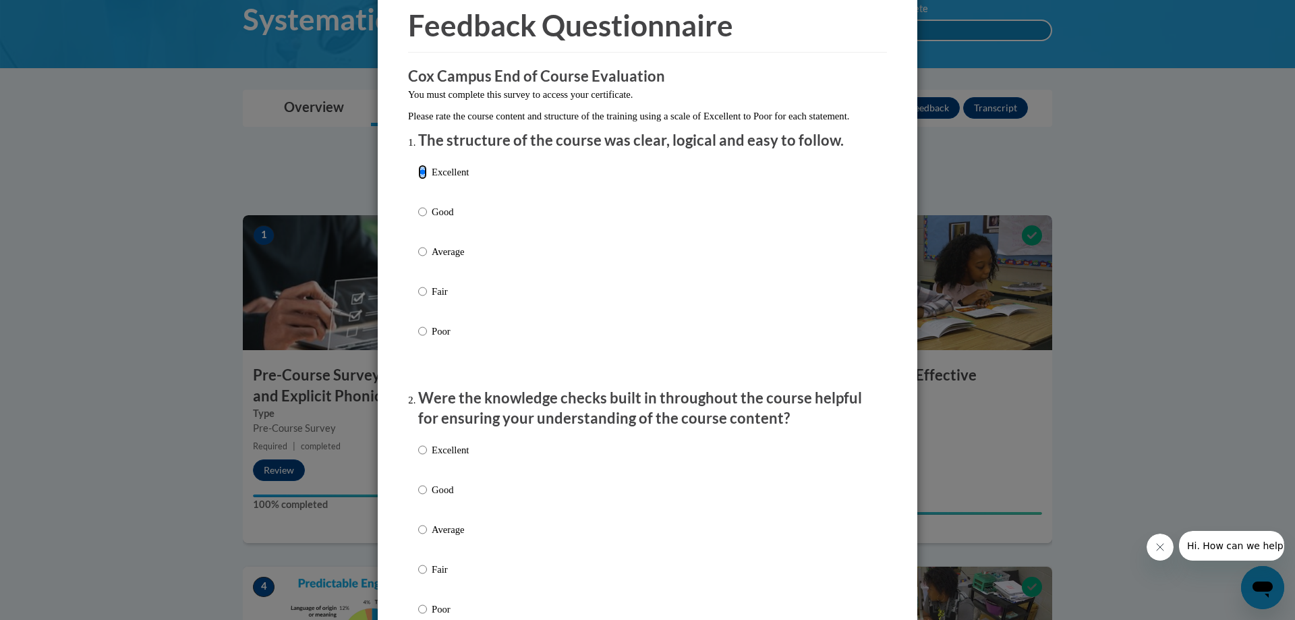
scroll to position [135, 0]
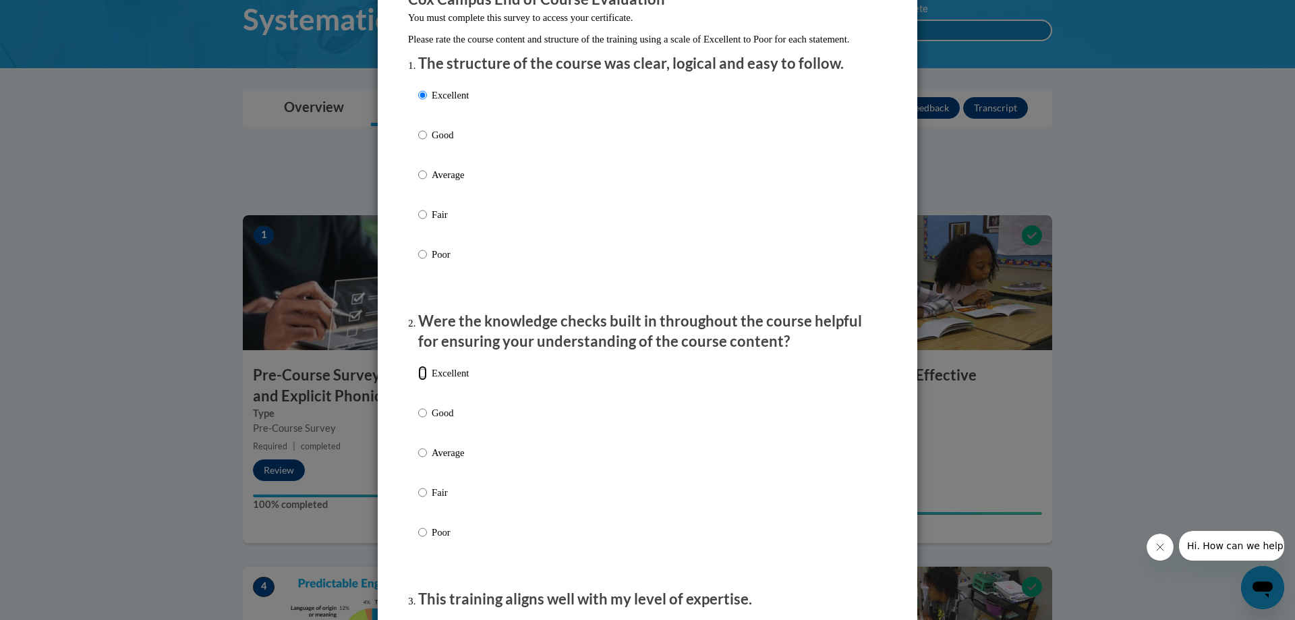
click at [418, 380] on input "Excellent" at bounding box center [422, 373] width 9 height 15
radio input "true"
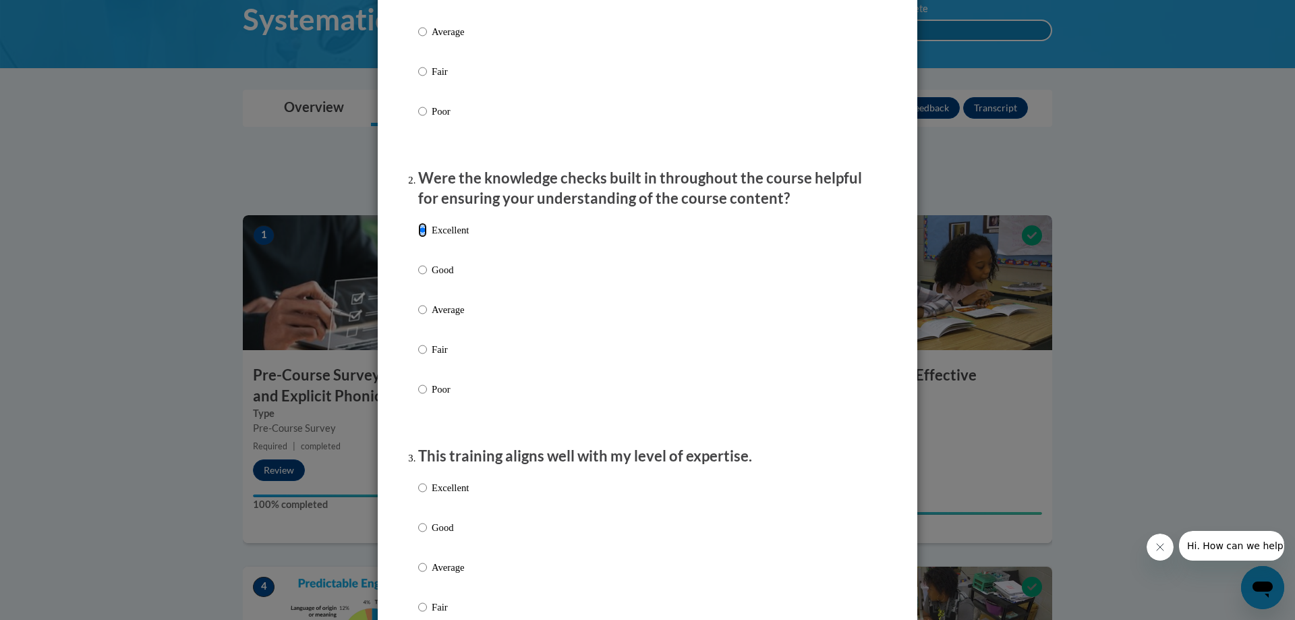
scroll to position [405, 0]
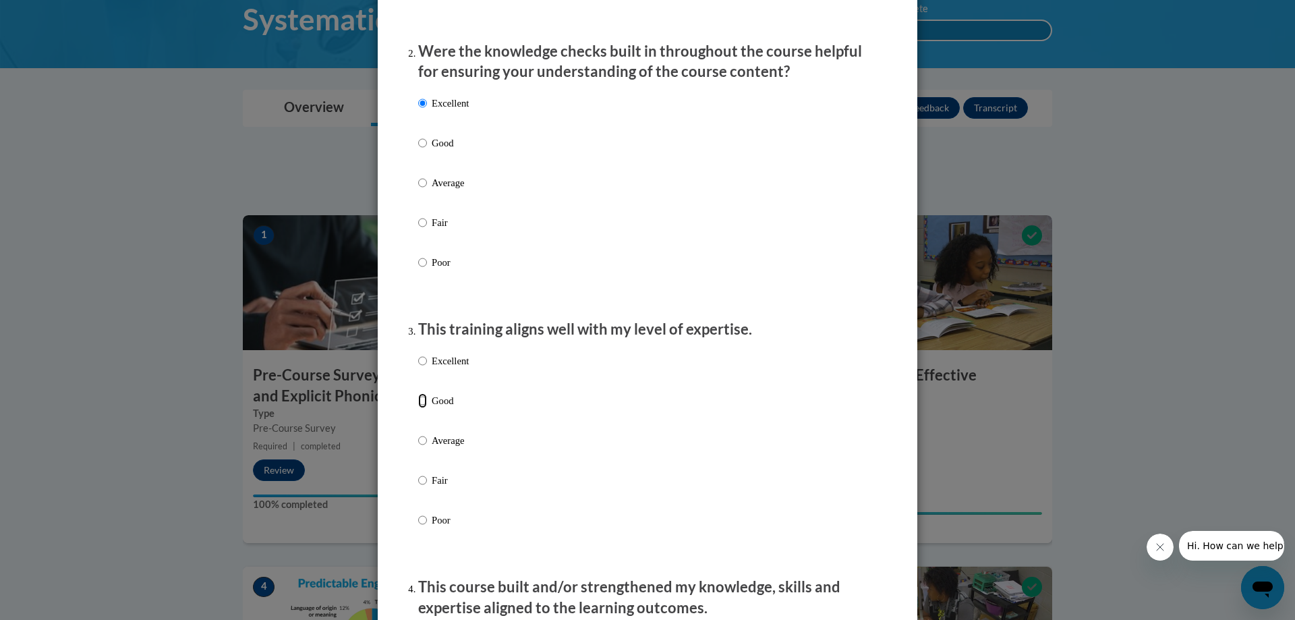
click at [420, 408] on input "Good" at bounding box center [422, 400] width 9 height 15
radio input "true"
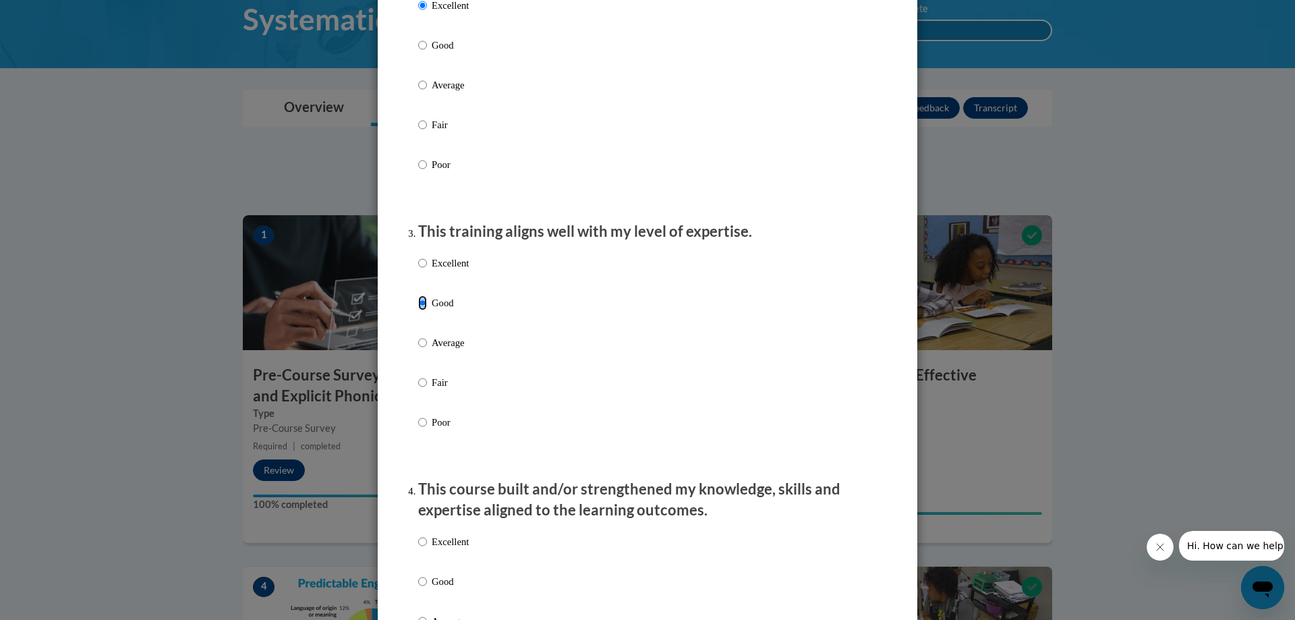
scroll to position [674, 0]
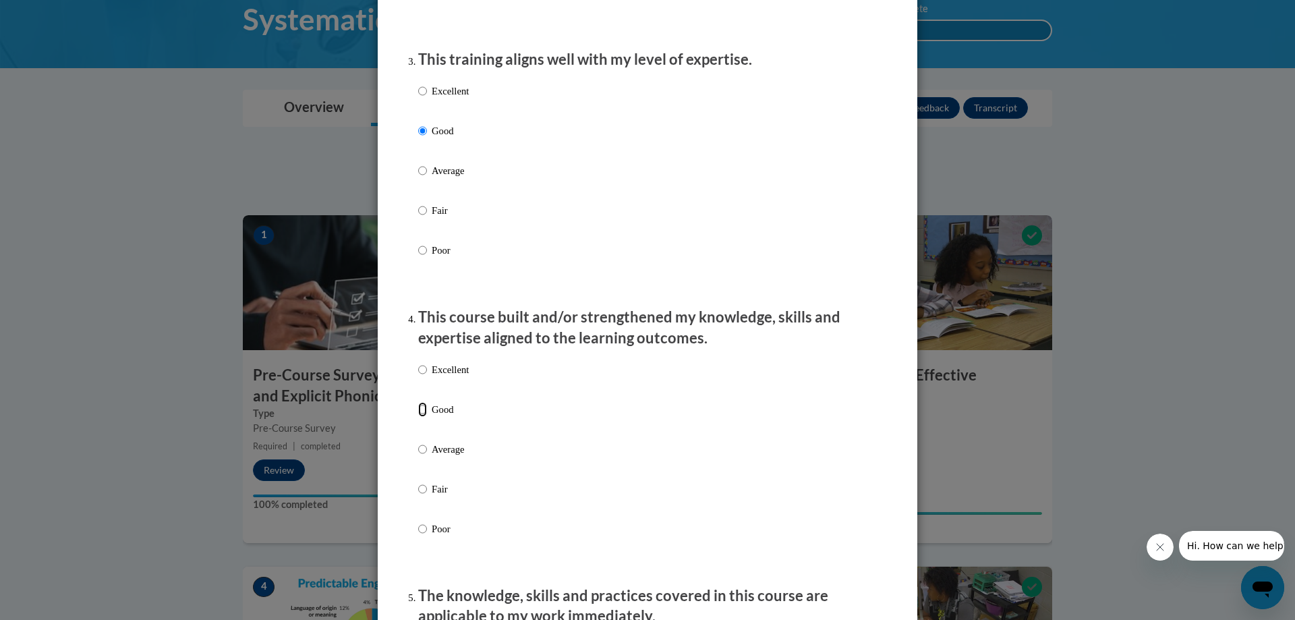
click at [418, 417] on input "Good" at bounding box center [422, 409] width 9 height 15
radio input "true"
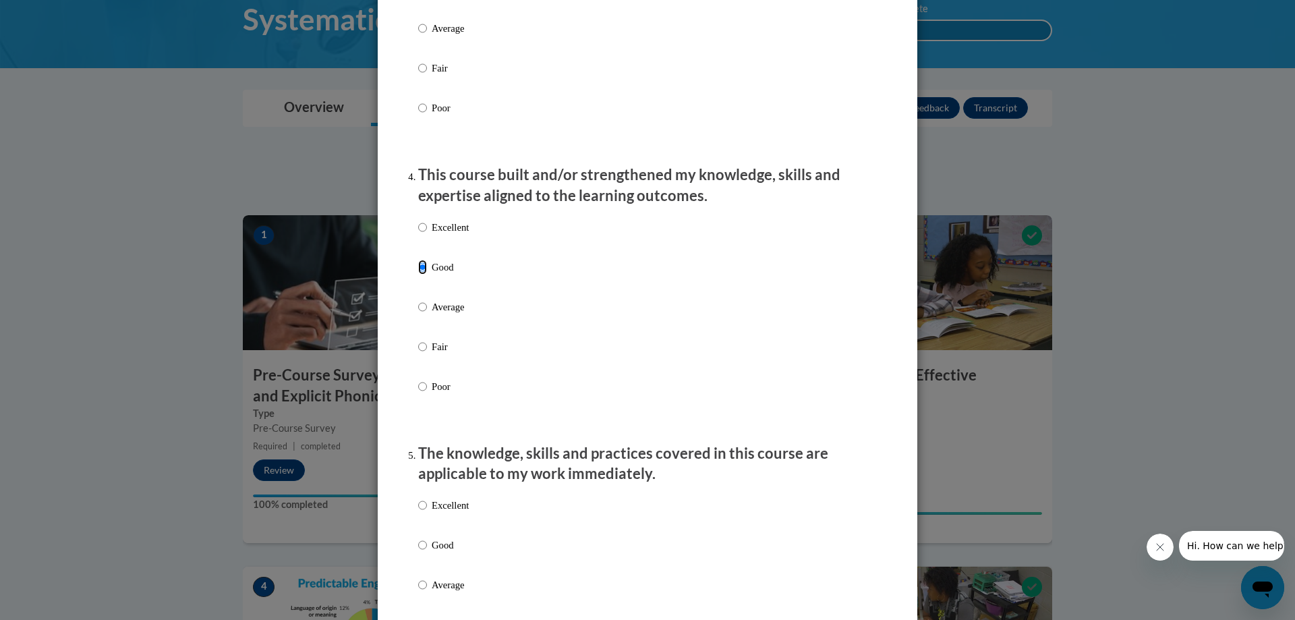
scroll to position [944, 0]
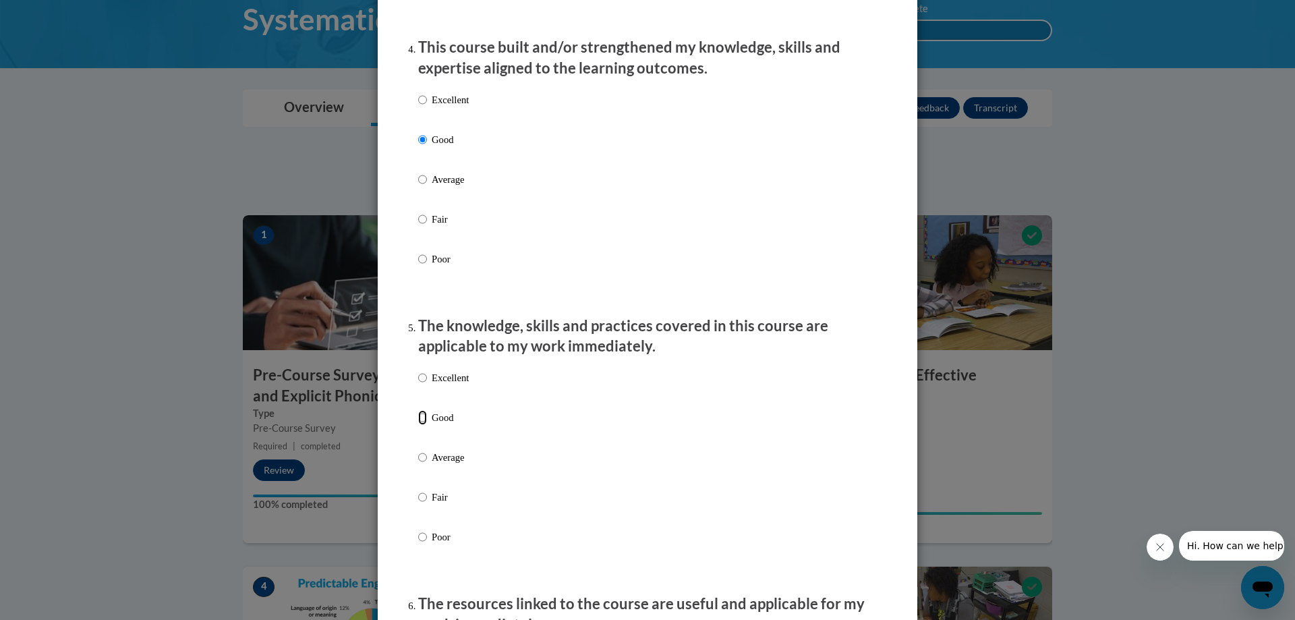
click at [420, 425] on input "Good" at bounding box center [422, 417] width 9 height 15
radio input "true"
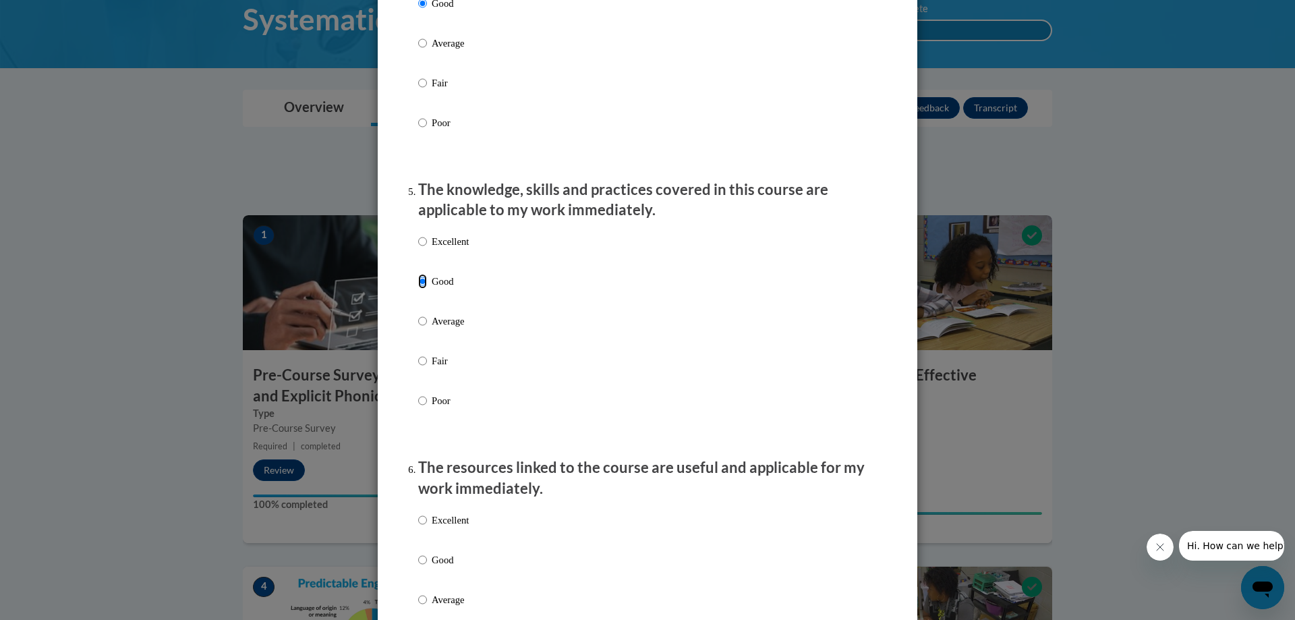
scroll to position [1214, 0]
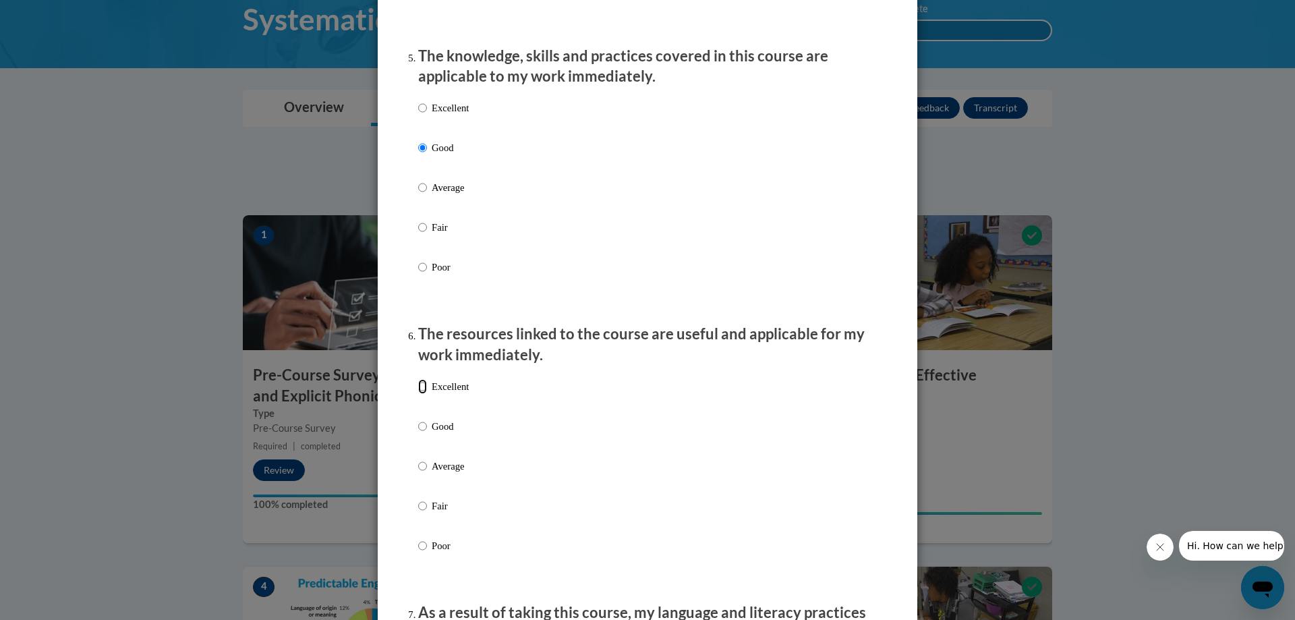
click at [421, 394] on input "Excellent" at bounding box center [422, 386] width 9 height 15
radio input "true"
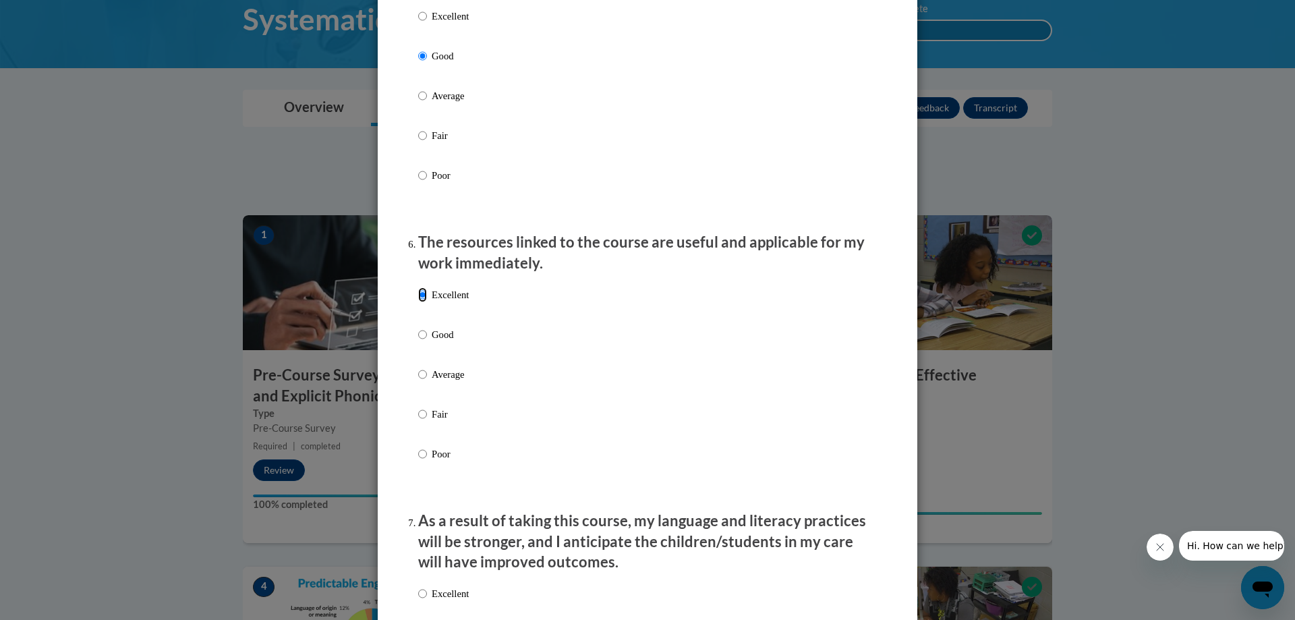
scroll to position [1416, 0]
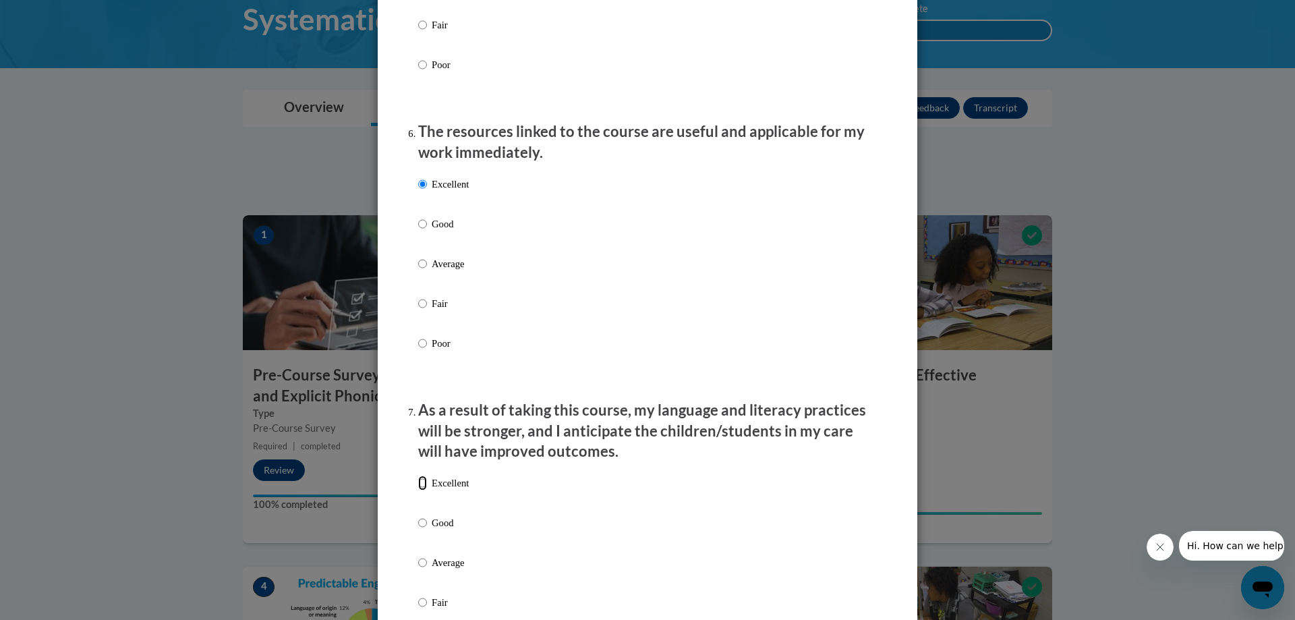
drag, startPoint x: 416, startPoint y: 494, endPoint x: 602, endPoint y: 575, distance: 203.0
click at [418, 490] on input "Excellent" at bounding box center [422, 483] width 9 height 15
radio input "true"
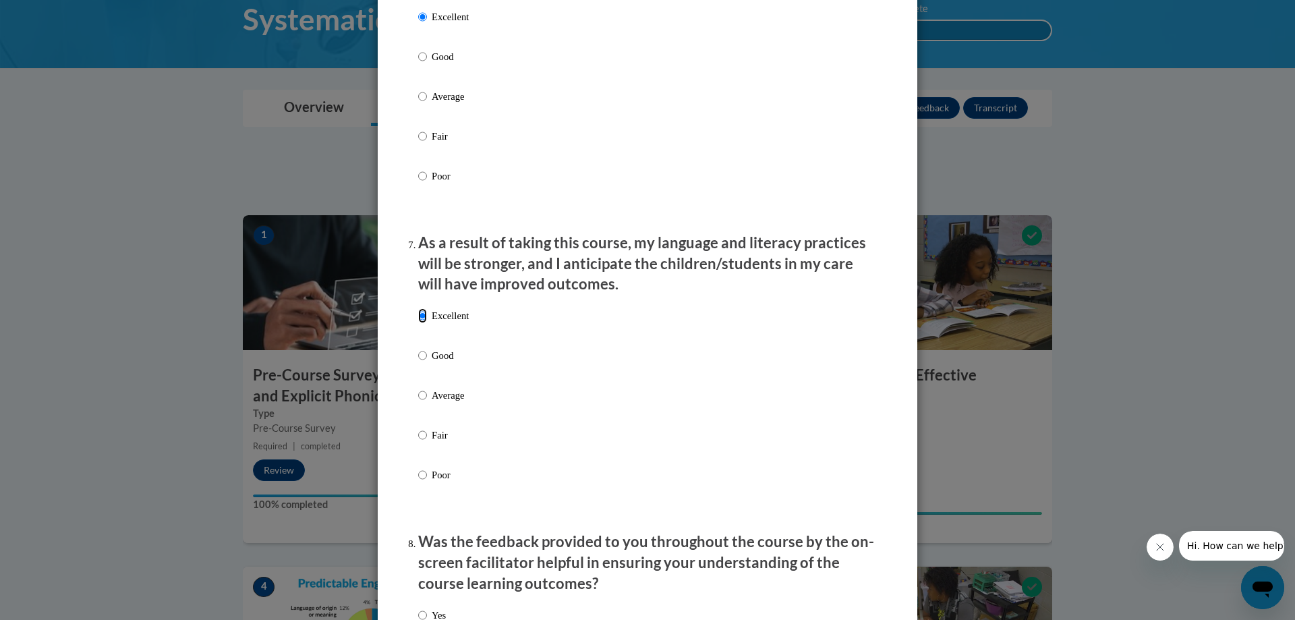
scroll to position [1686, 0]
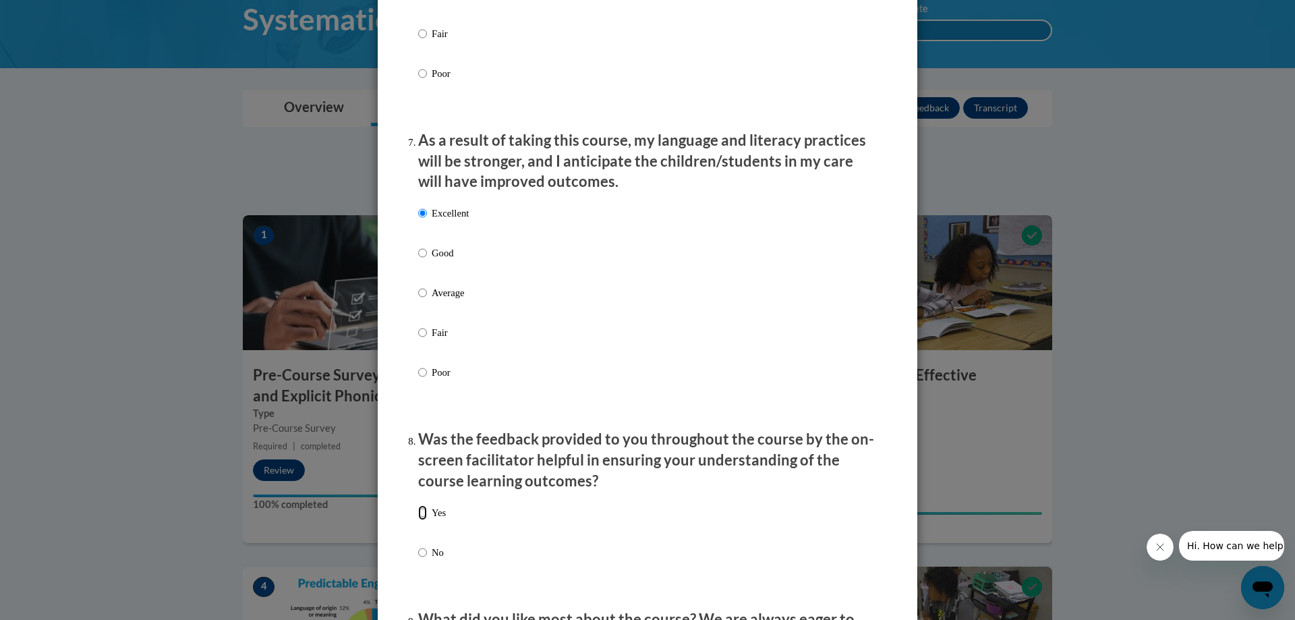
click at [420, 520] on input "Yes" at bounding box center [422, 512] width 9 height 15
radio input "true"
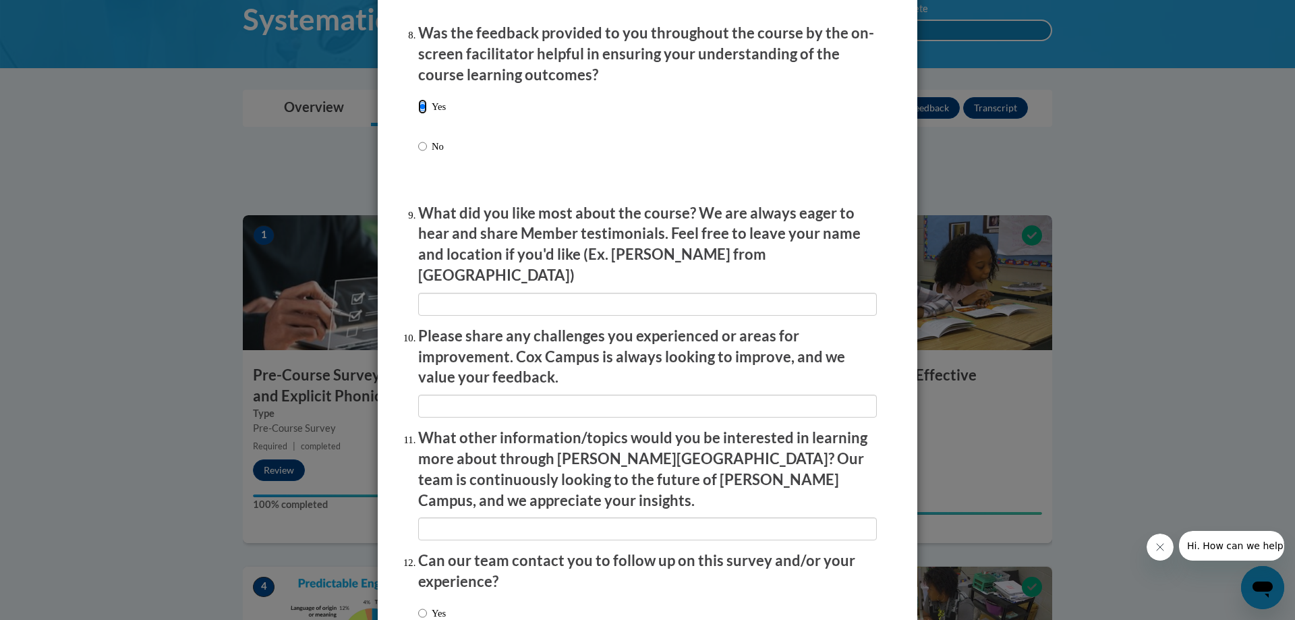
scroll to position [2158, 0]
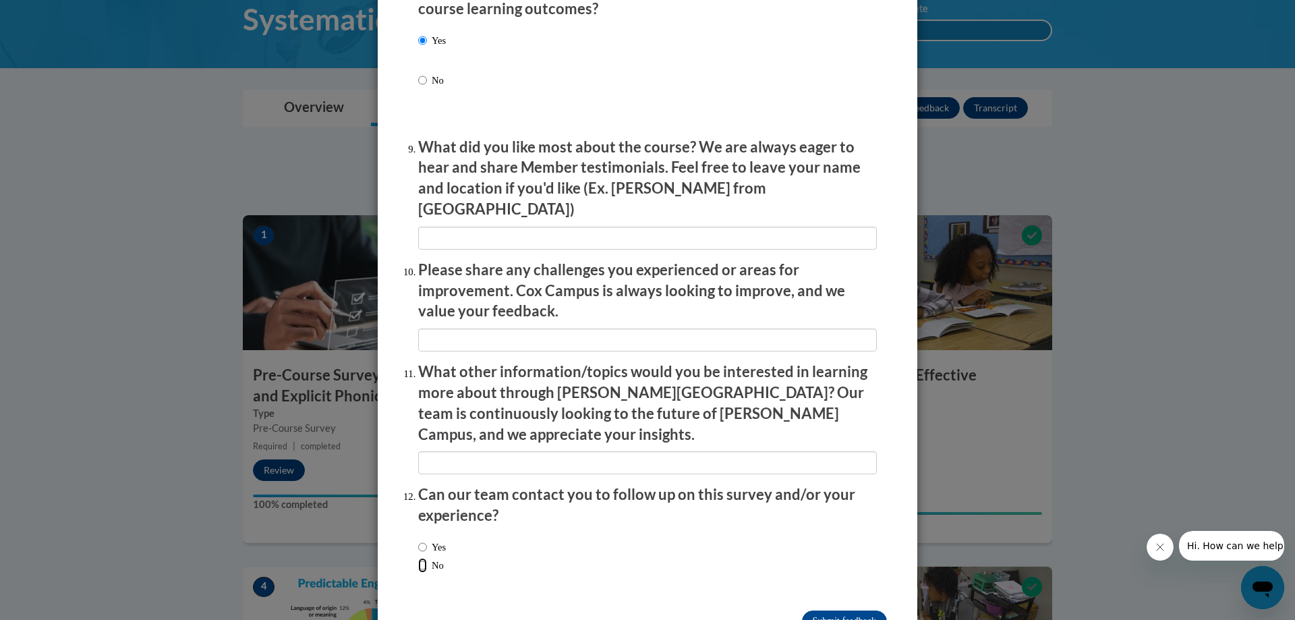
click at [418, 558] on input "No" at bounding box center [422, 565] width 9 height 15
radio input "true"
click at [834, 610] on input "Submit feedback" at bounding box center [844, 621] width 85 height 22
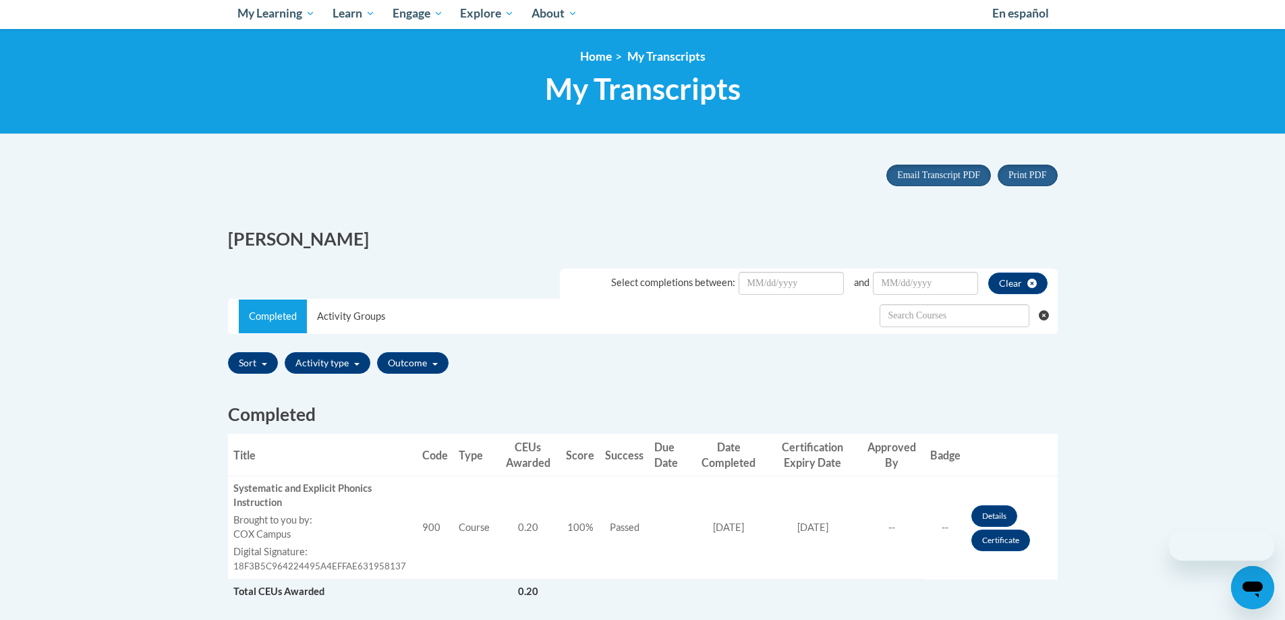
scroll to position [337, 0]
